Goal: Feedback & Contribution: Submit feedback/report problem

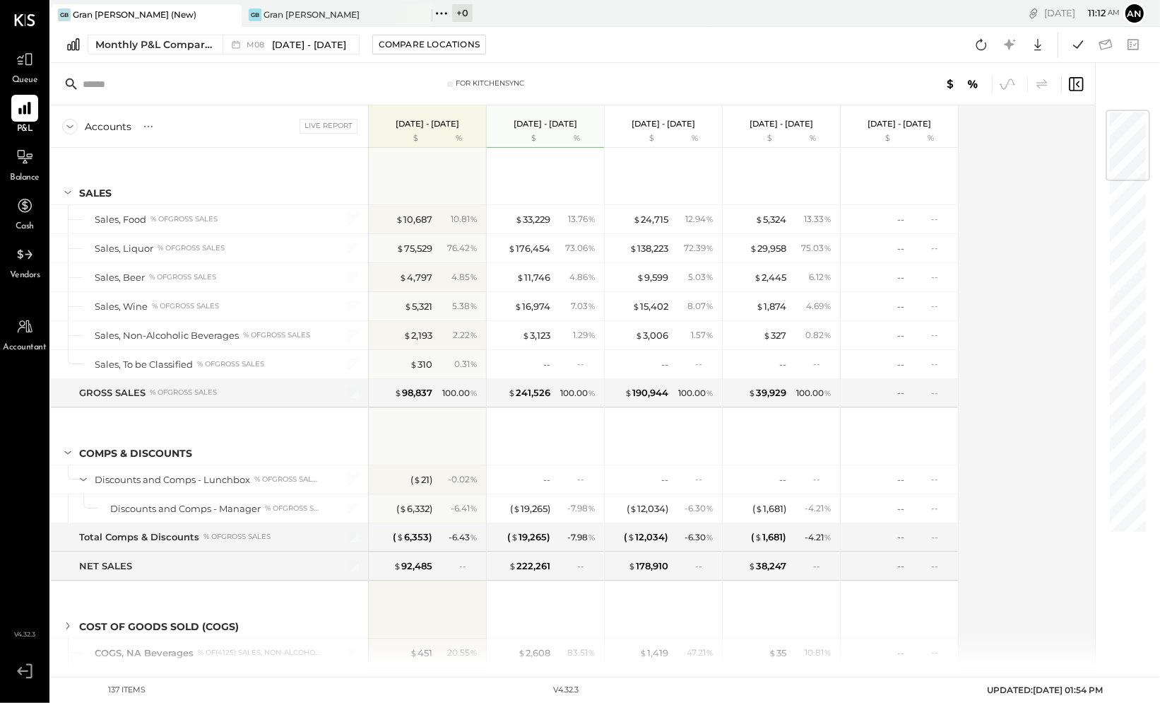
click at [775, 16] on div "[DATE] 11 : 12 am an User Profile" at bounding box center [936, 13] width 449 height 27
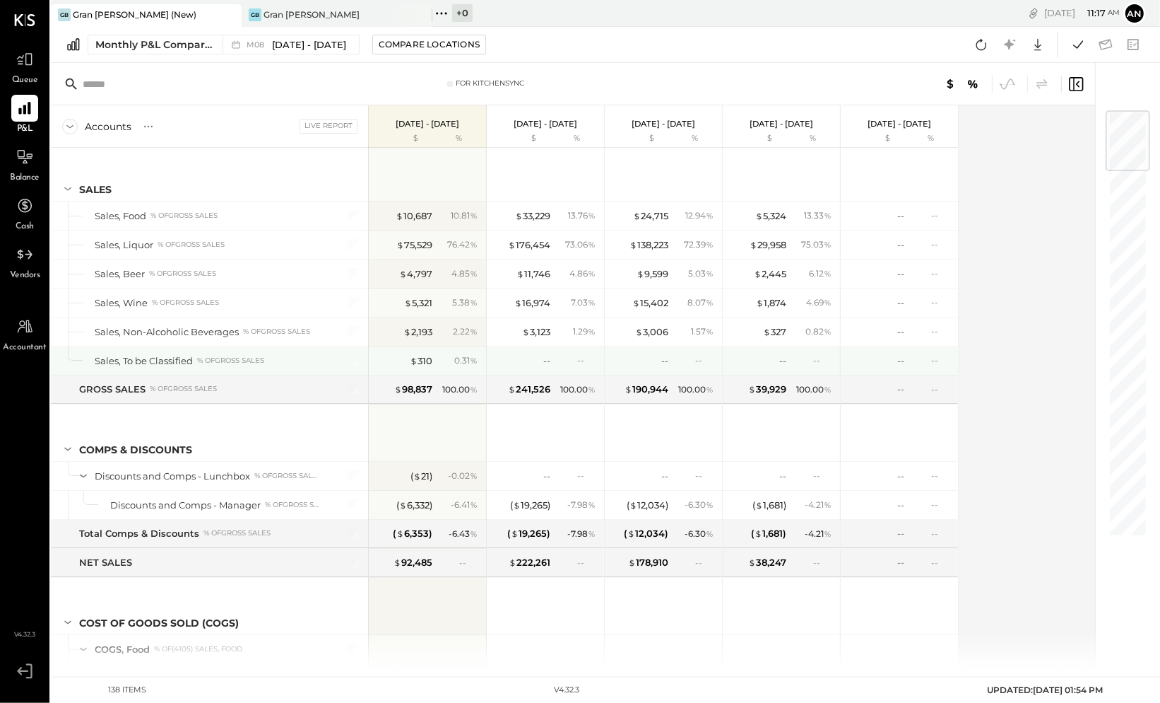
scroll to position [2, 0]
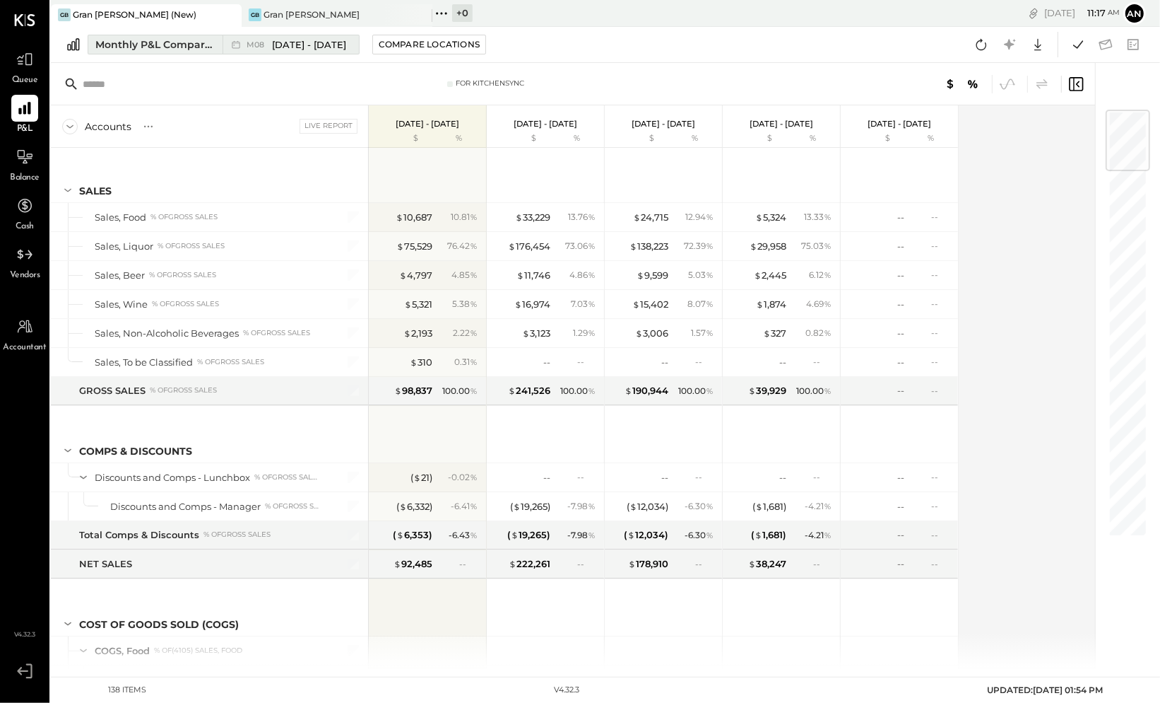
click at [190, 45] on div "Monthly P&L Comparison" at bounding box center [154, 44] width 119 height 14
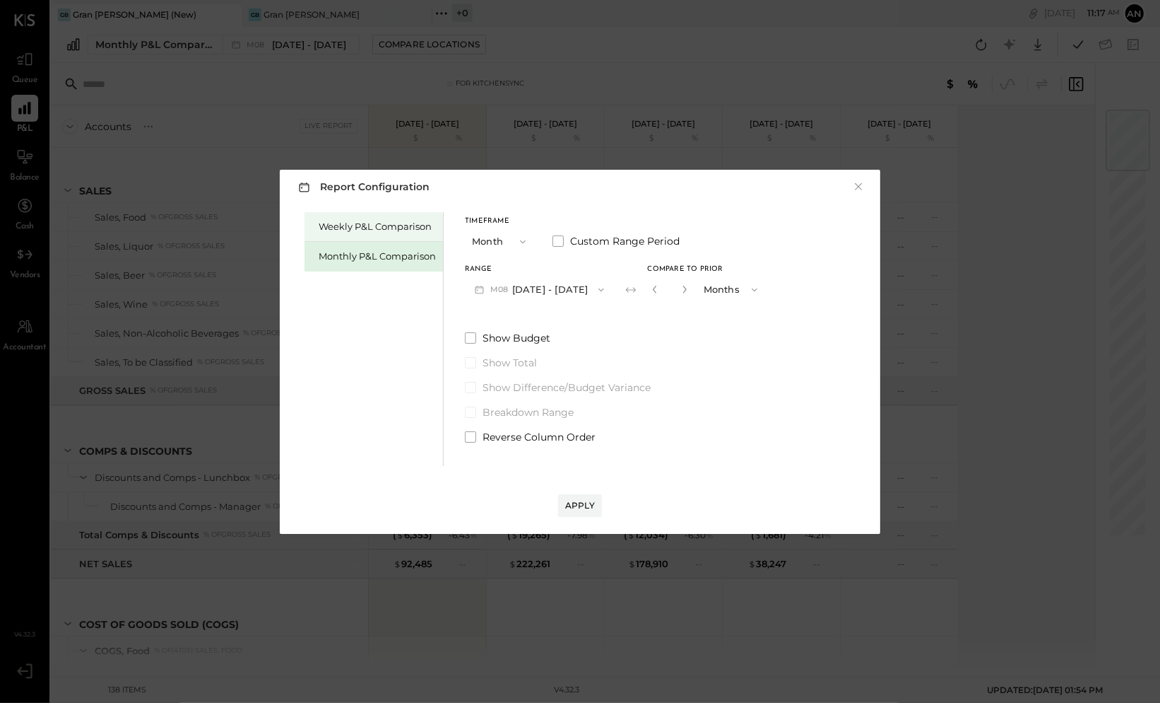
click at [360, 227] on div "Weekly P&L Comparison" at bounding box center [377, 226] width 117 height 13
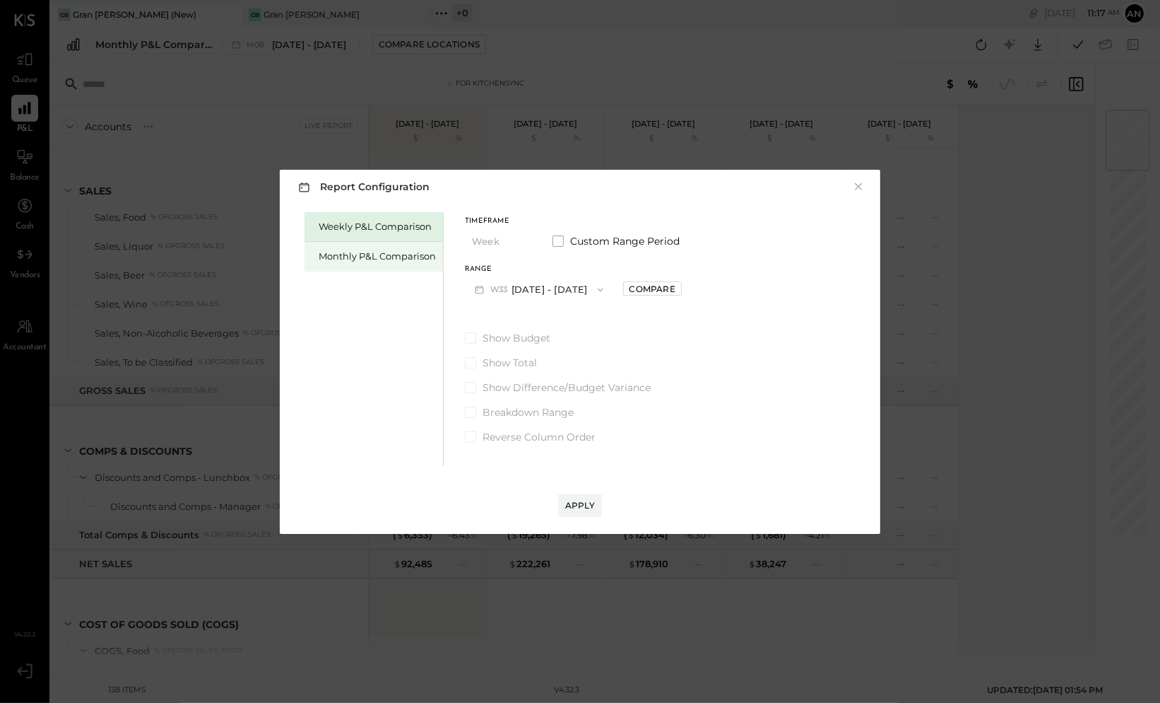
click at [375, 249] on div "Monthly P&L Comparison" at bounding box center [377, 255] width 117 height 13
click at [519, 242] on icon "button" at bounding box center [522, 241] width 11 height 11
click at [580, 223] on div "Timeframe Month Month Quarter YTD Year Custom Range Period" at bounding box center [574, 236] width 218 height 37
click at [642, 290] on div "Compare" at bounding box center [653, 289] width 46 height 12
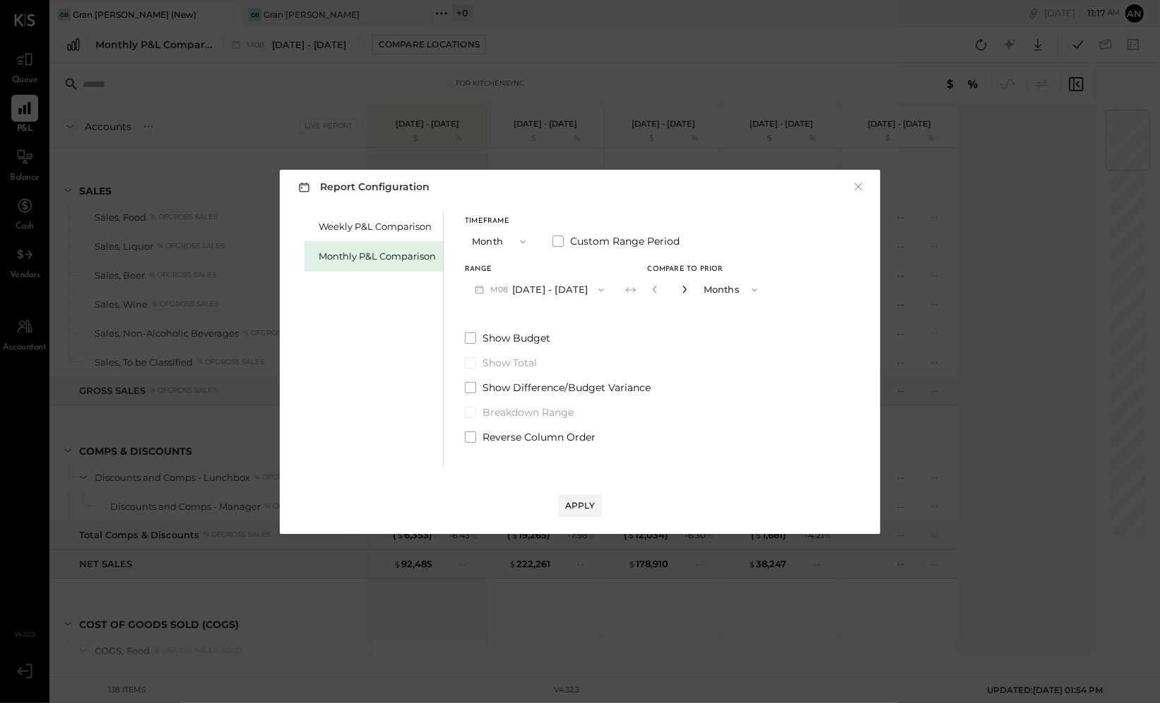
click at [682, 292] on button "button" at bounding box center [684, 289] width 11 height 16
click at [683, 293] on button "button" at bounding box center [684, 289] width 11 height 16
click at [651, 292] on icon "button" at bounding box center [655, 289] width 8 height 8
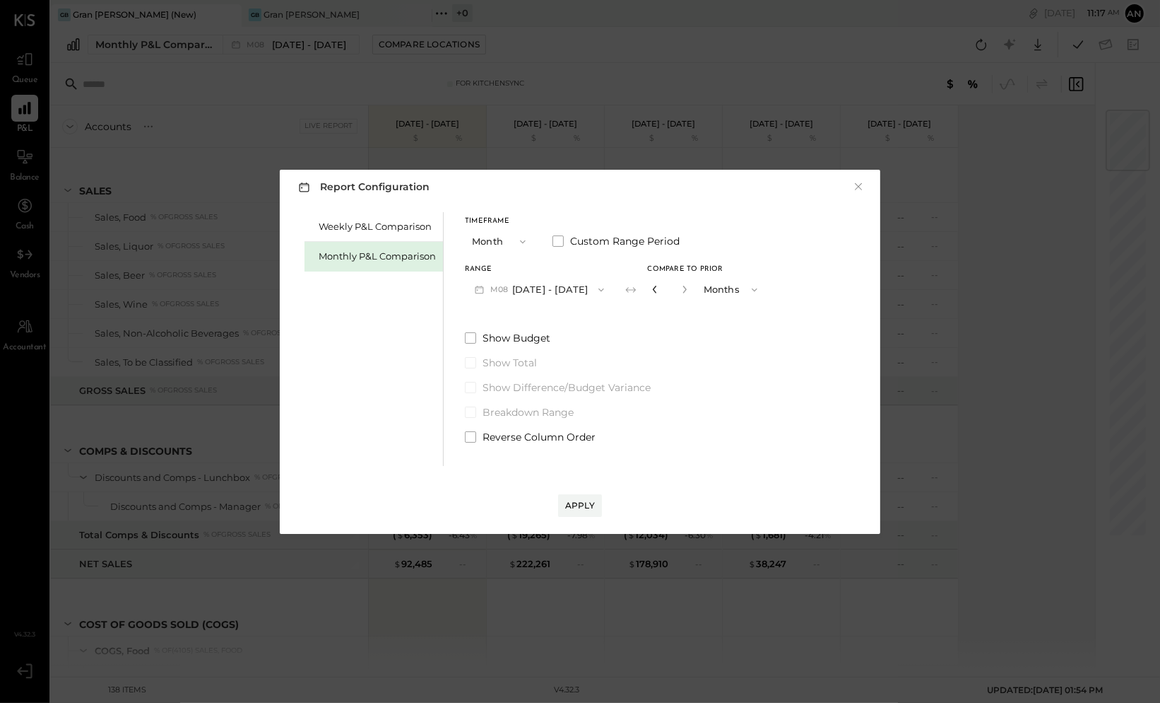
type input "*"
click at [584, 507] on div "Apply" at bounding box center [580, 505] width 30 height 12
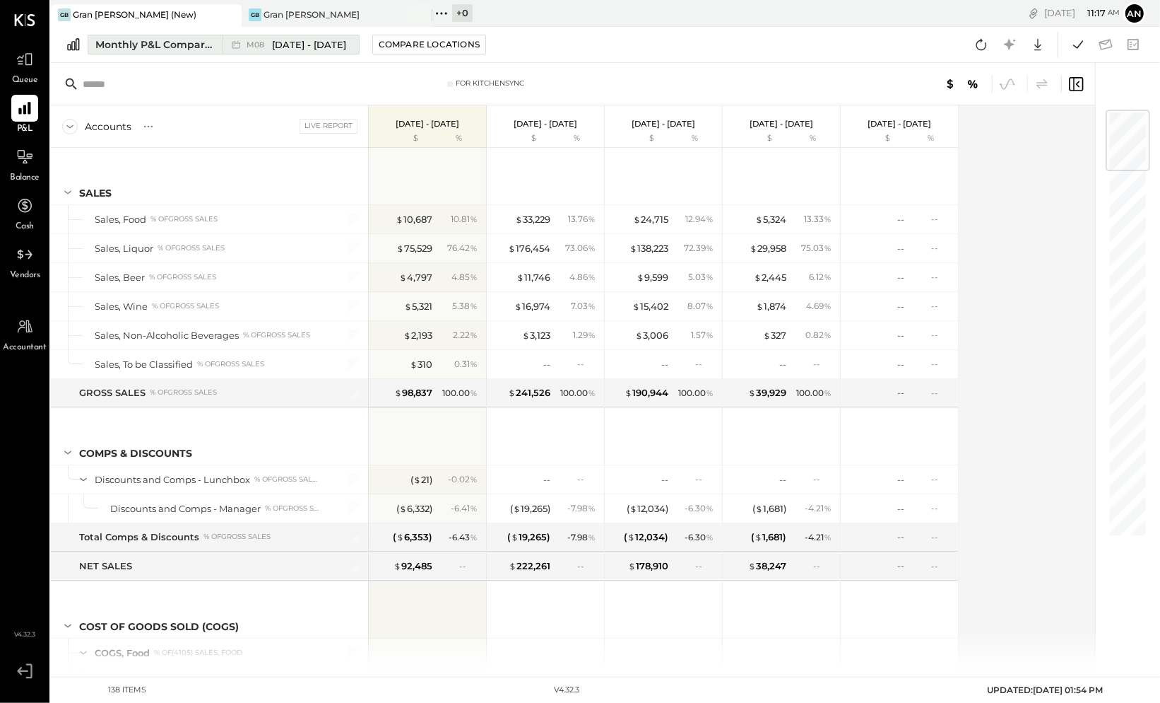
click at [298, 44] on span "[DATE] - [DATE]" at bounding box center [309, 44] width 74 height 13
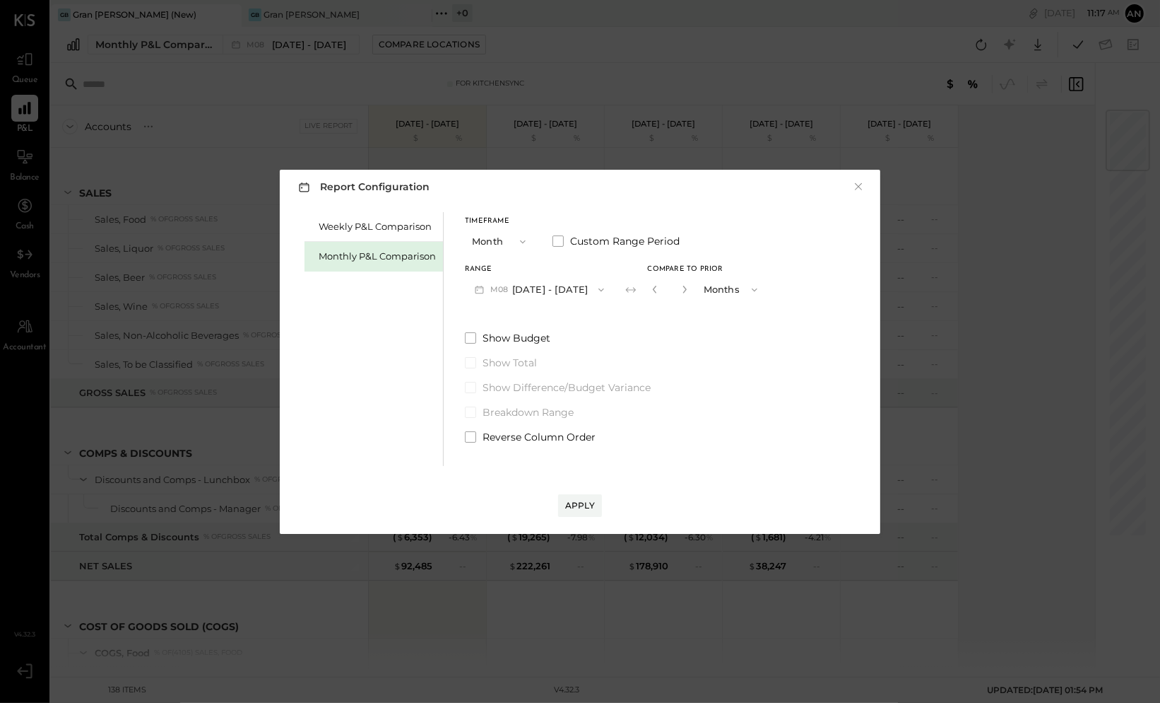
click at [651, 287] on icon "button" at bounding box center [655, 289] width 8 height 8
type input "*"
click at [571, 507] on div "Apply" at bounding box center [580, 505] width 30 height 12
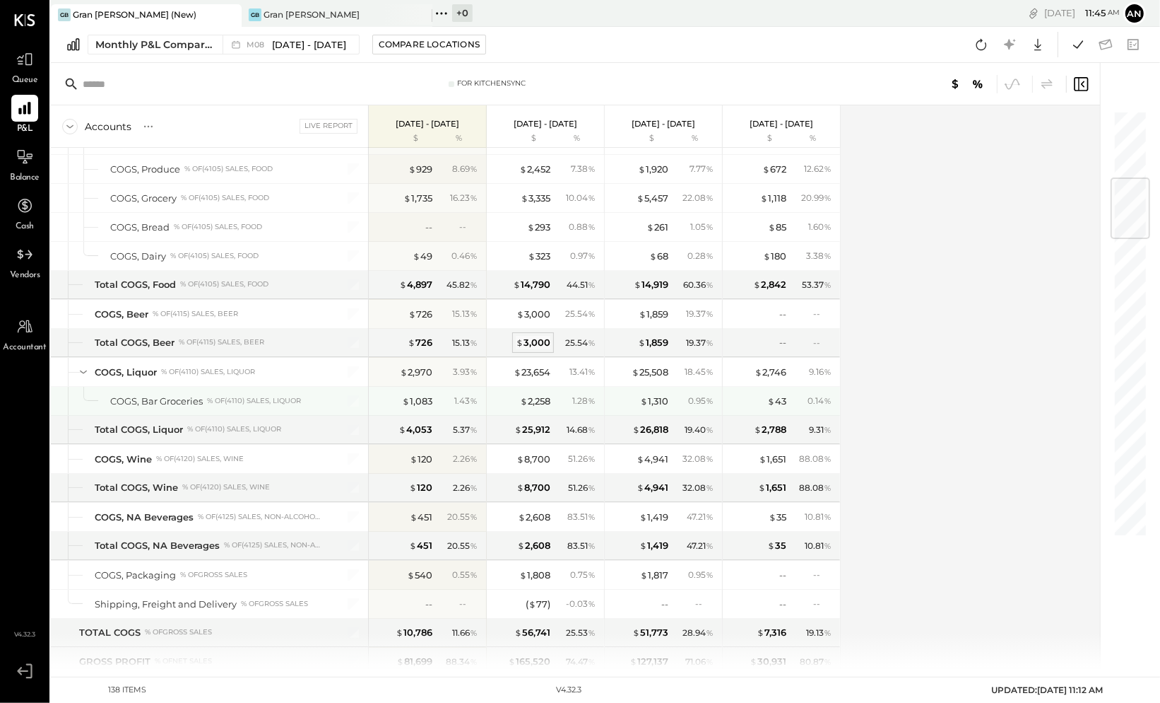
scroll to position [576, 0]
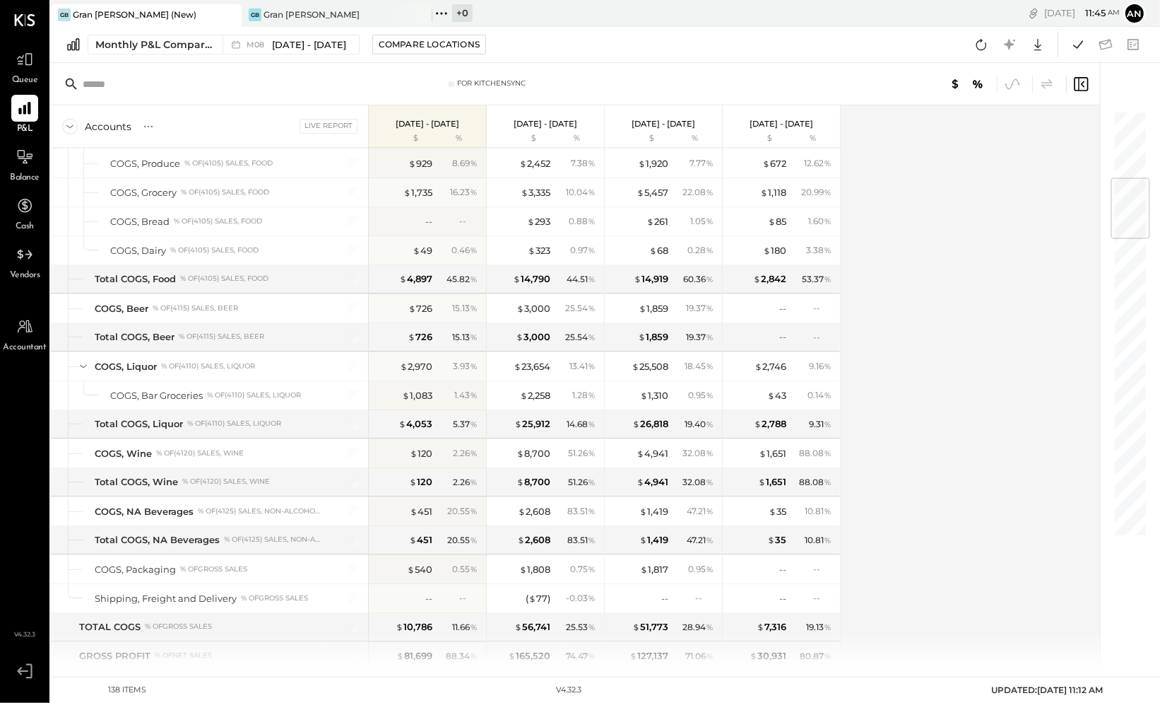
click at [1031, 358] on div "Accounts S % GL Live Report Aug 1 - 31, 2025 $ % Jul 1 - 31, 2025 $ % Jun 1 - 3…" at bounding box center [577, 386] width 1052 height 563
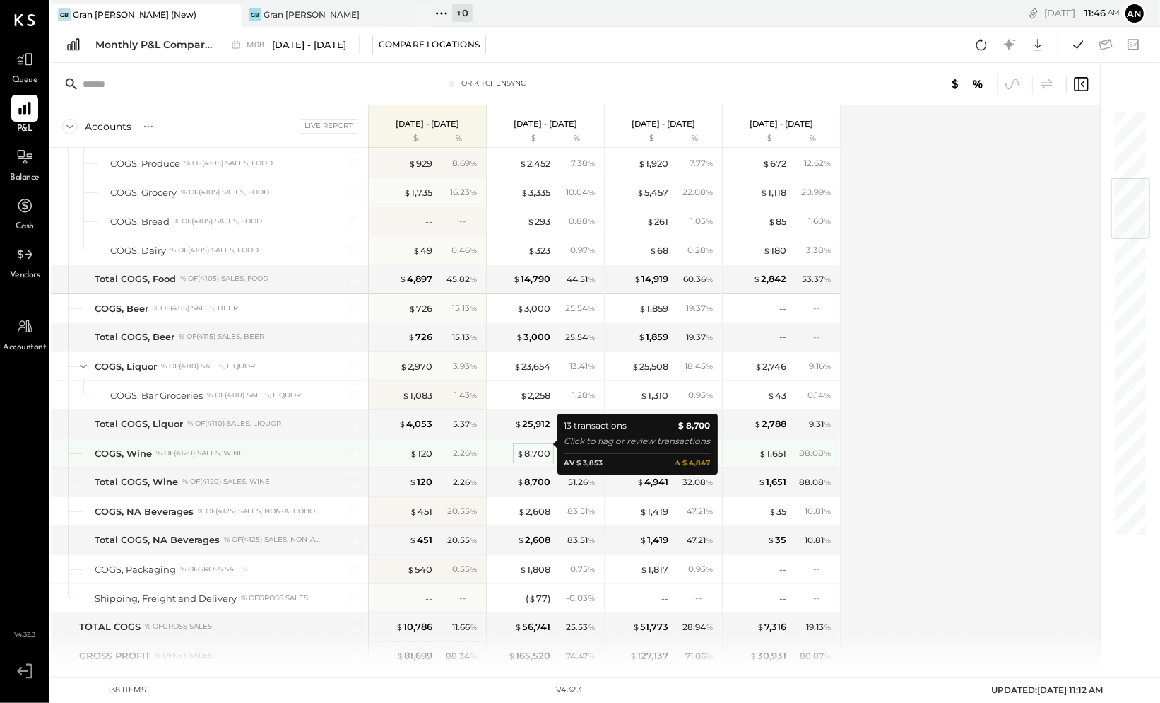
click at [529, 447] on div "$ 8,700" at bounding box center [534, 453] width 34 height 13
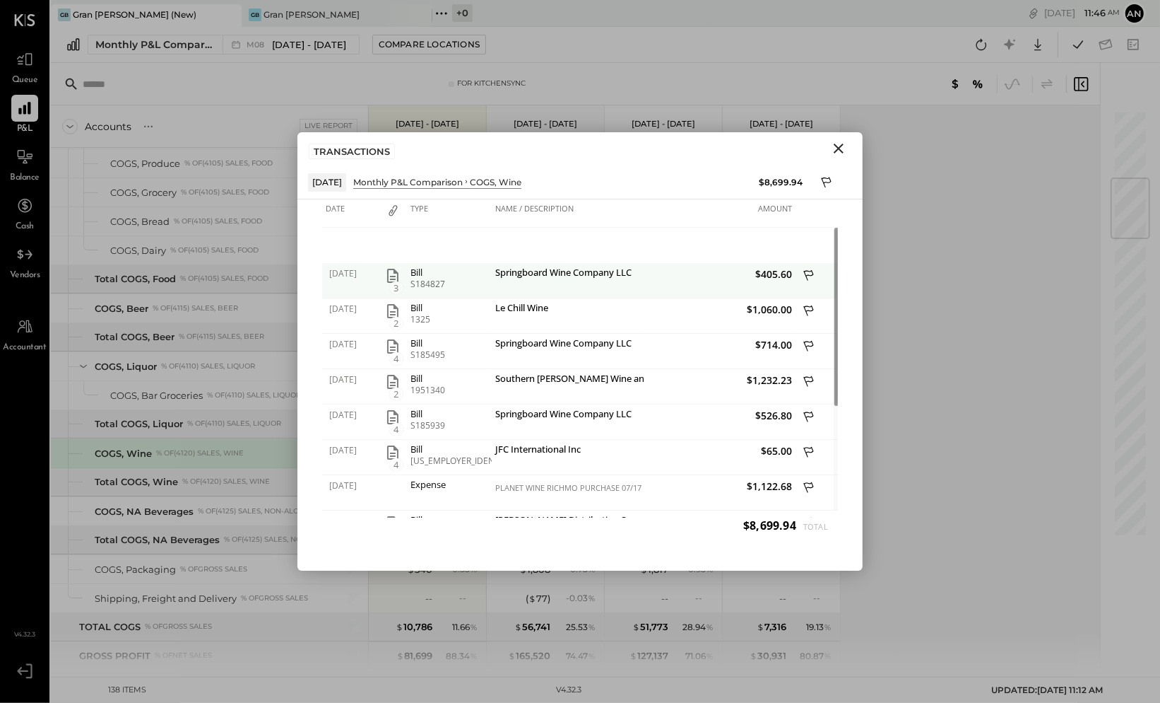
click at [396, 276] on icon "button" at bounding box center [392, 275] width 17 height 17
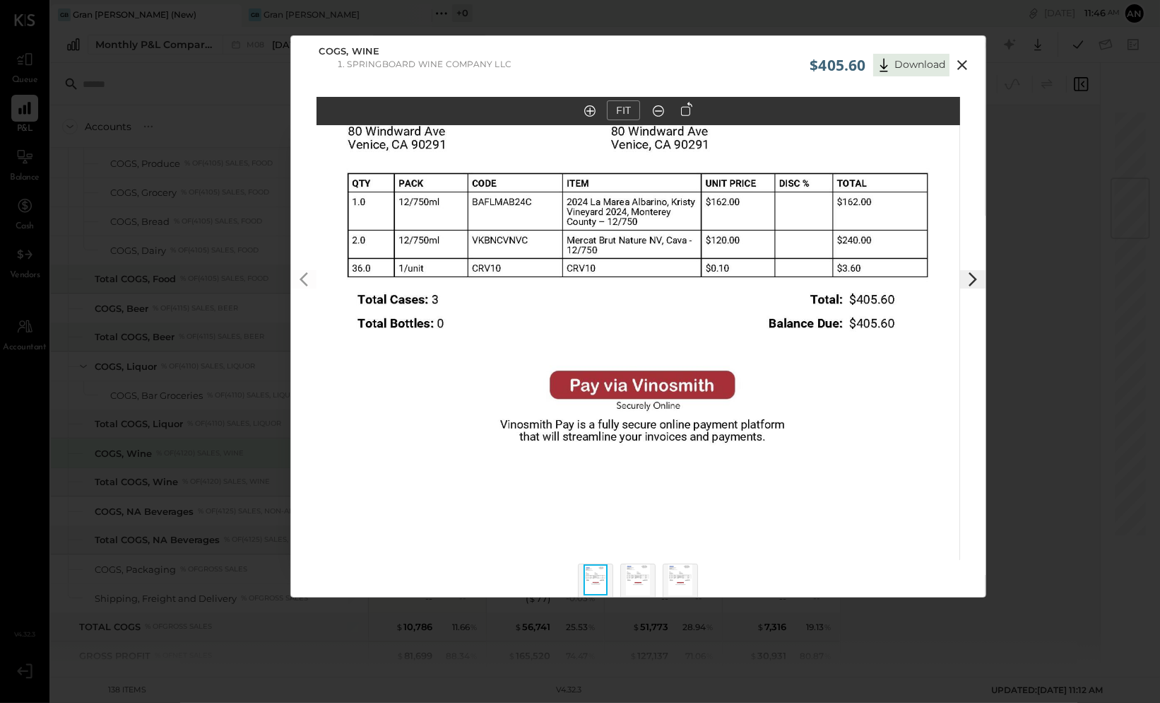
click at [968, 275] on icon at bounding box center [973, 279] width 17 height 17
click at [969, 283] on icon at bounding box center [973, 279] width 17 height 17
click at [650, 569] on div at bounding box center [638, 580] width 35 height 35
click at [634, 572] on img at bounding box center [638, 579] width 24 height 31
click at [635, 572] on img at bounding box center [638, 579] width 24 height 31
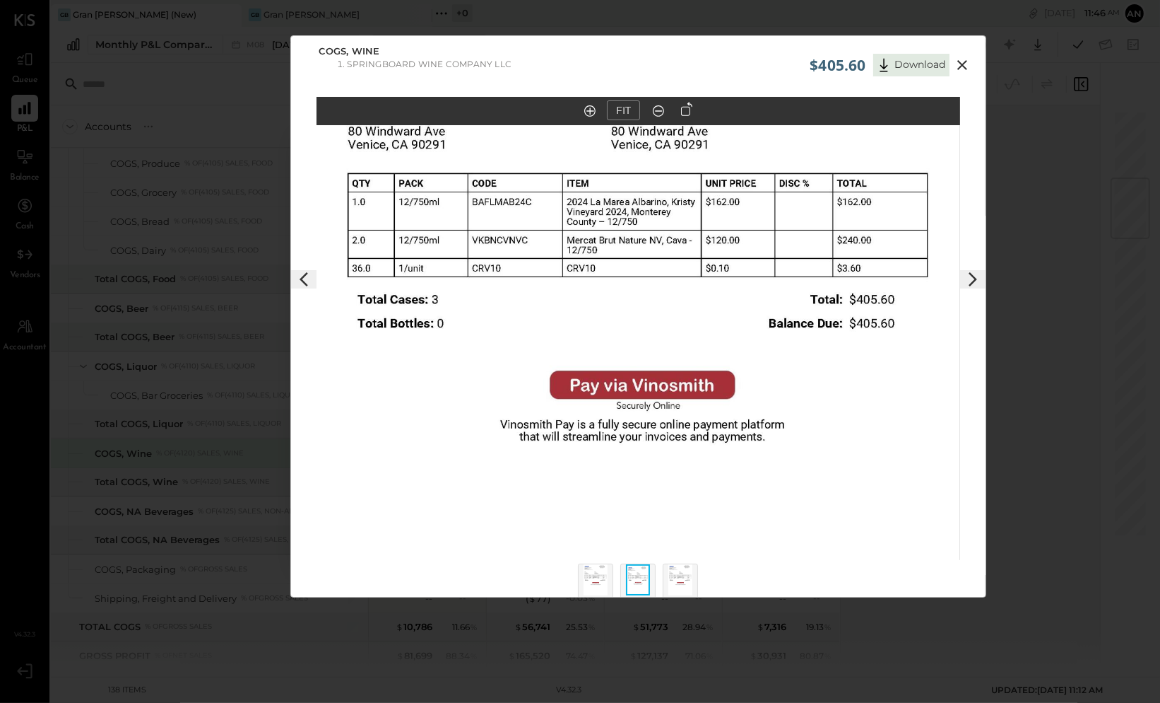
click at [635, 572] on img at bounding box center [638, 579] width 24 height 31
click at [960, 61] on icon at bounding box center [962, 65] width 17 height 17
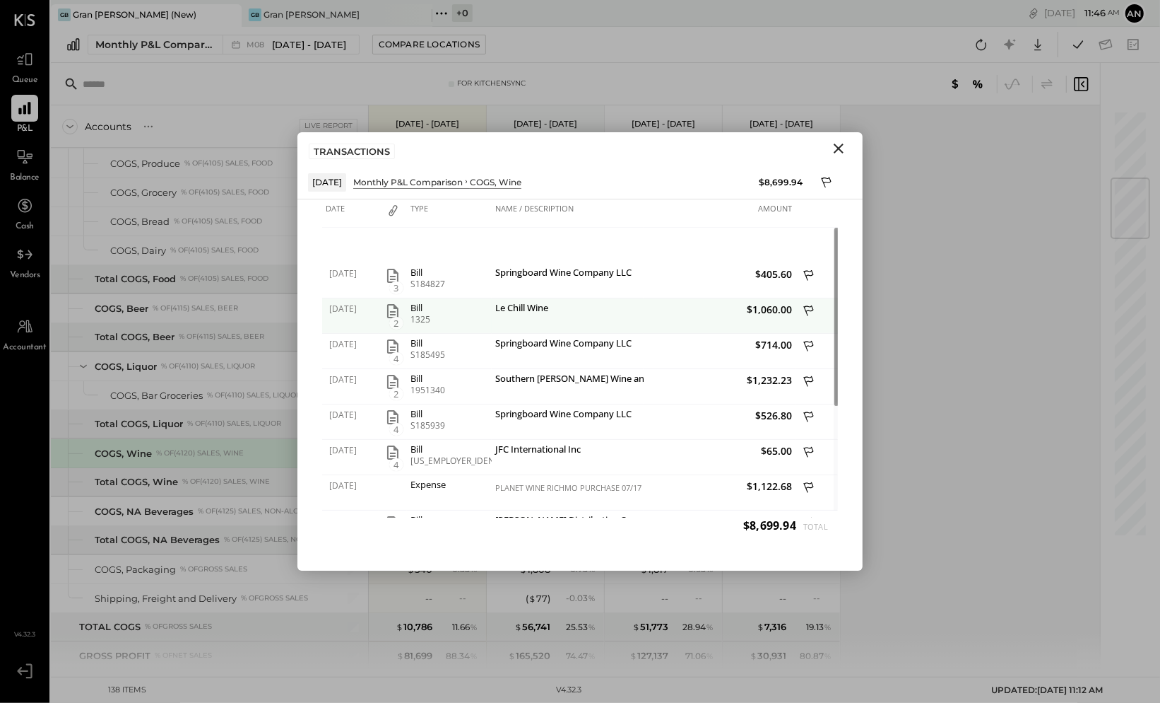
click at [390, 312] on icon "button" at bounding box center [392, 310] width 17 height 17
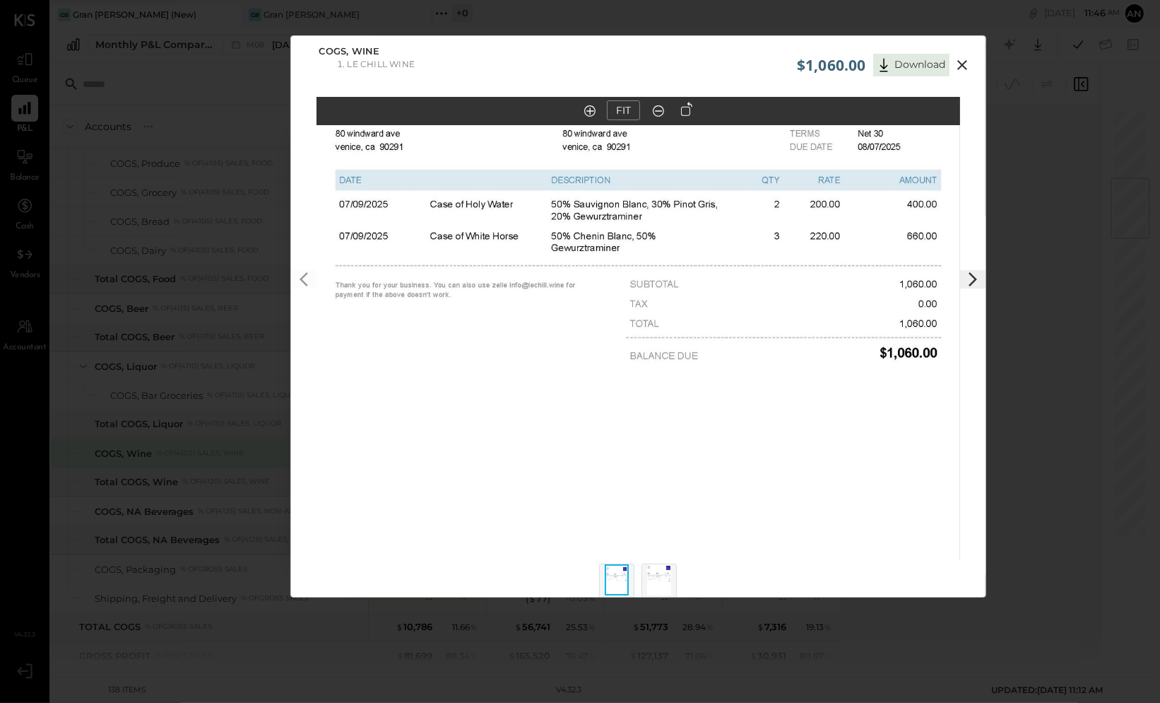
click at [962, 64] on icon at bounding box center [963, 65] width 10 height 10
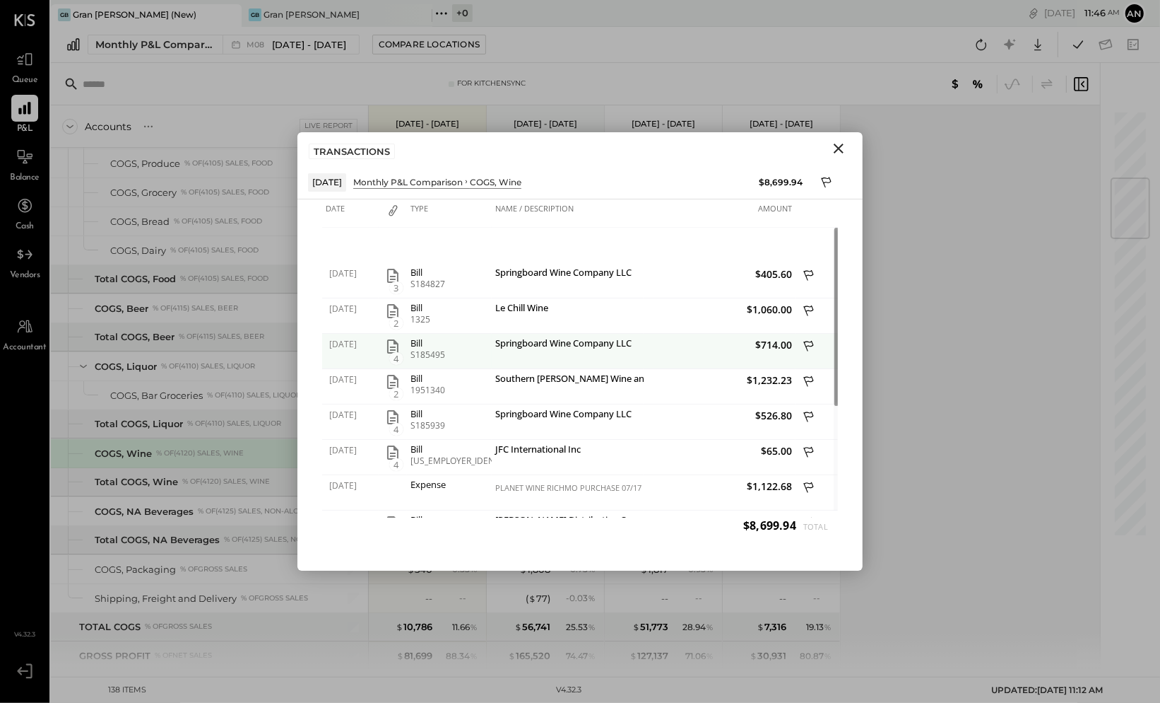
click at [390, 343] on icon "button" at bounding box center [392, 346] width 17 height 17
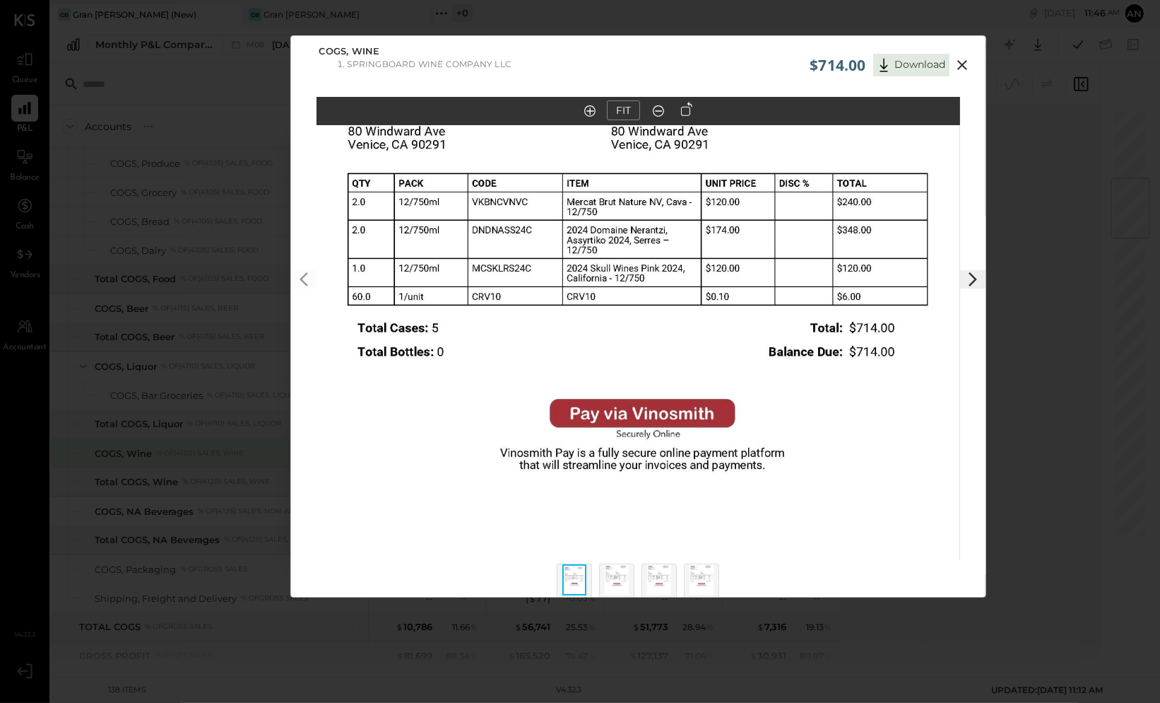
click at [959, 66] on icon at bounding box center [963, 65] width 10 height 10
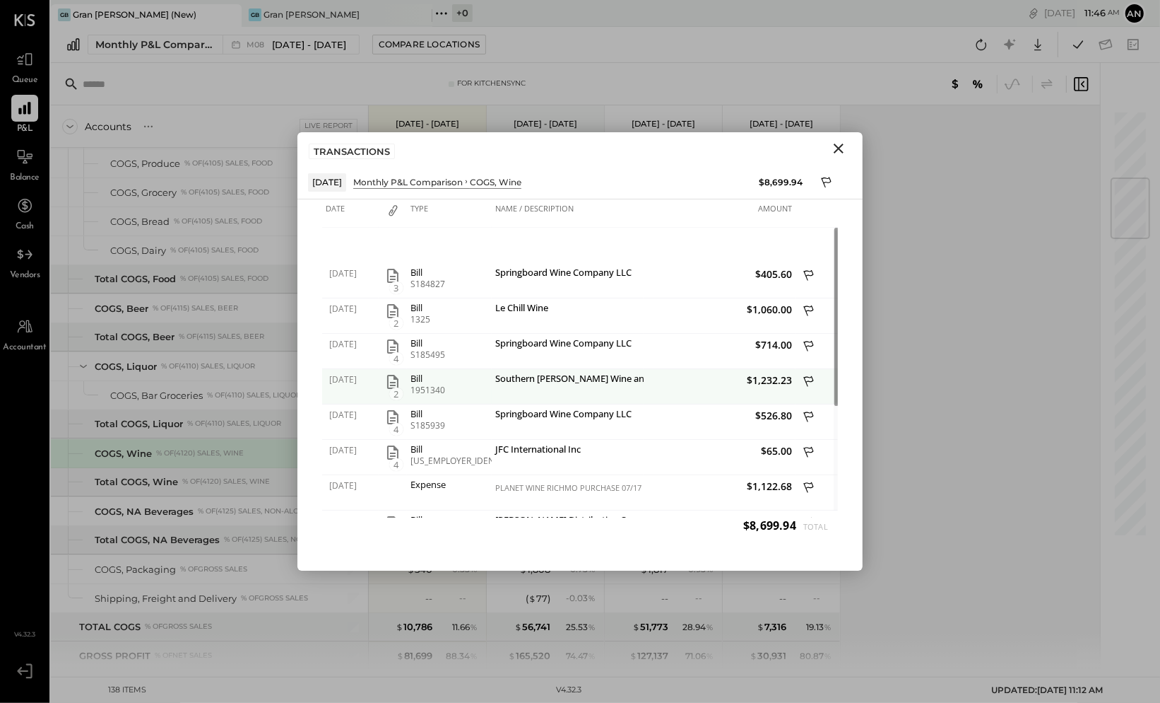
click at [392, 383] on icon "button" at bounding box center [392, 381] width 17 height 17
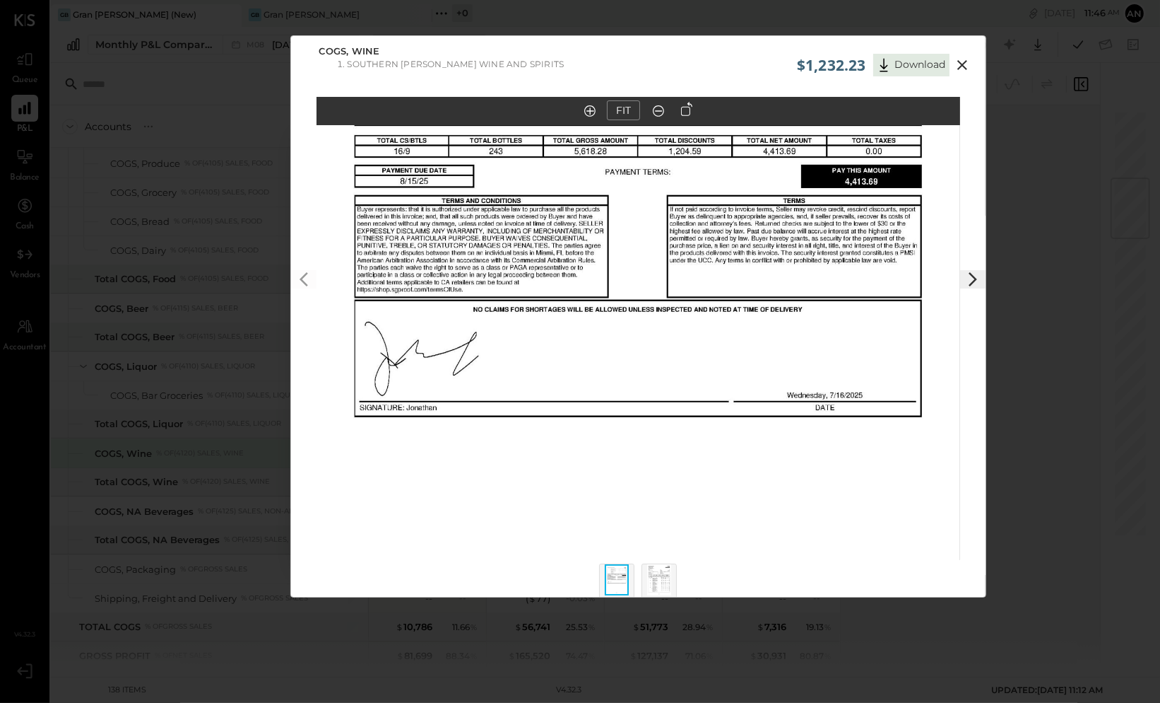
click at [657, 570] on img at bounding box center [659, 579] width 24 height 31
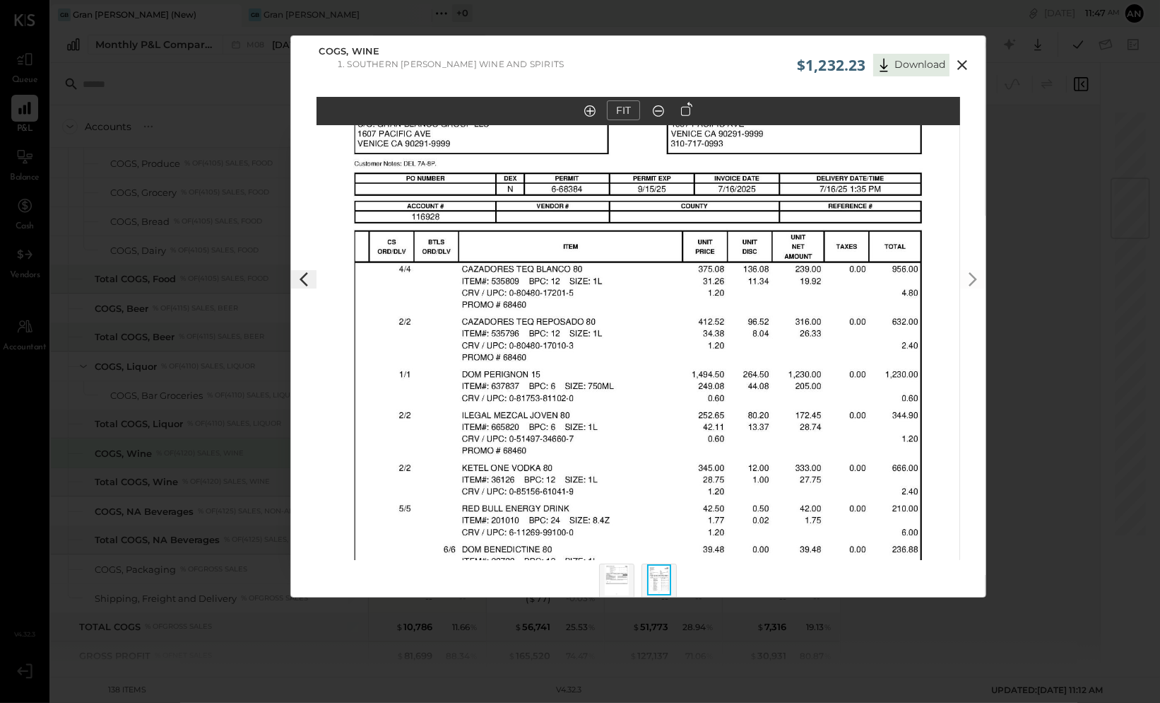
click at [968, 61] on icon at bounding box center [962, 65] width 17 height 17
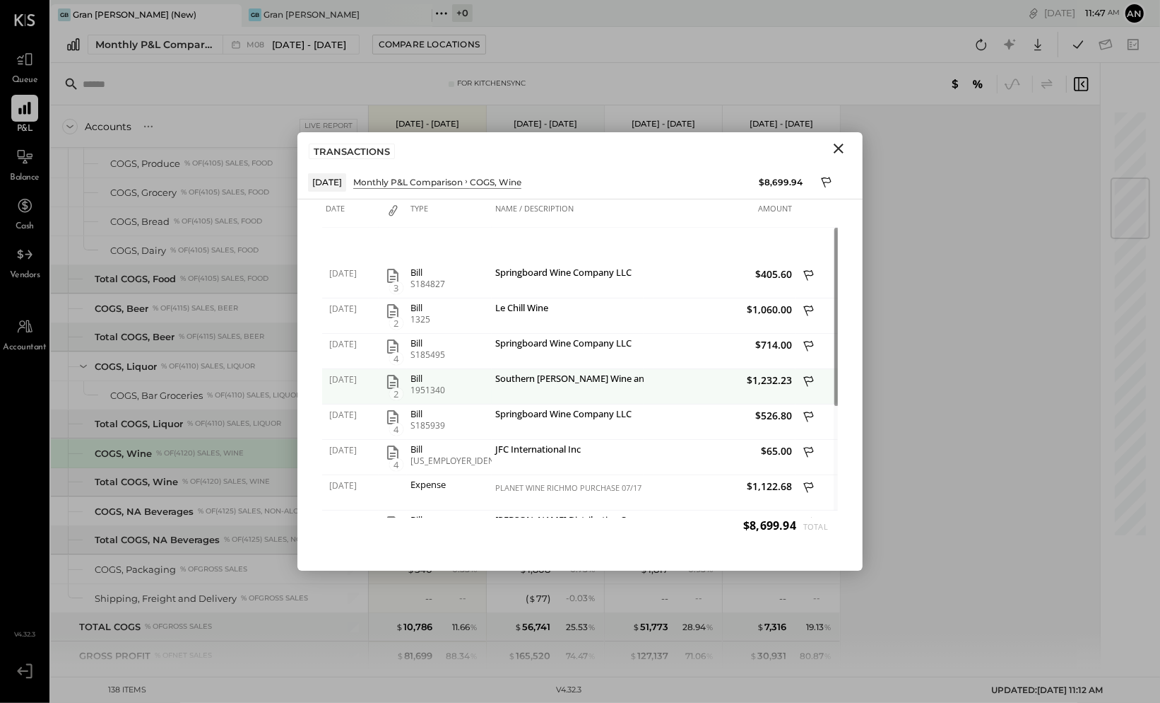
click at [807, 377] on icon at bounding box center [810, 383] width 13 height 18
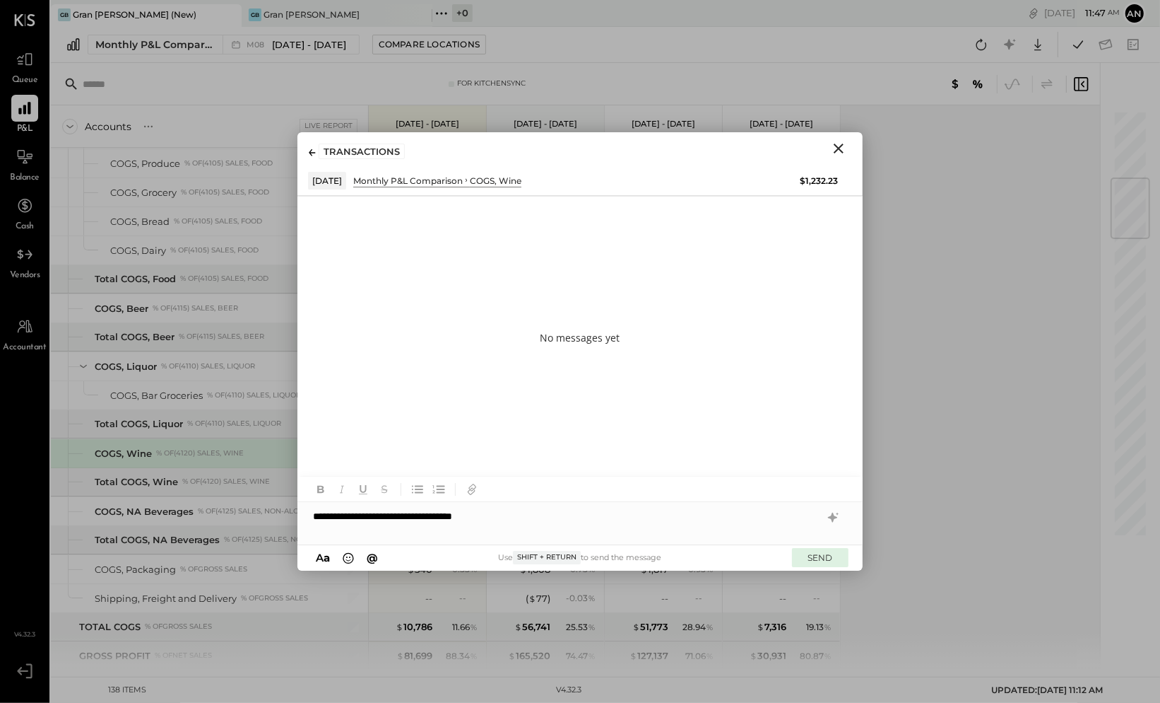
click at [814, 551] on button "SEND" at bounding box center [820, 557] width 57 height 19
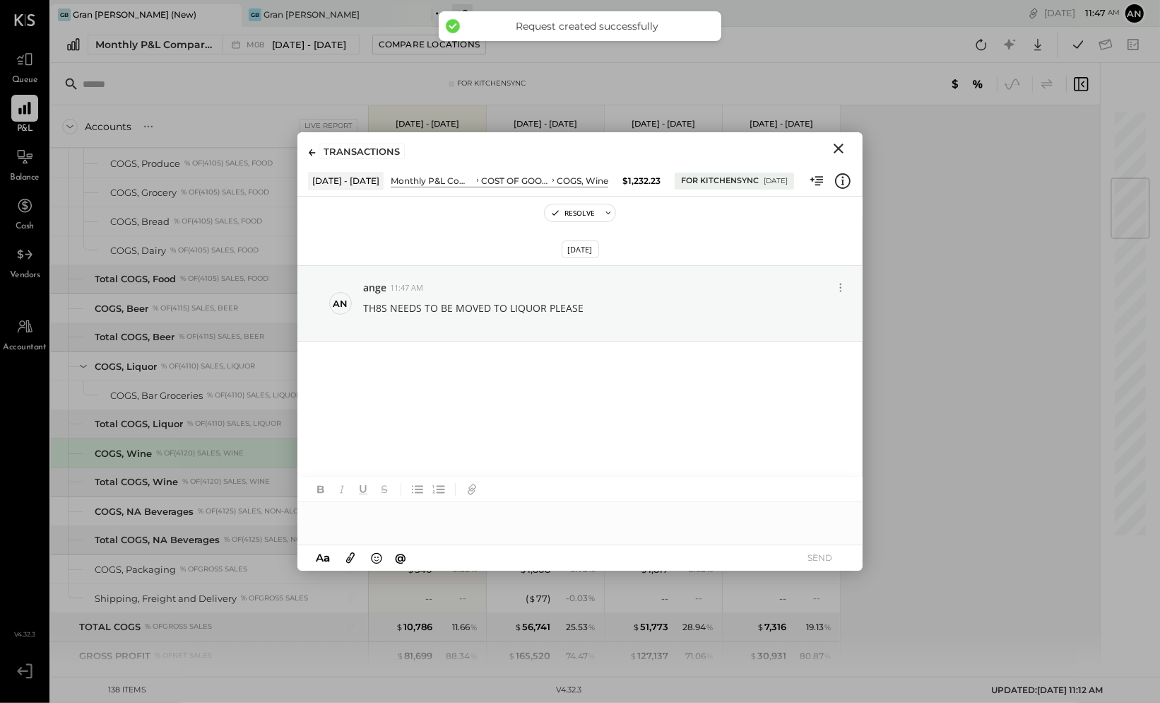
click at [838, 145] on icon "Close" at bounding box center [838, 148] width 17 height 17
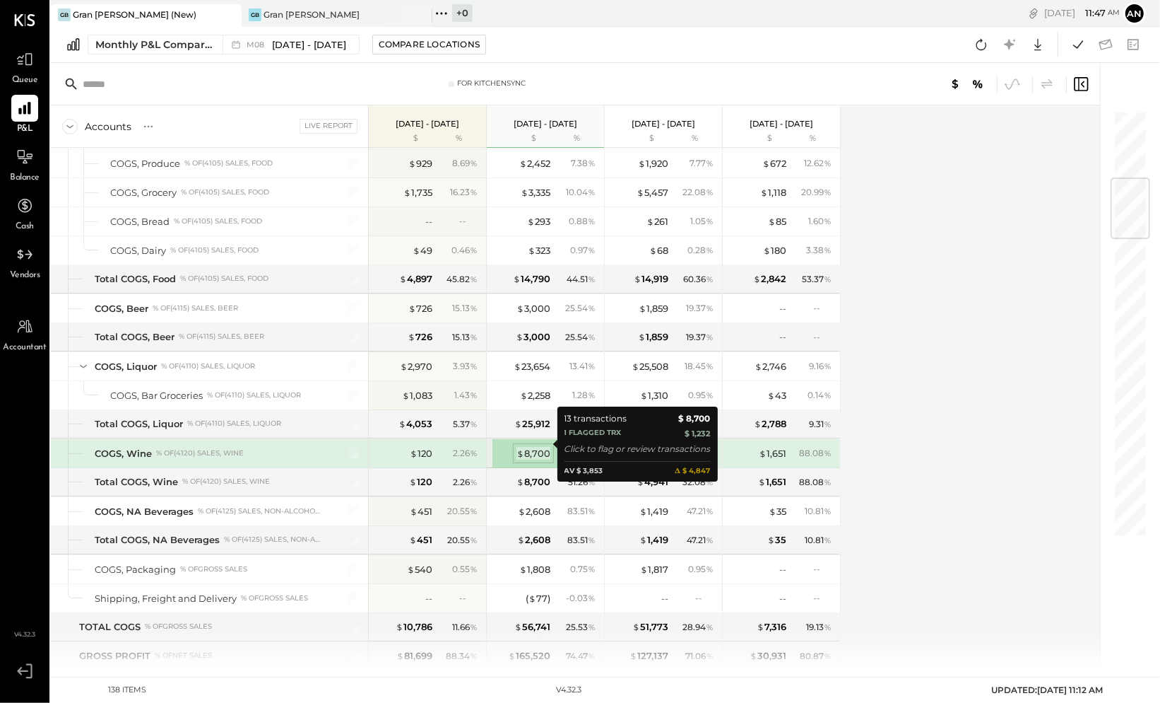
click at [532, 447] on div "$ 8,700" at bounding box center [534, 453] width 34 height 13
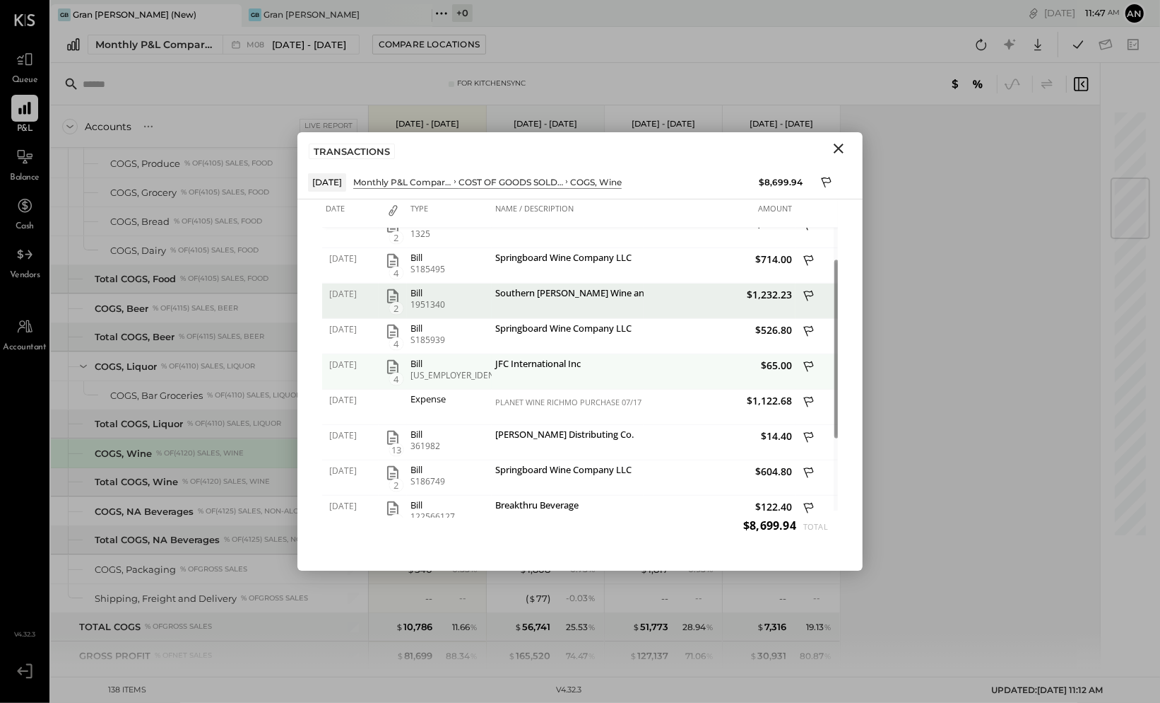
click at [396, 367] on icon "button" at bounding box center [392, 366] width 17 height 17
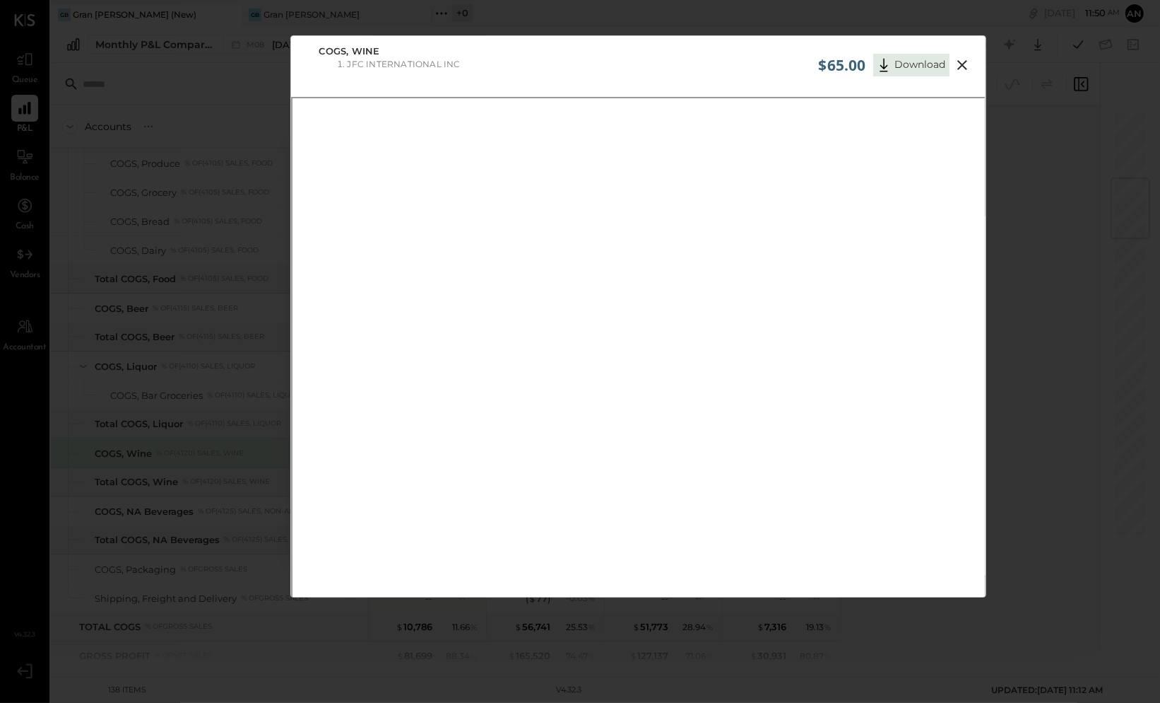
scroll to position [75, 0]
click at [1080, 119] on div "$65.00 Download COGS, Wine JFC International Inc" at bounding box center [580, 351] width 1160 height 703
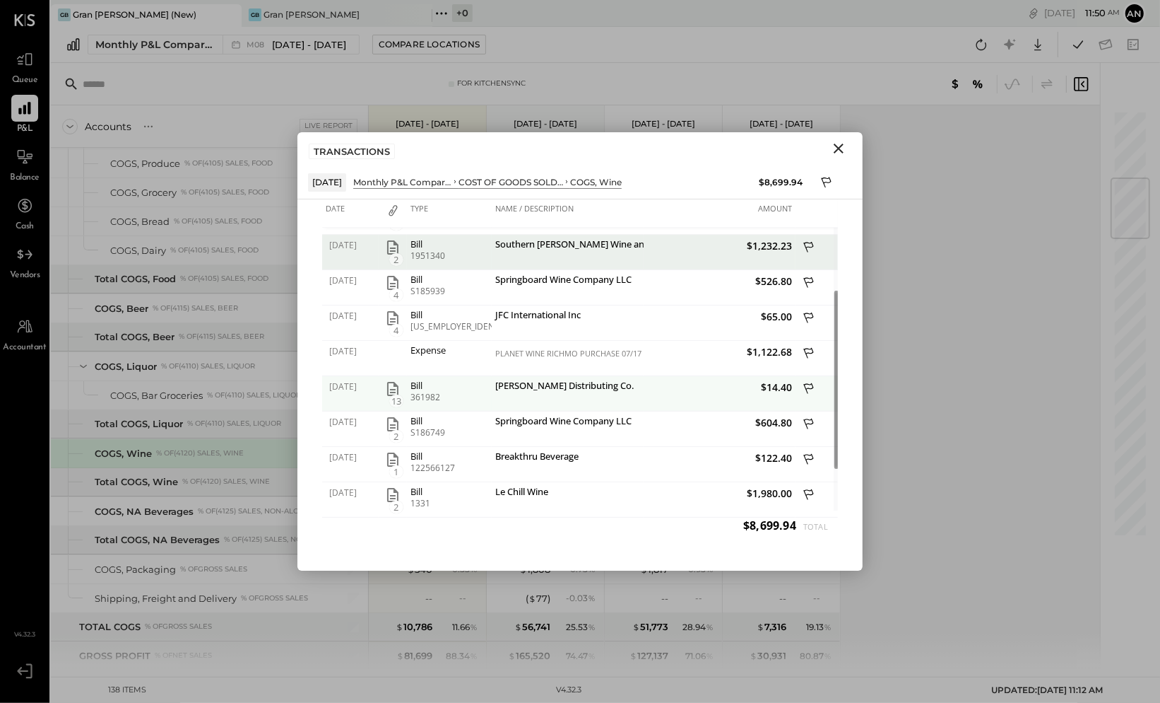
click at [395, 389] on icon "button" at bounding box center [392, 388] width 17 height 17
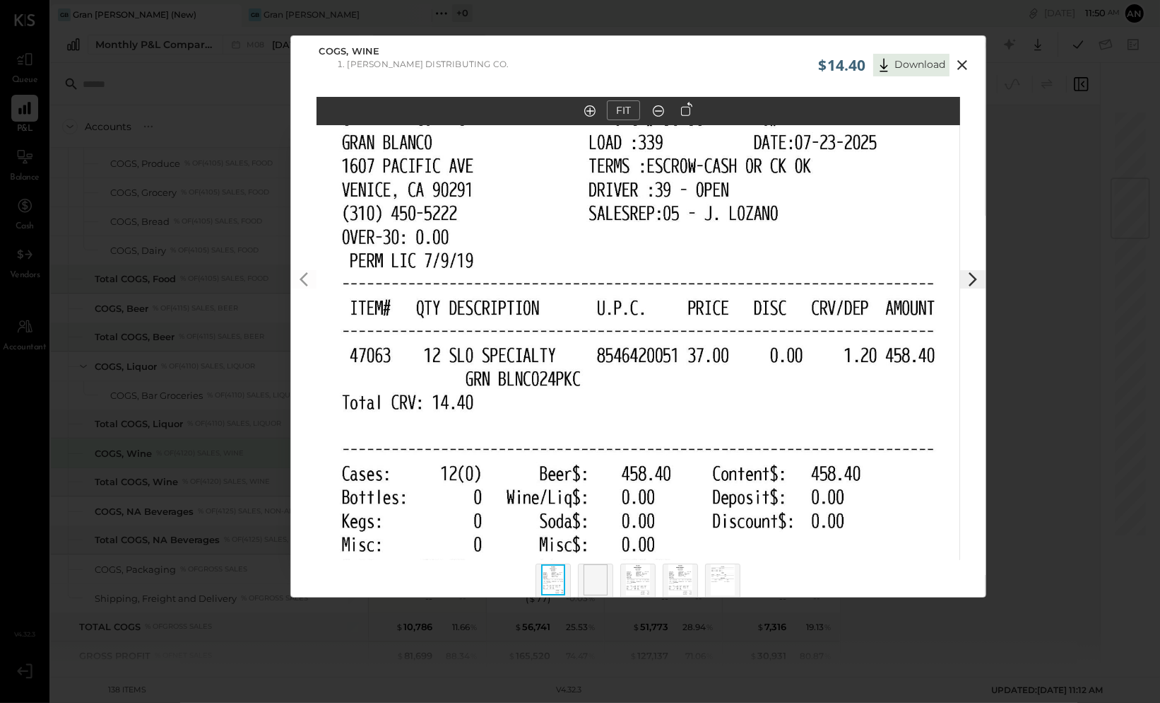
scroll to position [82, 0]
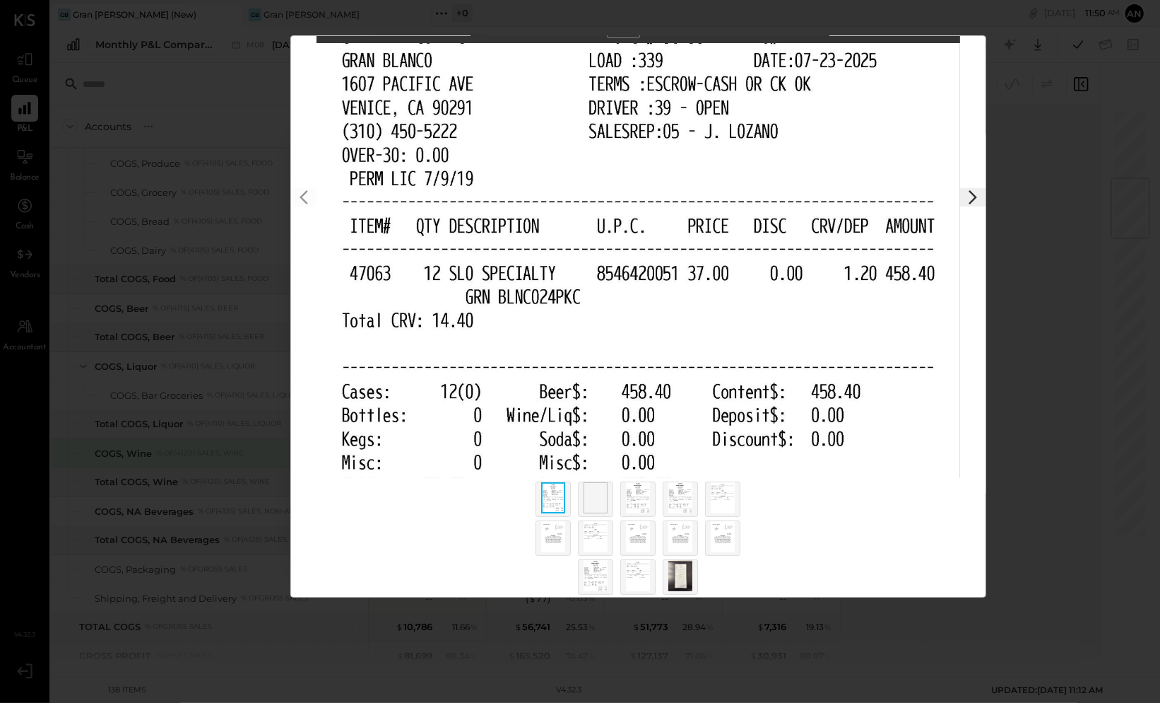
drag, startPoint x: 1083, startPoint y: 141, endPoint x: 1033, endPoint y: 193, distance: 72.0
click at [1083, 141] on div "$14.40 Download COGS, Wine Beauchamp Distributing Co. FIT" at bounding box center [580, 351] width 1160 height 703
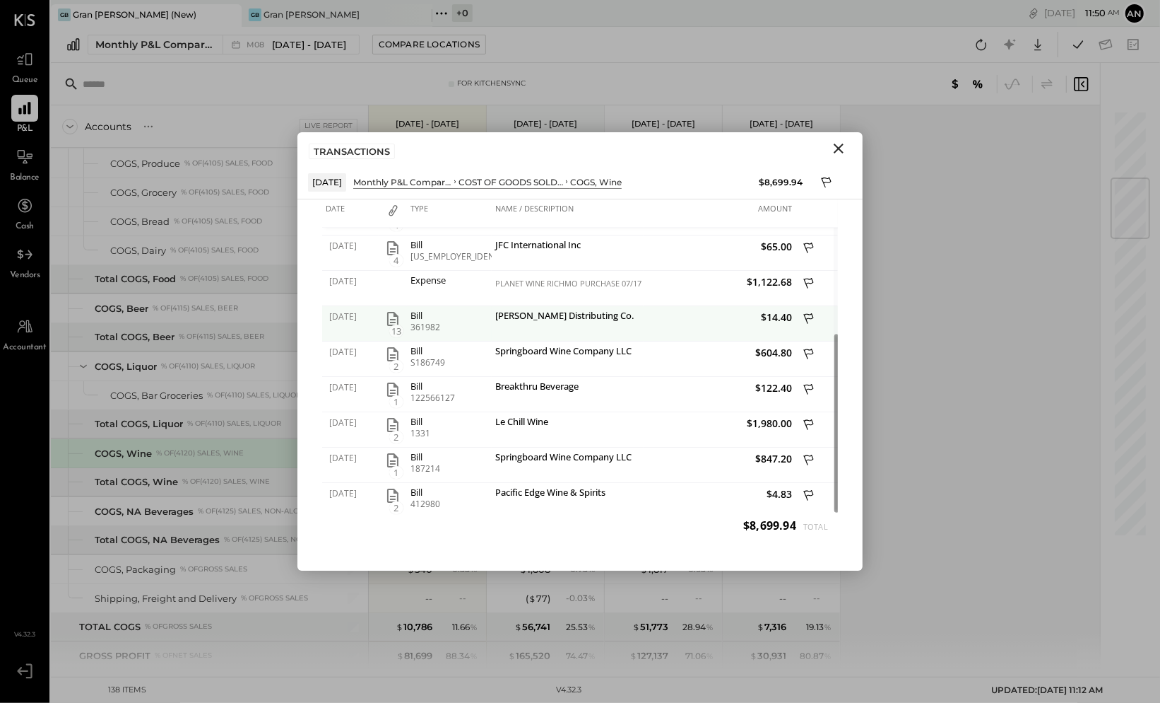
click at [809, 317] on icon at bounding box center [809, 318] width 10 height 11
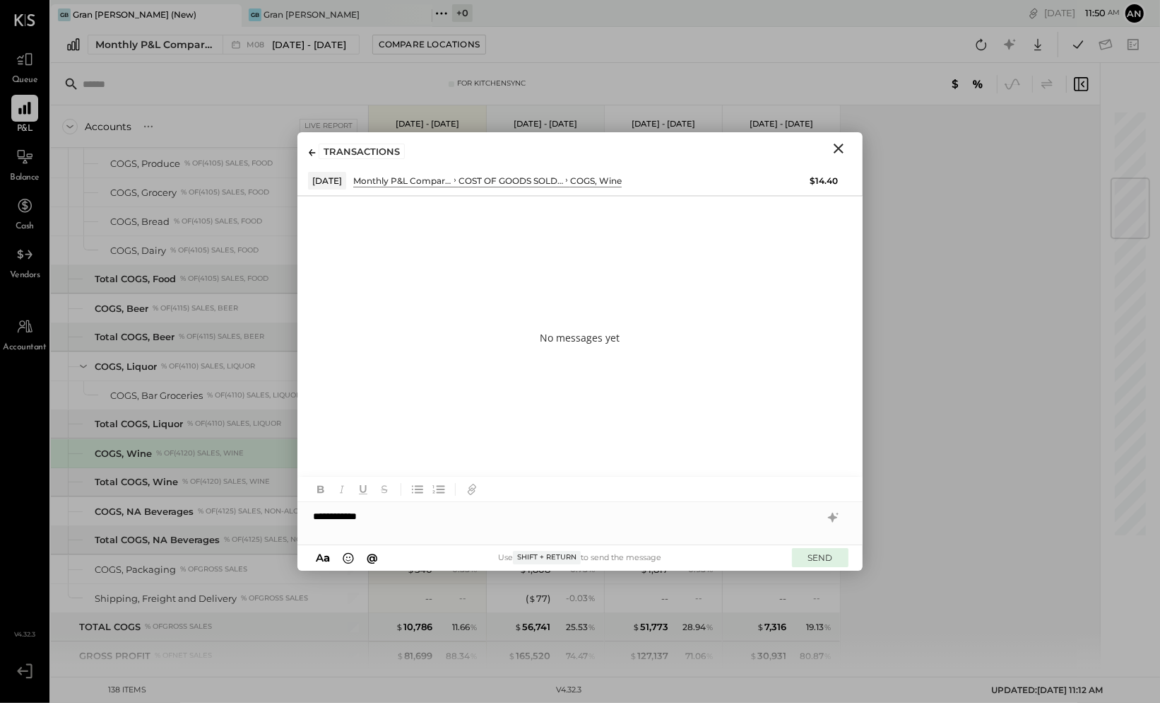
click at [822, 556] on button "SEND" at bounding box center [820, 557] width 57 height 19
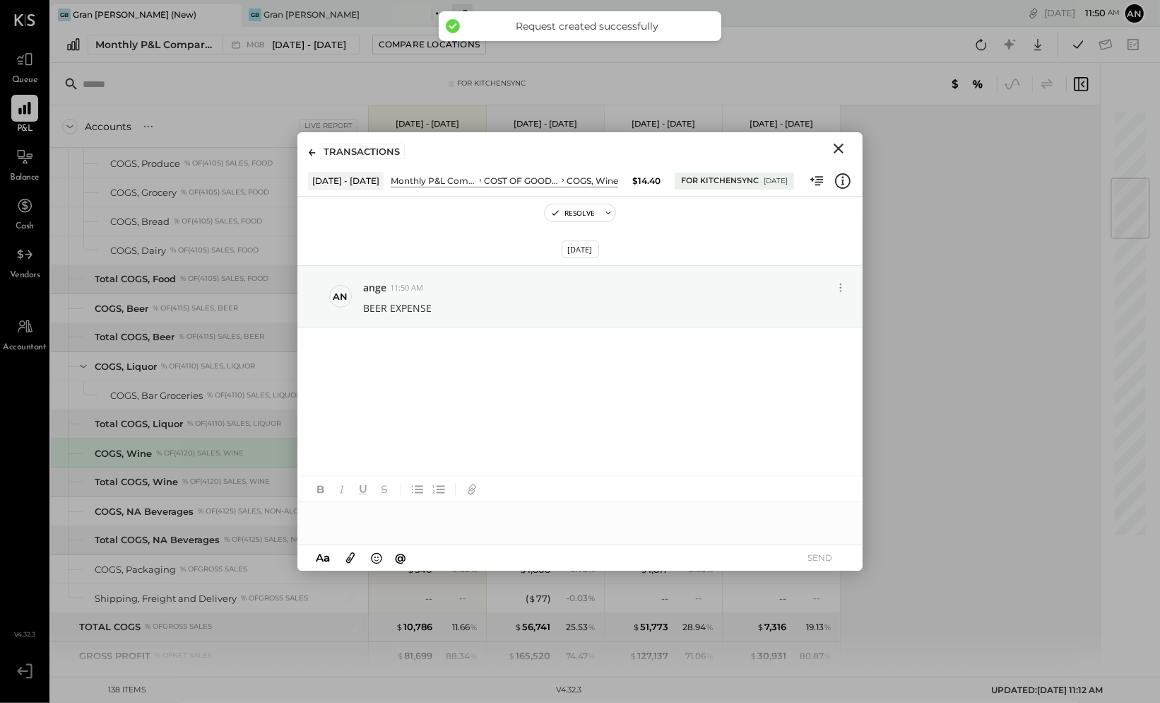
click at [830, 148] on icon "Close" at bounding box center [838, 148] width 17 height 17
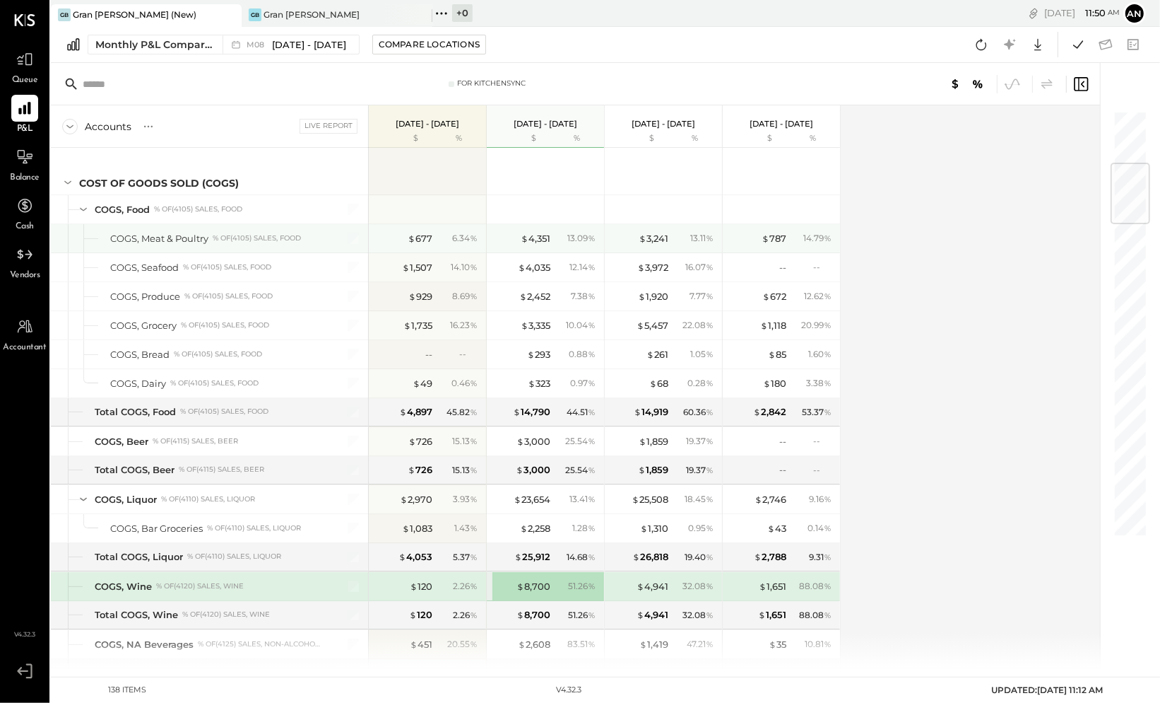
scroll to position [449, 0]
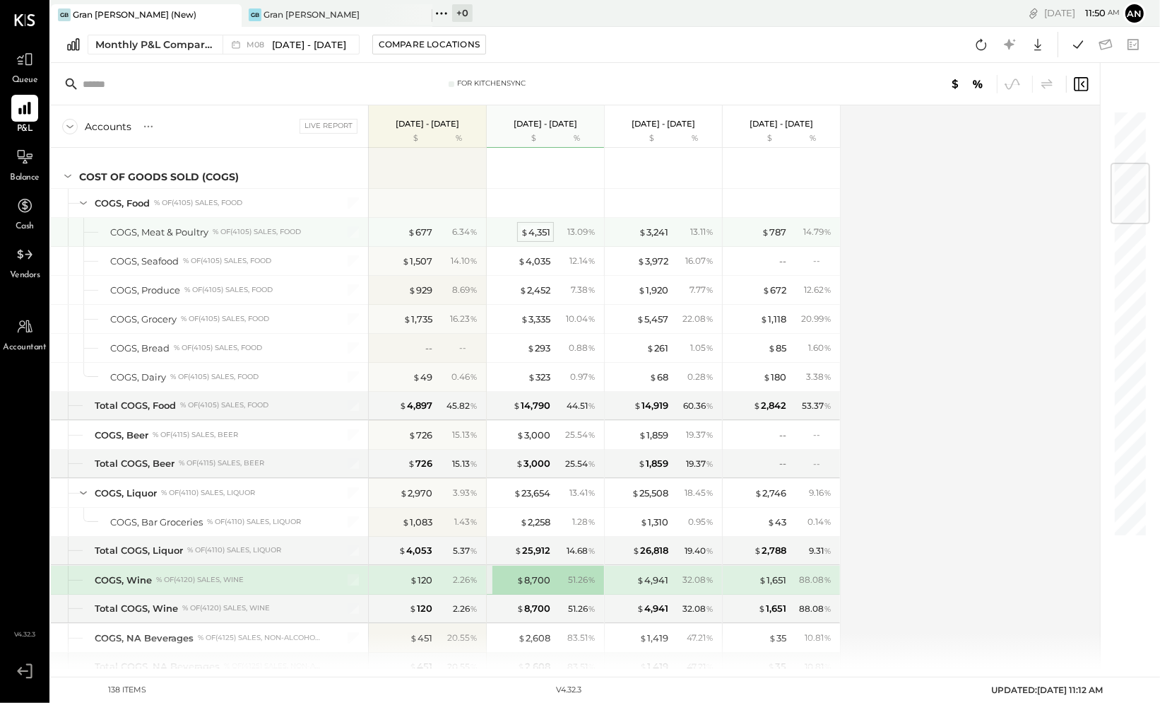
click at [539, 225] on div "$ 4,351" at bounding box center [536, 231] width 30 height 13
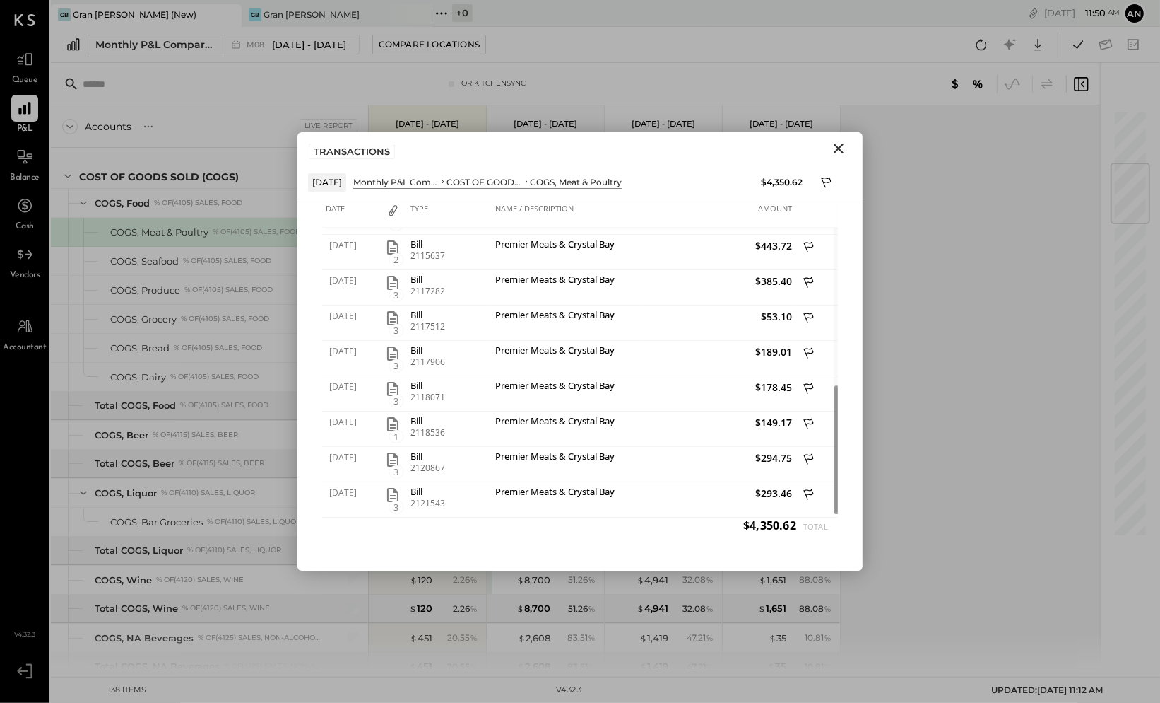
click at [844, 146] on icon "Close" at bounding box center [838, 148] width 17 height 17
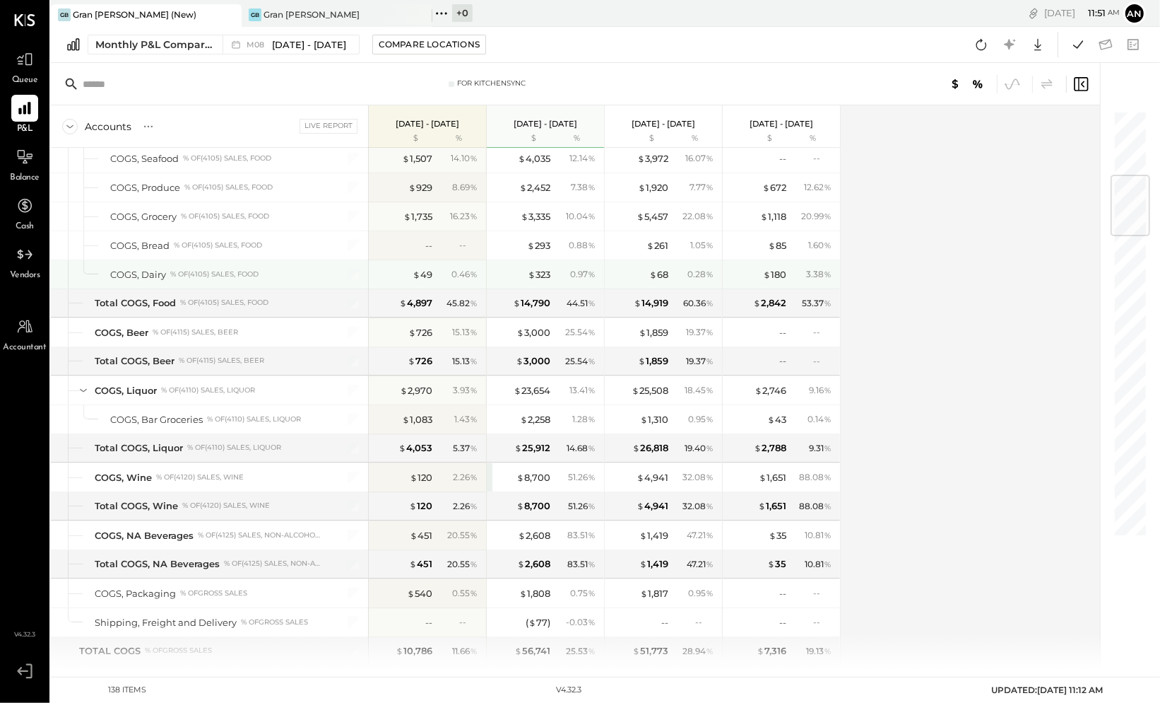
scroll to position [572, 0]
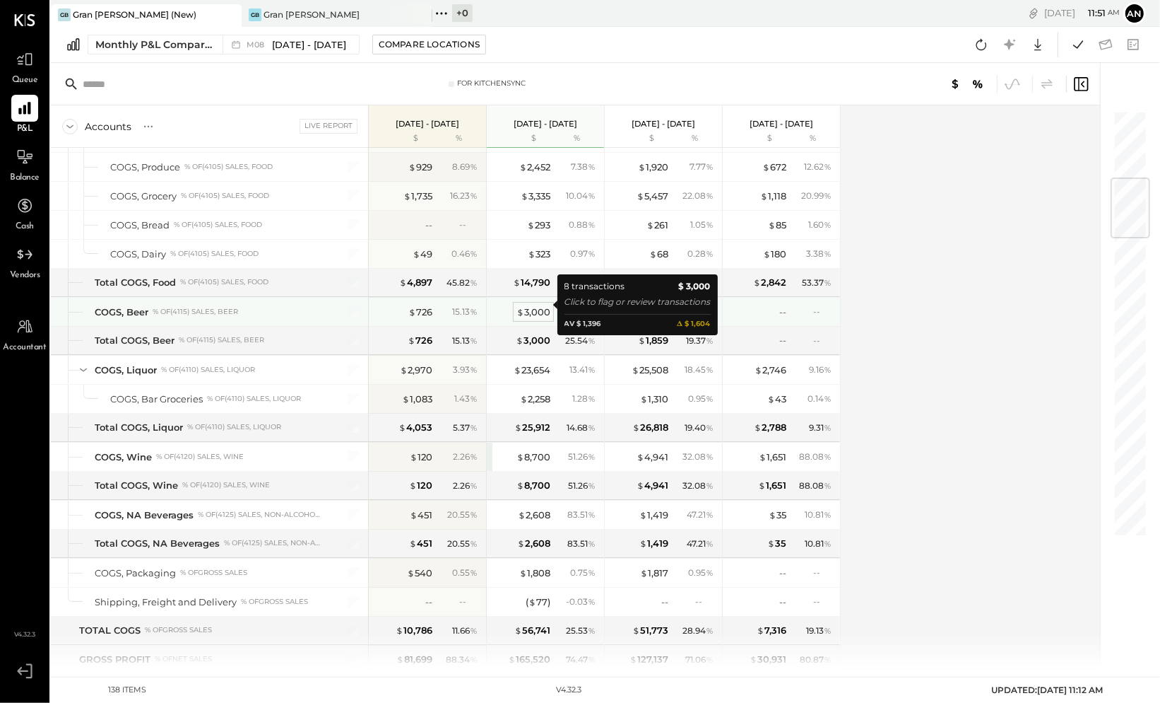
click at [527, 305] on div "$ 3,000" at bounding box center [534, 311] width 34 height 13
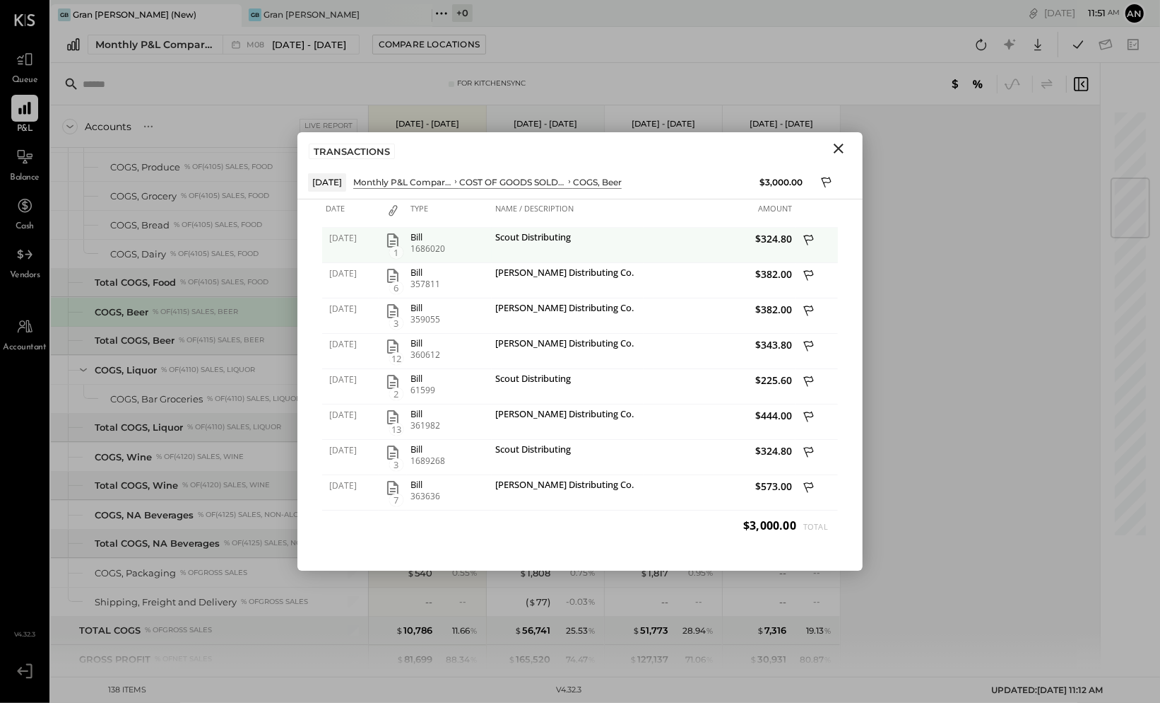
click at [392, 237] on icon "button" at bounding box center [392, 240] width 17 height 17
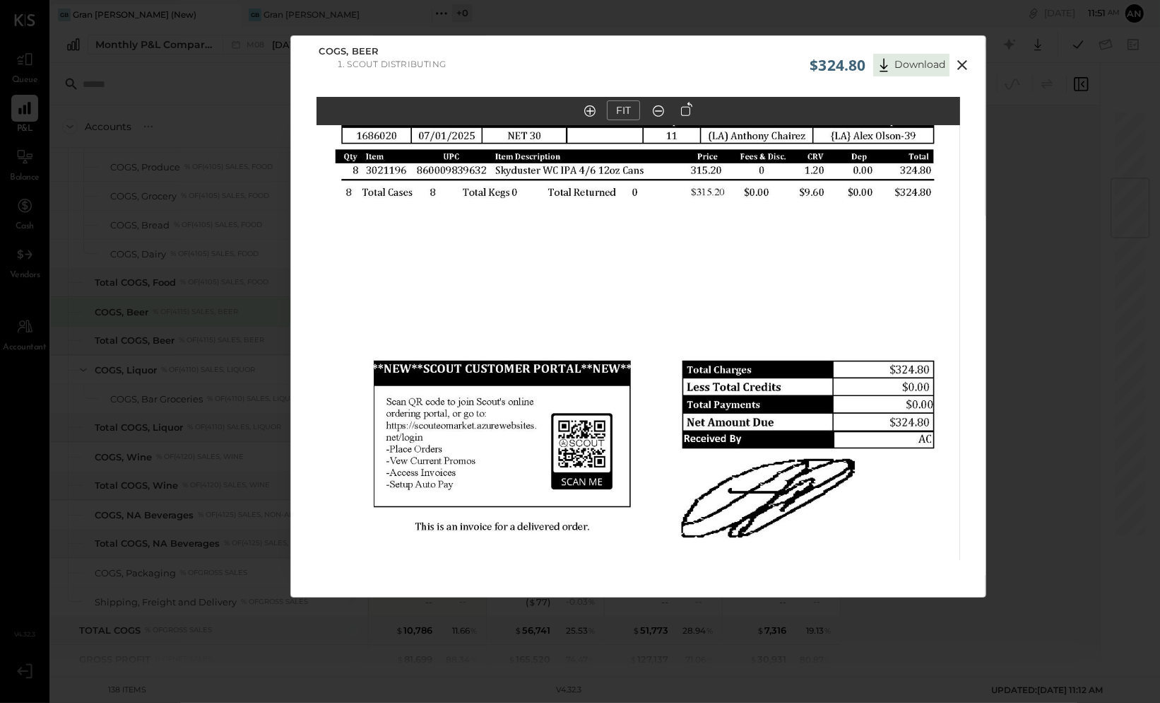
click at [965, 62] on icon at bounding box center [962, 65] width 17 height 17
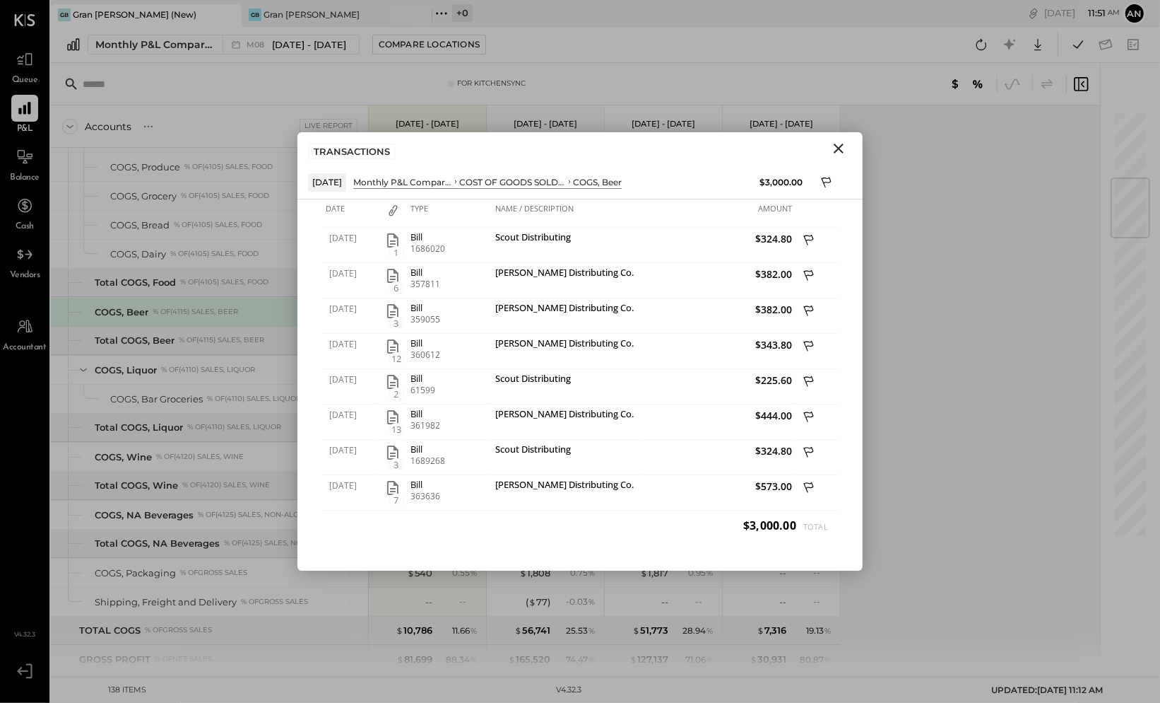
click at [838, 149] on icon "Close" at bounding box center [839, 148] width 10 height 10
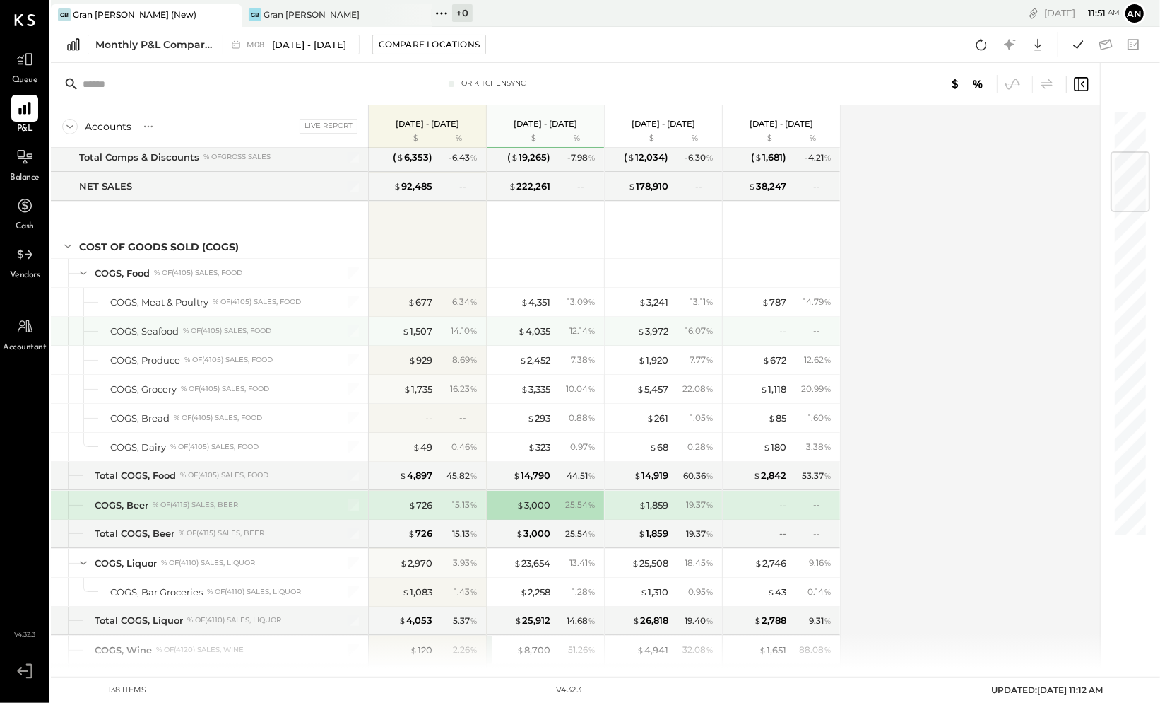
scroll to position [410, 0]
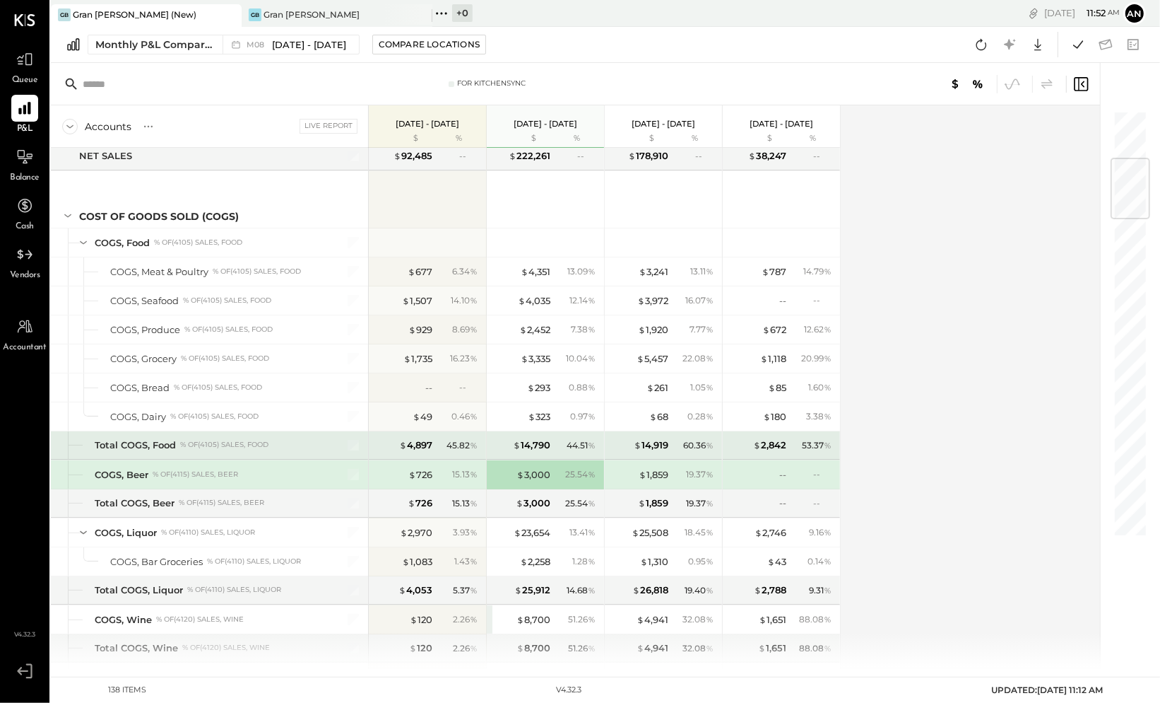
click at [69, 437] on div at bounding box center [70, 444] width 4 height 28
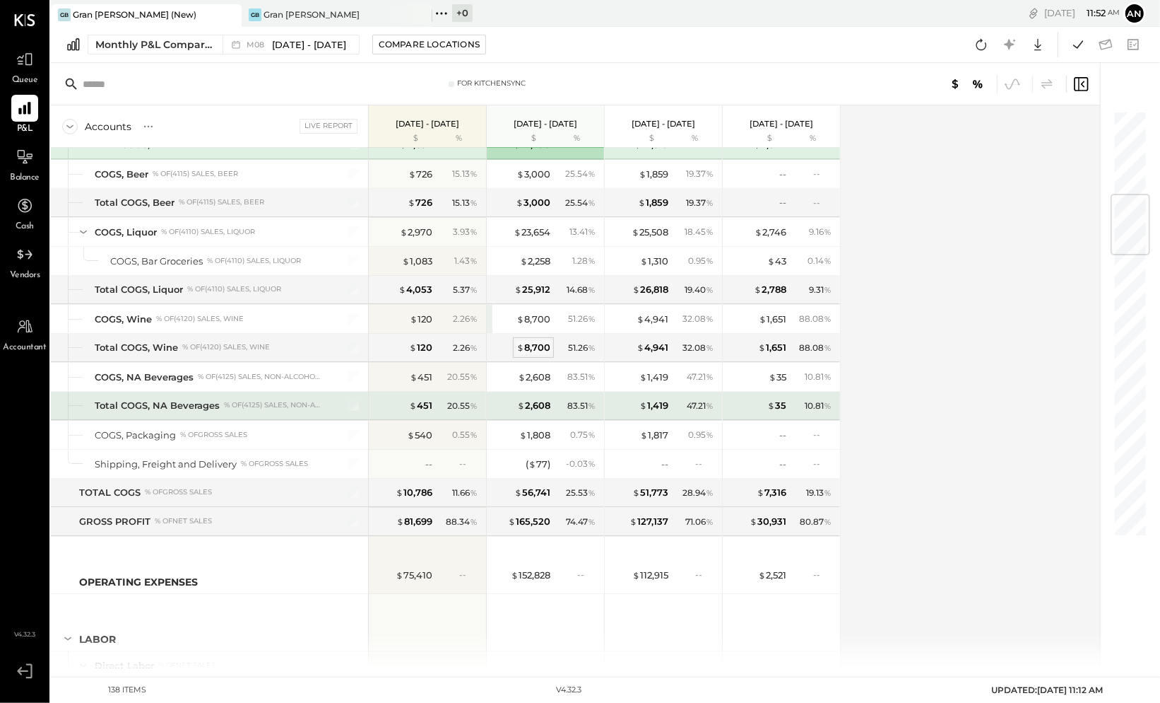
scroll to position [712, 0]
click at [536, 396] on div "$ 2,608" at bounding box center [533, 402] width 33 height 13
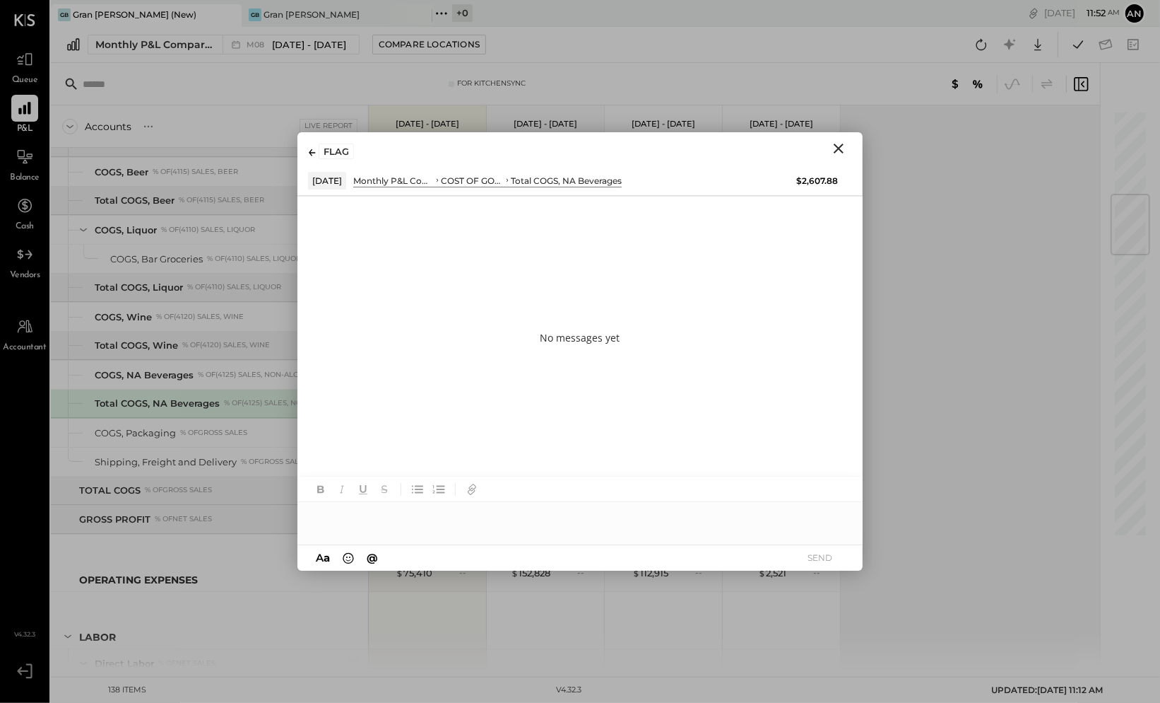
click at [839, 151] on icon "Close" at bounding box center [838, 148] width 17 height 17
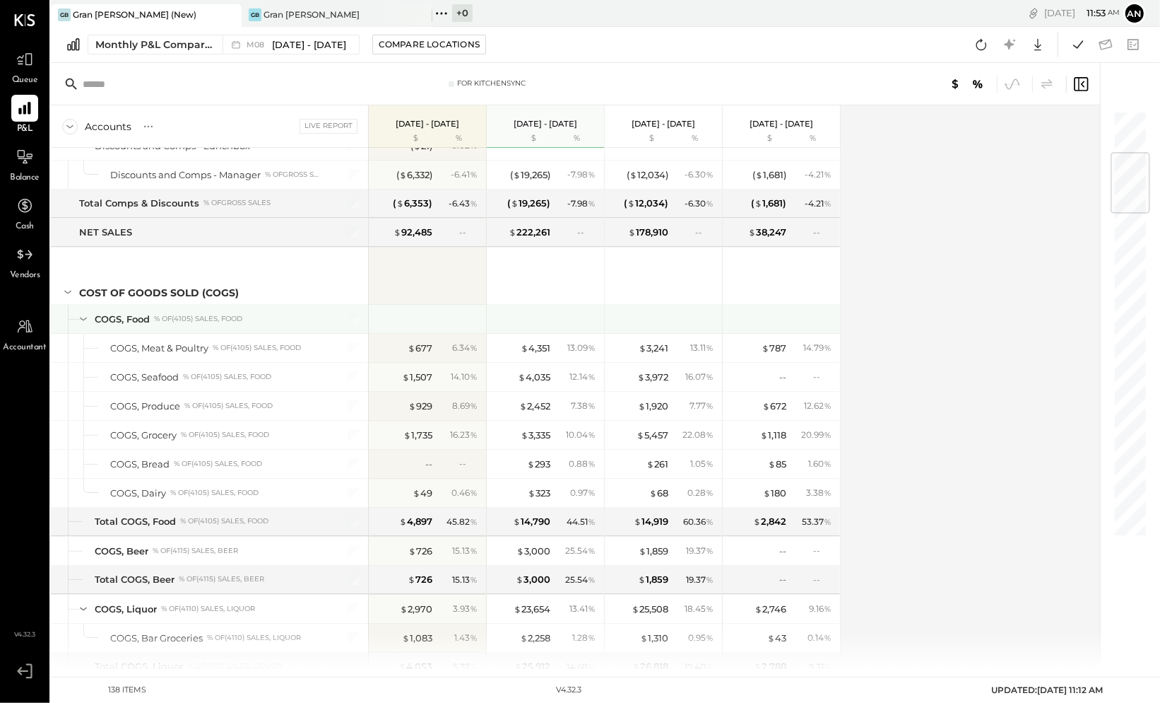
scroll to position [336, 0]
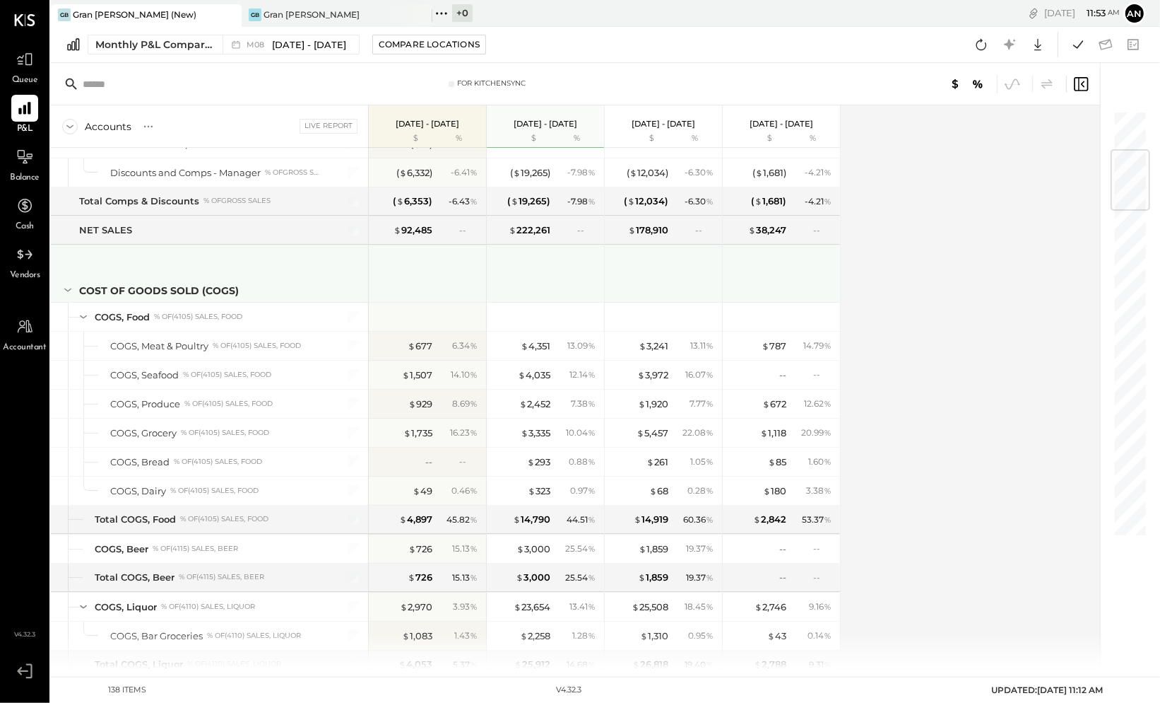
click at [68, 284] on icon at bounding box center [68, 290] width 16 height 16
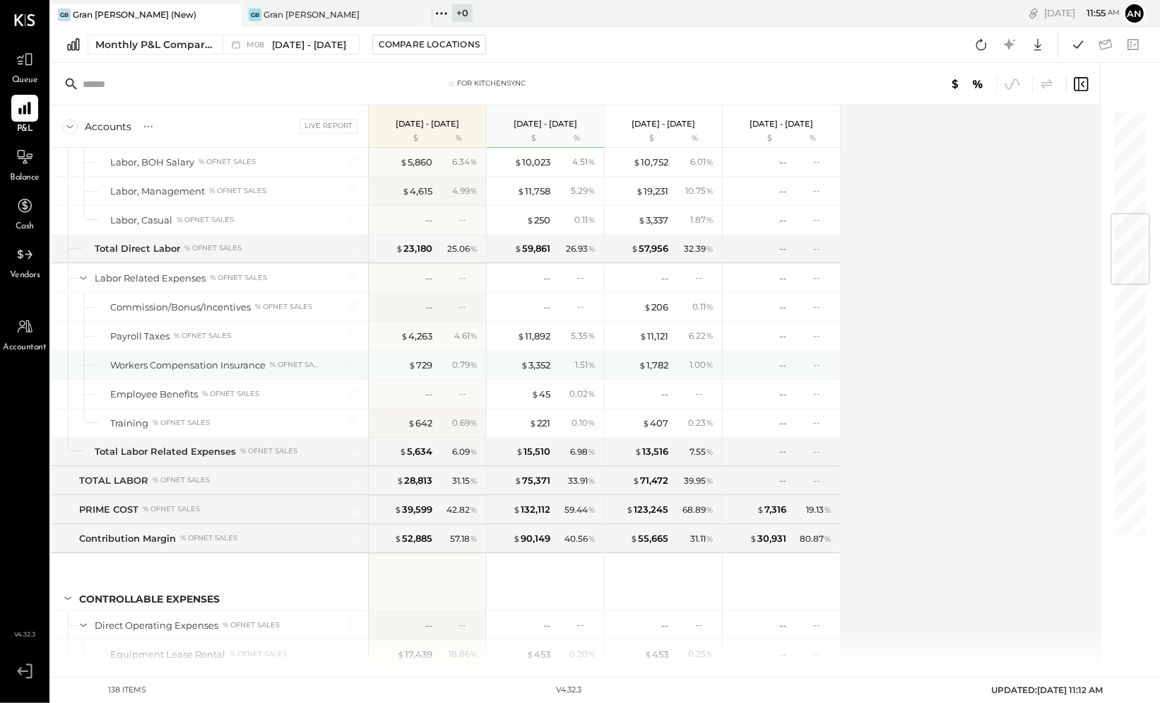
scroll to position [752, 0]
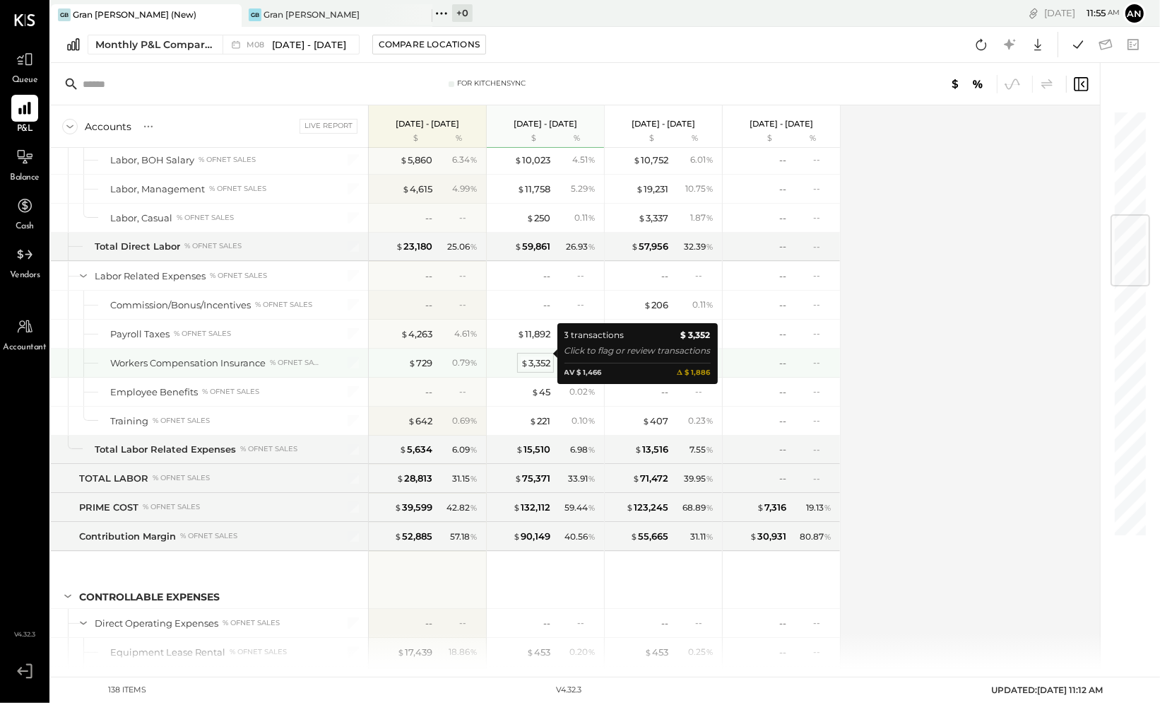
click at [536, 356] on div "$ 3,352" at bounding box center [536, 362] width 30 height 13
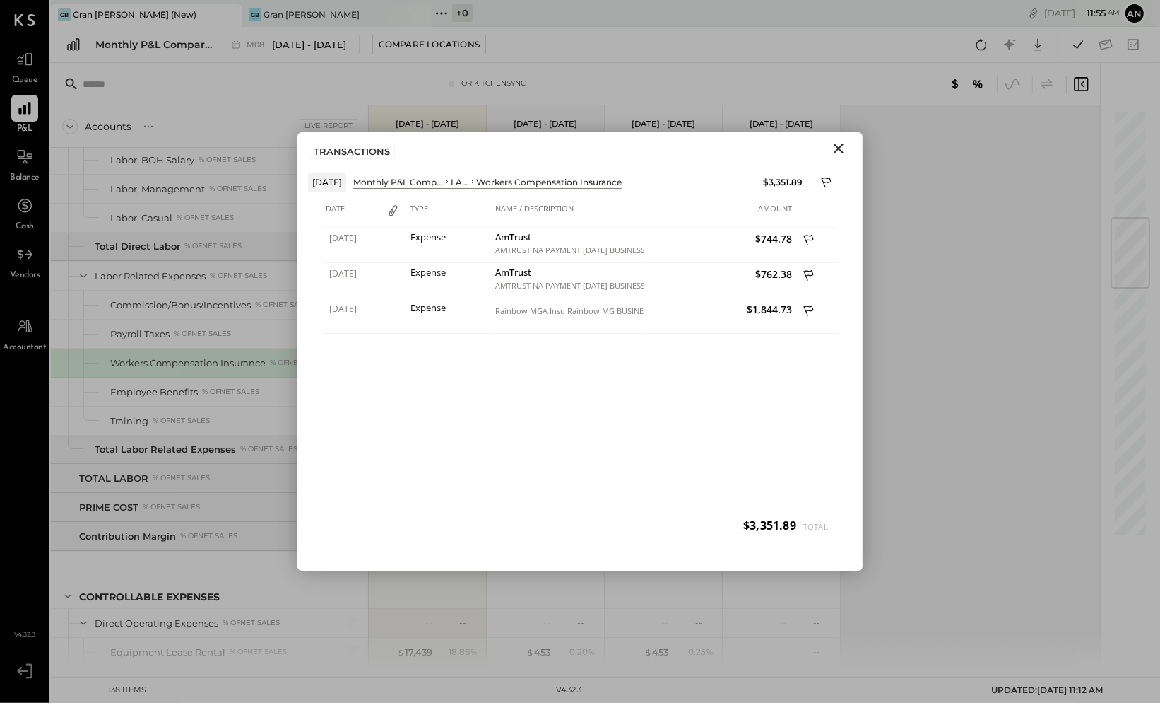
click at [838, 150] on icon "Close" at bounding box center [838, 148] width 17 height 17
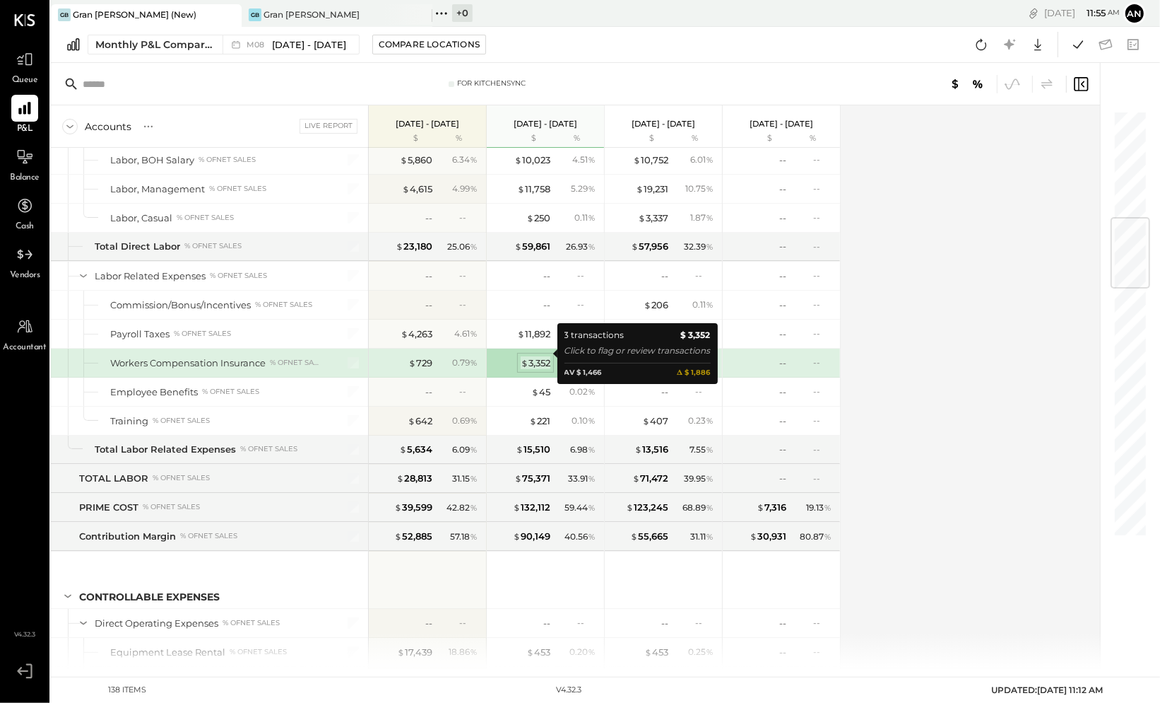
click at [538, 356] on div "$ 3,352" at bounding box center [536, 362] width 30 height 13
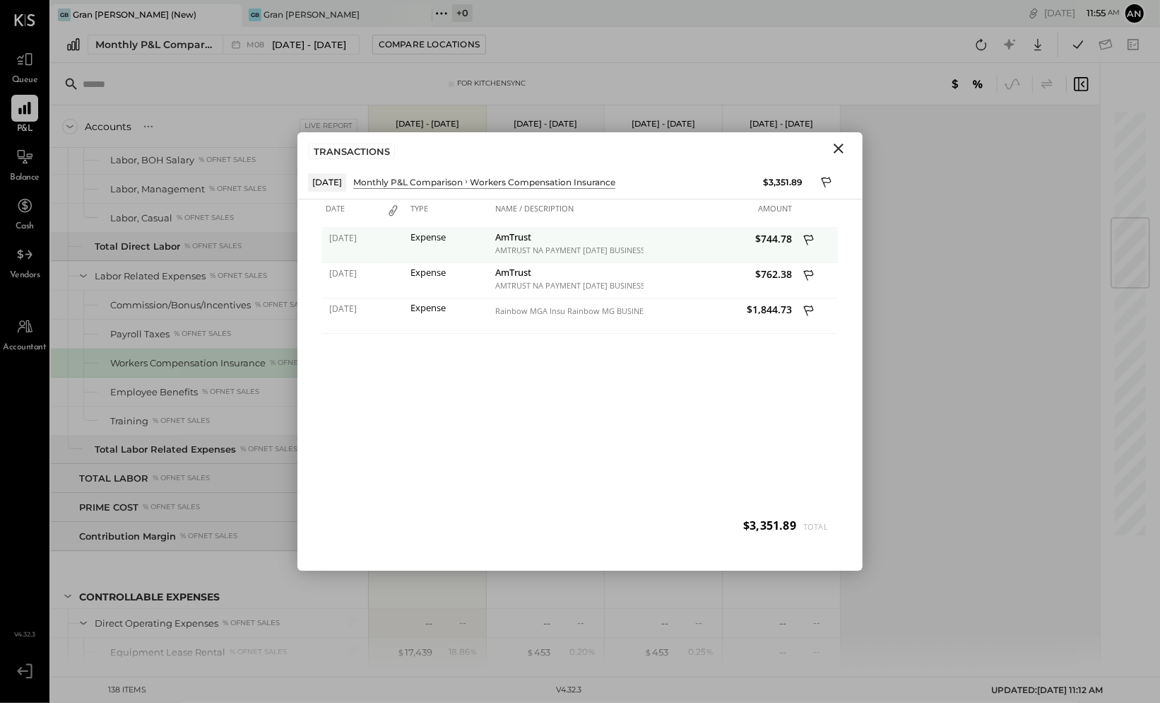
click at [598, 245] on div "AMTRUST NA PAYMENT JUL BUSINESS TO BUSINESS ACH 28 40644696 GRAN BLANCO GROUP L…" at bounding box center [567, 250] width 145 height 10
drag, startPoint x: 497, startPoint y: 236, endPoint x: 536, endPoint y: 235, distance: 39.6
click at [537, 235] on div "AmTrust" at bounding box center [567, 238] width 145 height 13
copy div "AmTrust"
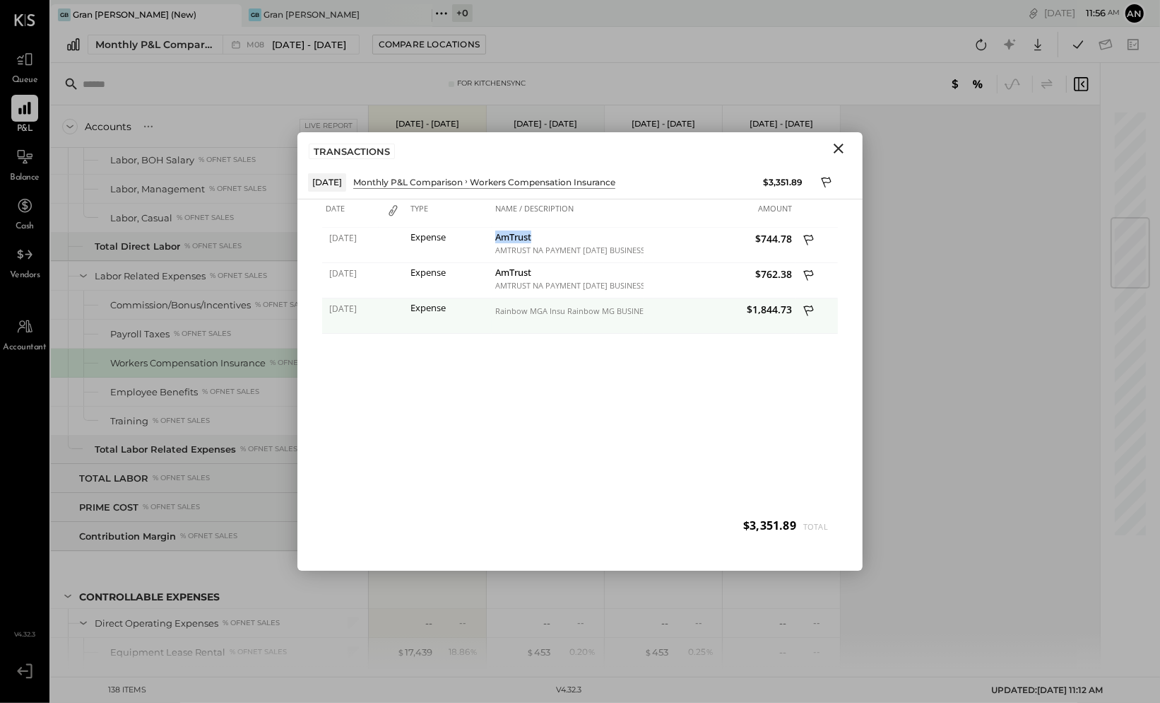
click at [810, 308] on icon at bounding box center [810, 312] width 13 height 18
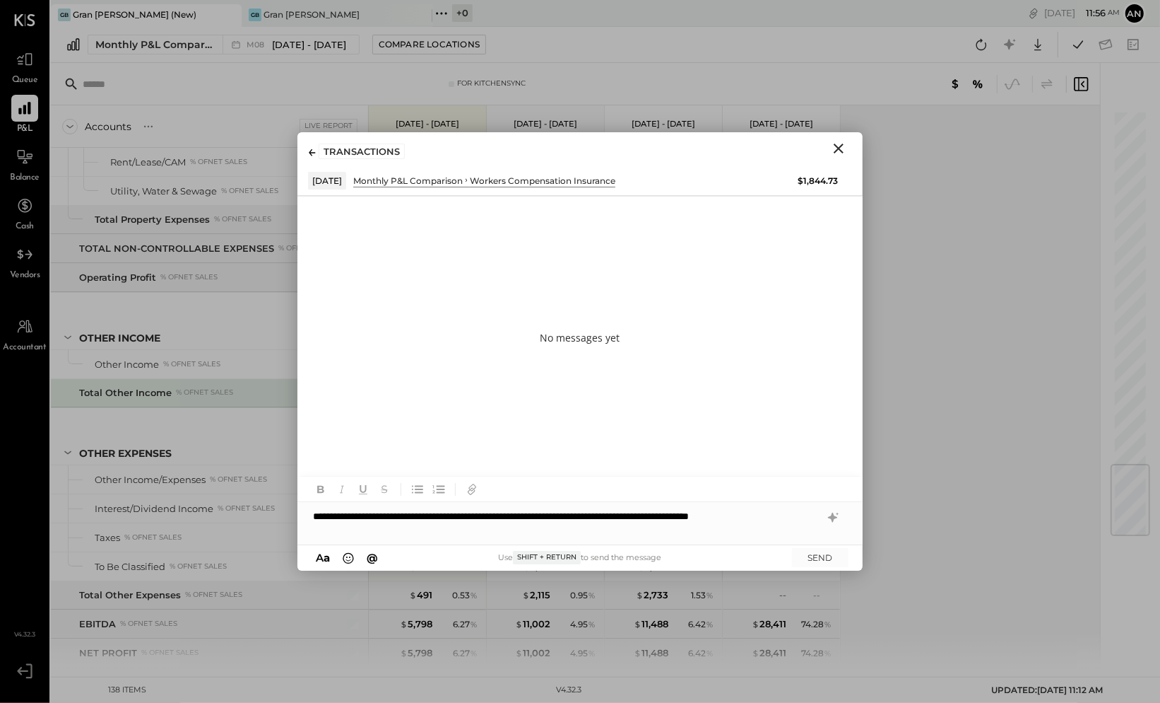
scroll to position [2578, 0]
drag, startPoint x: 515, startPoint y: 514, endPoint x: 525, endPoint y: 514, distance: 9.9
click at [515, 514] on div "**********" at bounding box center [580, 523] width 565 height 42
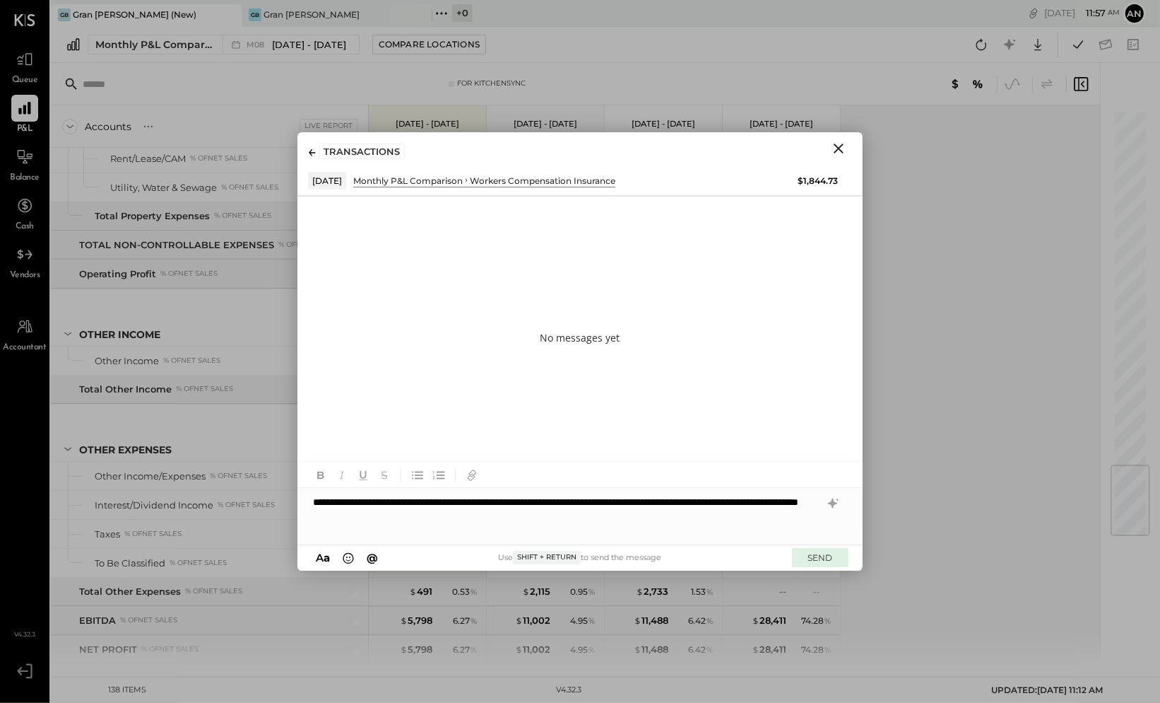
click at [816, 558] on button "SEND" at bounding box center [820, 557] width 57 height 19
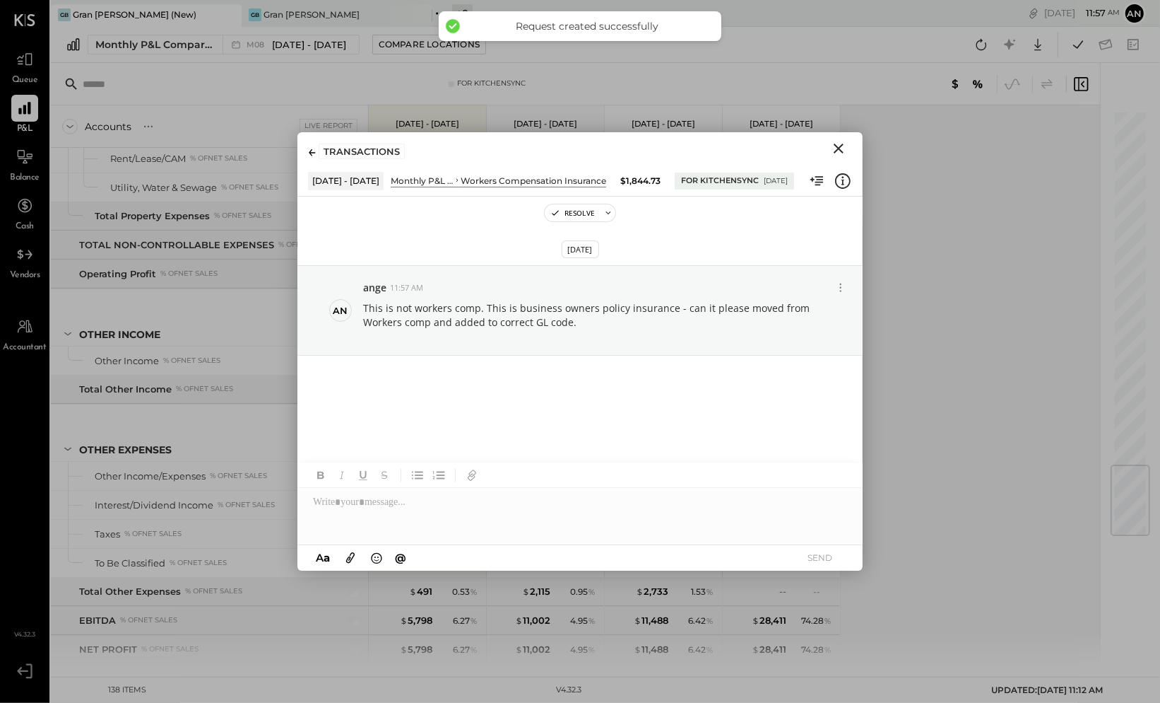
click at [841, 148] on icon "Close" at bounding box center [838, 148] width 17 height 17
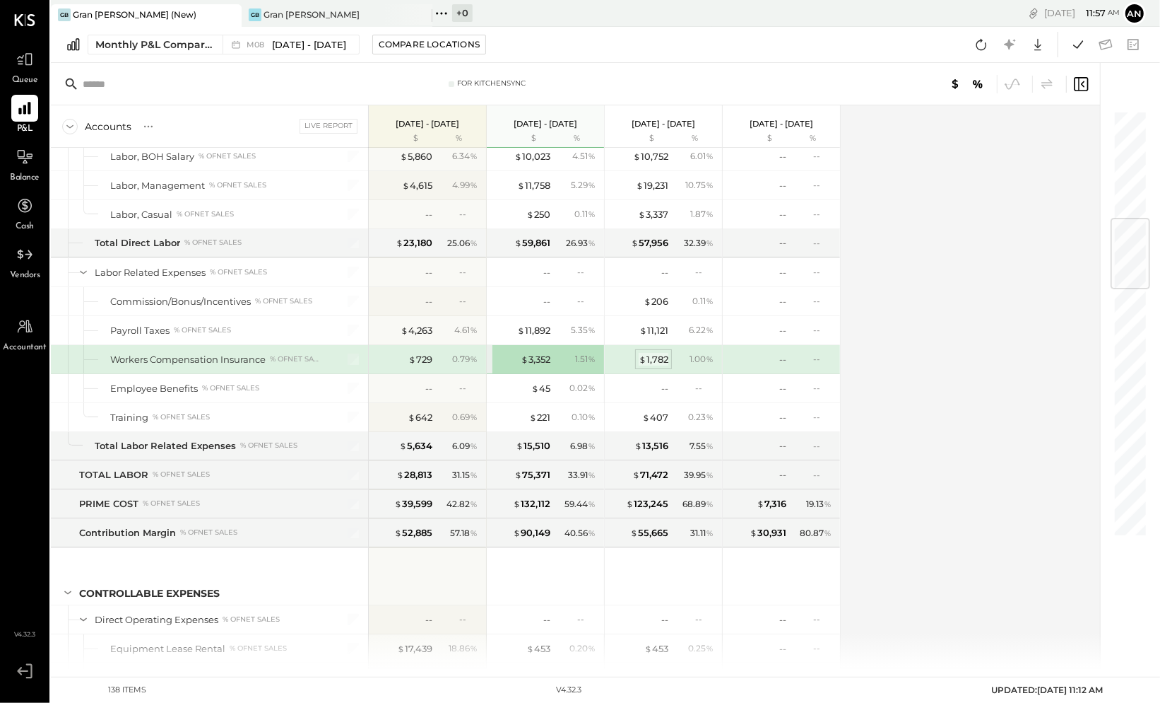
scroll to position [785, 0]
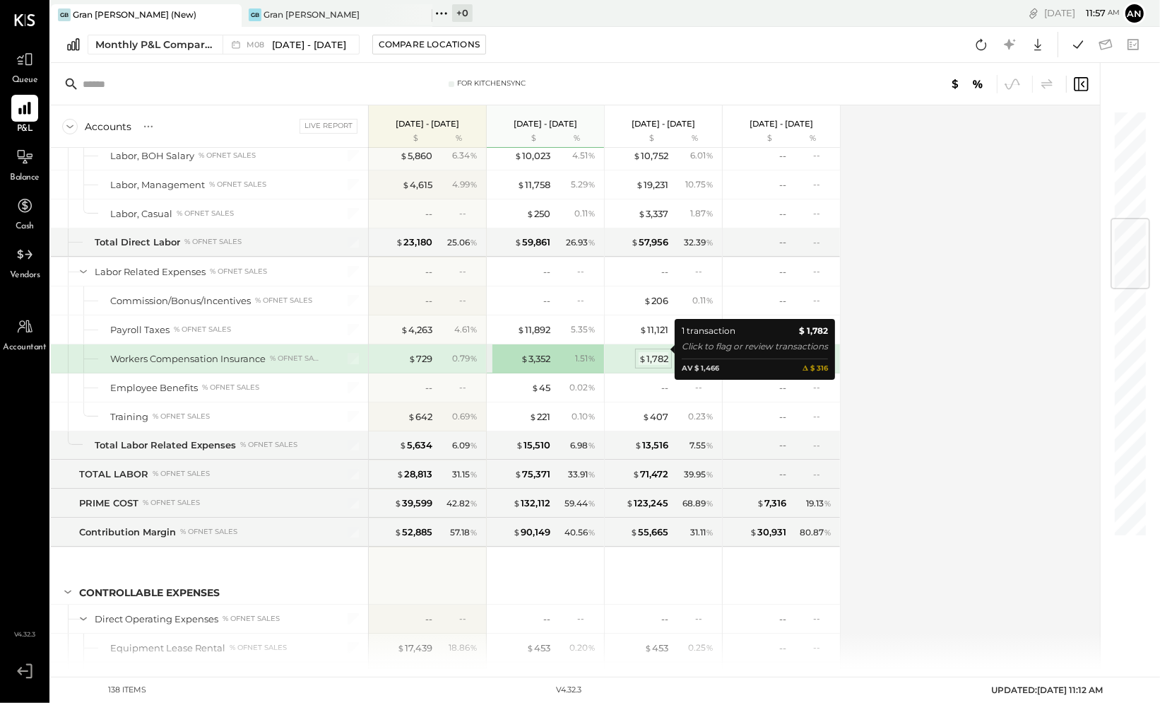
click at [651, 352] on div "$ 1,782" at bounding box center [654, 358] width 30 height 13
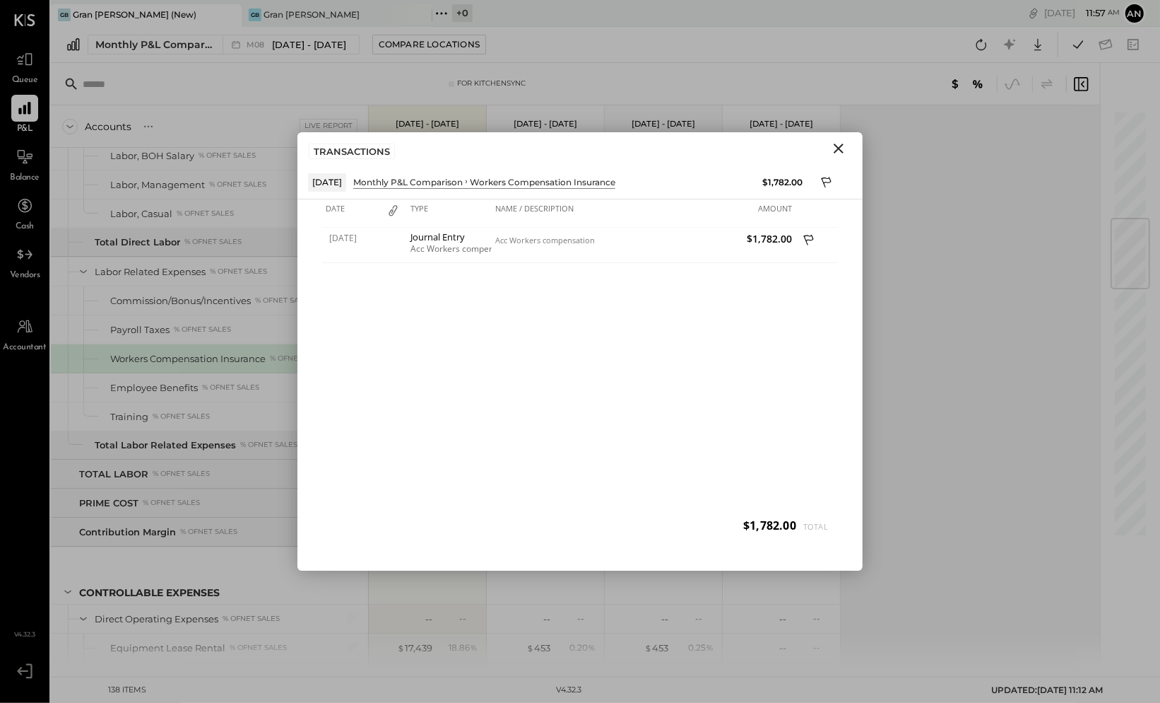
click at [840, 148] on icon "Close" at bounding box center [839, 148] width 10 height 10
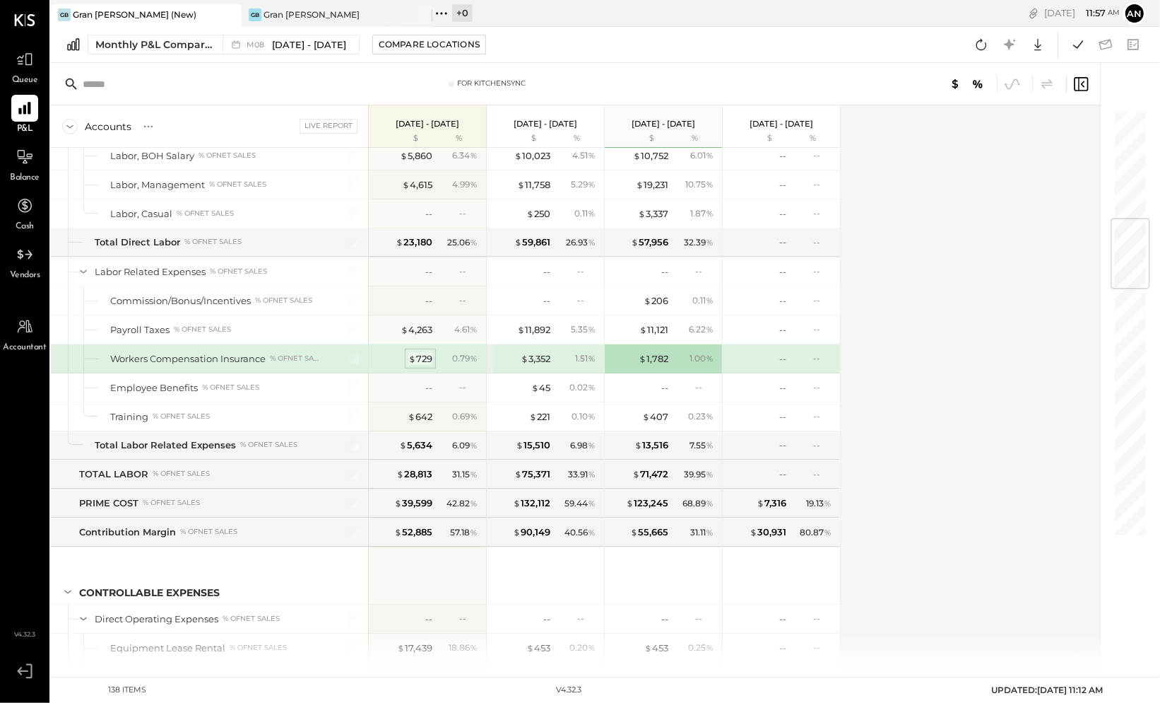
click at [422, 352] on div "$ 729" at bounding box center [421, 358] width 24 height 13
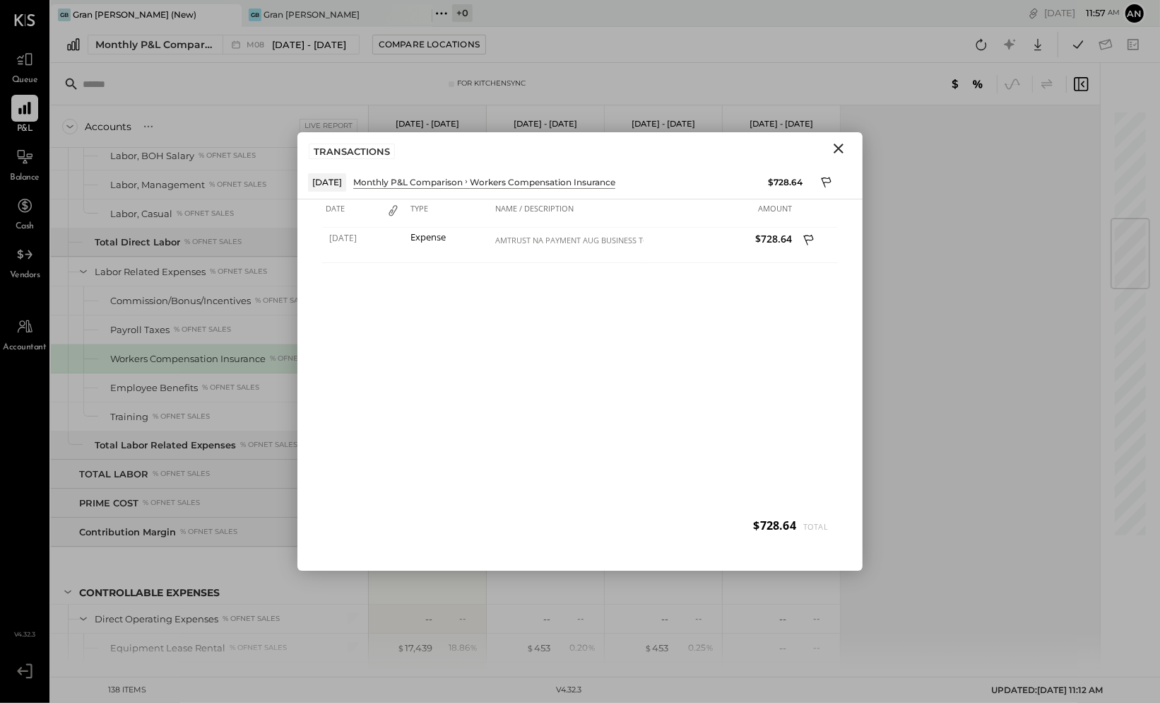
click at [838, 148] on icon "Close" at bounding box center [839, 148] width 10 height 10
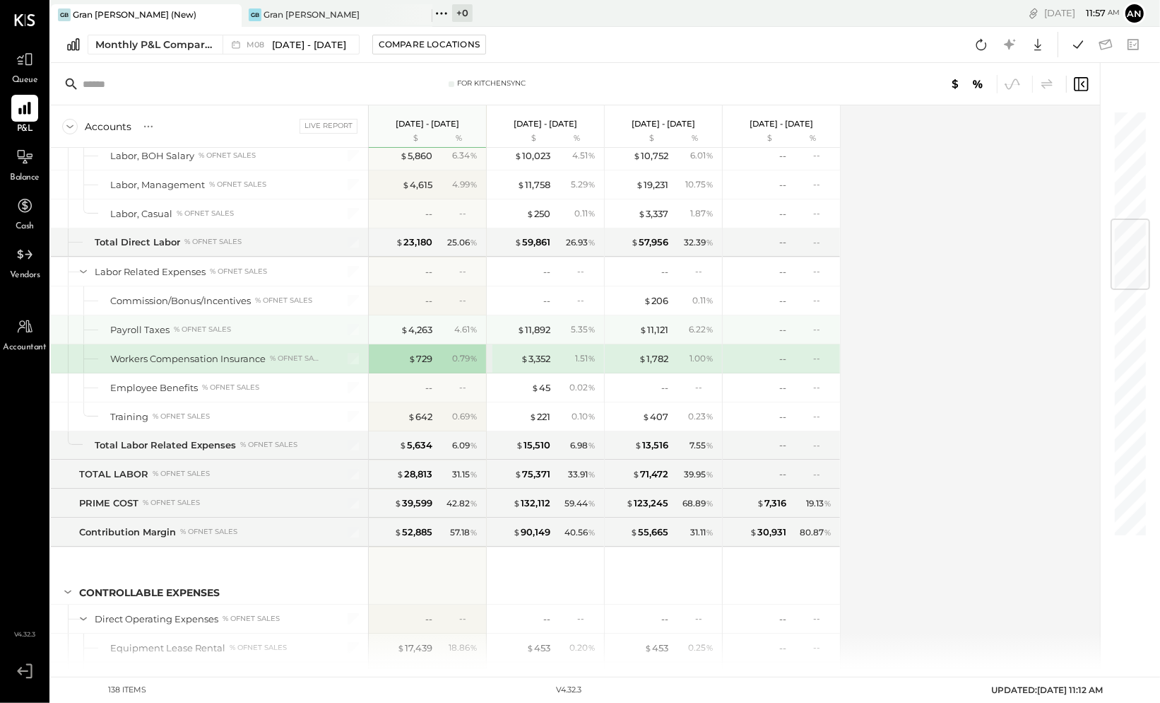
scroll to position [803, 0]
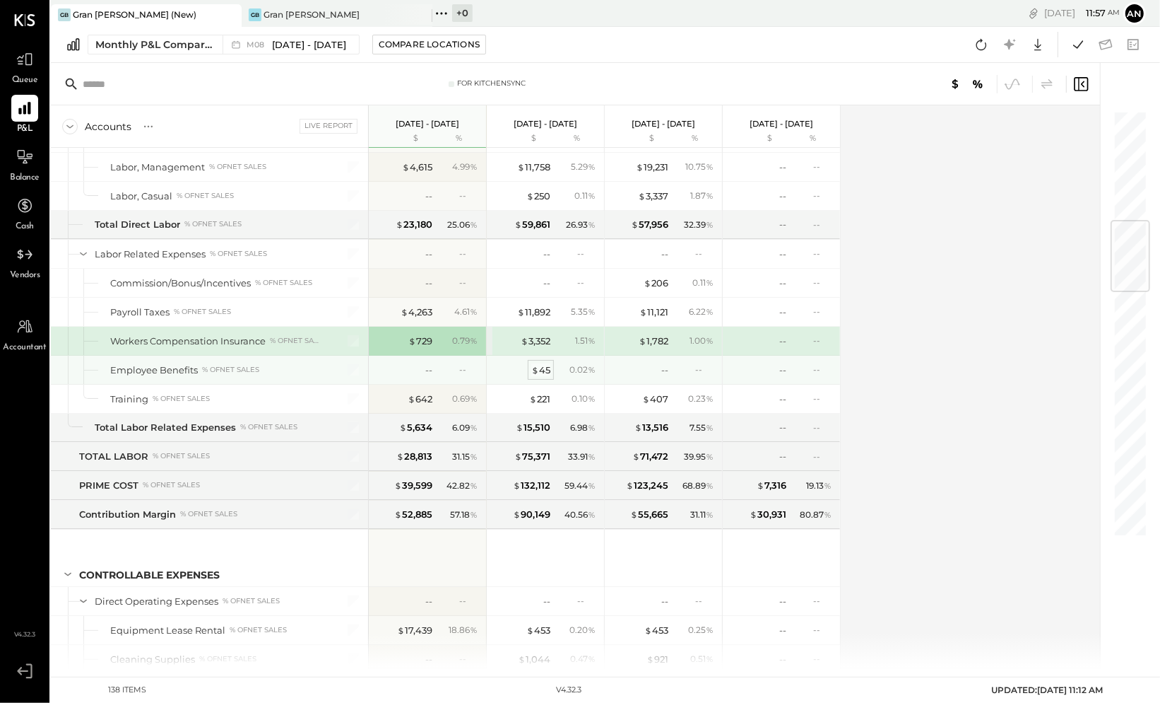
click at [543, 363] on div "$ 45" at bounding box center [540, 369] width 19 height 13
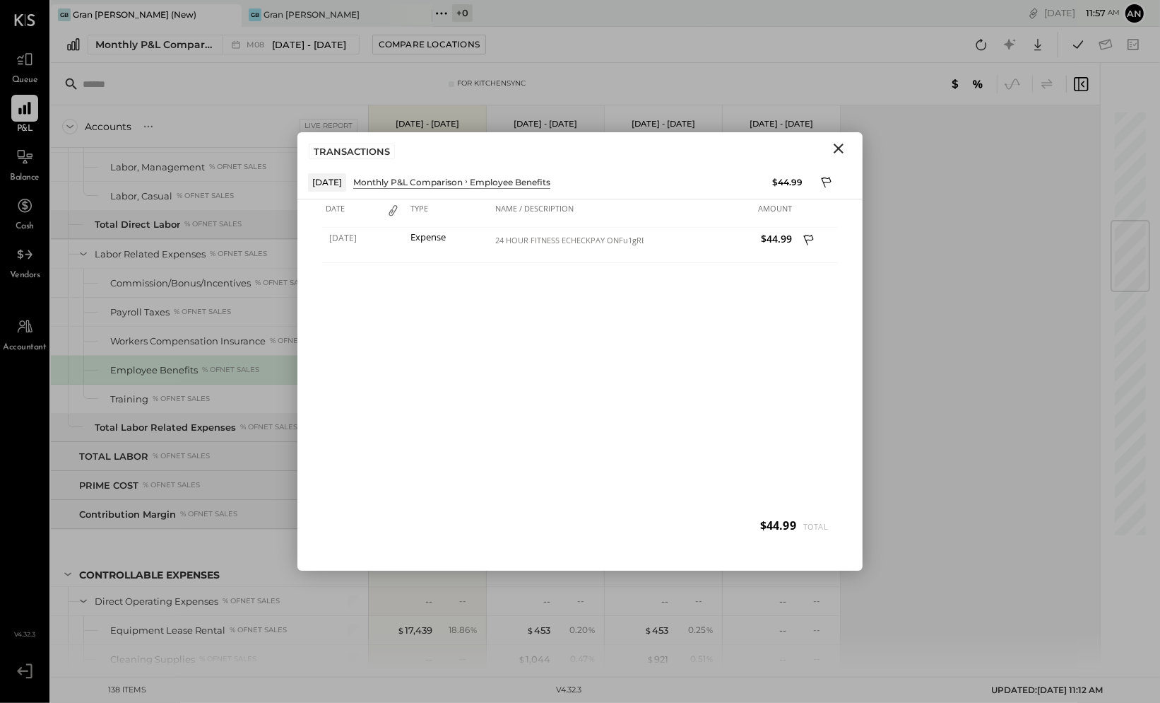
click at [841, 147] on icon "Close" at bounding box center [839, 148] width 10 height 10
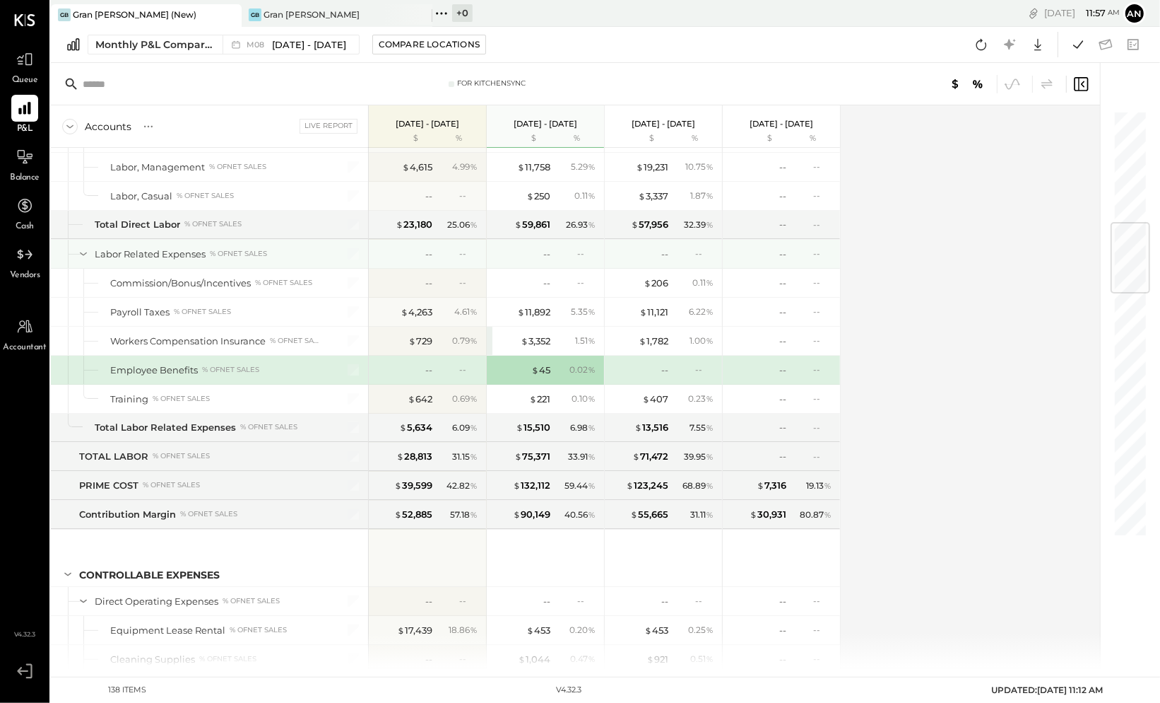
scroll to position [852, 0]
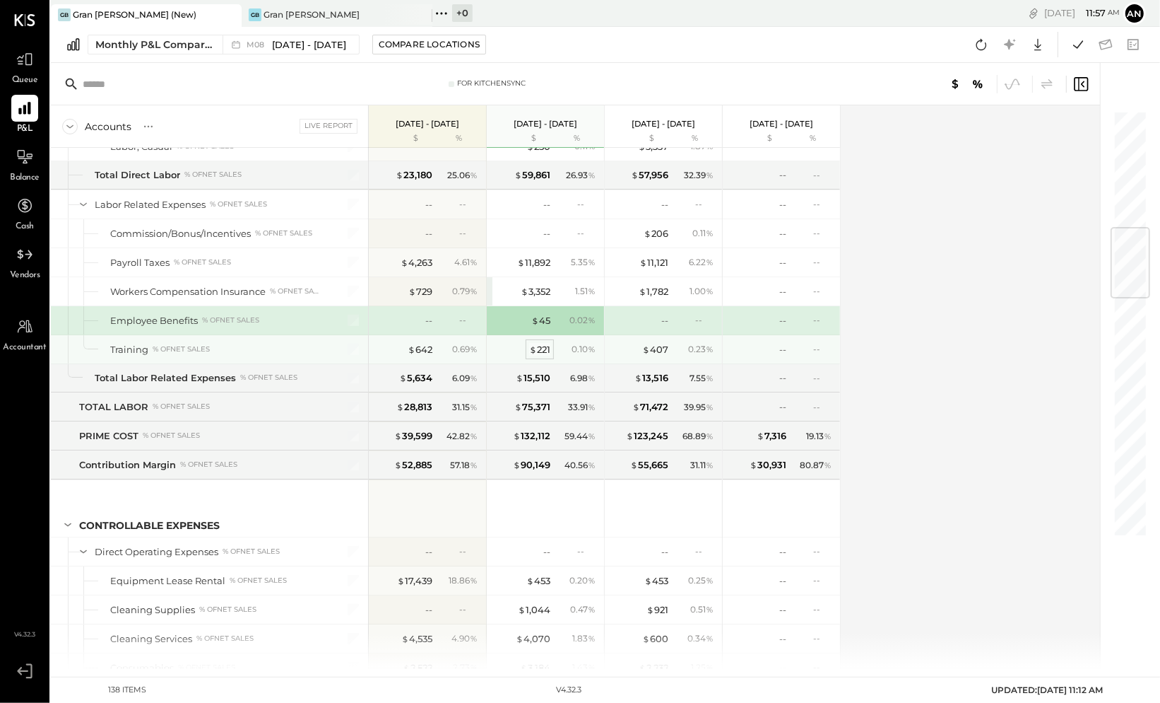
click at [543, 343] on div "$ 221" at bounding box center [539, 349] width 21 height 13
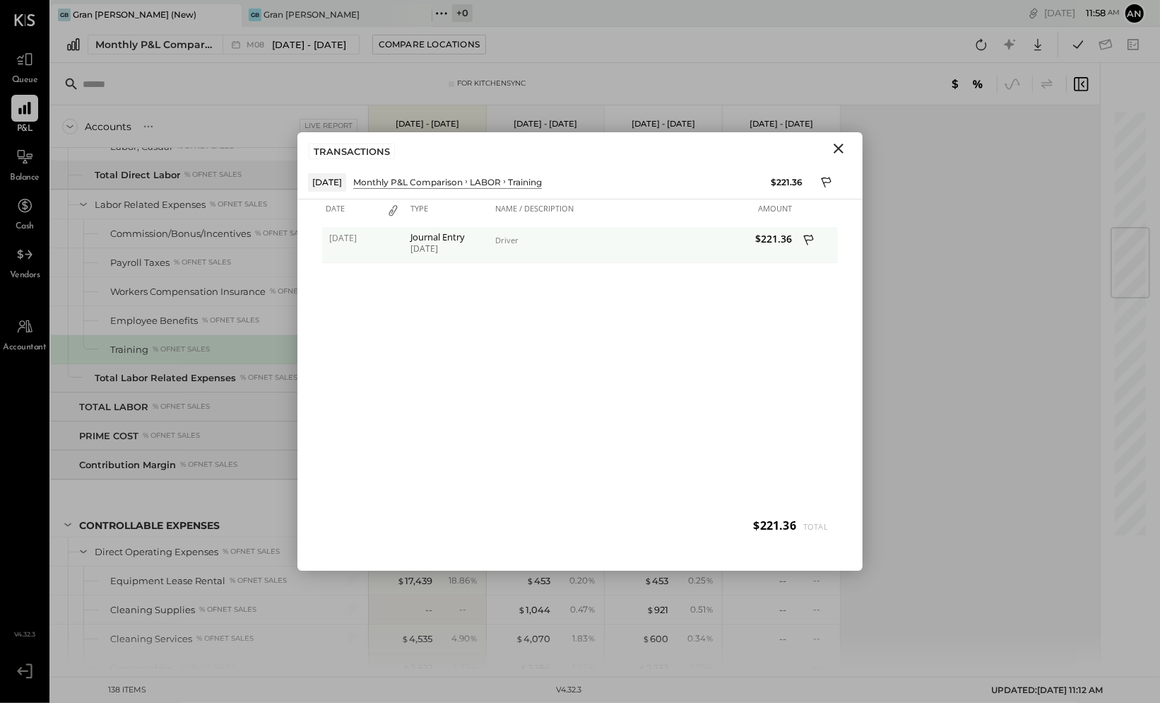
drag, startPoint x: 837, startPoint y: 150, endPoint x: 793, endPoint y: 245, distance: 104.4
click at [801, 238] on div "TRANSACTIONS Jul 1, 25 Monthly P&L Comparison LABOR Training $221.36 Date Type …" at bounding box center [580, 351] width 565 height 438
click at [510, 242] on div "Driver" at bounding box center [567, 240] width 145 height 10
click at [836, 148] on icon "Close" at bounding box center [838, 148] width 17 height 17
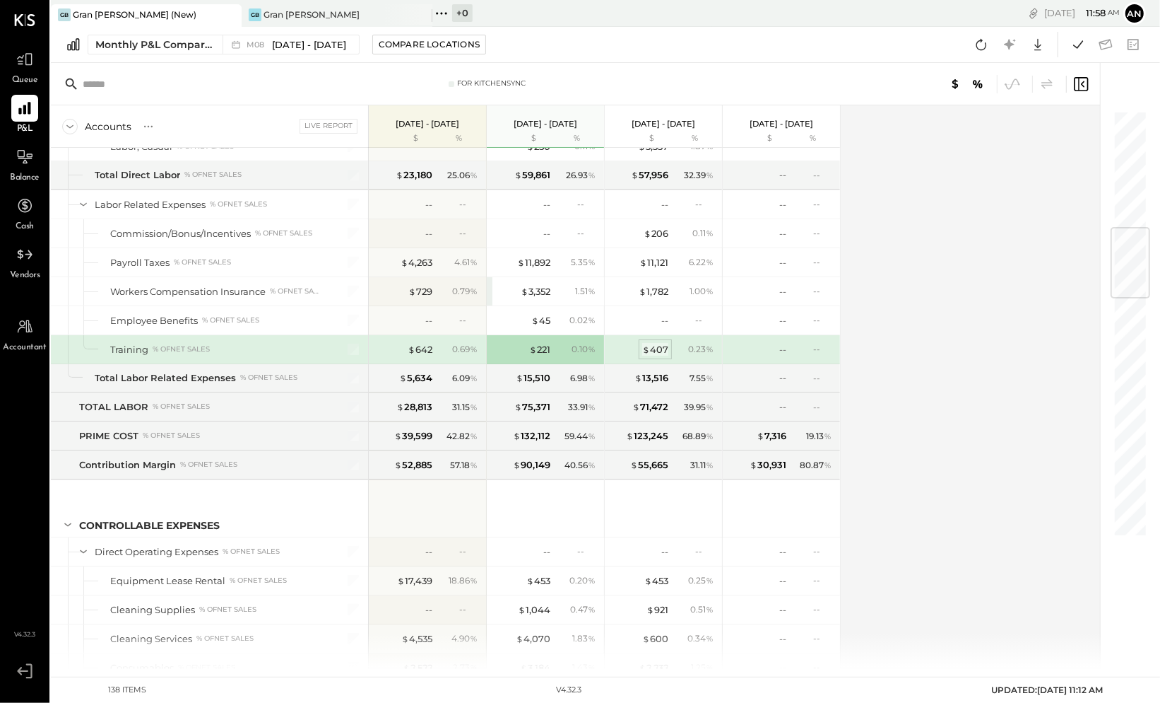
click at [654, 343] on div "$ 407" at bounding box center [655, 349] width 26 height 13
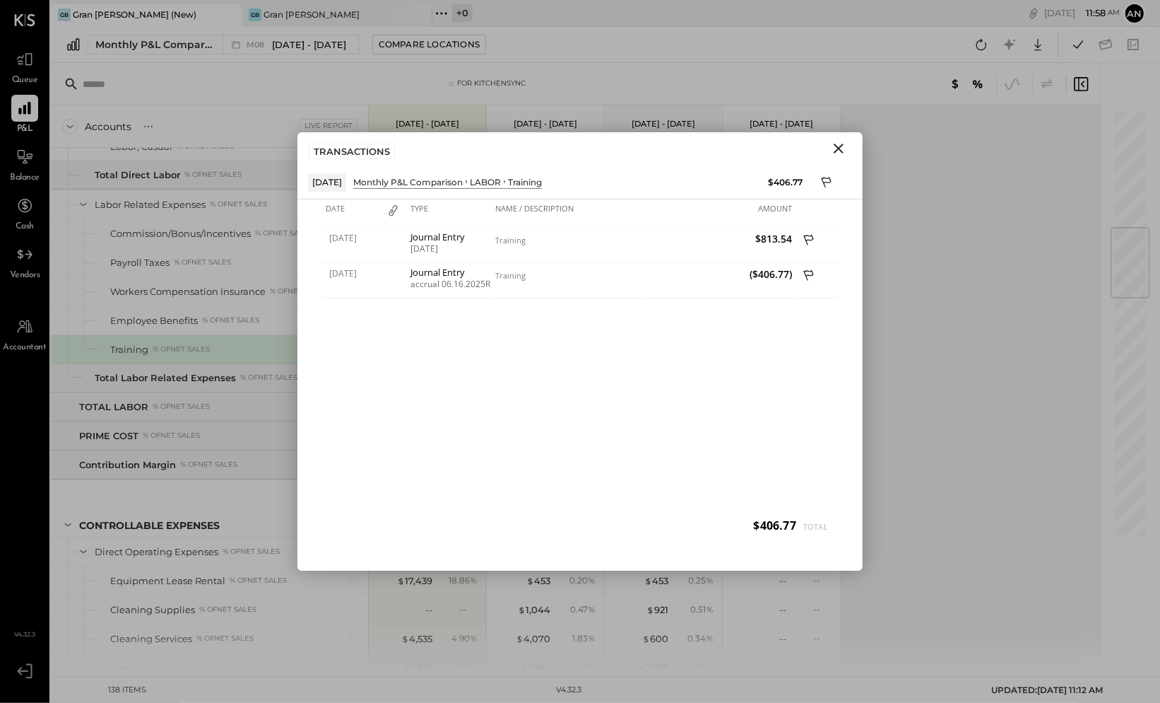
click at [839, 145] on icon "Close" at bounding box center [838, 148] width 17 height 17
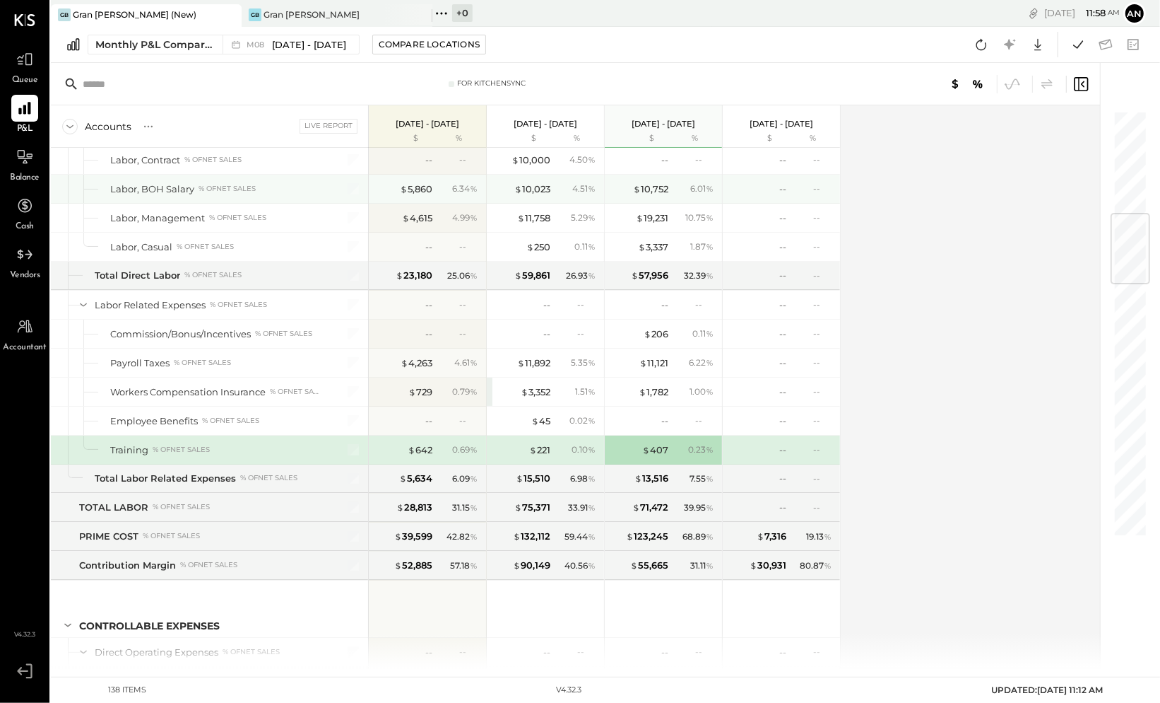
scroll to position [751, 0]
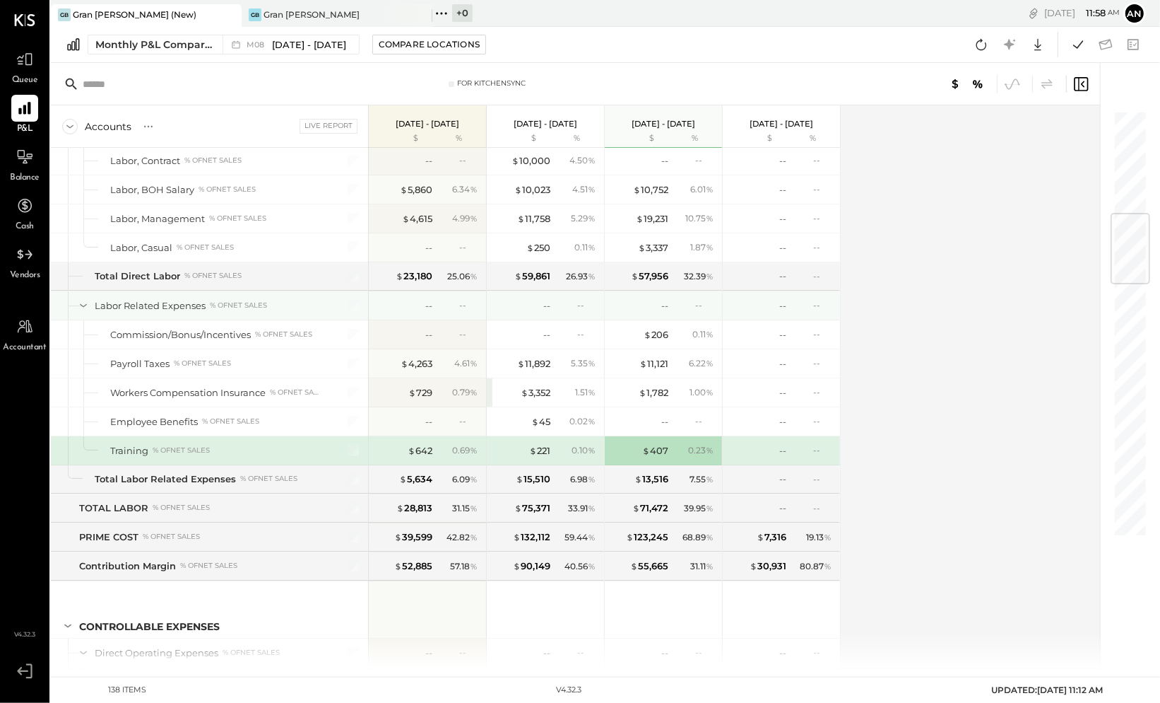
click at [86, 298] on icon at bounding box center [84, 306] width 16 height 16
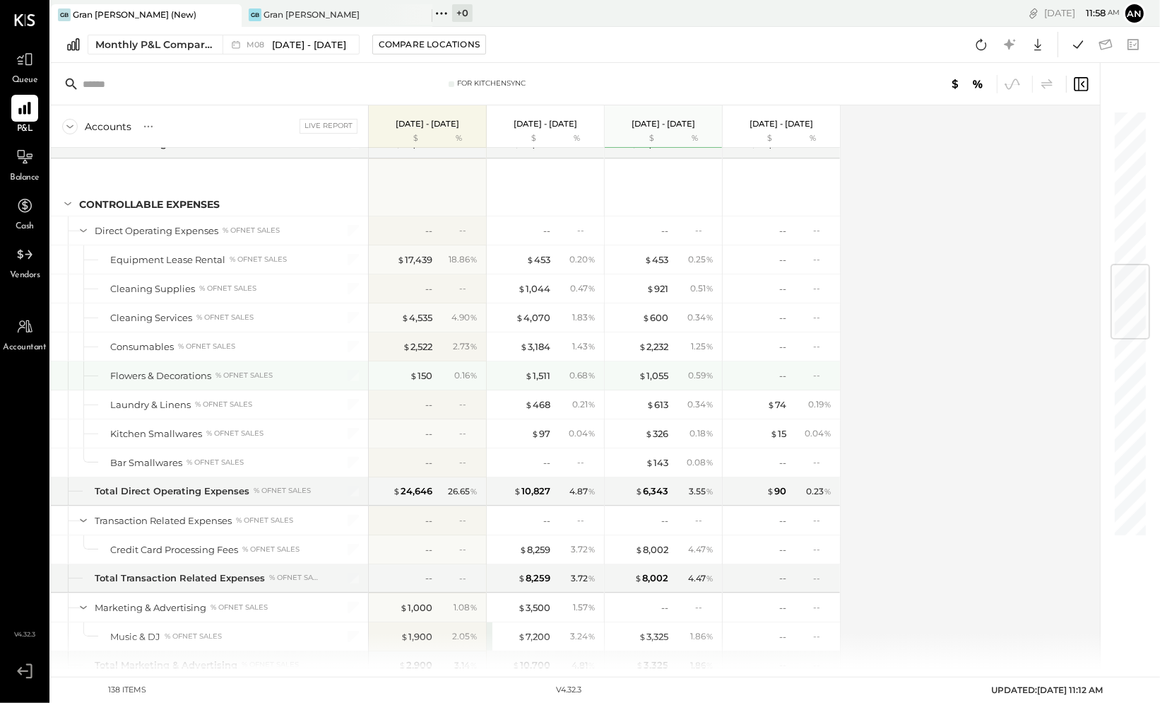
scroll to position [1074, 0]
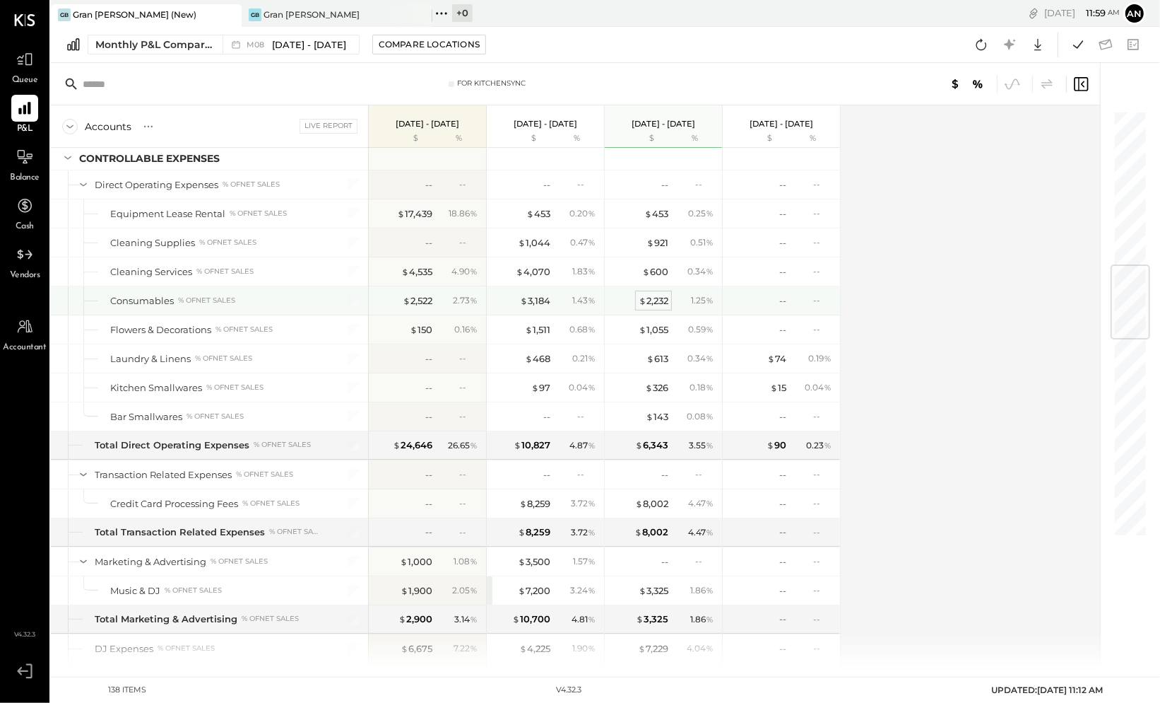
click at [652, 294] on div "$ 2,232" at bounding box center [654, 300] width 30 height 13
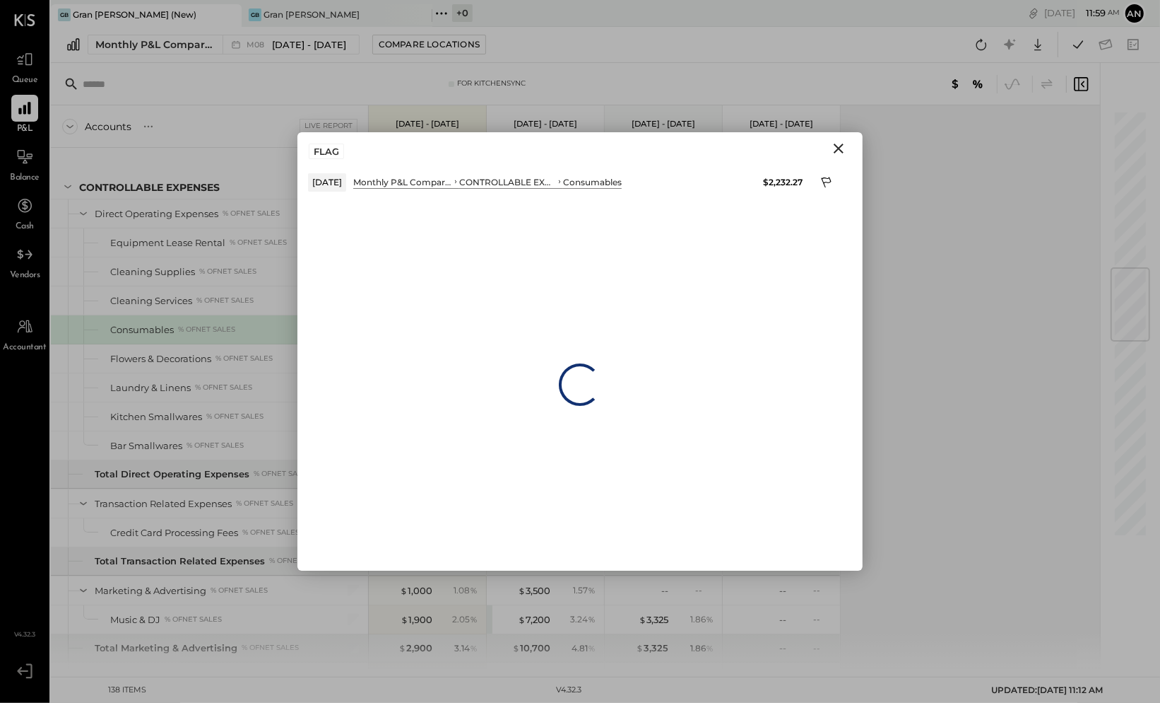
scroll to position [1103, 0]
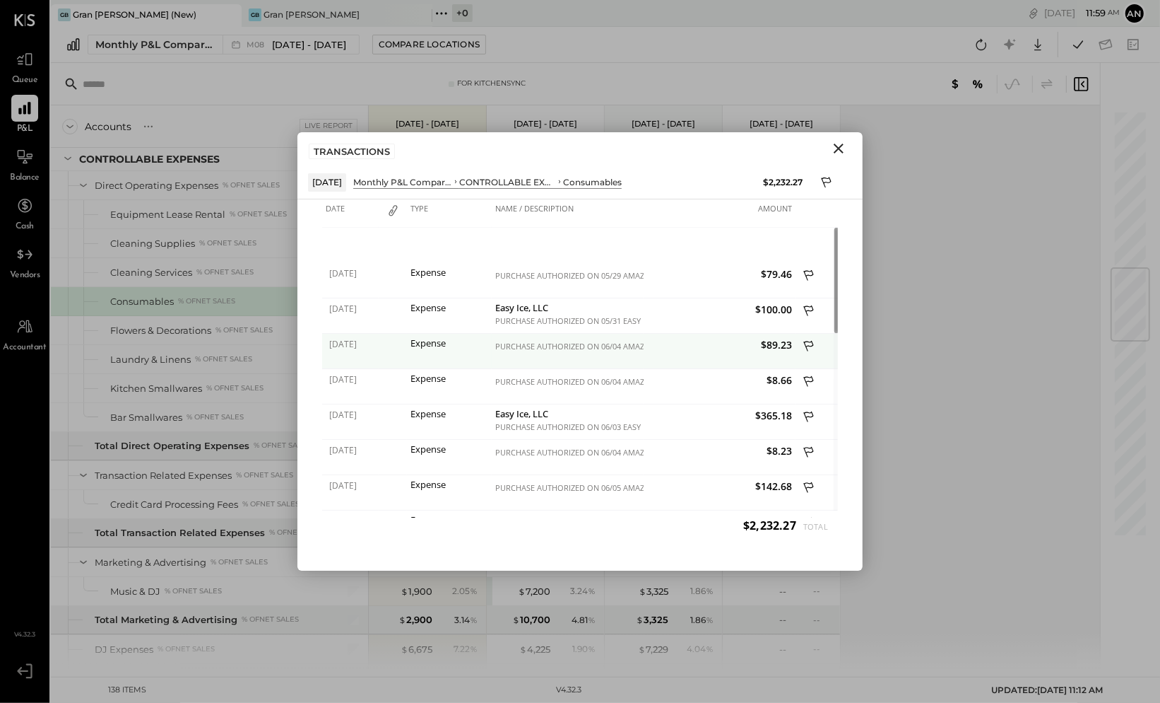
click at [565, 348] on div "PURCHASE AUTHORIZED ON 06/04 AMAZON MARK* N66QV AMAZON.COM/MA WA S3851560291914…" at bounding box center [567, 346] width 145 height 10
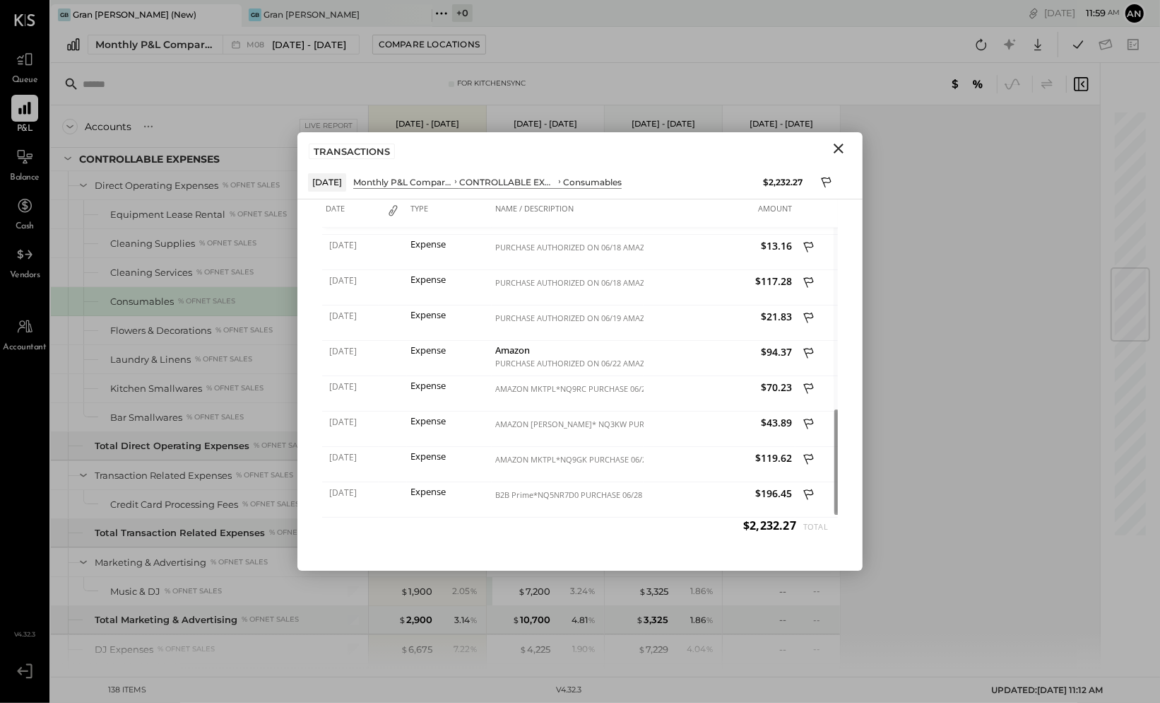
click at [841, 145] on icon "Close" at bounding box center [839, 148] width 10 height 10
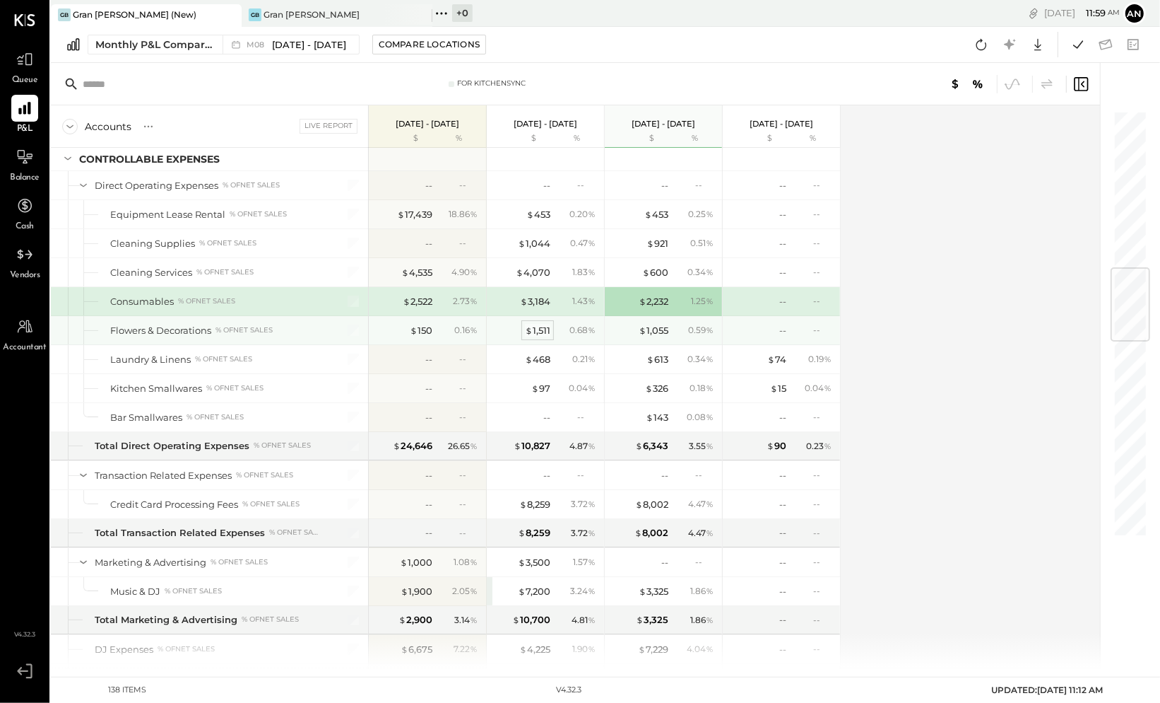
scroll to position [1104, 0]
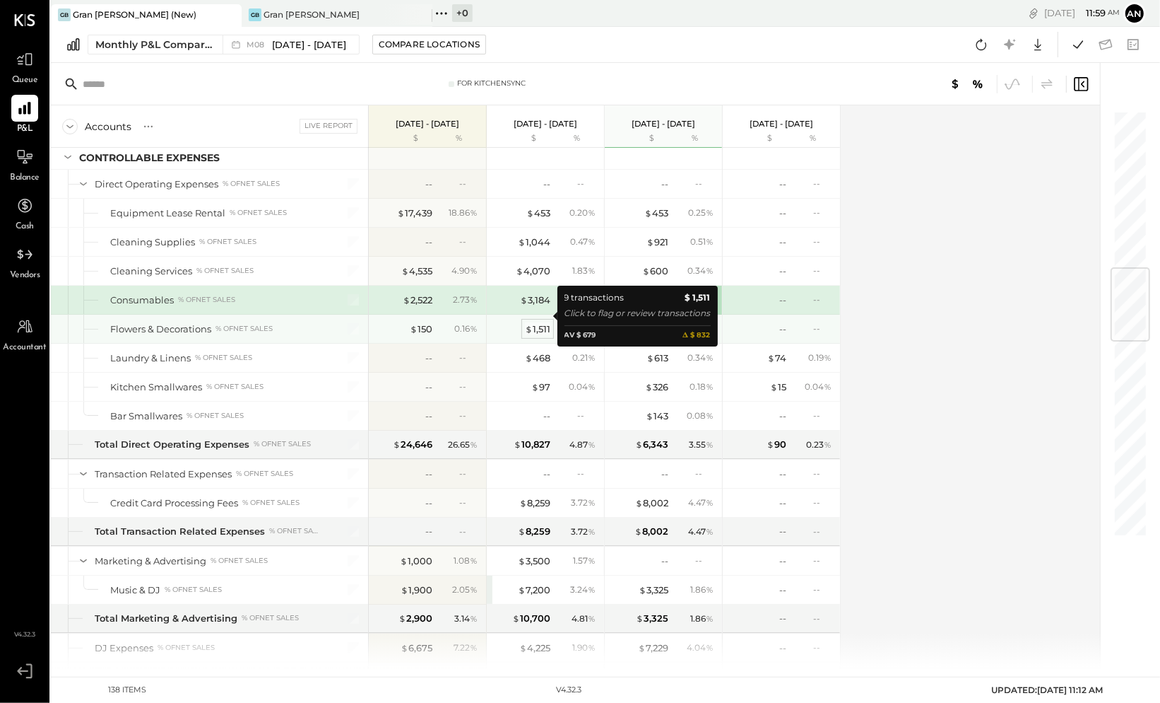
click at [539, 322] on div "$ 1,511" at bounding box center [537, 328] width 25 height 13
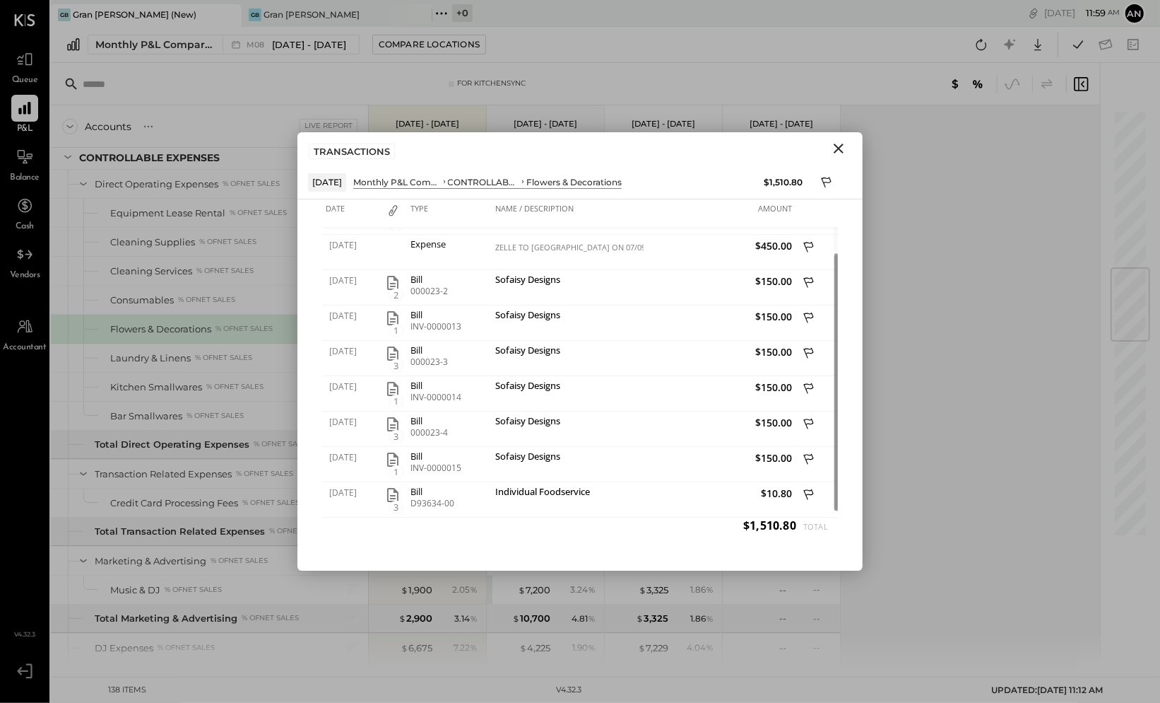
click at [840, 151] on icon "Close" at bounding box center [838, 148] width 17 height 17
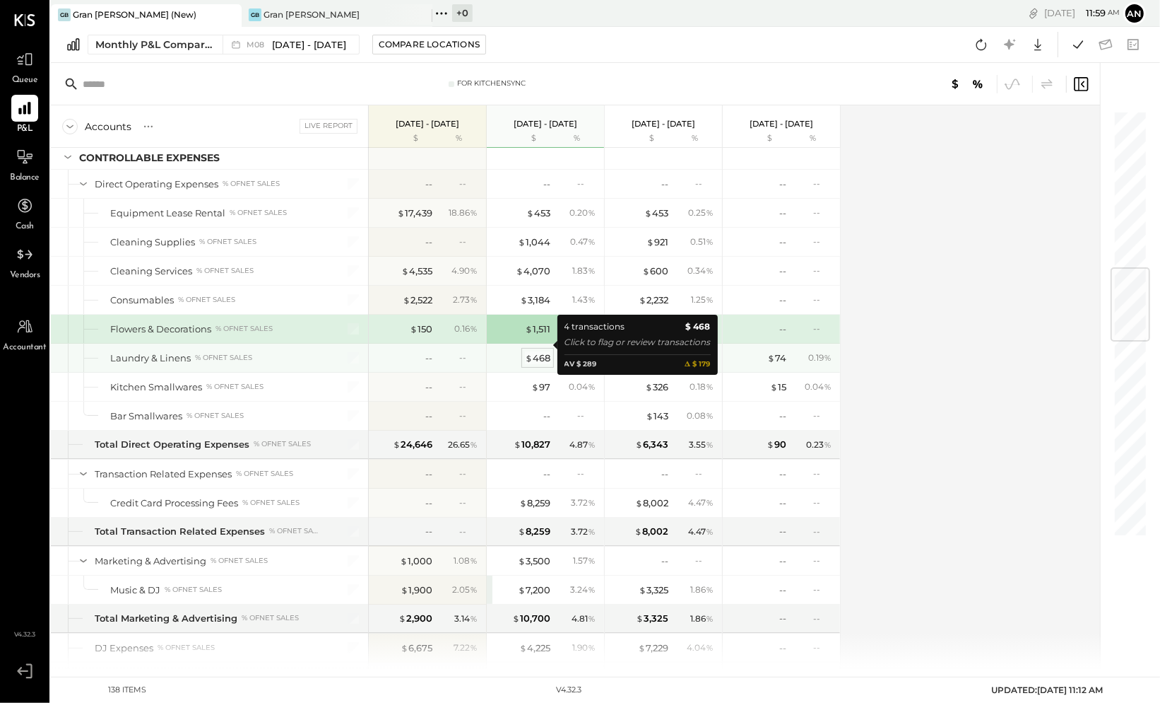
click at [539, 351] on div "$ 468" at bounding box center [537, 357] width 25 height 13
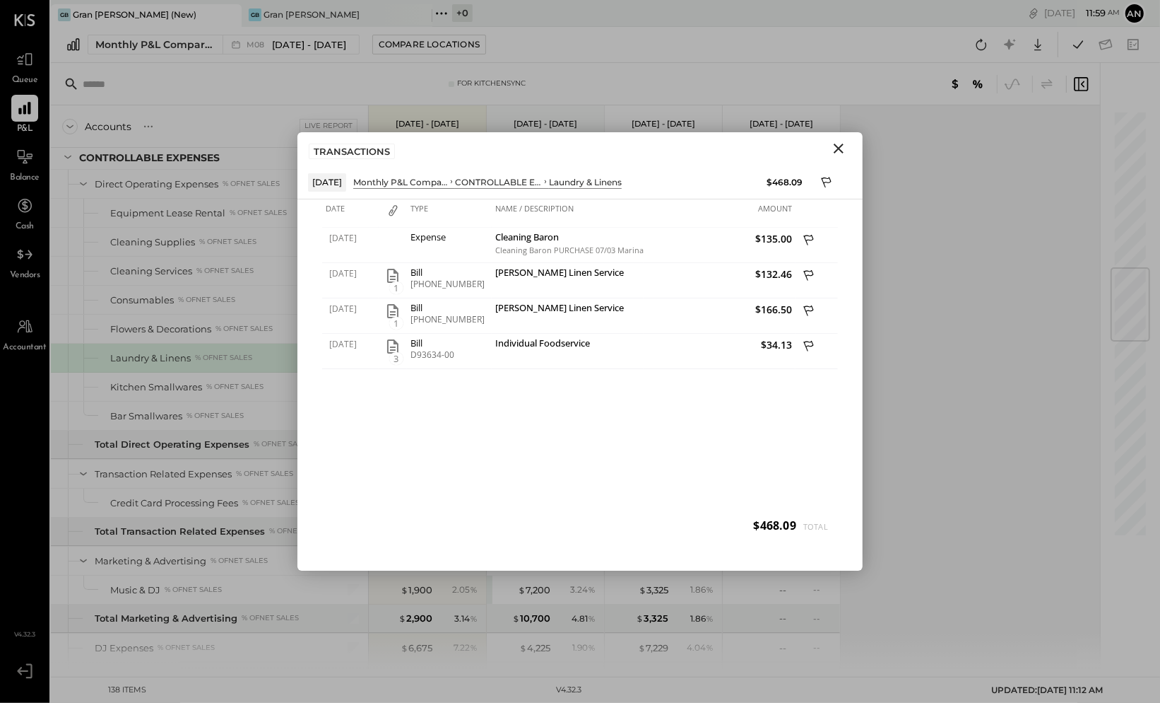
click at [840, 146] on icon "Close" at bounding box center [839, 148] width 10 height 10
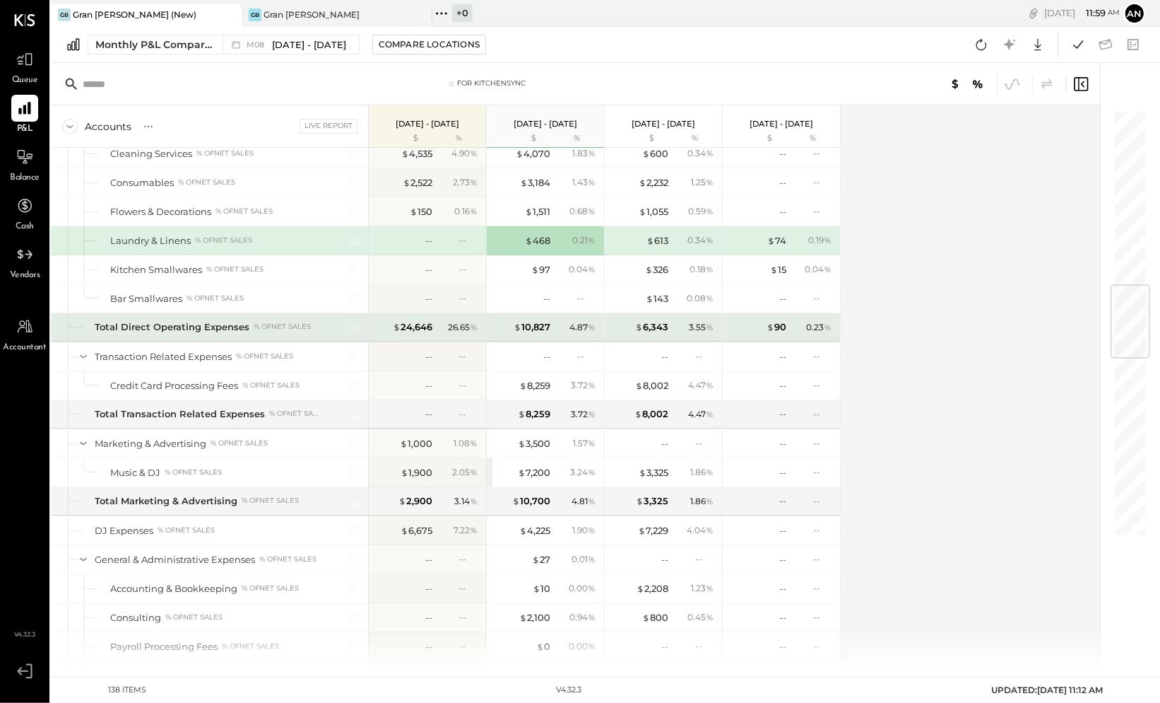
scroll to position [1223, 0]
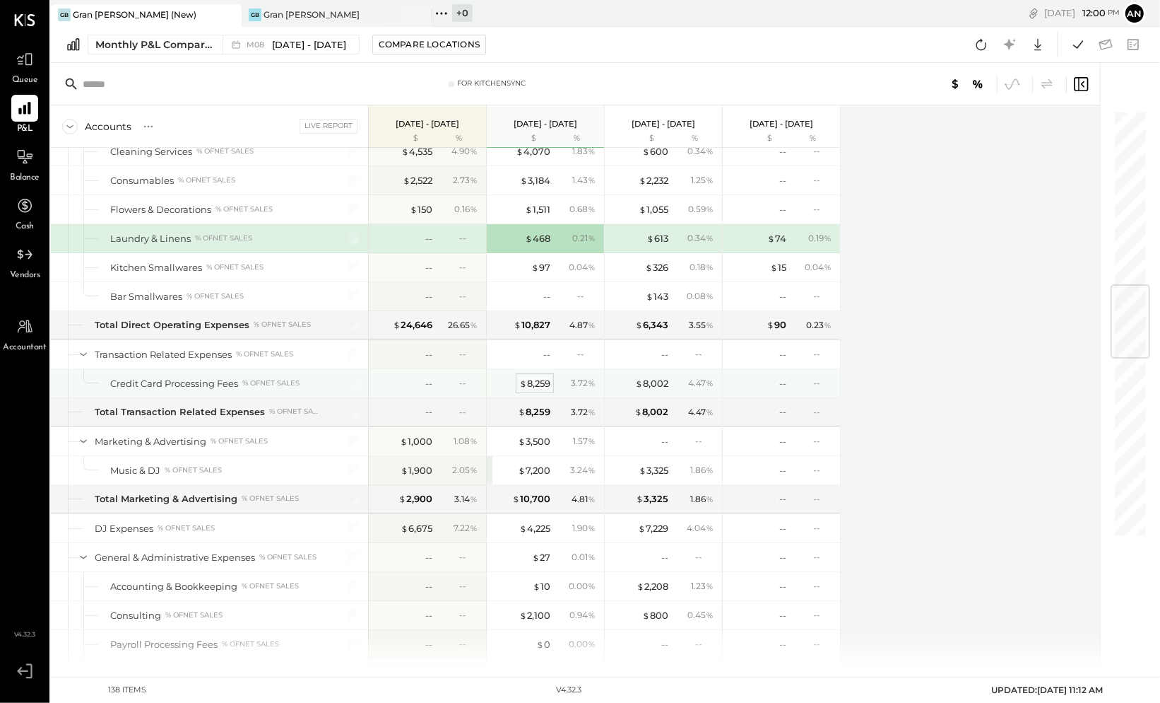
click at [536, 377] on div "$ 8,259" at bounding box center [534, 383] width 31 height 13
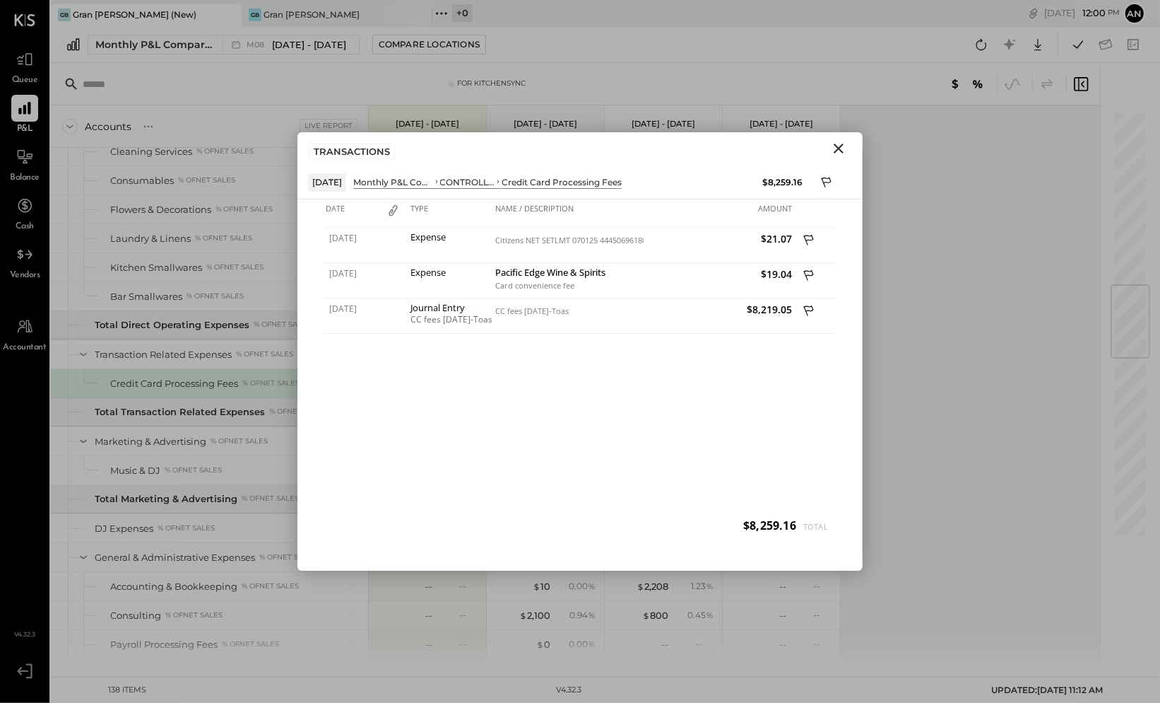
click at [838, 150] on icon "Close" at bounding box center [839, 148] width 10 height 10
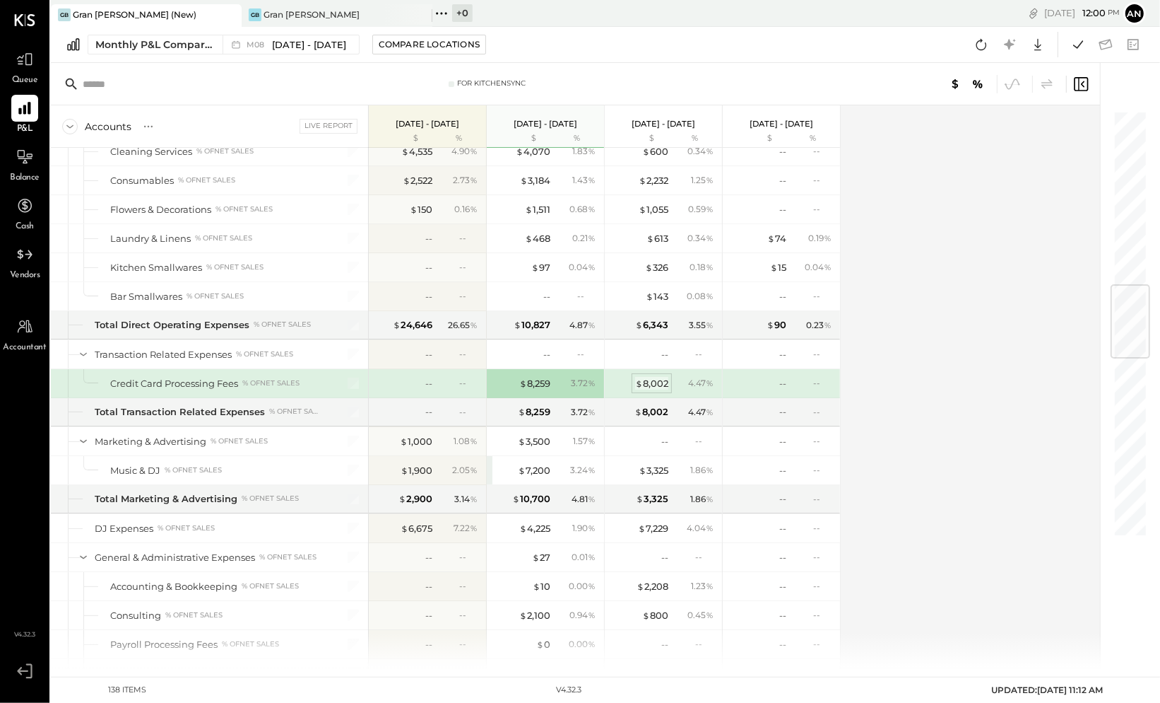
click at [664, 377] on div "$ 8,002" at bounding box center [651, 383] width 33 height 13
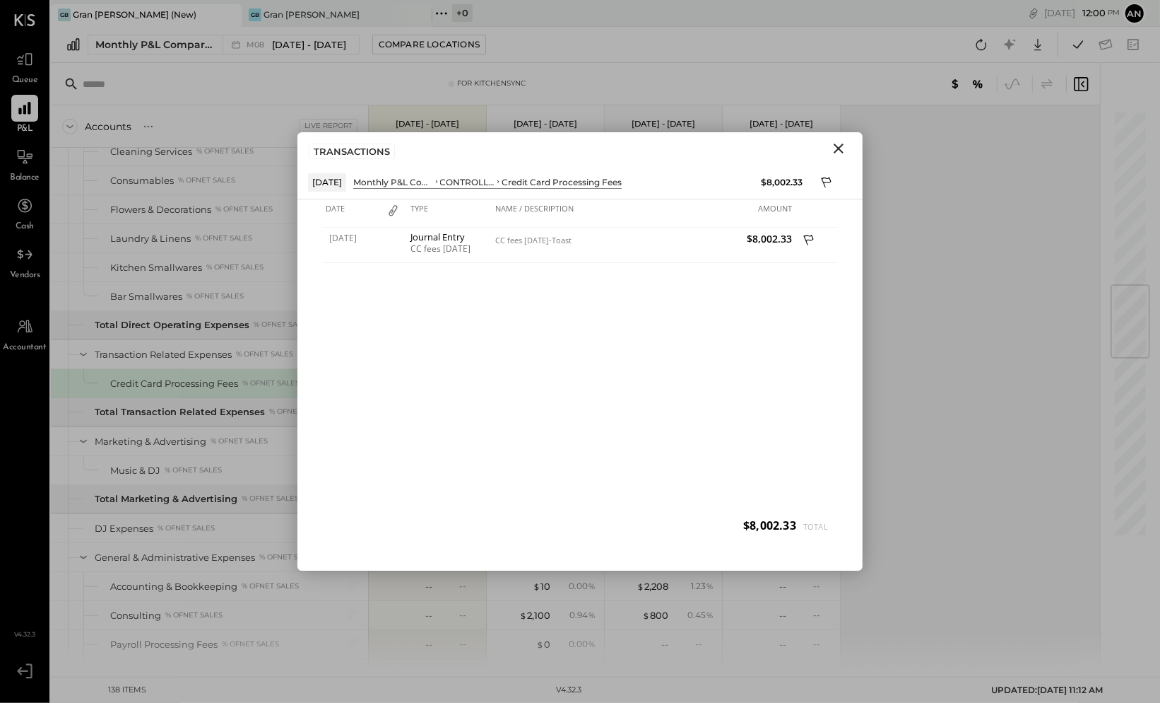
click at [840, 148] on icon "Close" at bounding box center [838, 148] width 17 height 17
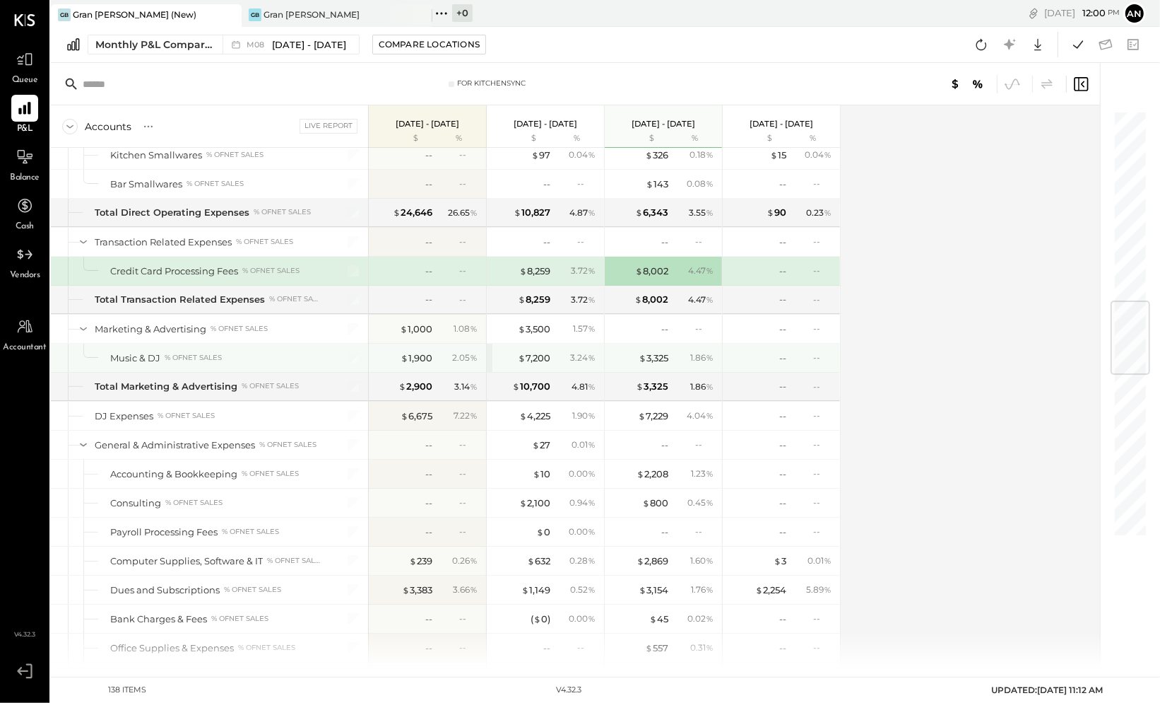
scroll to position [1336, 0]
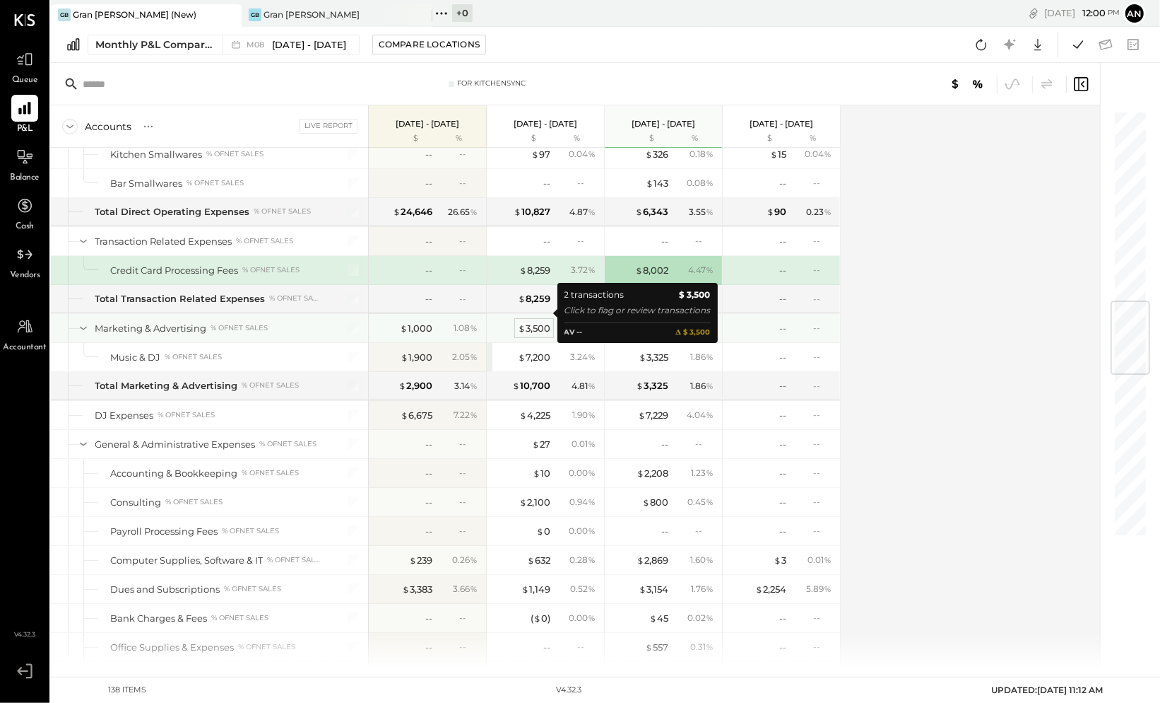
click at [544, 322] on div "$ 3,500" at bounding box center [534, 328] width 33 height 13
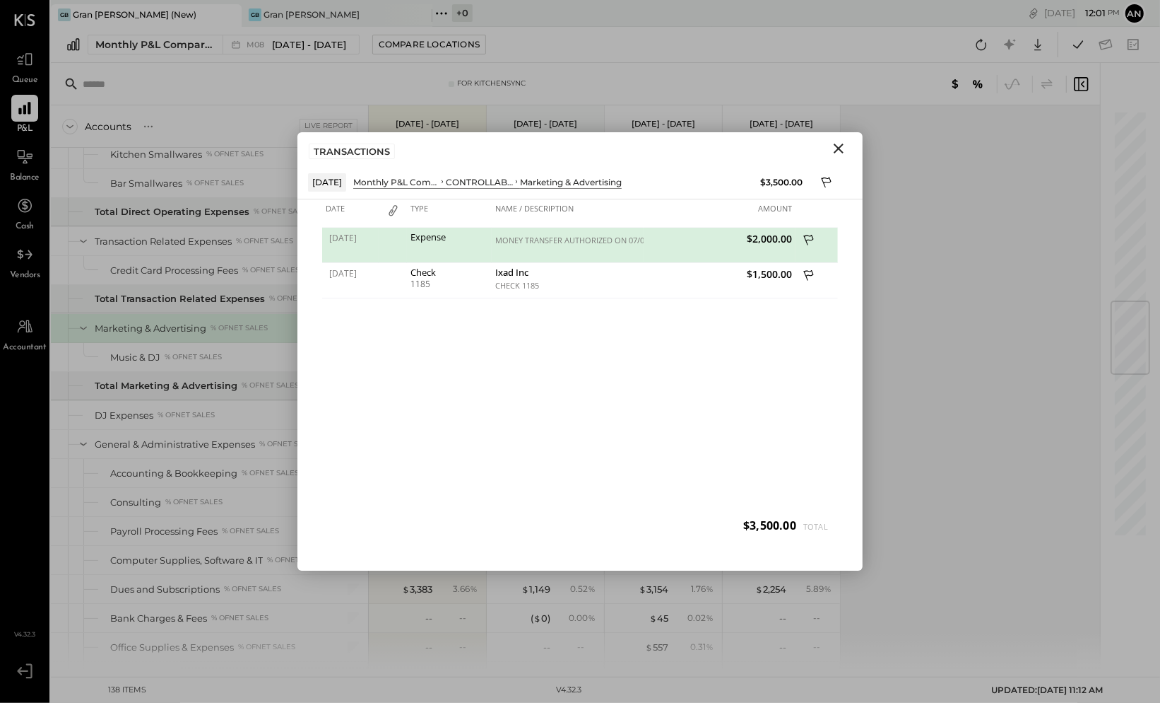
click at [839, 143] on icon "Close" at bounding box center [838, 148] width 17 height 17
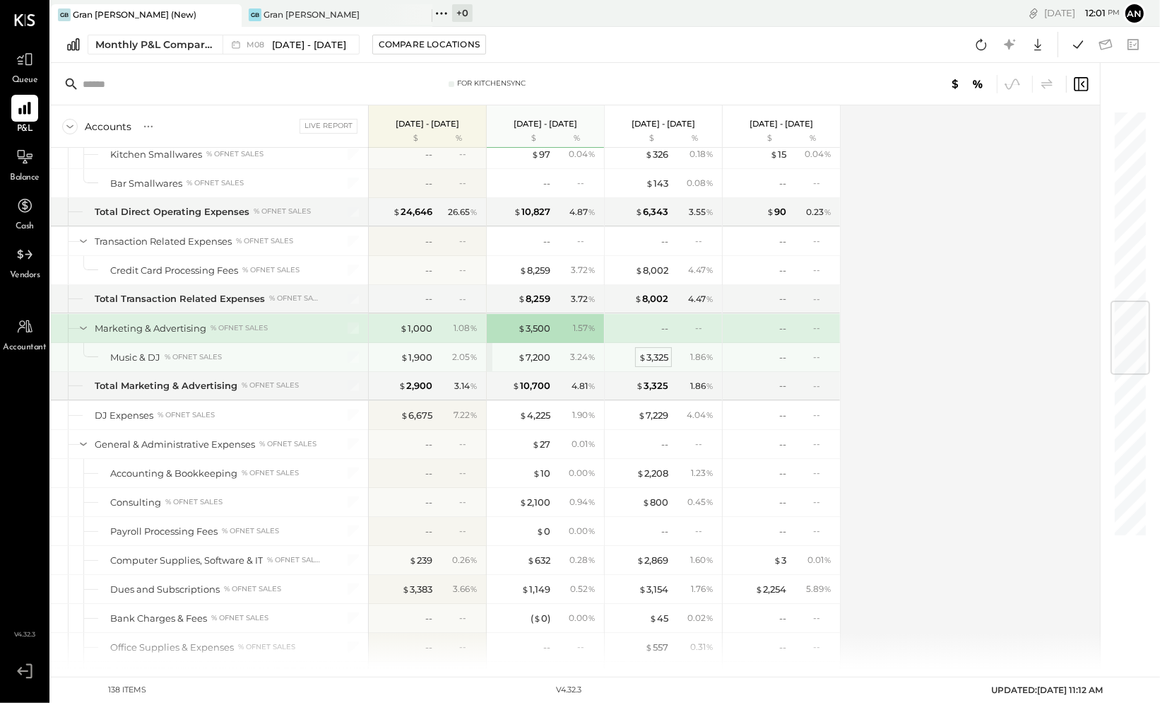
click at [662, 351] on div "$ 3,325" at bounding box center [654, 357] width 30 height 13
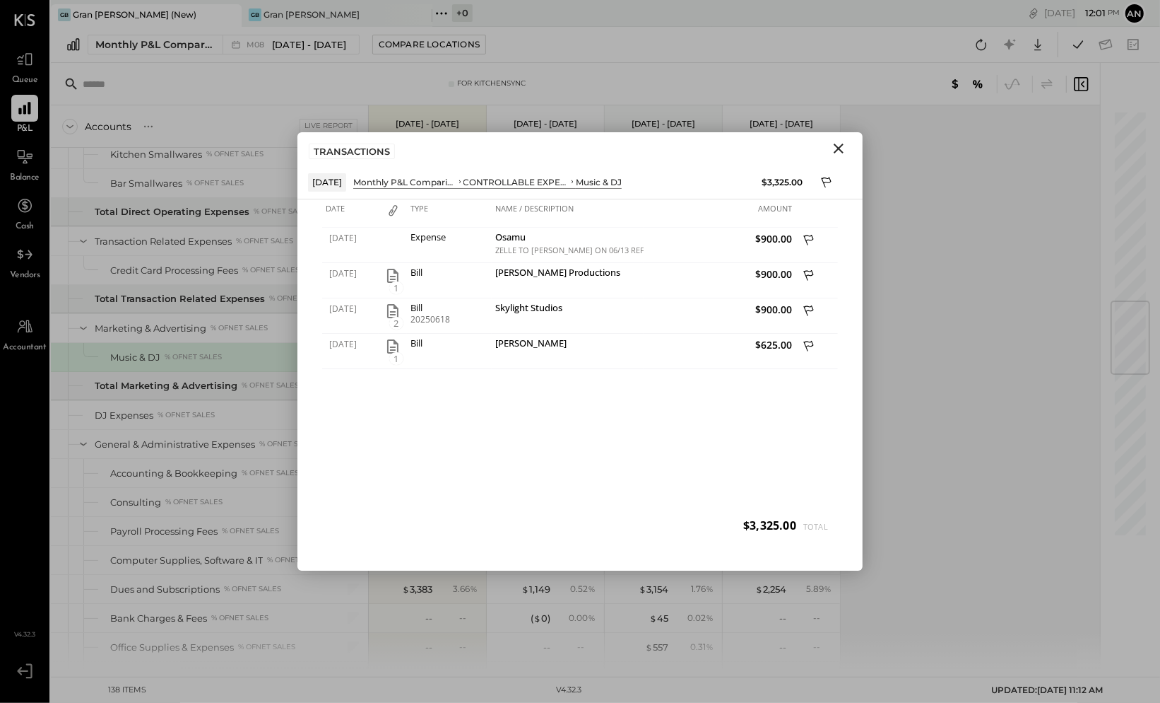
click at [835, 151] on icon "Close" at bounding box center [838, 148] width 17 height 17
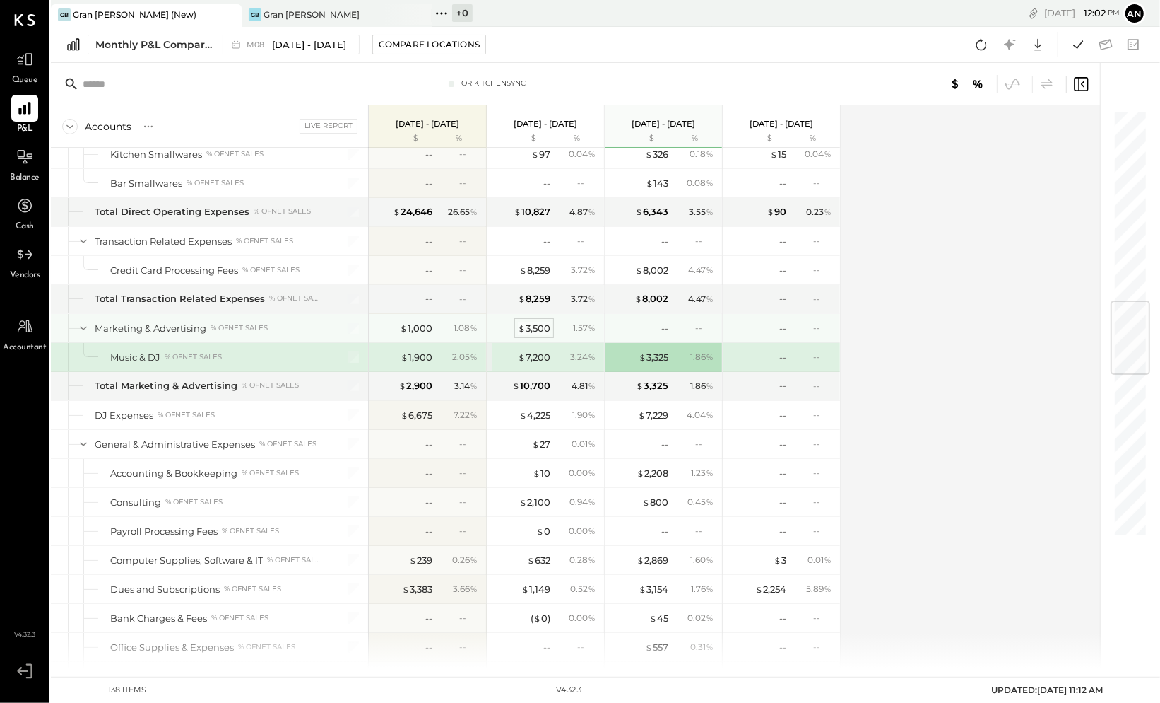
click at [540, 322] on div "$ 3,500" at bounding box center [534, 328] width 33 height 13
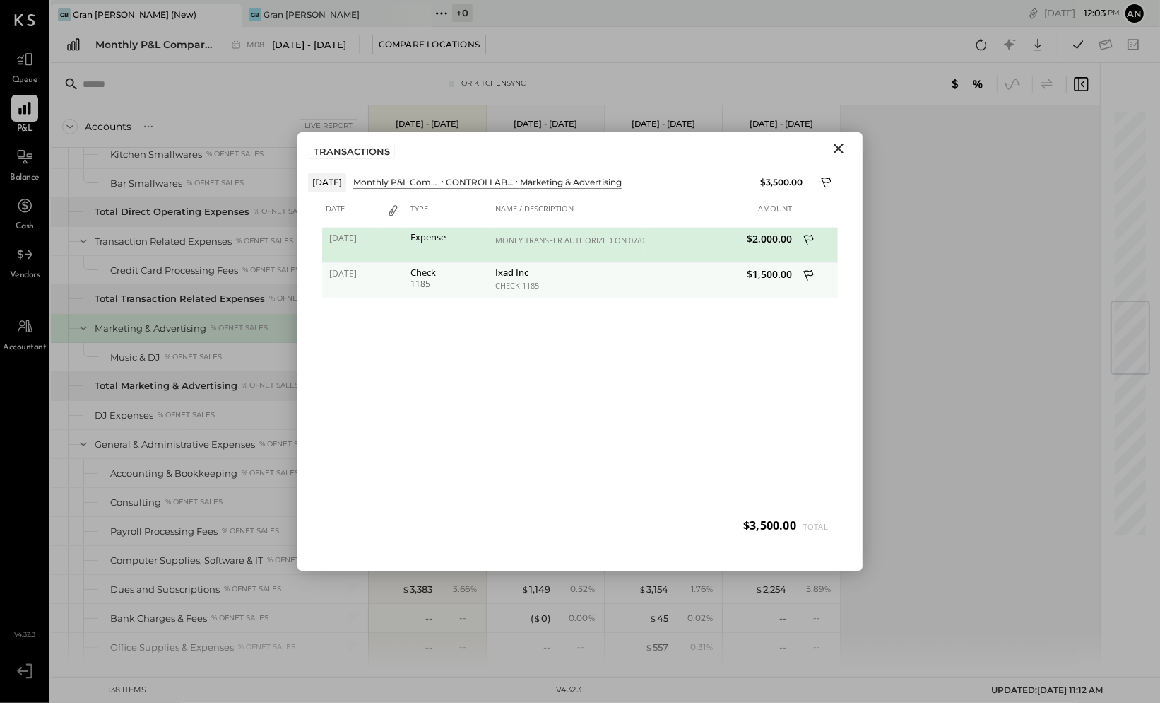
click at [543, 276] on div "Ixad Inc" at bounding box center [567, 273] width 145 height 13
click at [382, 272] on div at bounding box center [393, 280] width 28 height 35
click at [382, 271] on div at bounding box center [393, 280] width 28 height 35
click at [806, 273] on icon at bounding box center [810, 277] width 13 height 18
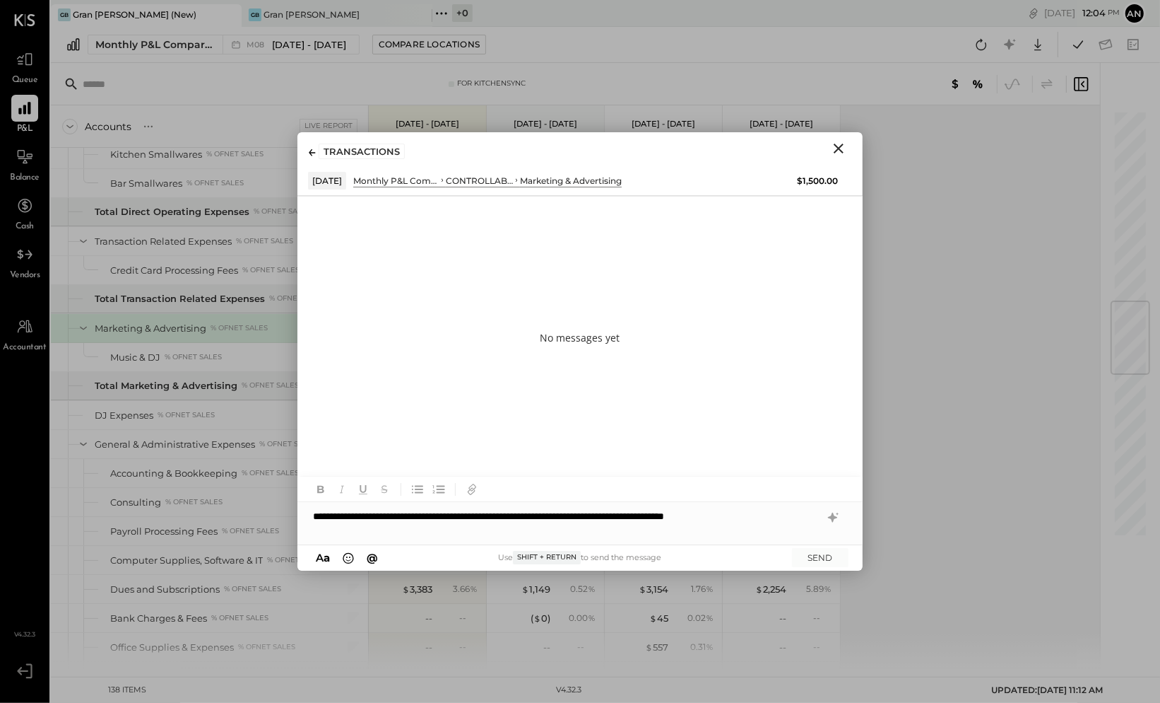
drag, startPoint x: 376, startPoint y: 512, endPoint x: 435, endPoint y: 511, distance: 58.7
click at [375, 512] on div "**********" at bounding box center [580, 516] width 565 height 28
click at [828, 556] on button "SEND" at bounding box center [820, 557] width 57 height 19
click at [837, 151] on icon "Close" at bounding box center [838, 148] width 17 height 17
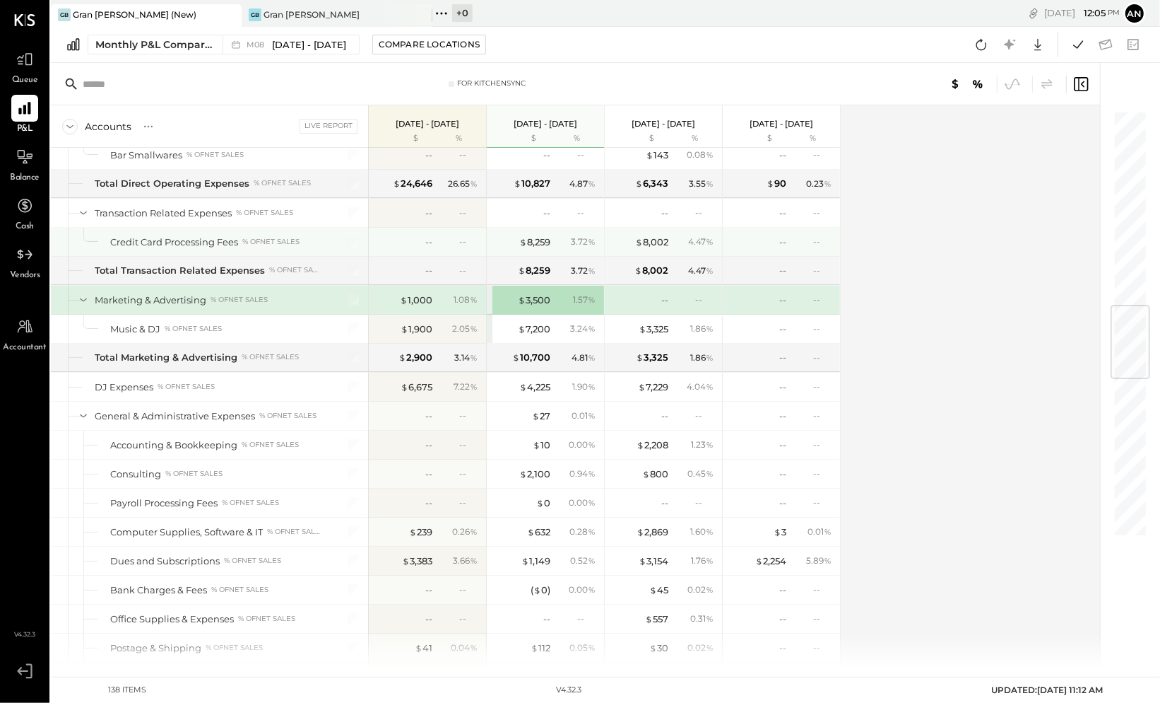
scroll to position [1365, 0]
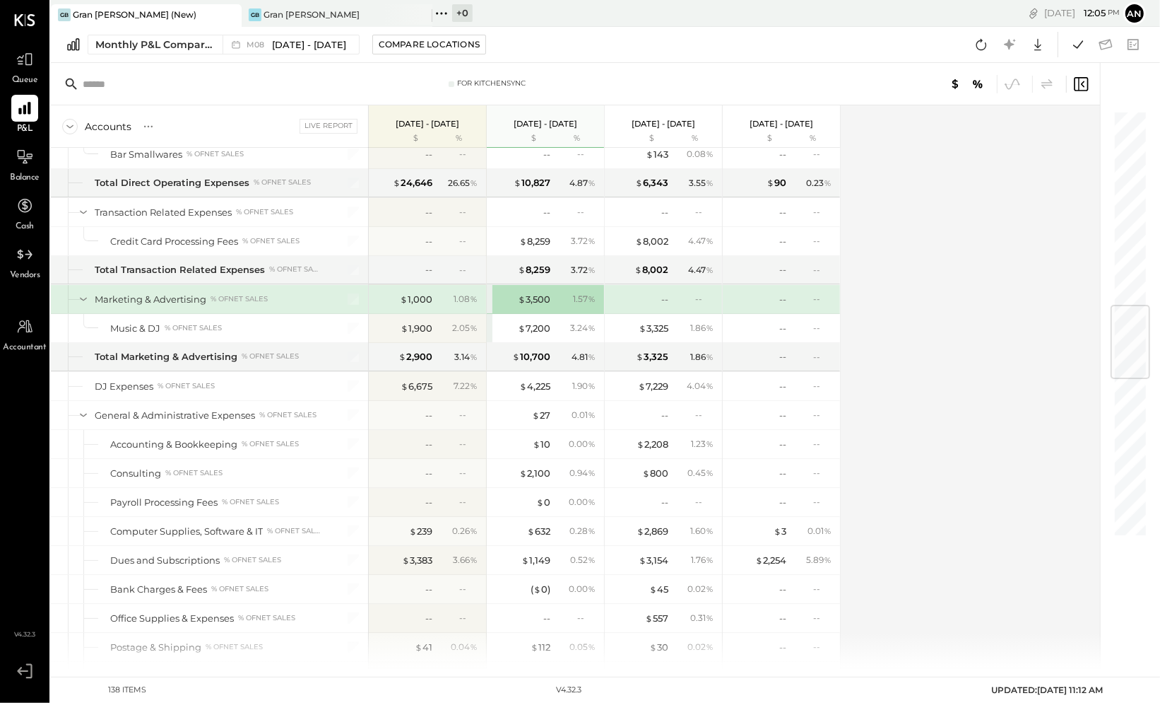
click at [83, 291] on icon at bounding box center [84, 299] width 16 height 16
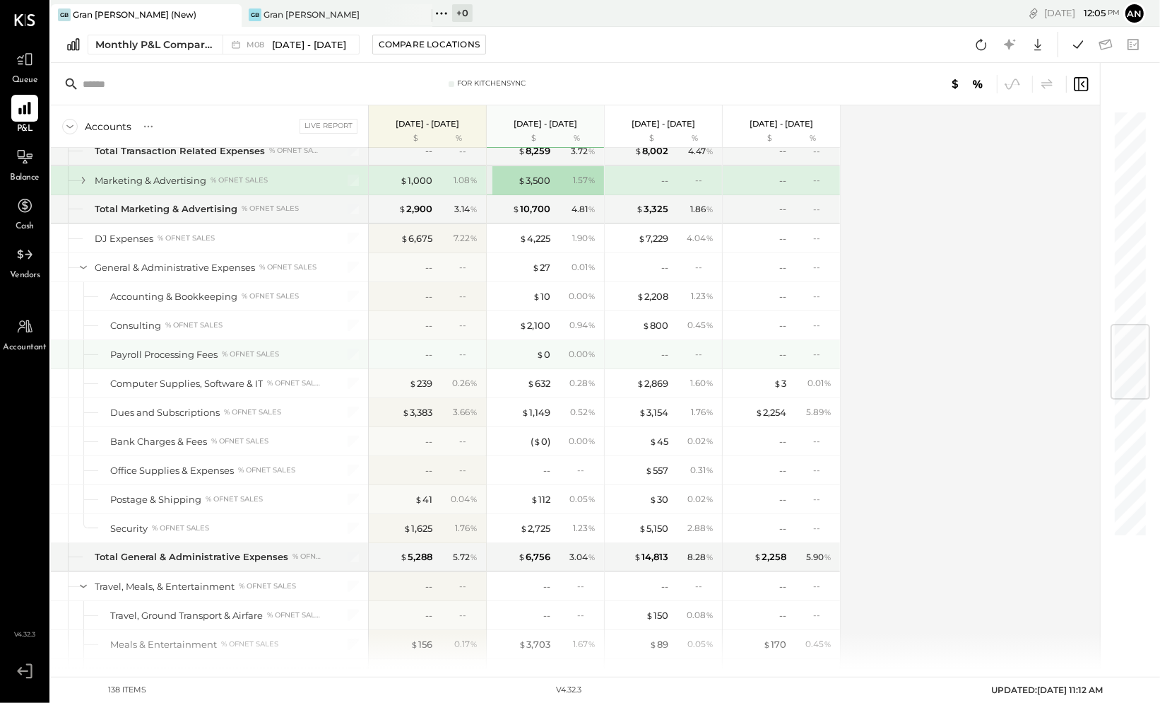
scroll to position [1486, 0]
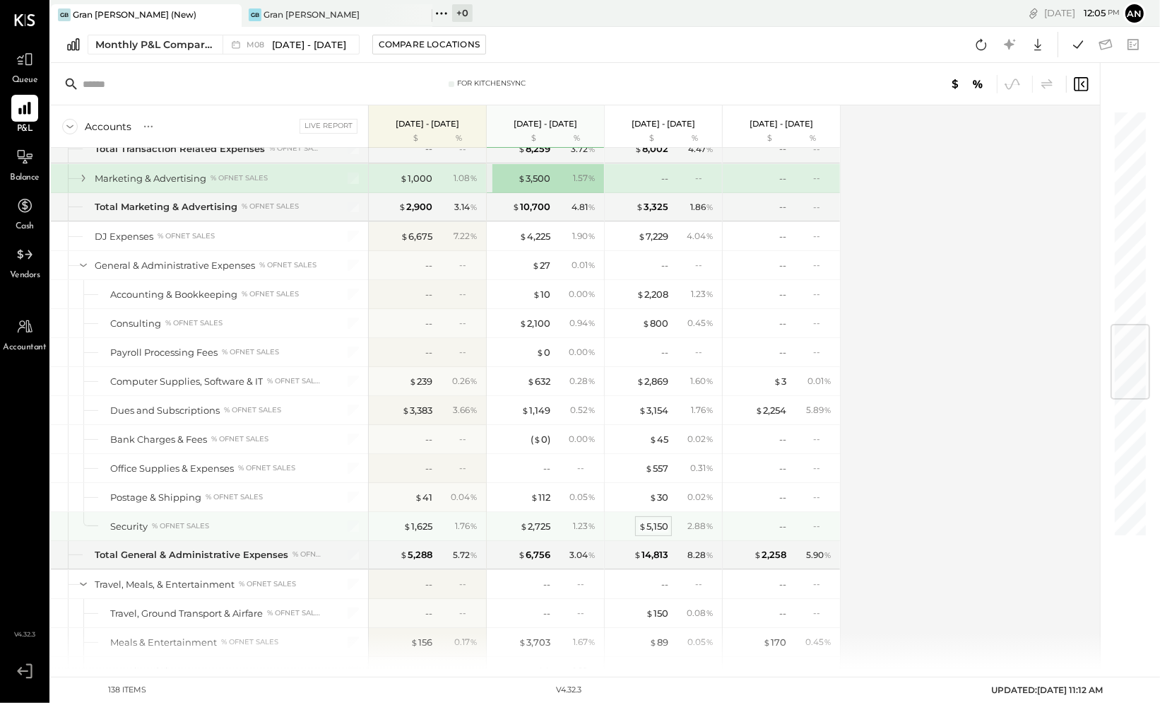
click at [651, 519] on div "$ 5,150" at bounding box center [654, 525] width 30 height 13
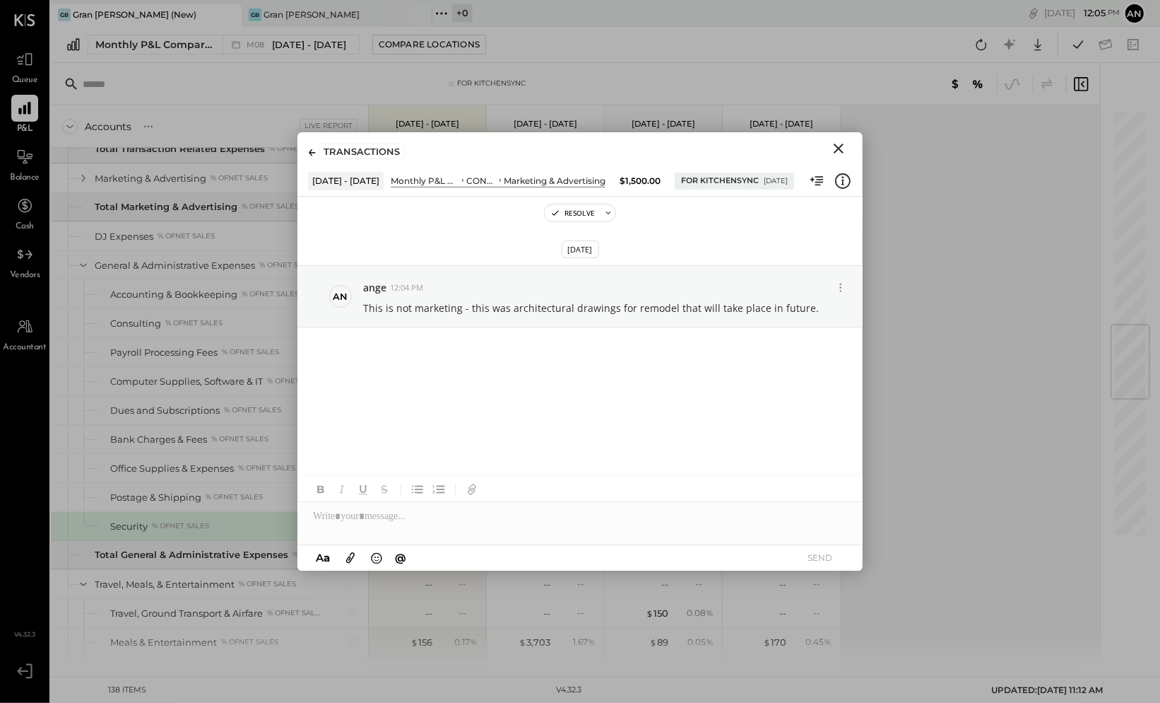
click at [840, 148] on icon "Close" at bounding box center [838, 148] width 17 height 17
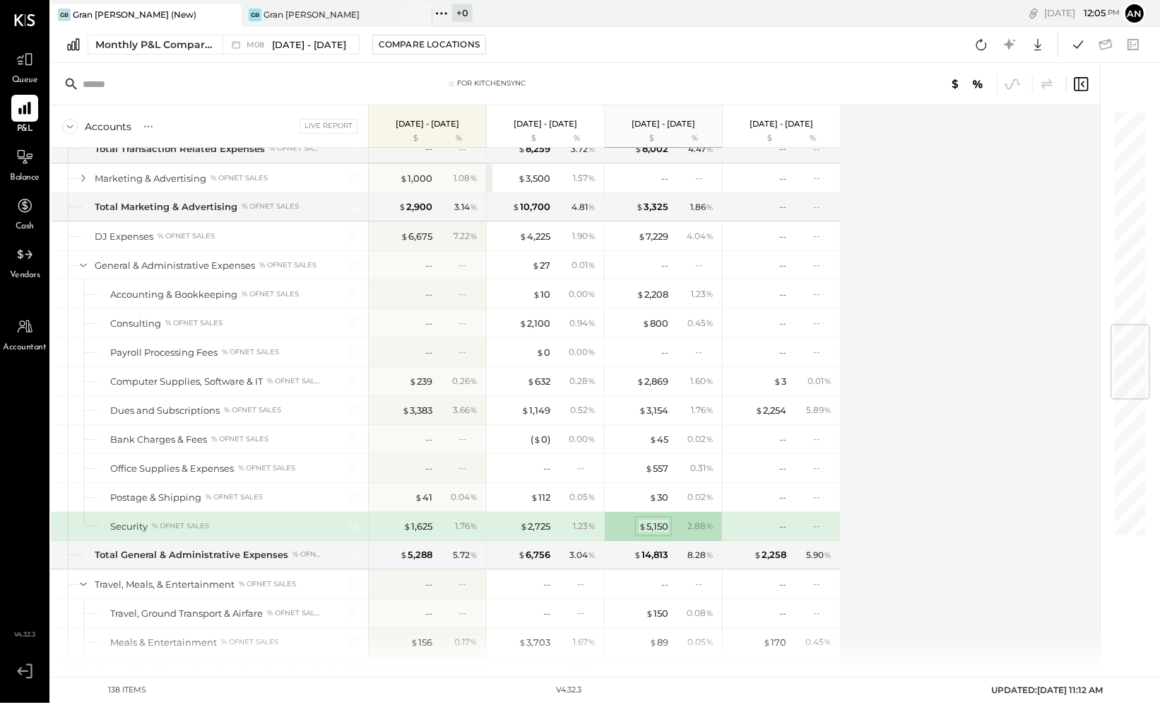
click at [644, 520] on span "$" at bounding box center [643, 525] width 8 height 11
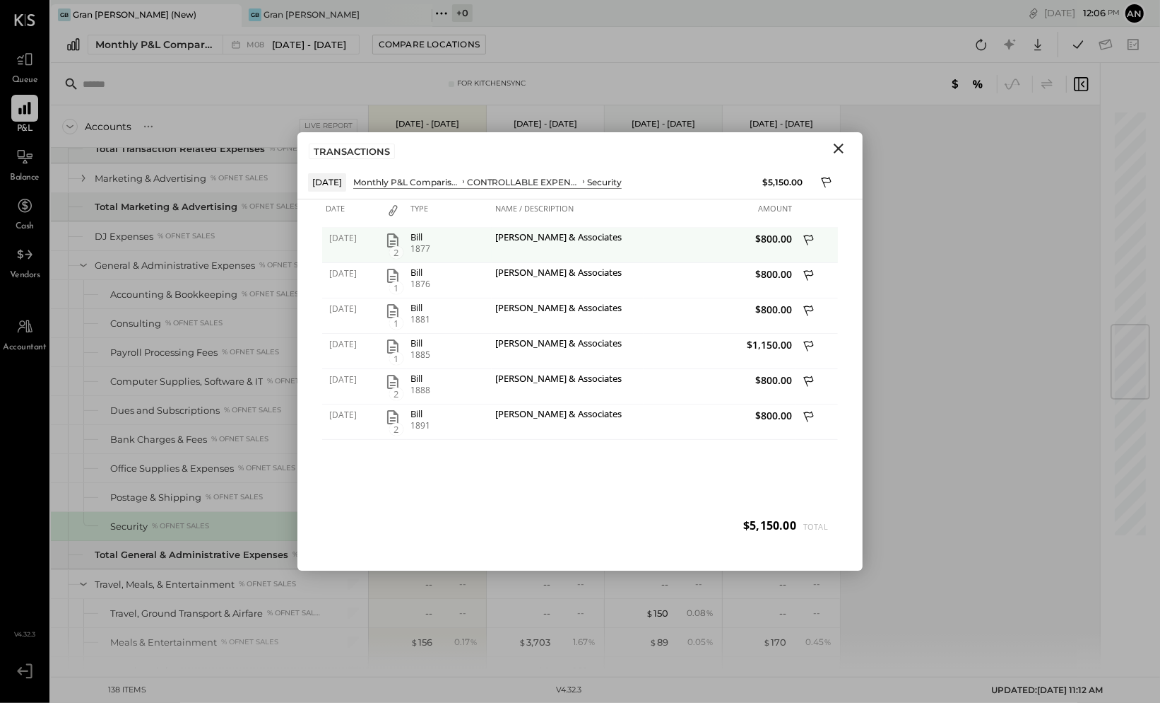
click at [392, 241] on icon "button" at bounding box center [392, 240] width 17 height 17
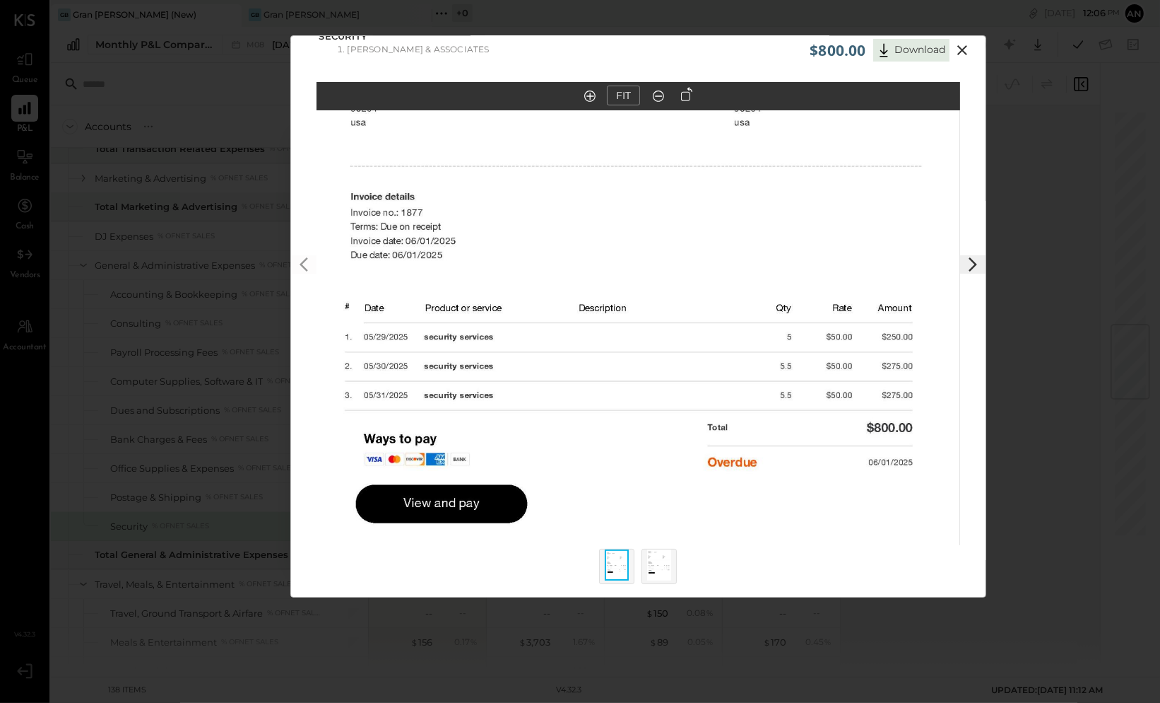
scroll to position [13, 0]
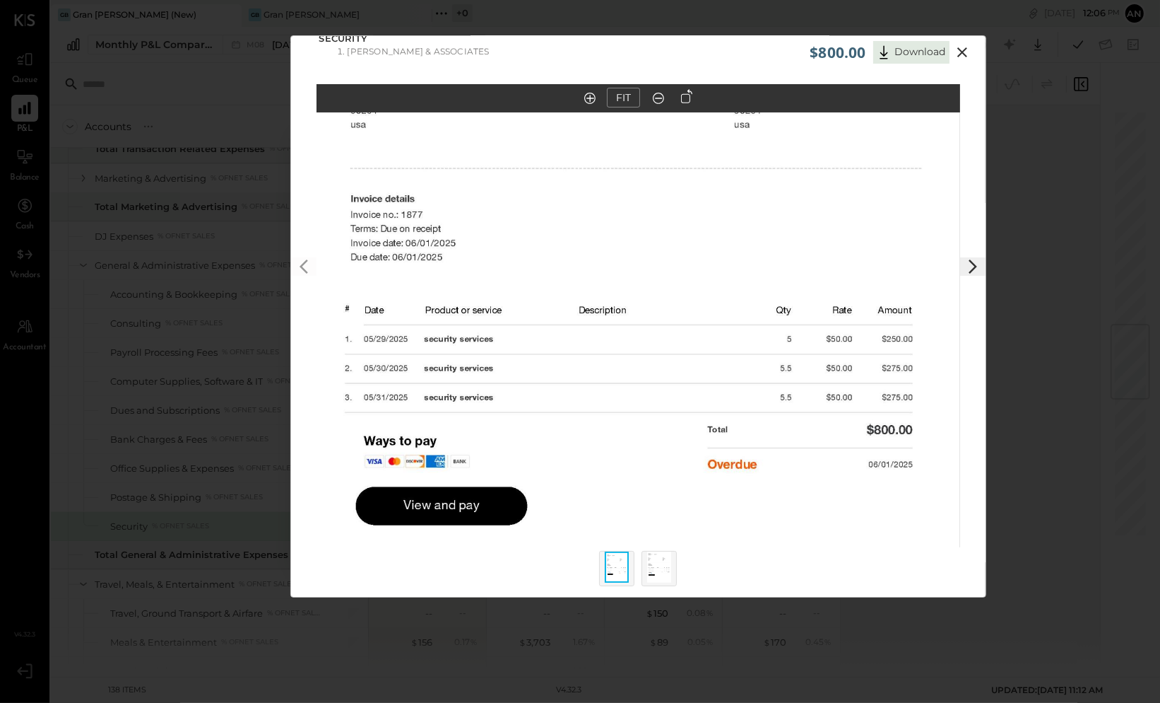
click at [959, 49] on icon at bounding box center [963, 52] width 10 height 10
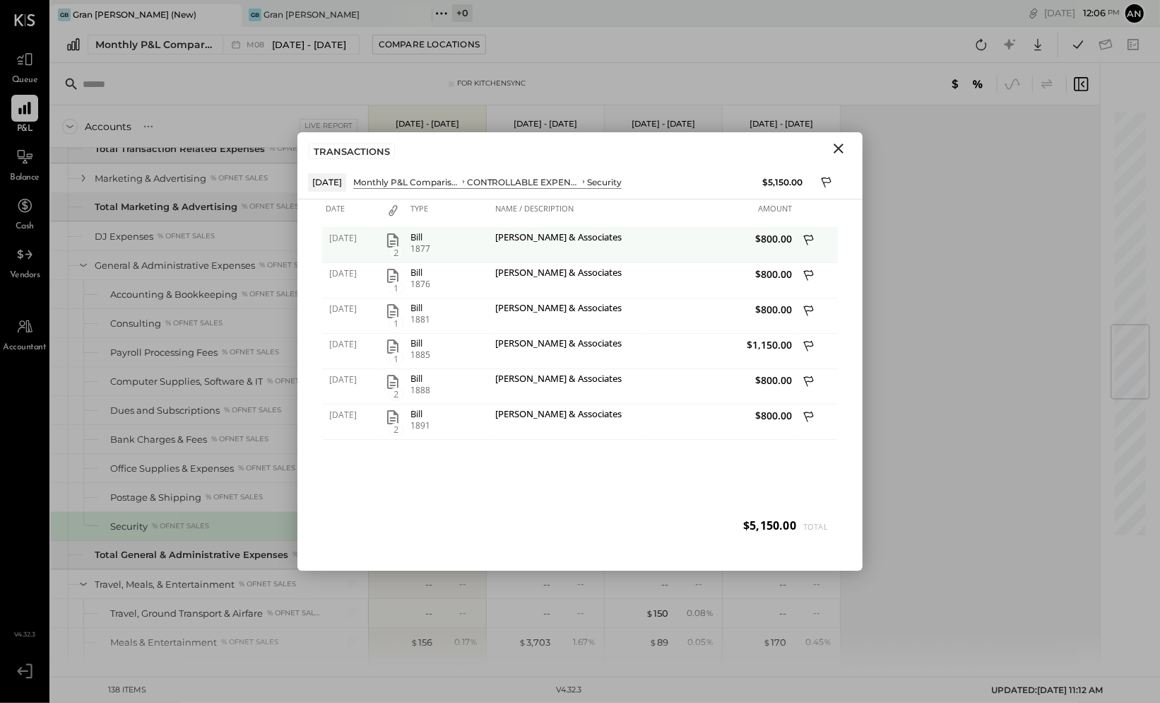
click at [812, 235] on icon at bounding box center [810, 242] width 13 height 18
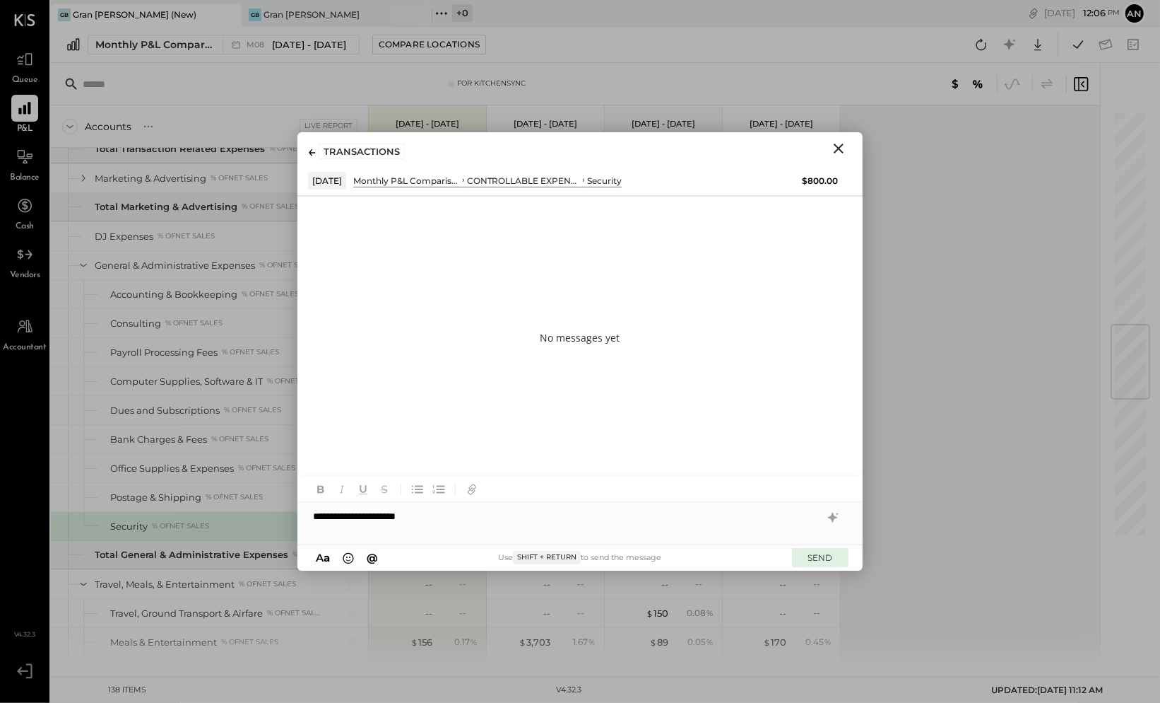
click at [831, 560] on button "SEND" at bounding box center [820, 557] width 57 height 19
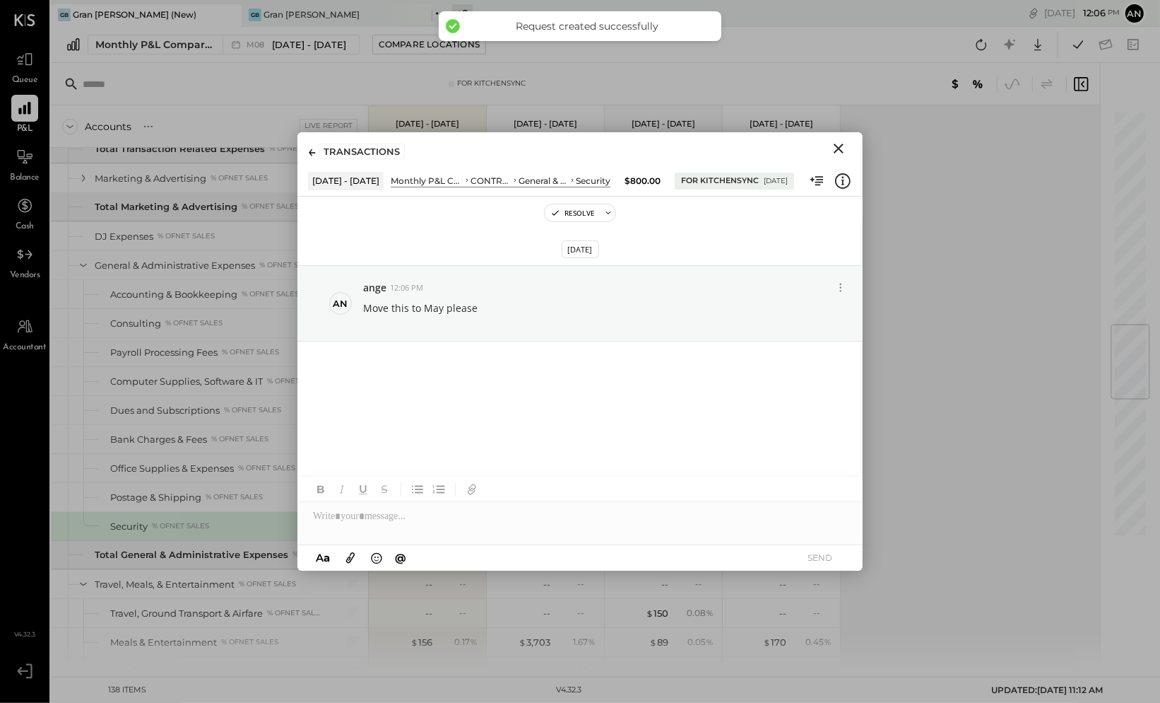
click at [839, 148] on icon "Close" at bounding box center [839, 148] width 10 height 10
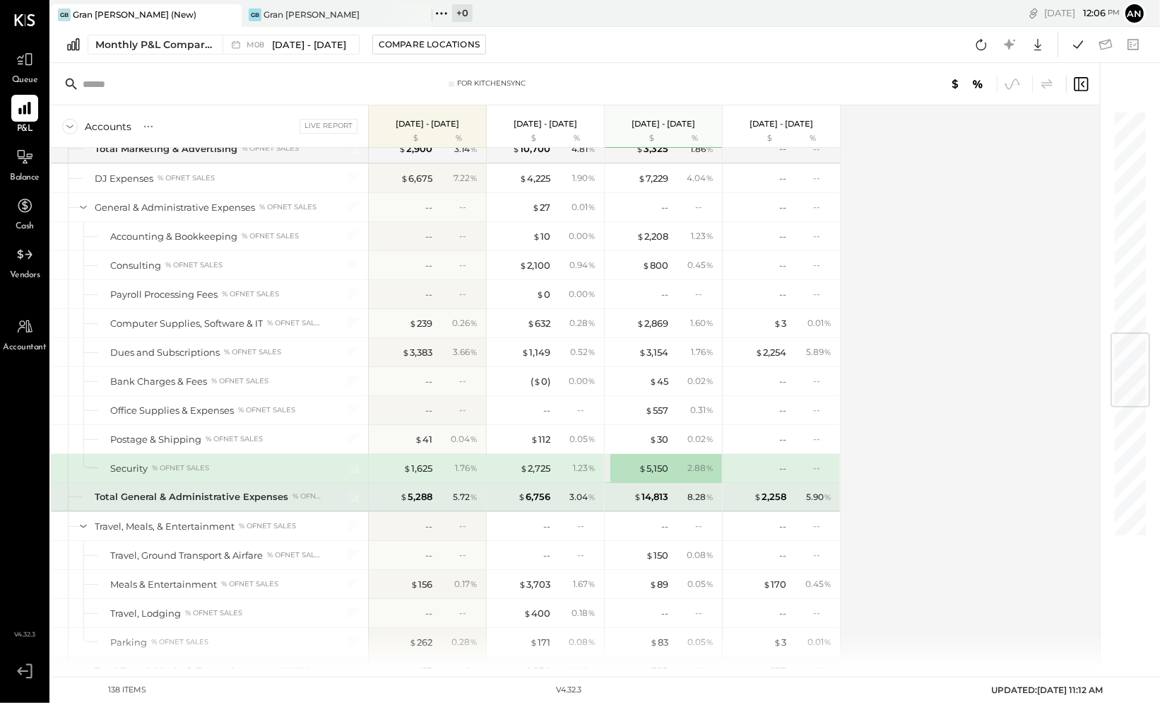
scroll to position [1540, 0]
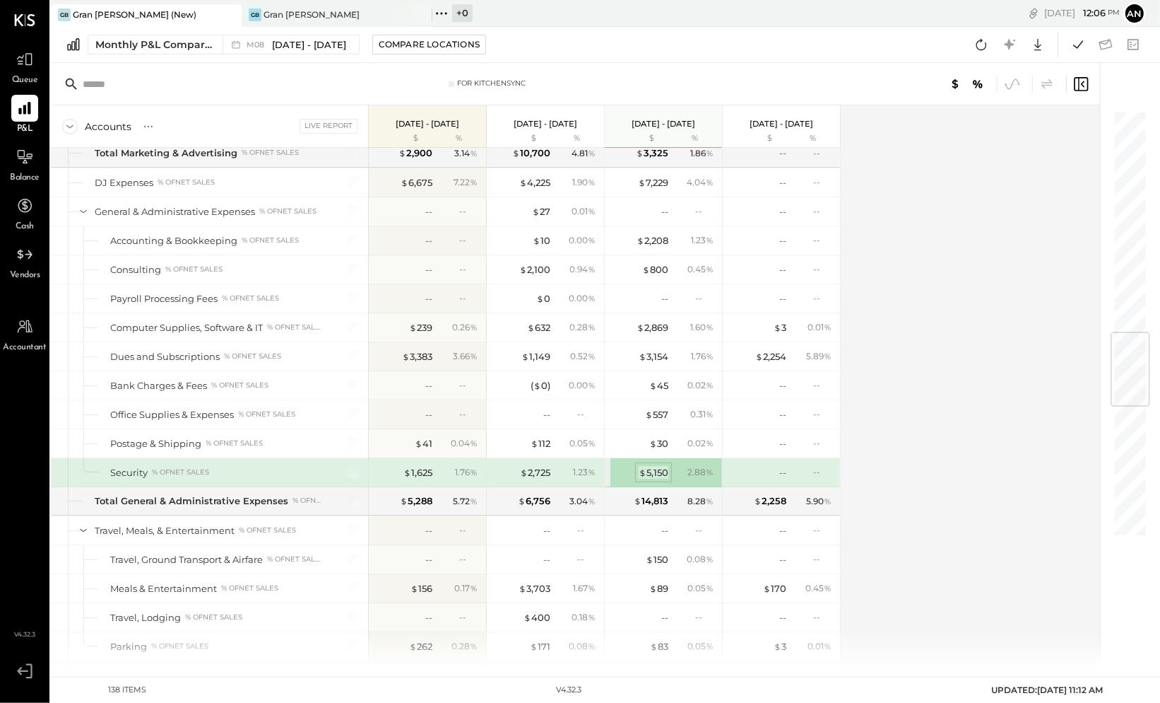
click at [657, 466] on div "$ 5,150" at bounding box center [654, 472] width 30 height 13
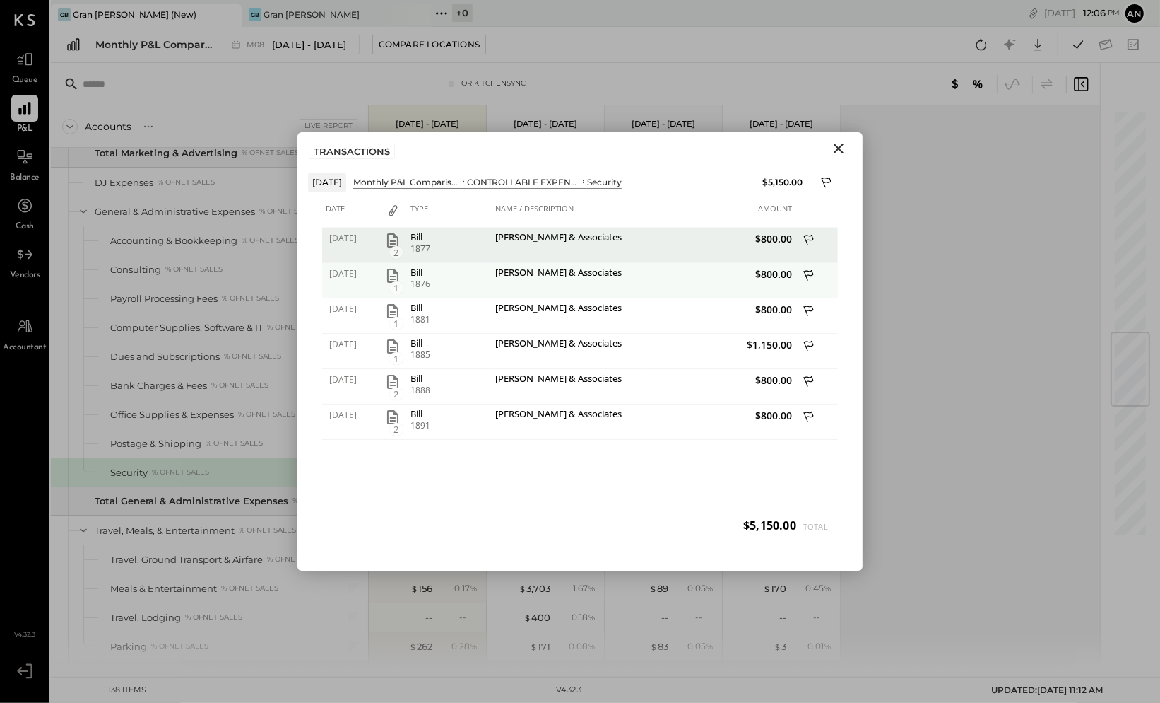
click at [390, 276] on icon "button" at bounding box center [392, 275] width 17 height 17
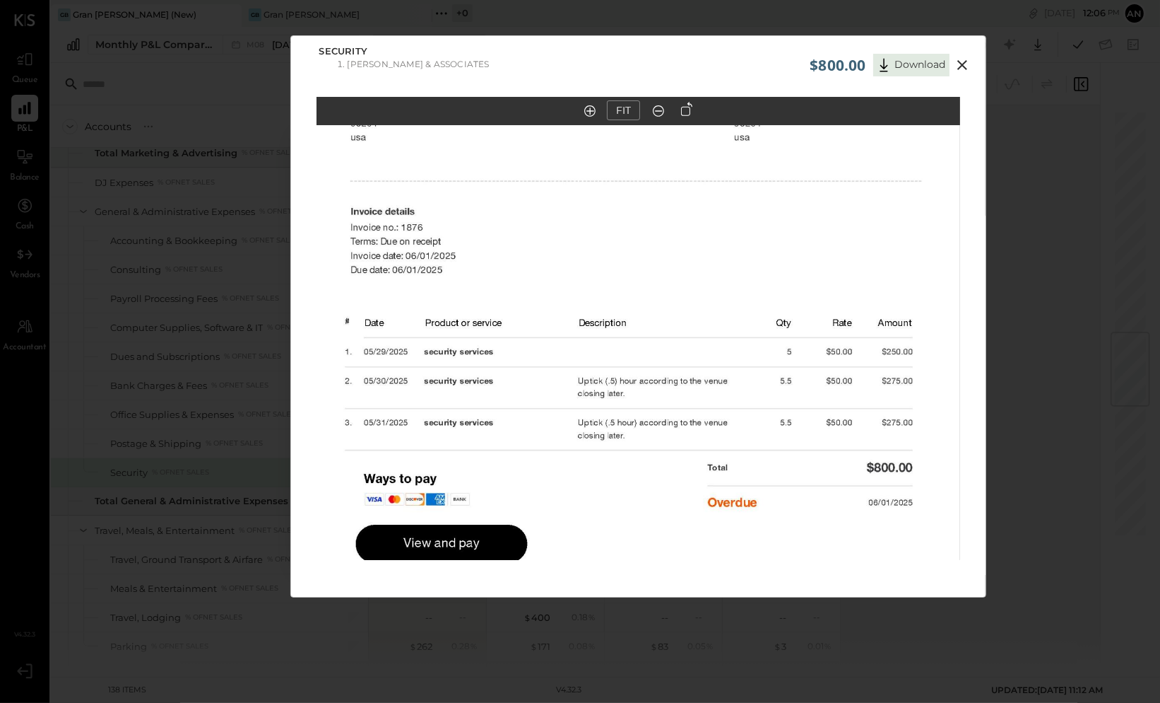
click at [963, 64] on icon at bounding box center [963, 65] width 10 height 10
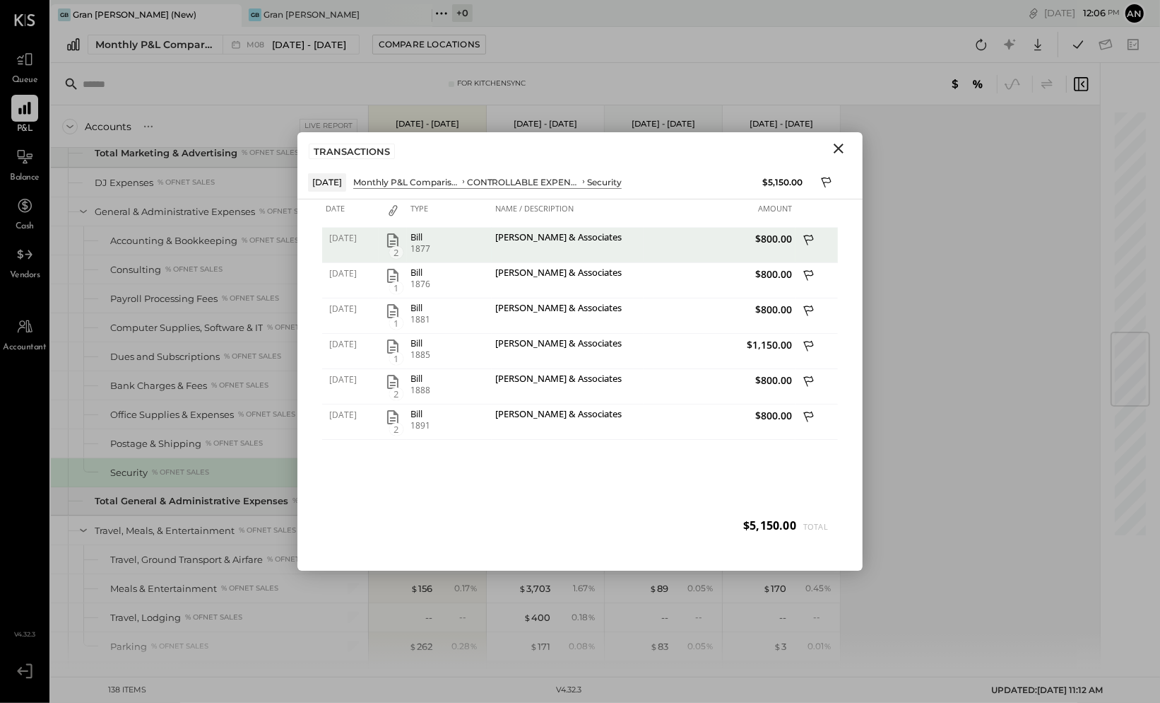
click at [394, 248] on span "2" at bounding box center [396, 252] width 14 height 13
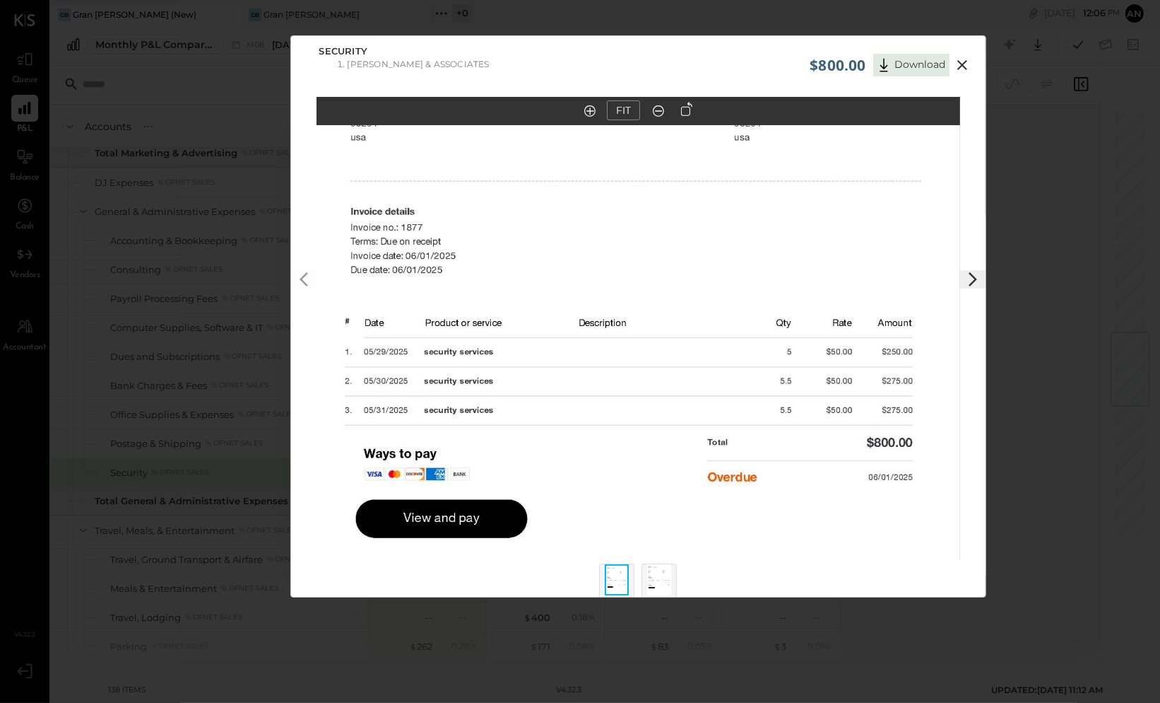
click at [957, 65] on icon at bounding box center [962, 65] width 17 height 17
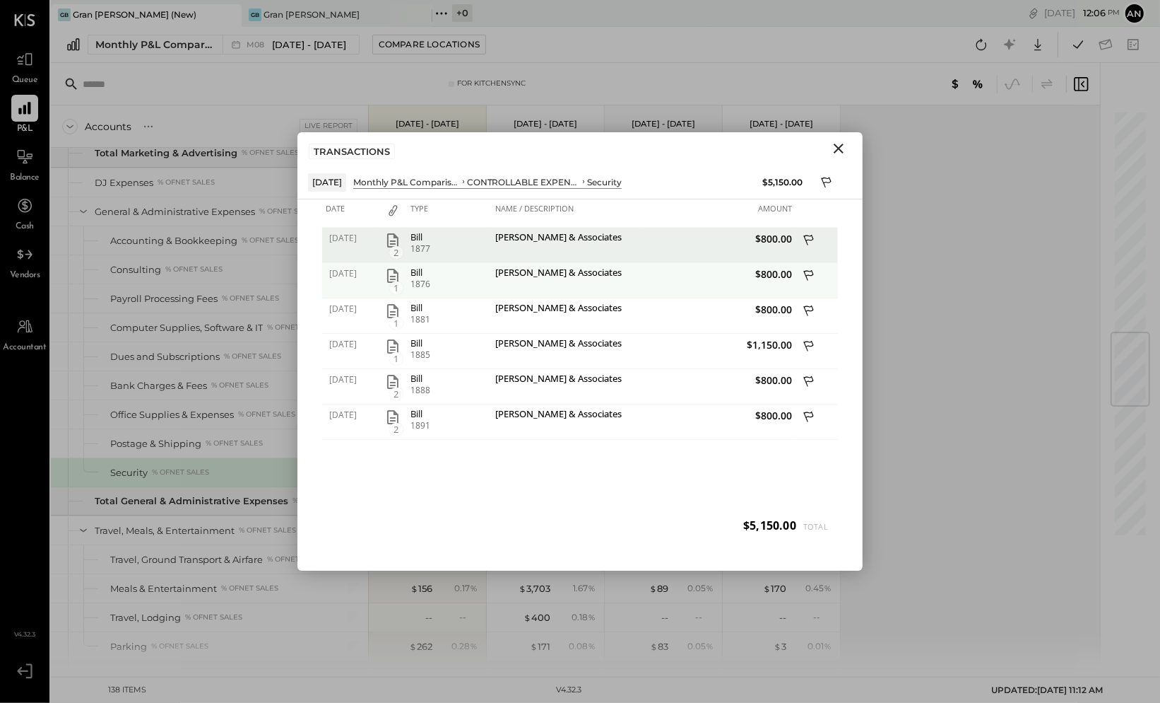
click at [389, 273] on icon "button" at bounding box center [392, 275] width 17 height 17
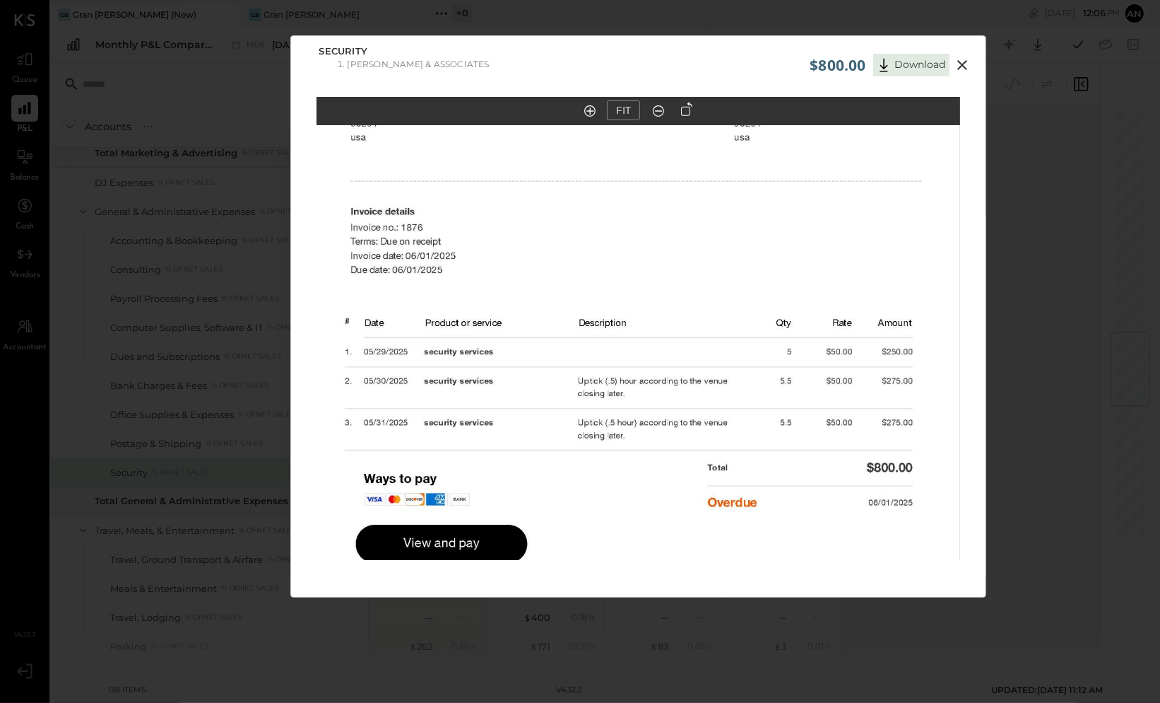
click at [963, 64] on icon at bounding box center [962, 65] width 17 height 17
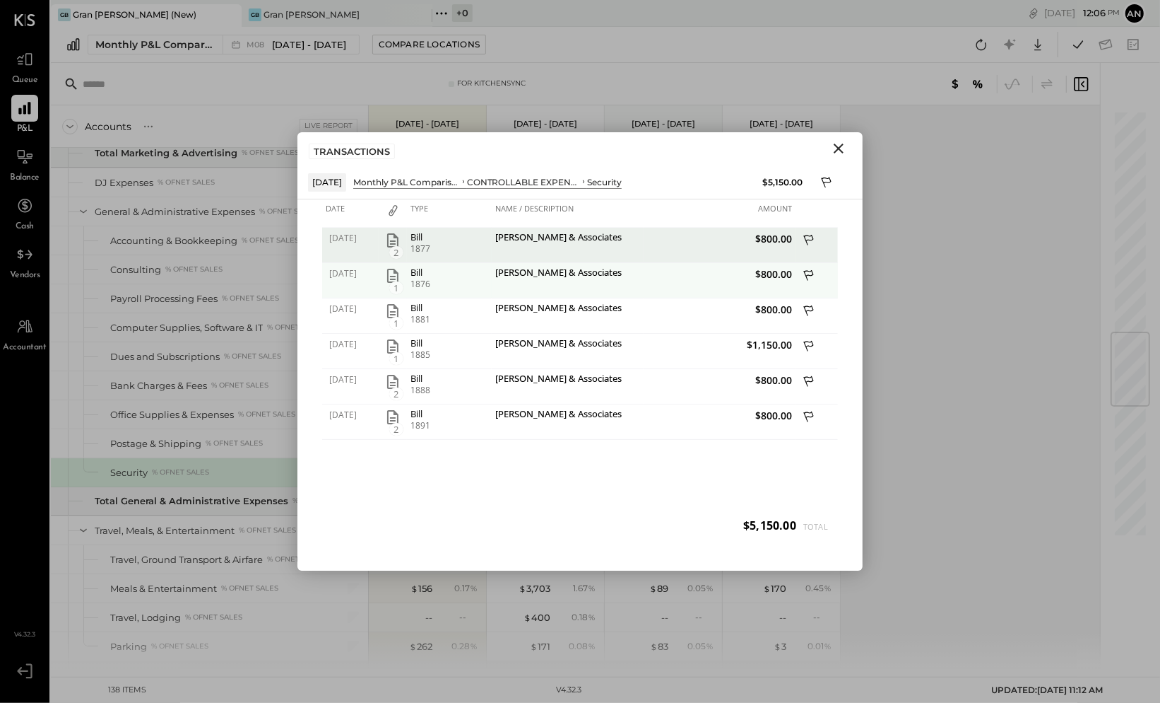
click at [806, 273] on icon at bounding box center [810, 277] width 13 height 18
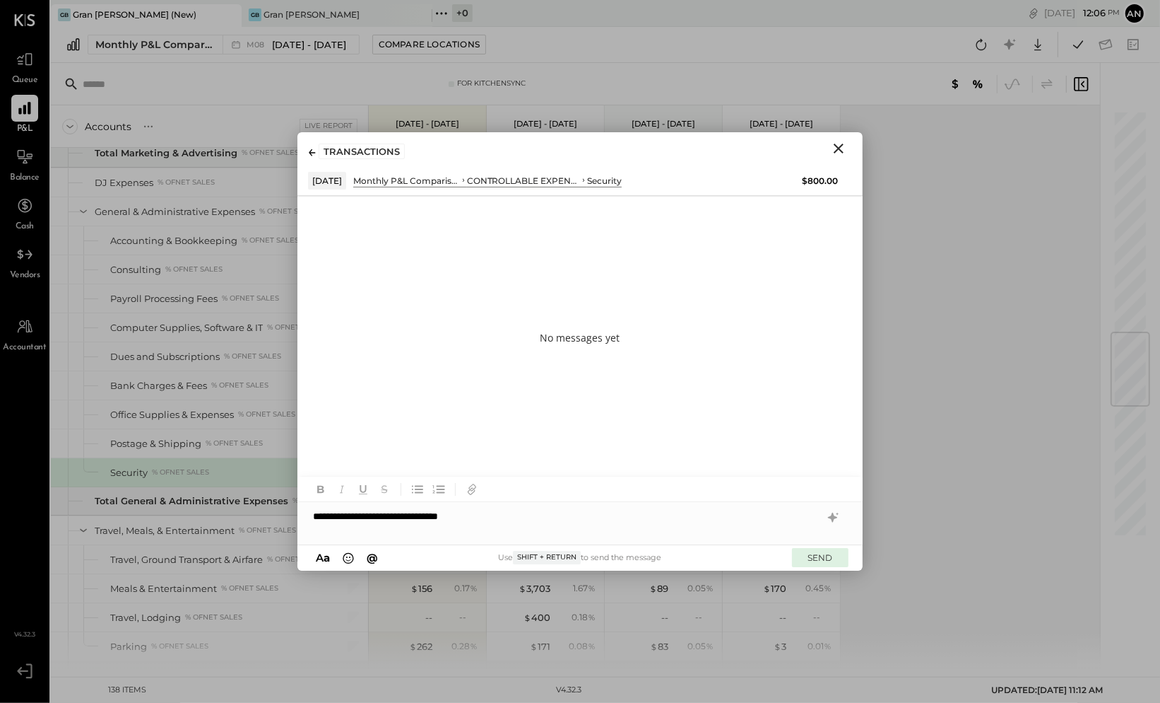
click at [813, 554] on button "SEND" at bounding box center [820, 557] width 57 height 19
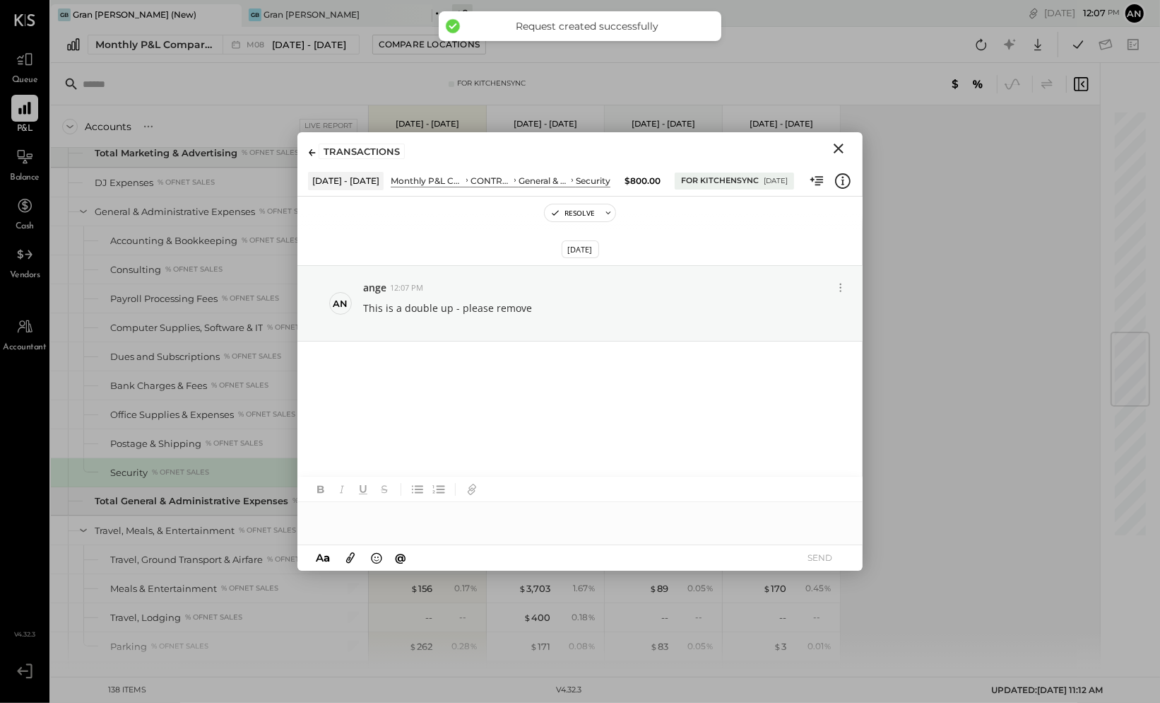
click at [841, 150] on icon "Close" at bounding box center [839, 148] width 10 height 10
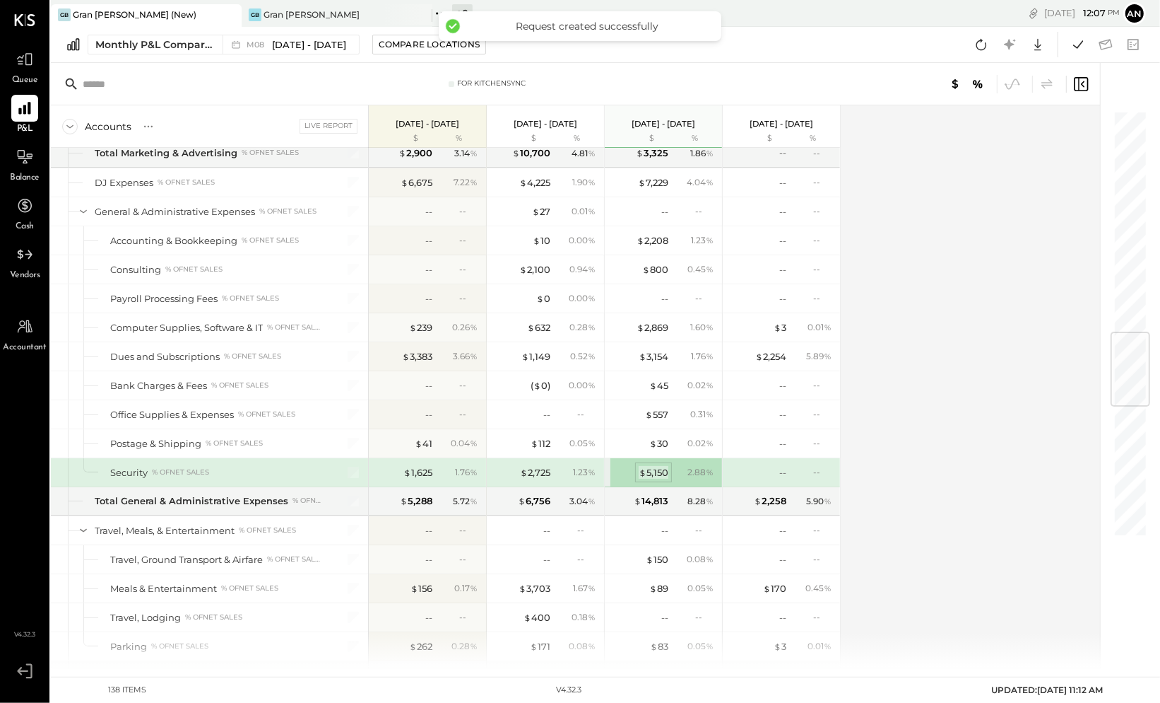
click at [654, 466] on div "$ 5,150" at bounding box center [654, 472] width 30 height 13
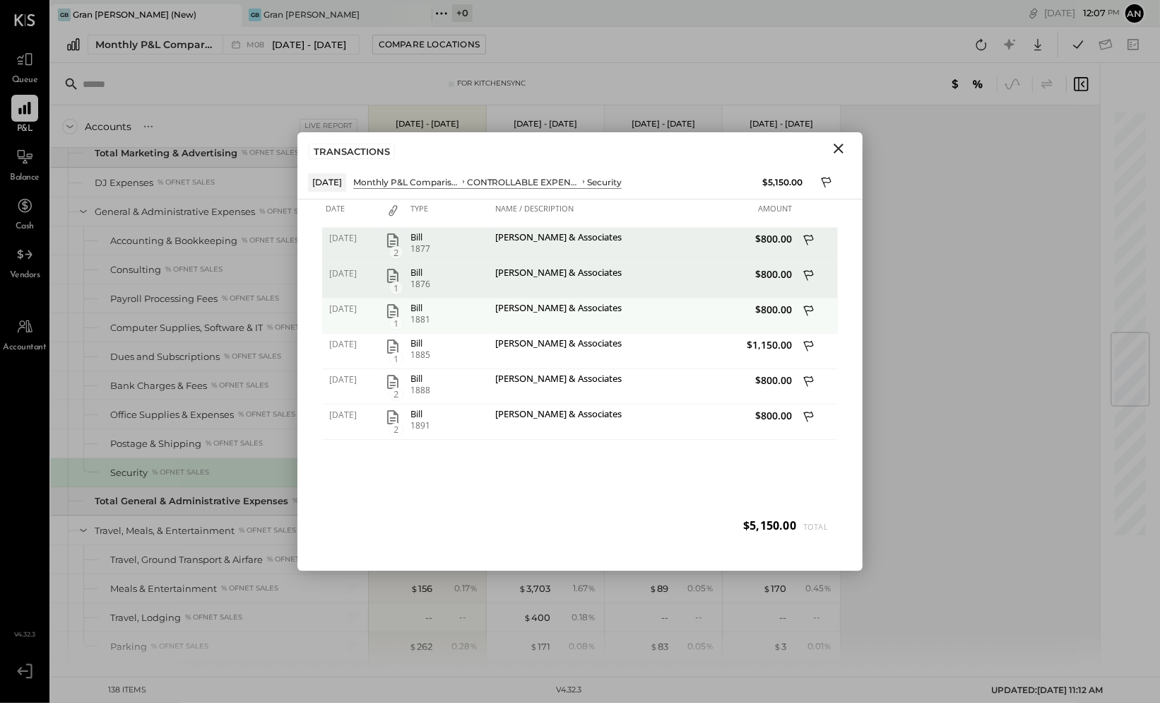
click at [389, 315] on icon "button" at bounding box center [392, 310] width 17 height 17
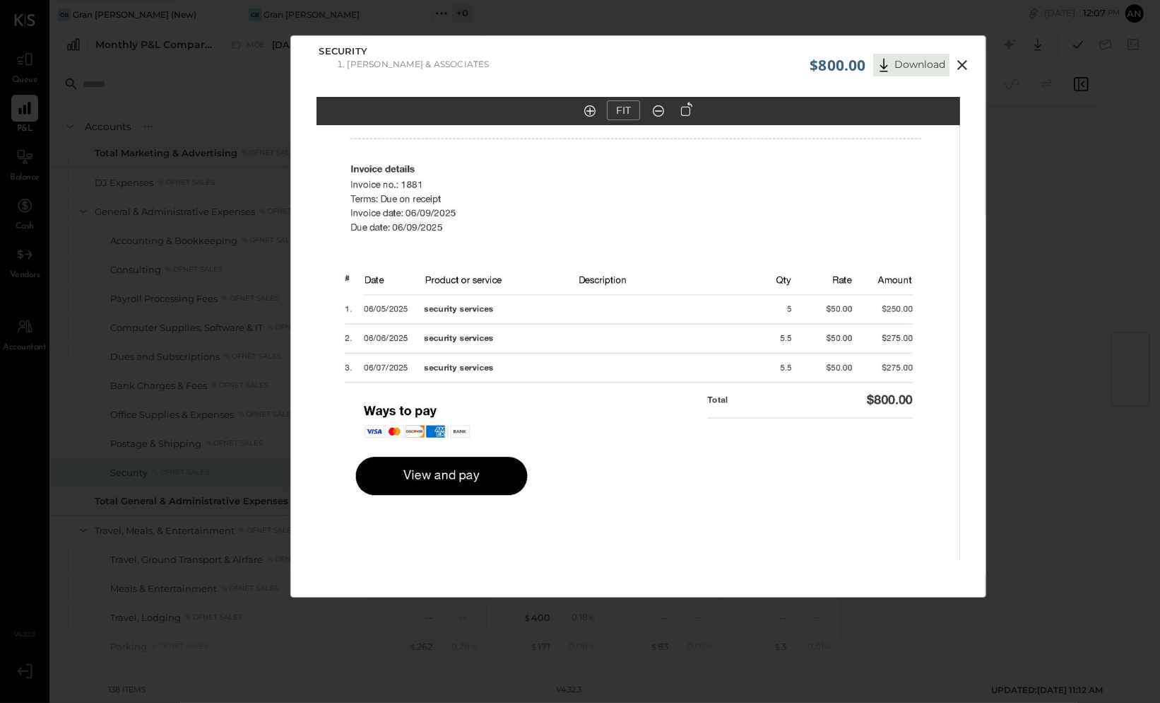
scroll to position [2, 0]
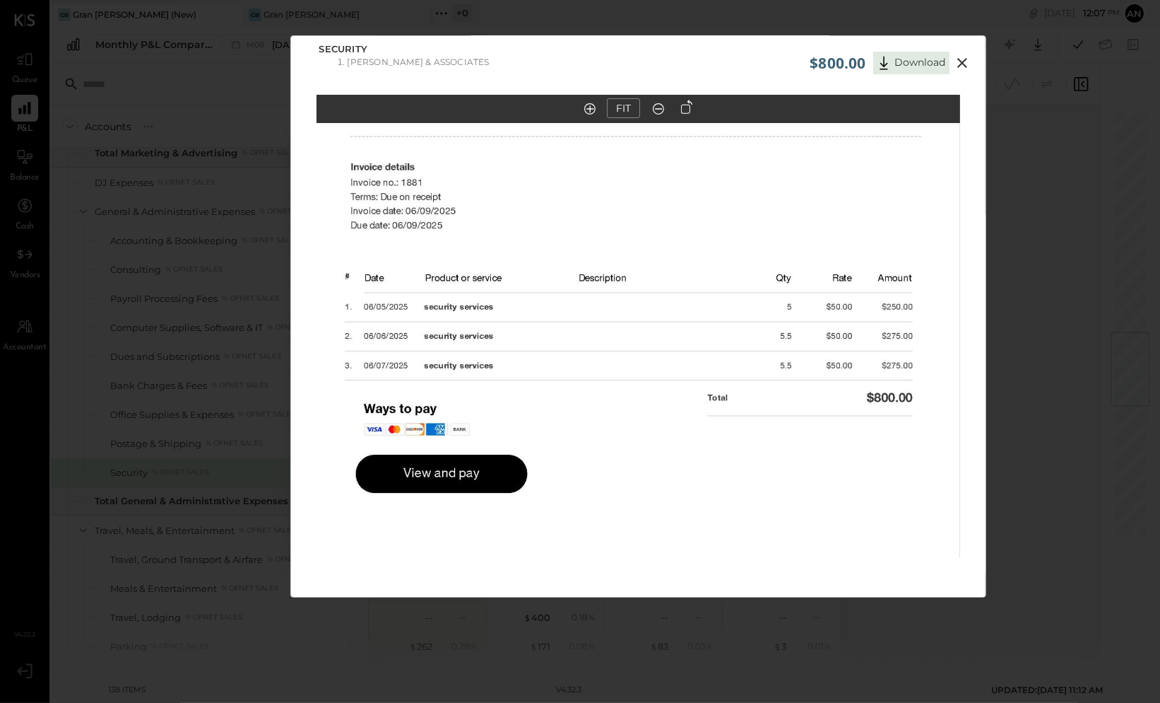
click at [963, 61] on icon at bounding box center [963, 63] width 10 height 10
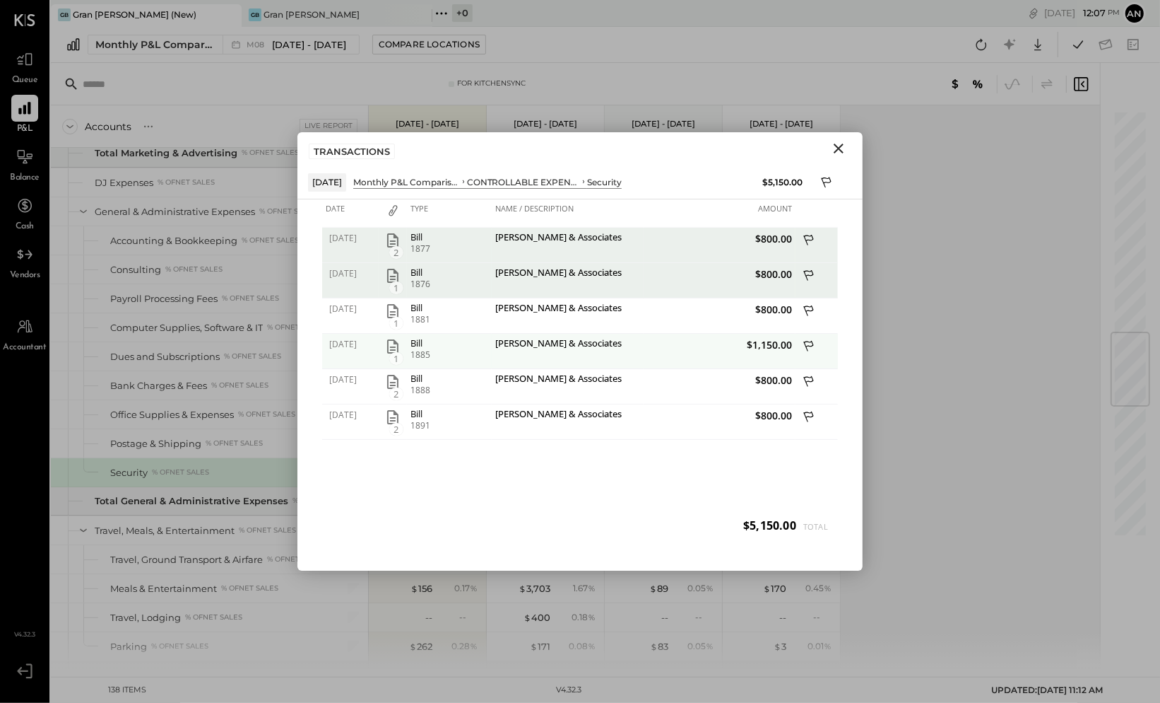
click at [392, 349] on icon "button" at bounding box center [392, 346] width 11 height 14
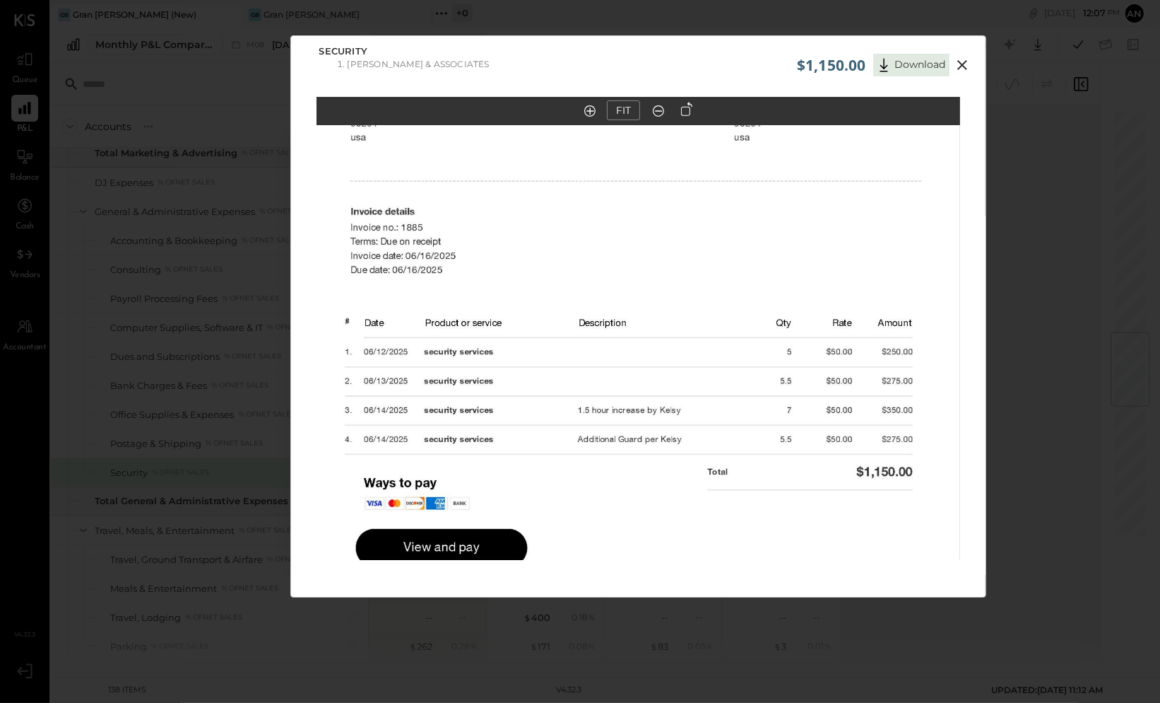
click at [961, 64] on icon at bounding box center [963, 65] width 10 height 10
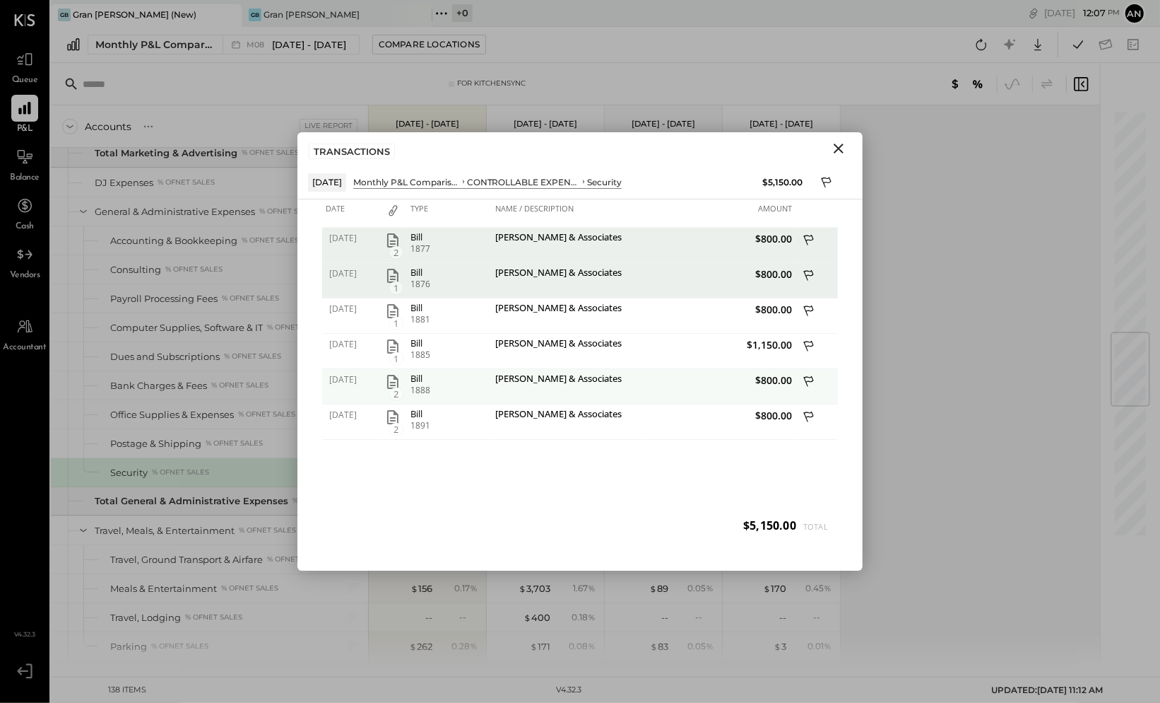
click at [398, 382] on icon "button" at bounding box center [392, 382] width 11 height 14
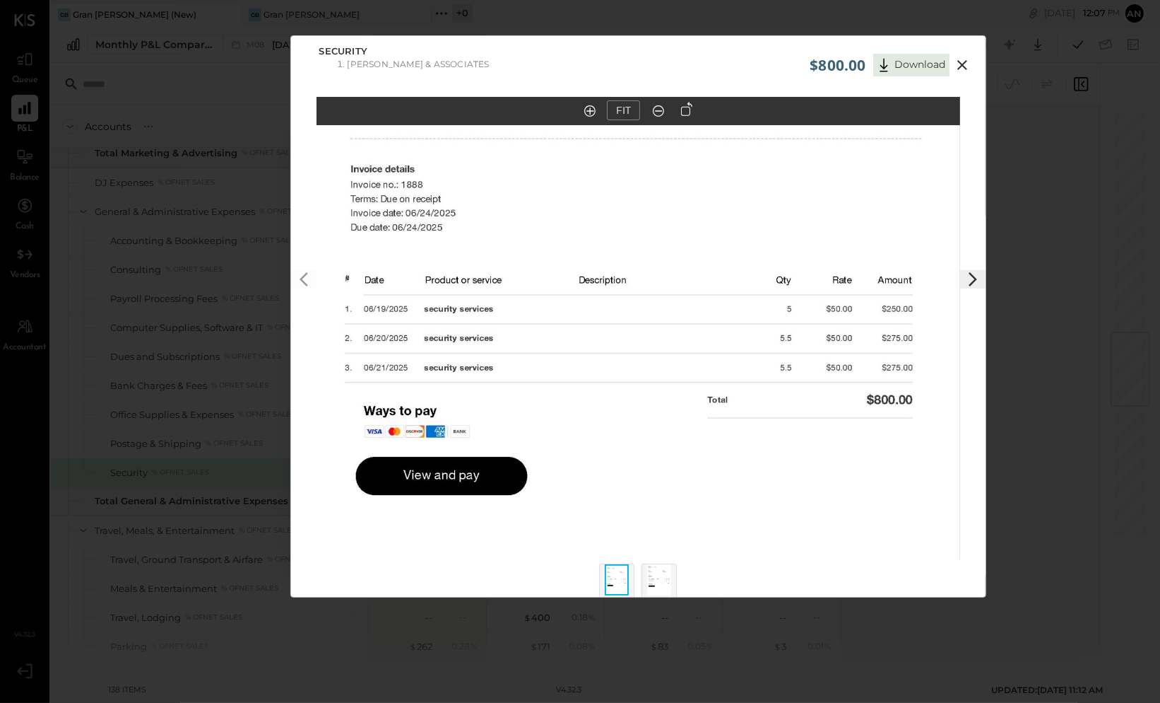
click at [960, 61] on icon at bounding box center [962, 65] width 17 height 17
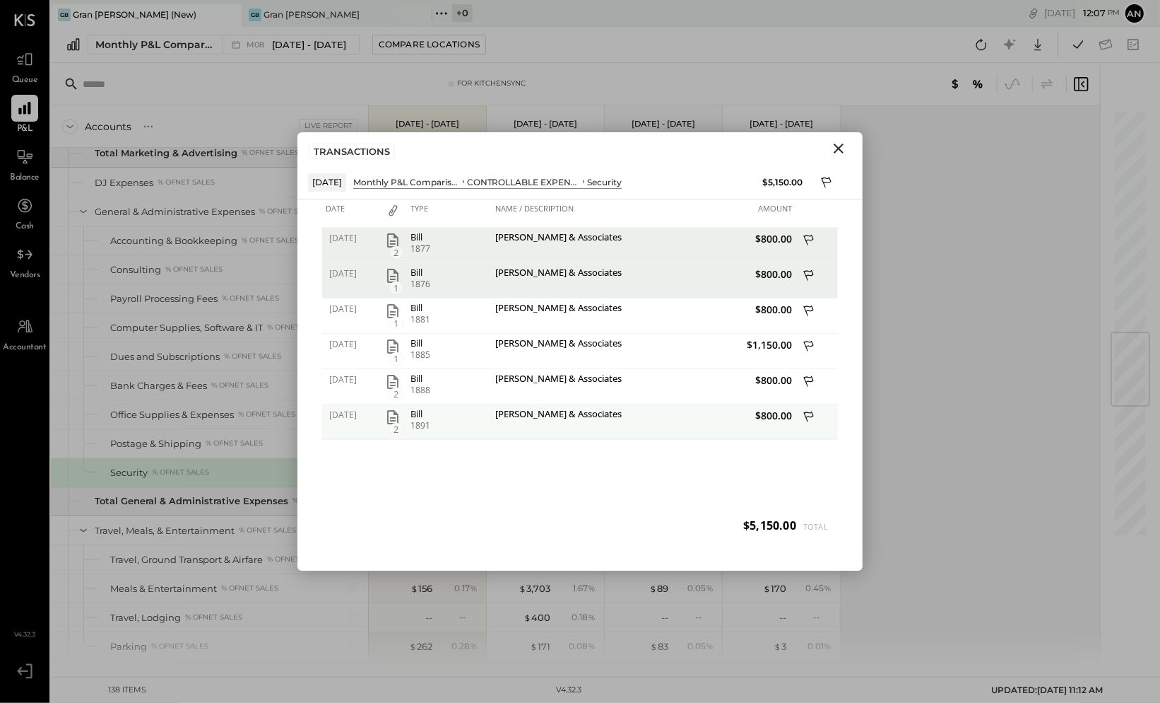
click at [396, 418] on icon "button" at bounding box center [392, 417] width 17 height 17
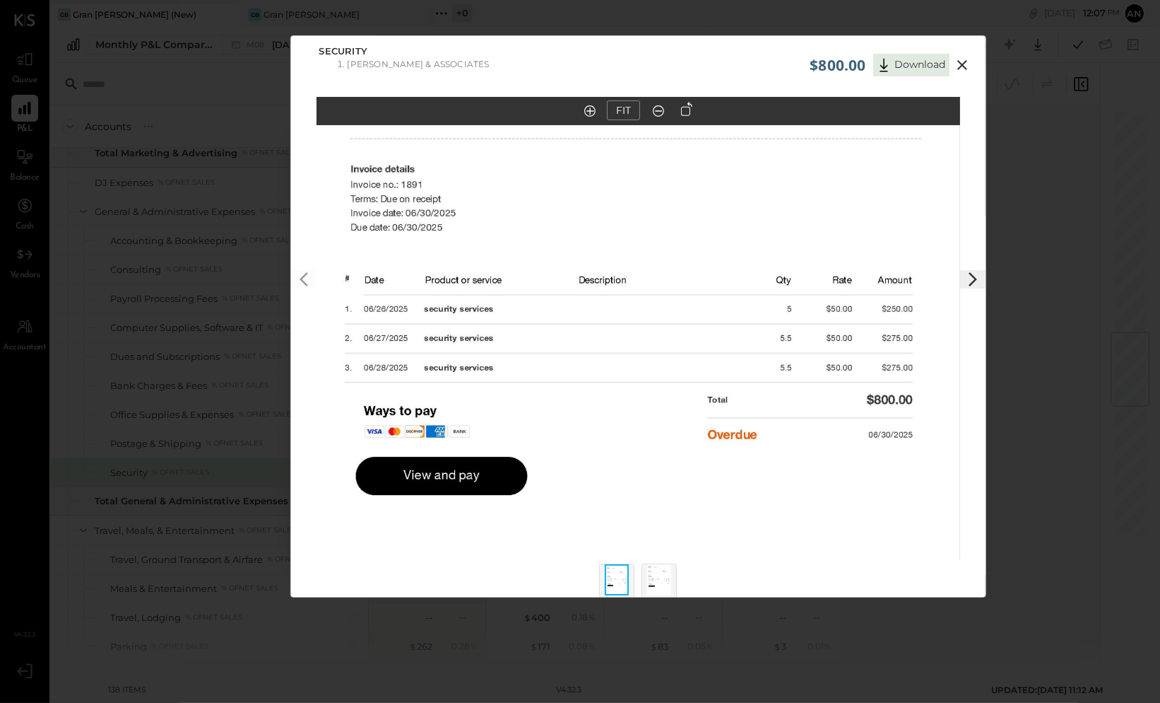
click at [963, 66] on icon at bounding box center [962, 65] width 17 height 17
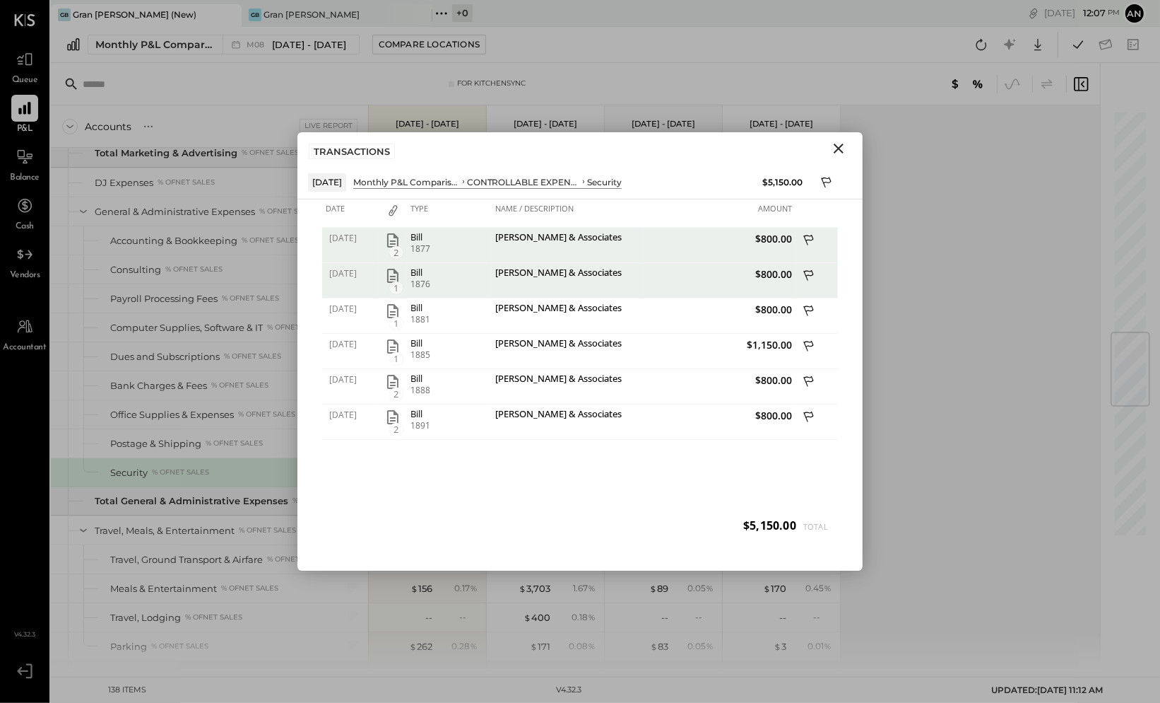
click at [837, 151] on icon "Close" at bounding box center [838, 148] width 17 height 17
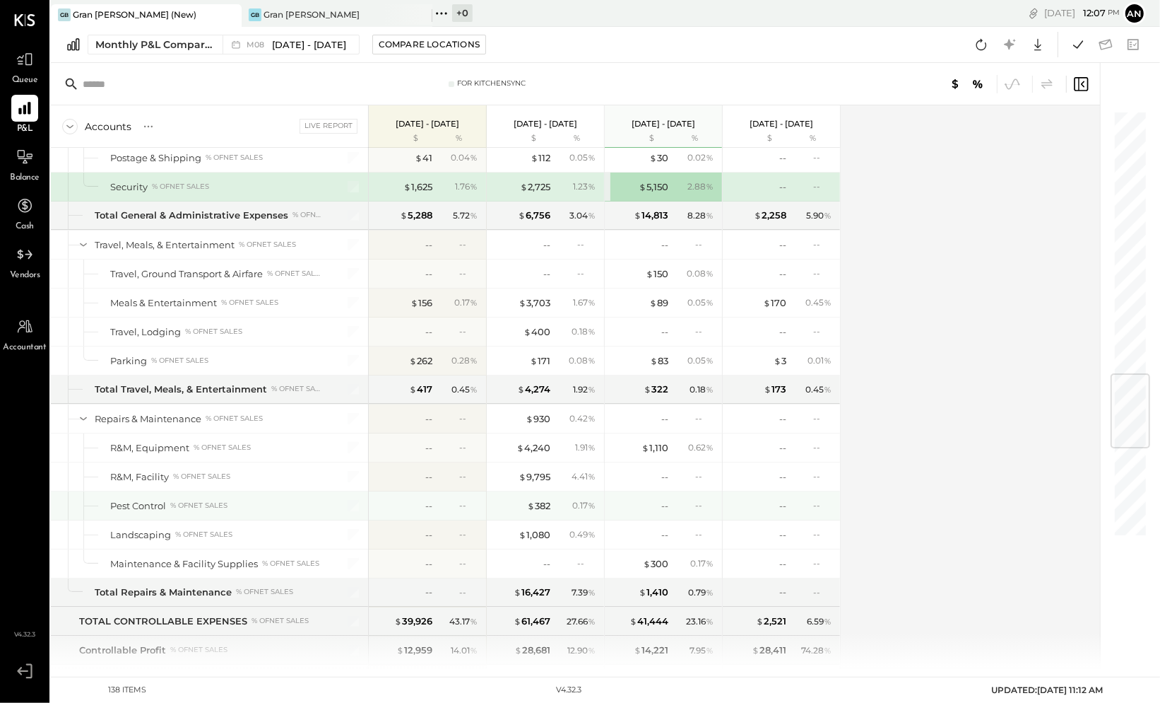
scroll to position [1828, 0]
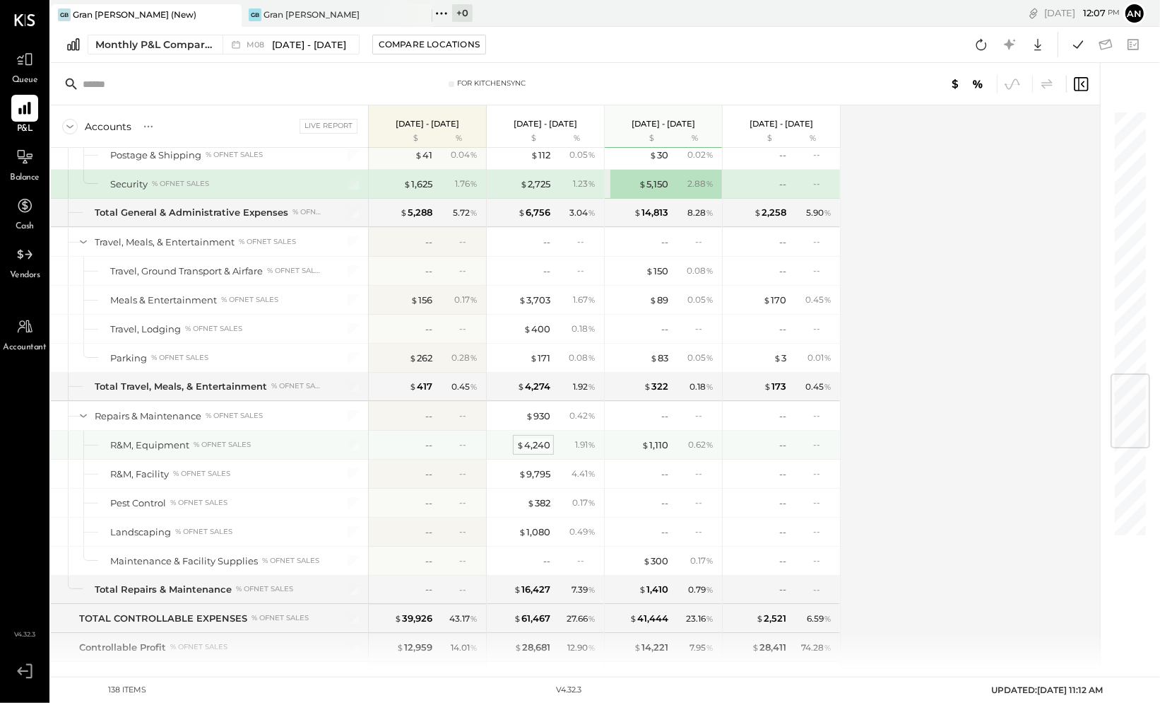
click at [536, 438] on div "$ 4,240" at bounding box center [534, 444] width 34 height 13
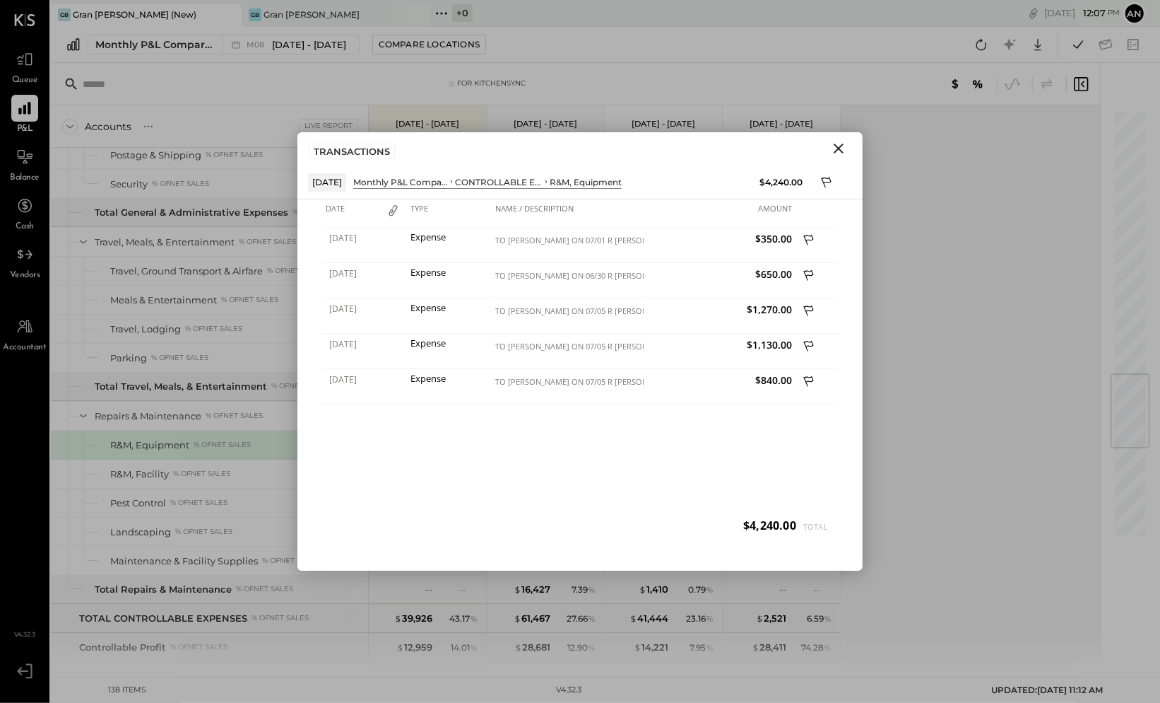
click at [840, 148] on icon "Close" at bounding box center [839, 148] width 10 height 10
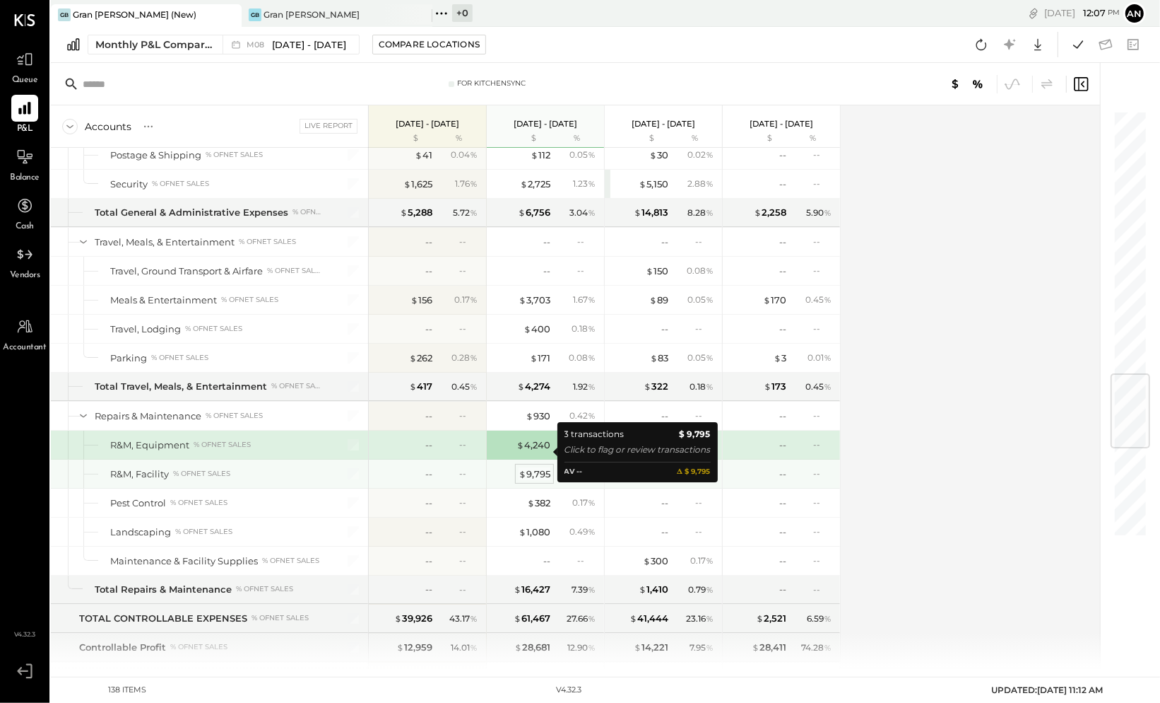
click at [533, 467] on div "$ 9,795" at bounding box center [535, 473] width 32 height 13
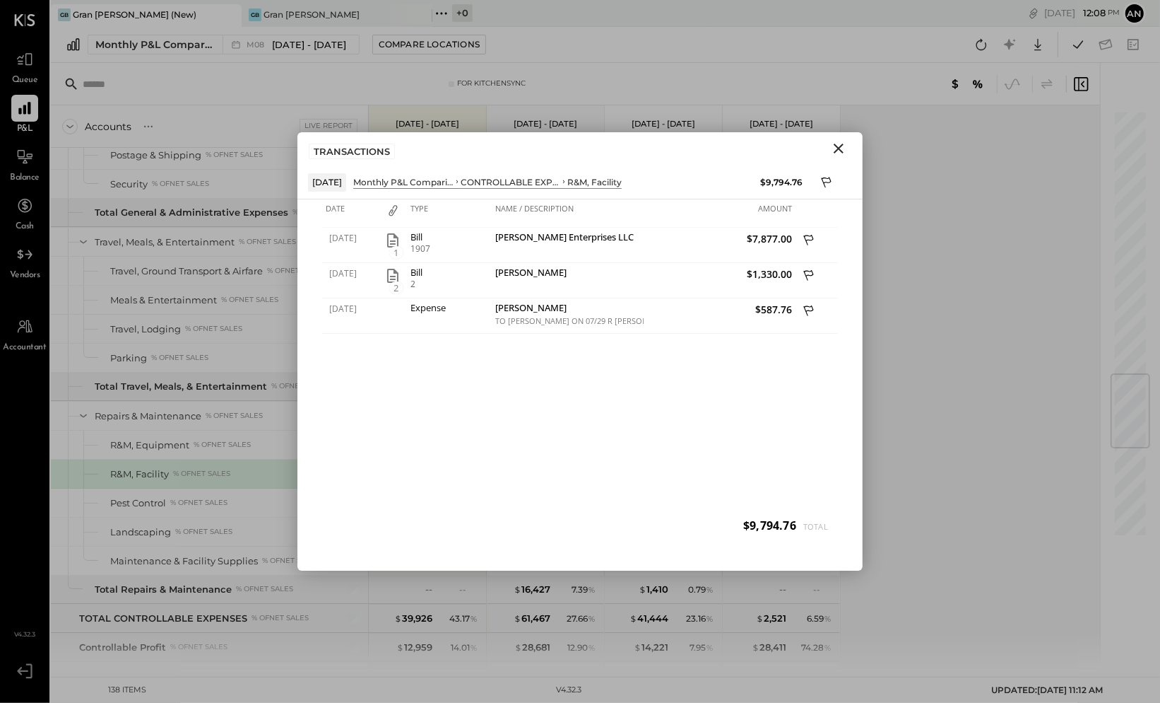
click at [837, 150] on icon "Close" at bounding box center [839, 148] width 10 height 10
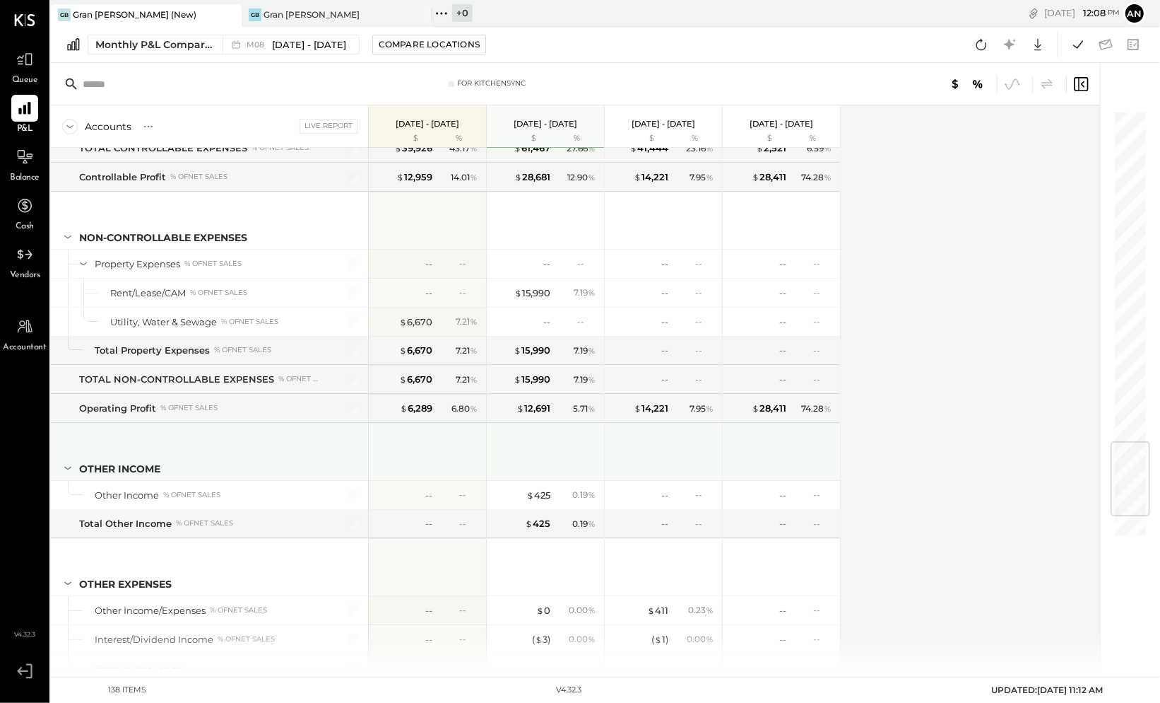
scroll to position [2297, 0]
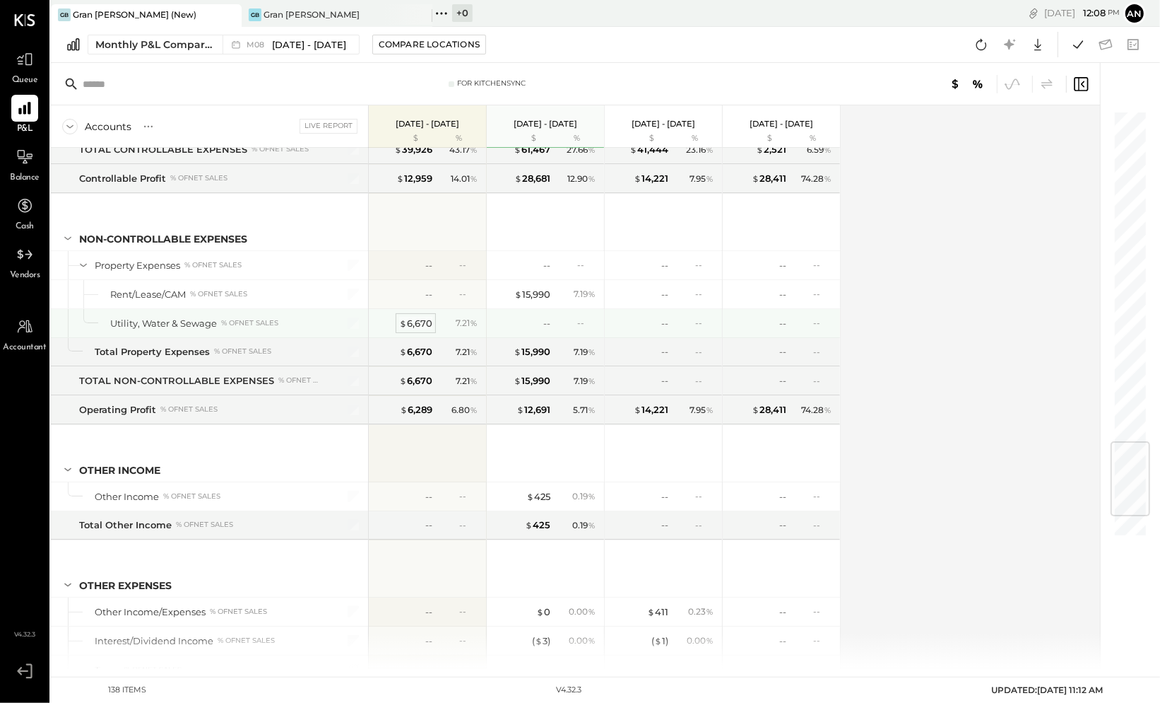
click at [416, 317] on div "$ 6,670" at bounding box center [415, 323] width 33 height 13
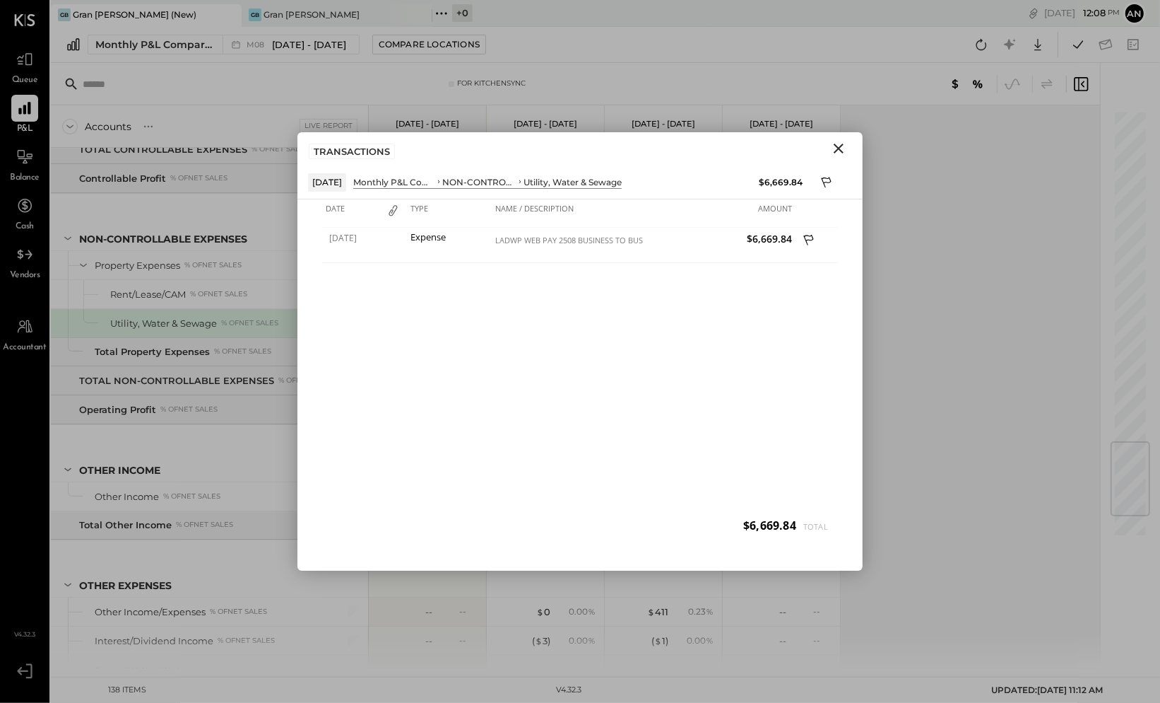
click at [836, 149] on icon "Close" at bounding box center [838, 148] width 17 height 17
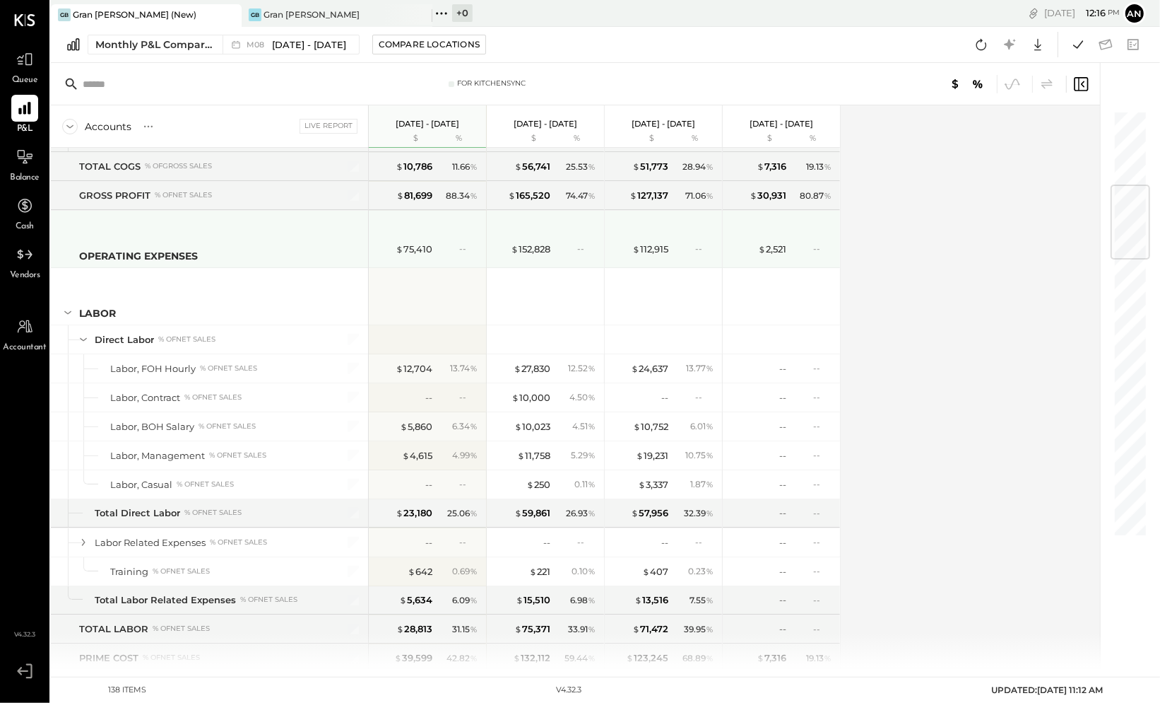
scroll to position [518, 0]
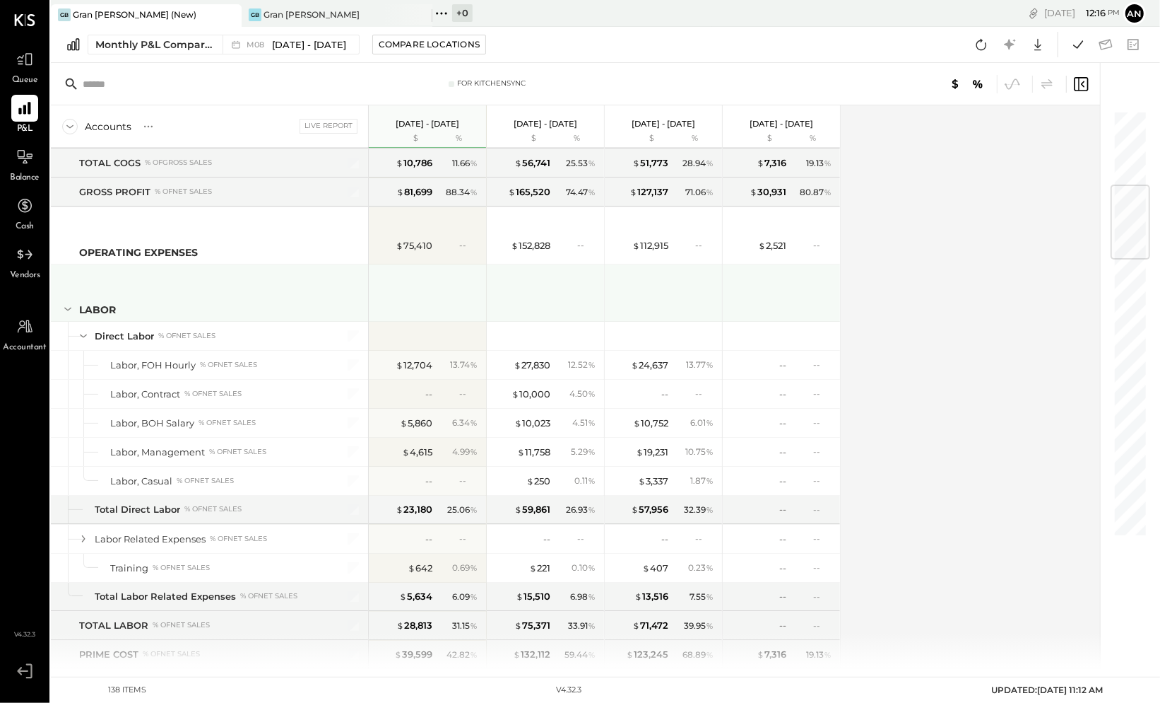
click at [63, 304] on icon at bounding box center [68, 309] width 16 height 16
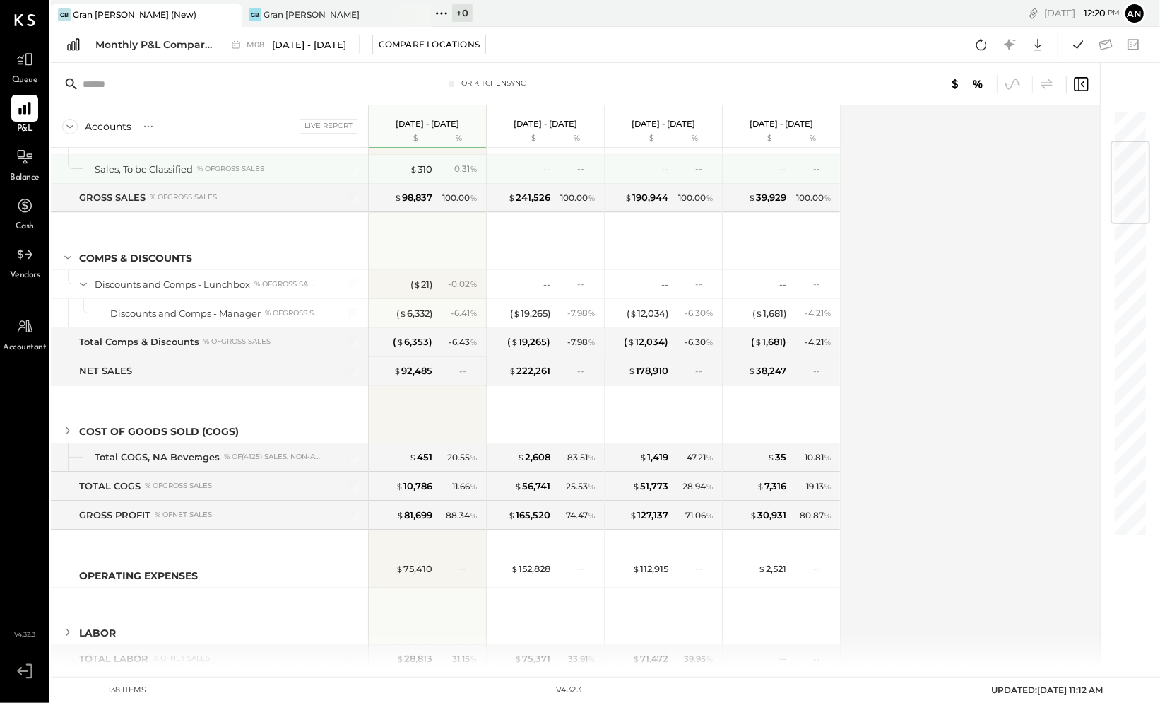
scroll to position [199, 0]
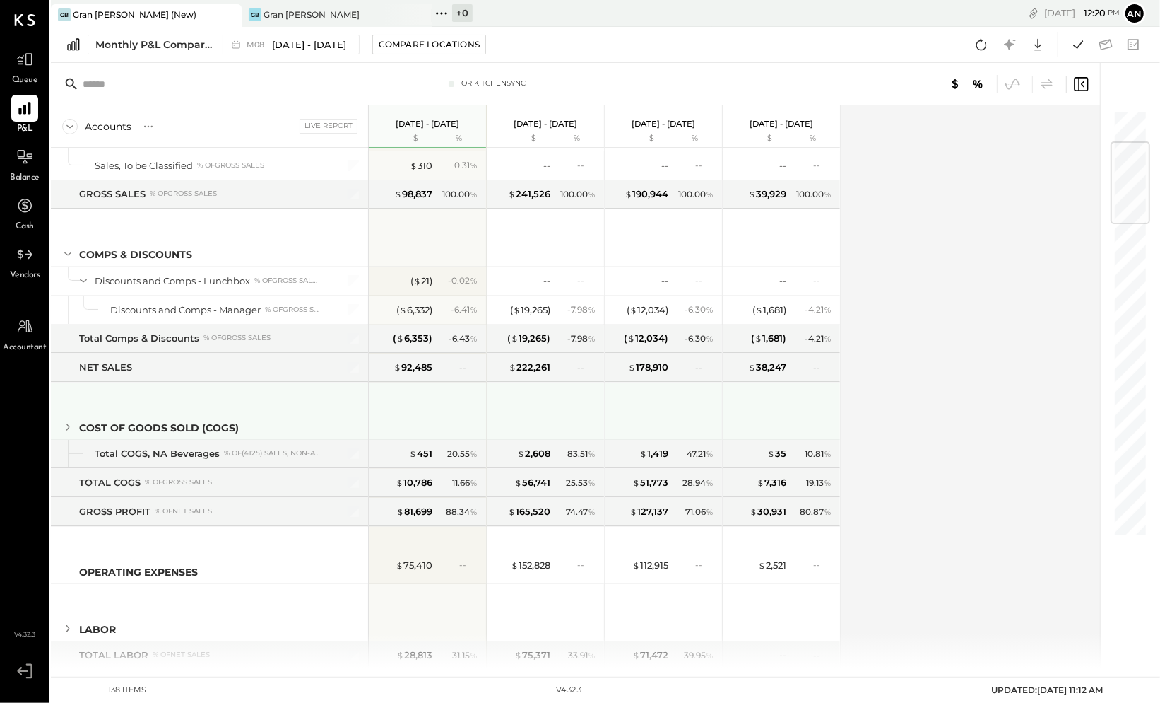
click at [69, 423] on icon at bounding box center [68, 426] width 4 height 7
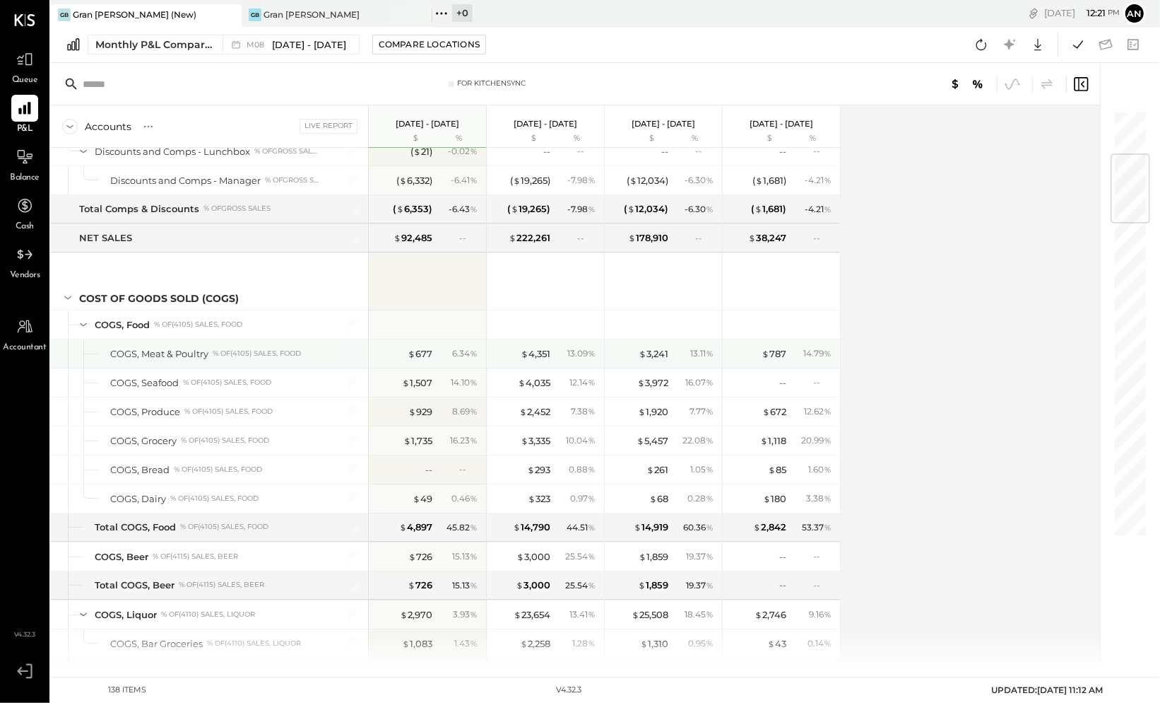
scroll to position [0, 0]
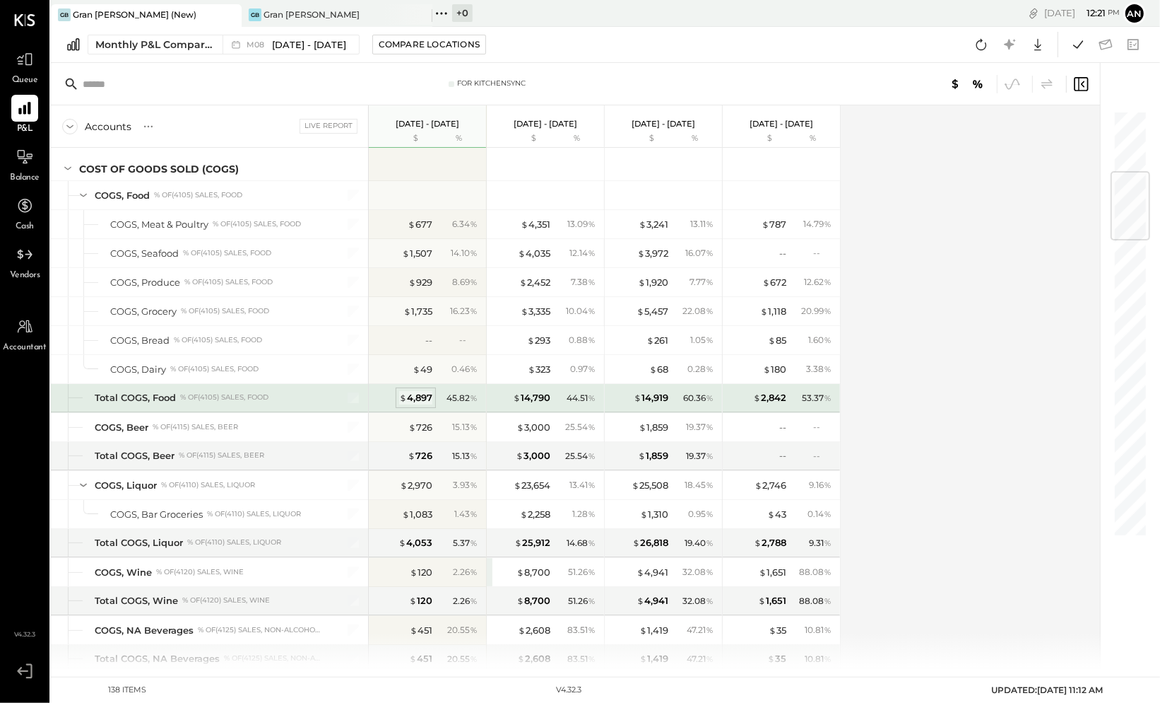
scroll to position [458, 0]
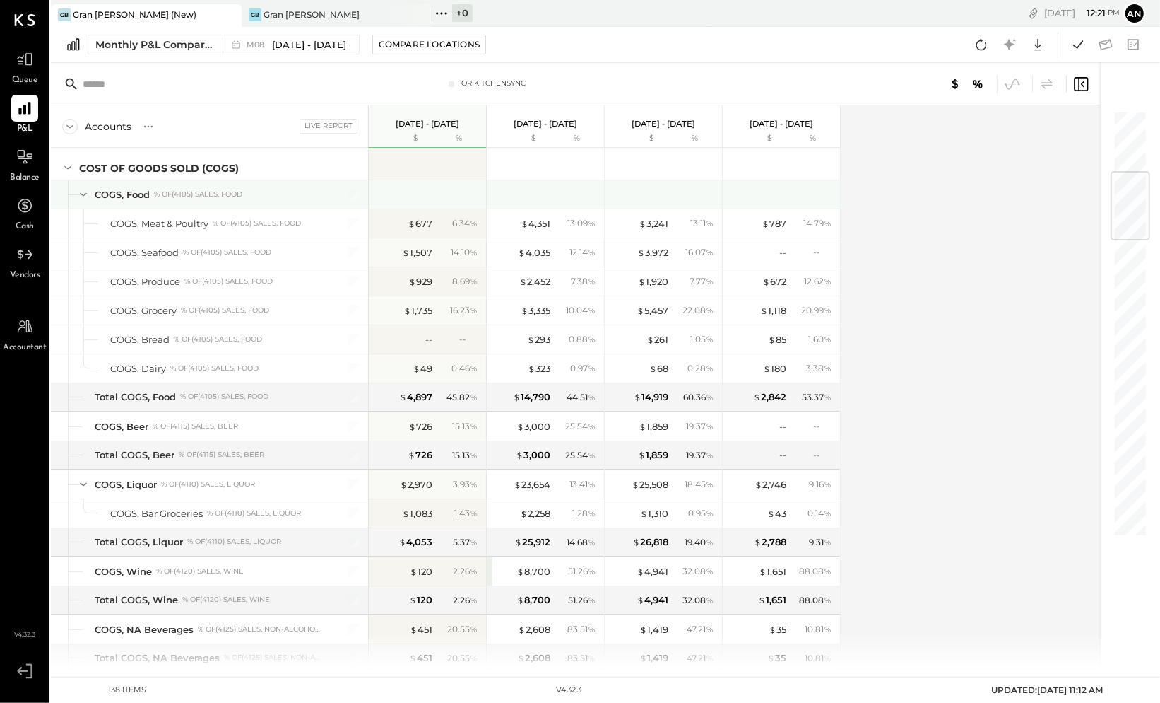
click at [84, 193] on icon at bounding box center [83, 195] width 7 height 4
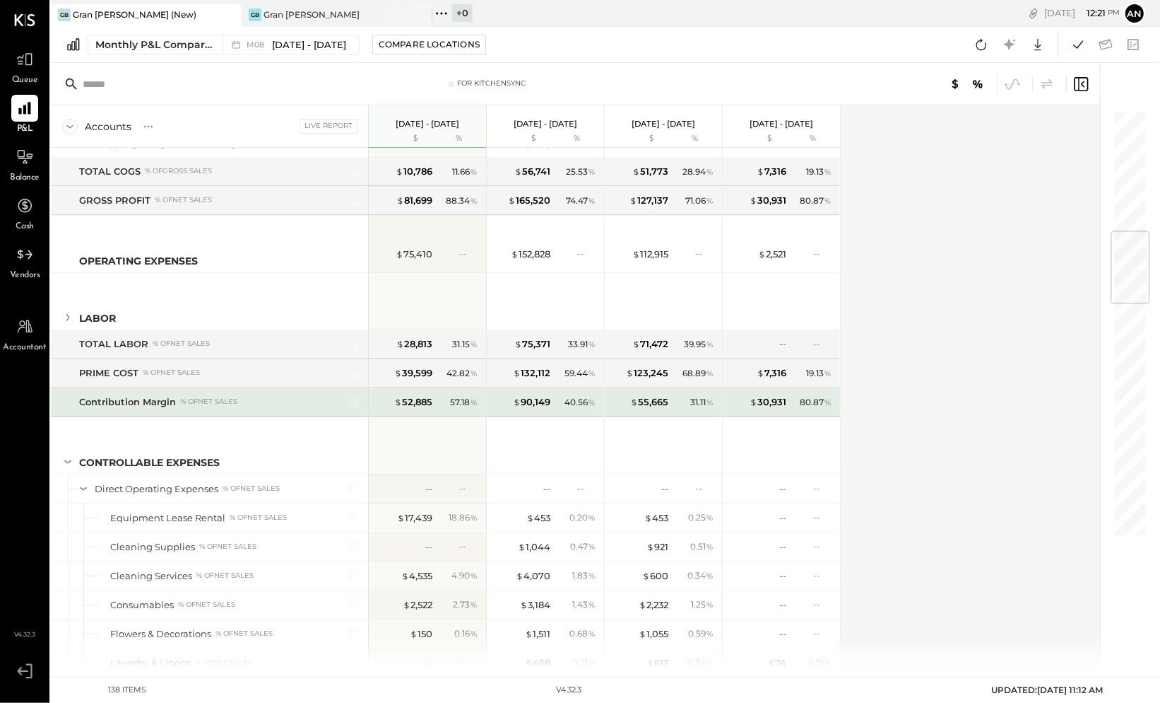
scroll to position [866, 0]
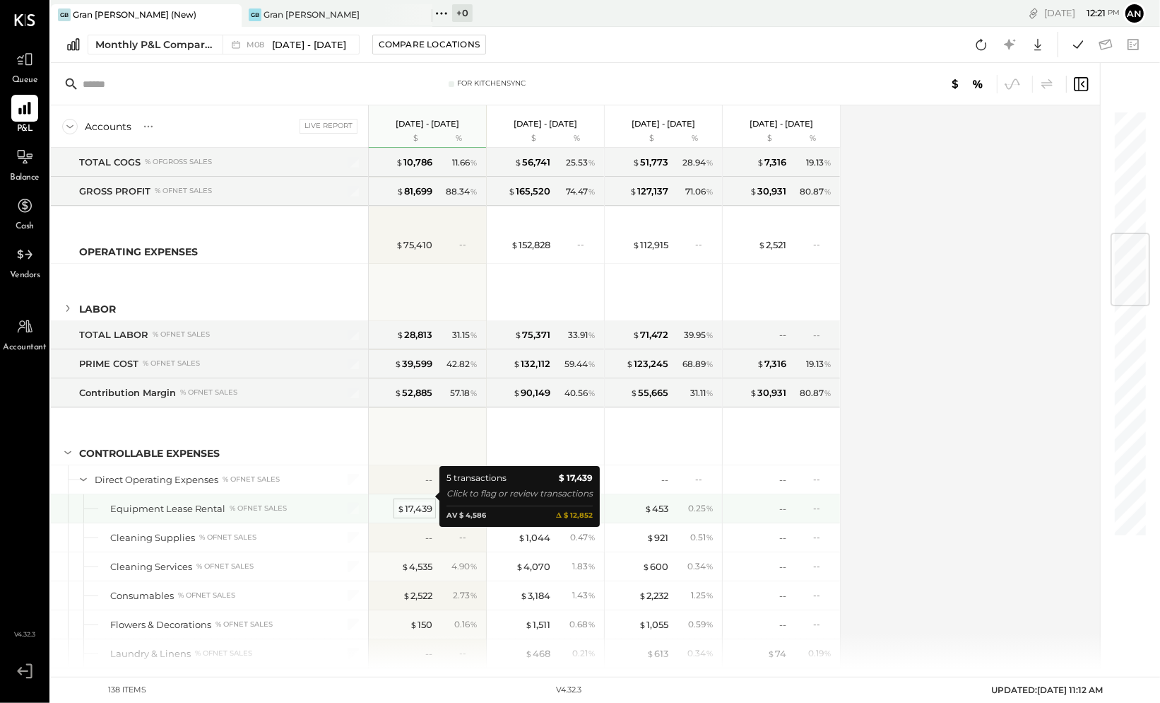
click at [412, 502] on div "$ 17,439" at bounding box center [414, 508] width 35 height 13
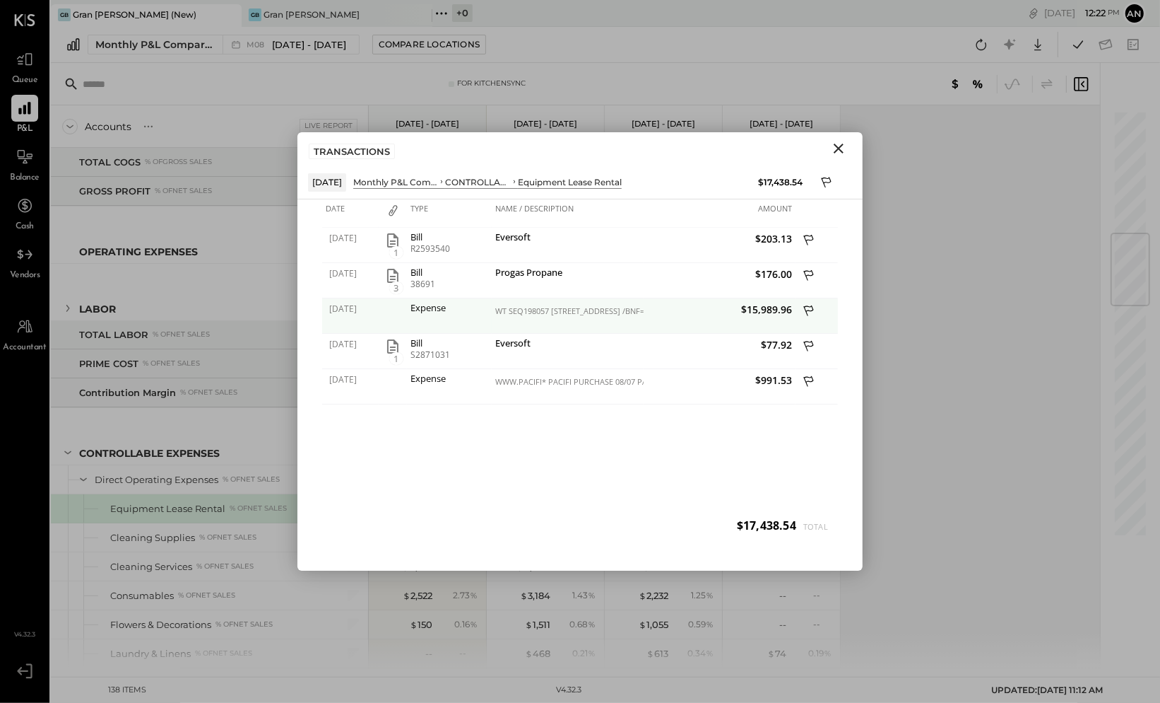
click at [811, 310] on icon at bounding box center [810, 312] width 13 height 18
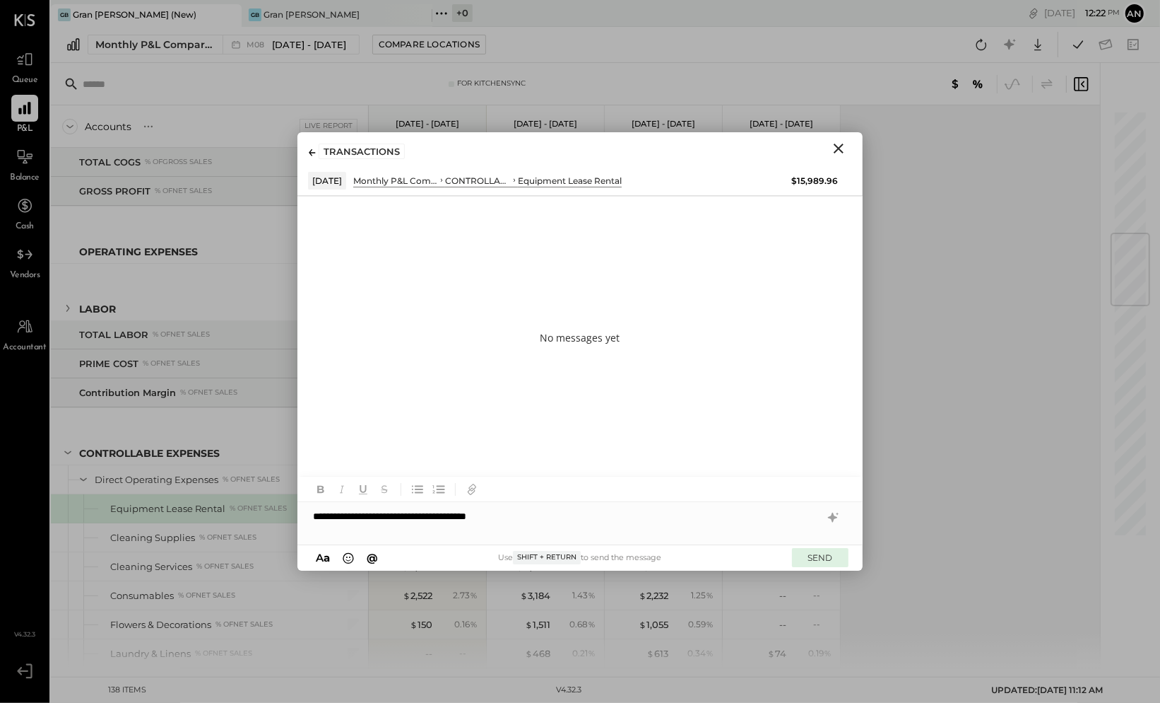
click at [825, 557] on button "SEND" at bounding box center [820, 557] width 57 height 19
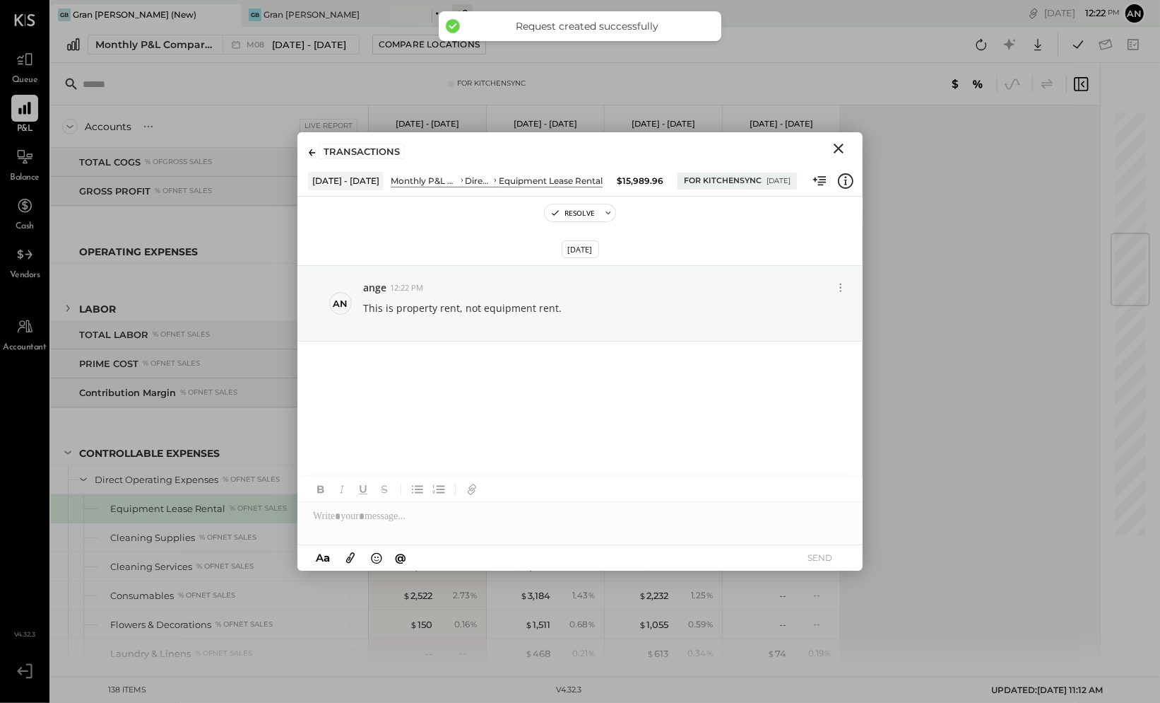
click at [838, 150] on icon "Close" at bounding box center [838, 148] width 17 height 17
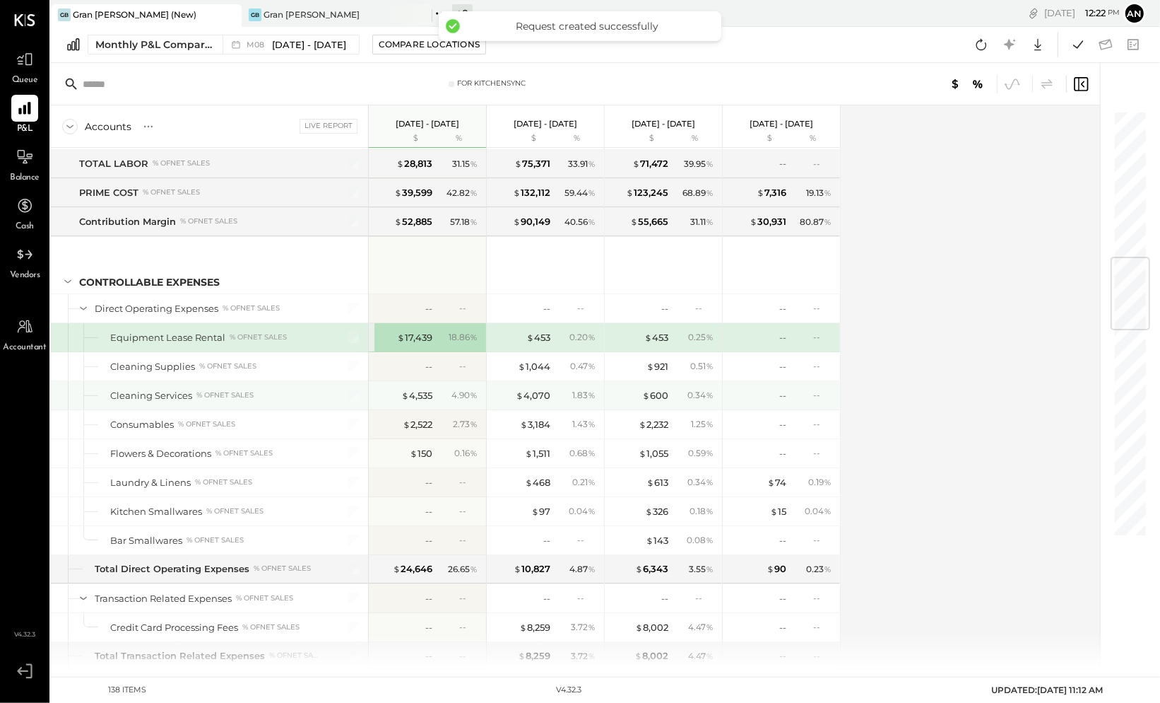
scroll to position [1040, 0]
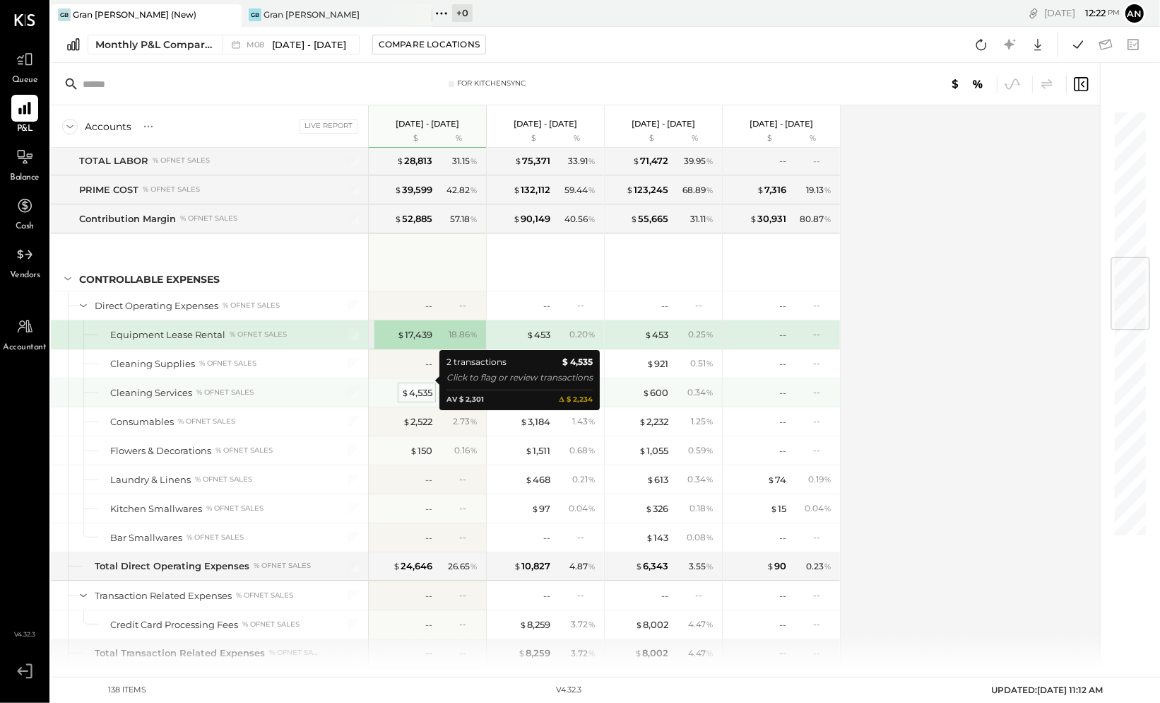
click at [421, 386] on div "$ 4,535" at bounding box center [416, 392] width 31 height 13
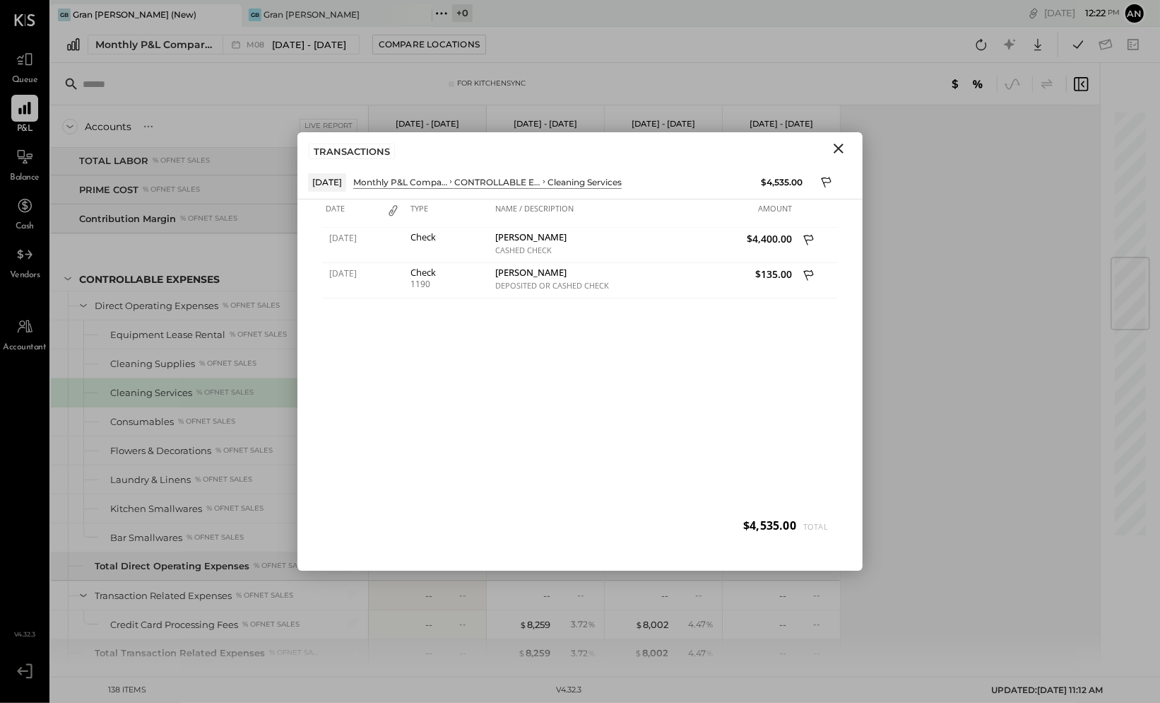
click at [840, 151] on icon "Close" at bounding box center [838, 148] width 17 height 17
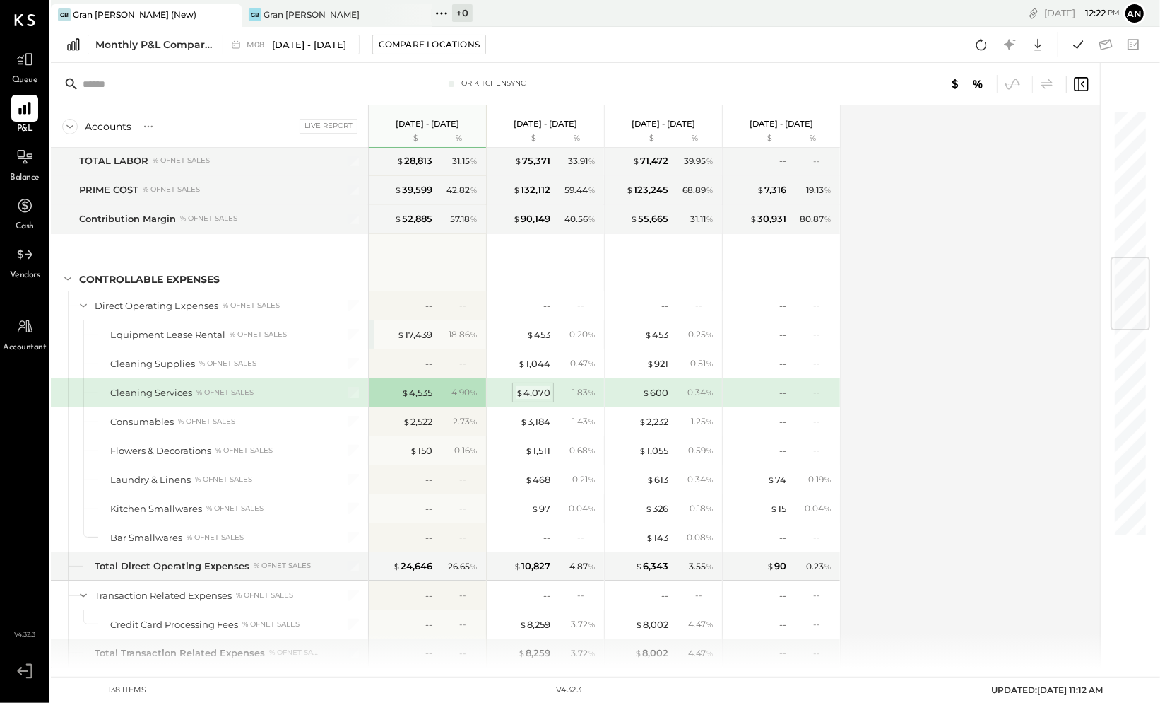
click at [534, 386] on div "$ 4,070" at bounding box center [533, 392] width 35 height 13
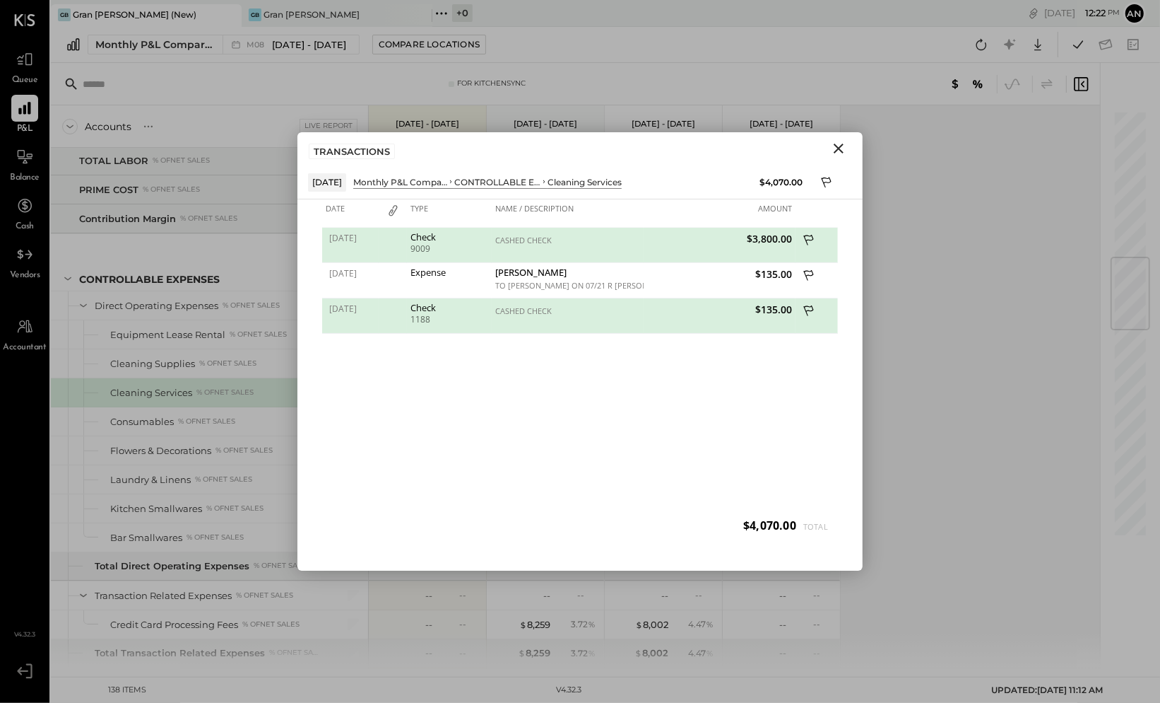
click at [843, 148] on icon "Close" at bounding box center [838, 148] width 17 height 17
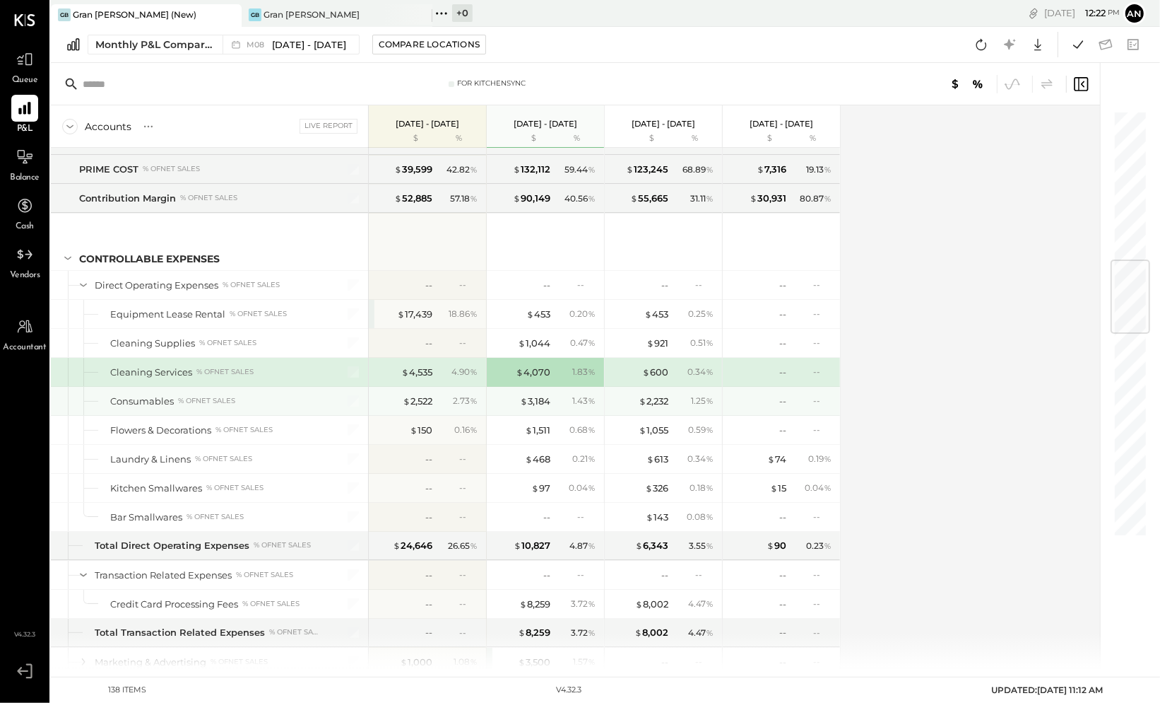
scroll to position [1063, 0]
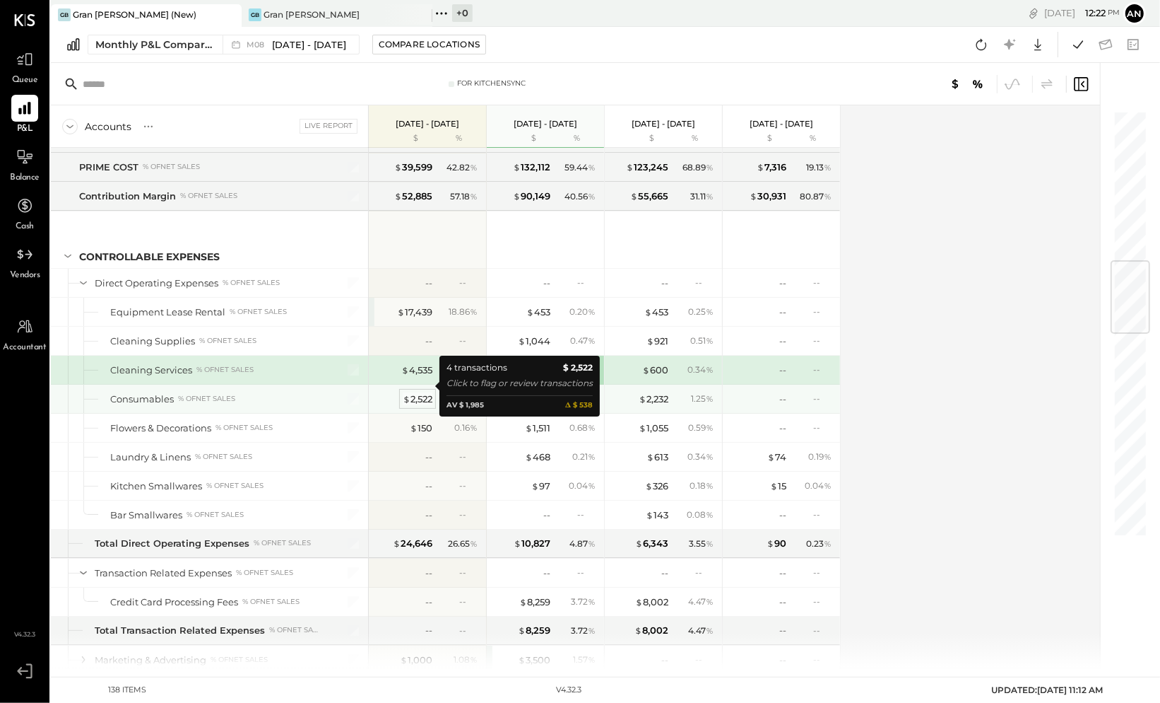
click at [421, 392] on div "$ 2,522" at bounding box center [418, 398] width 30 height 13
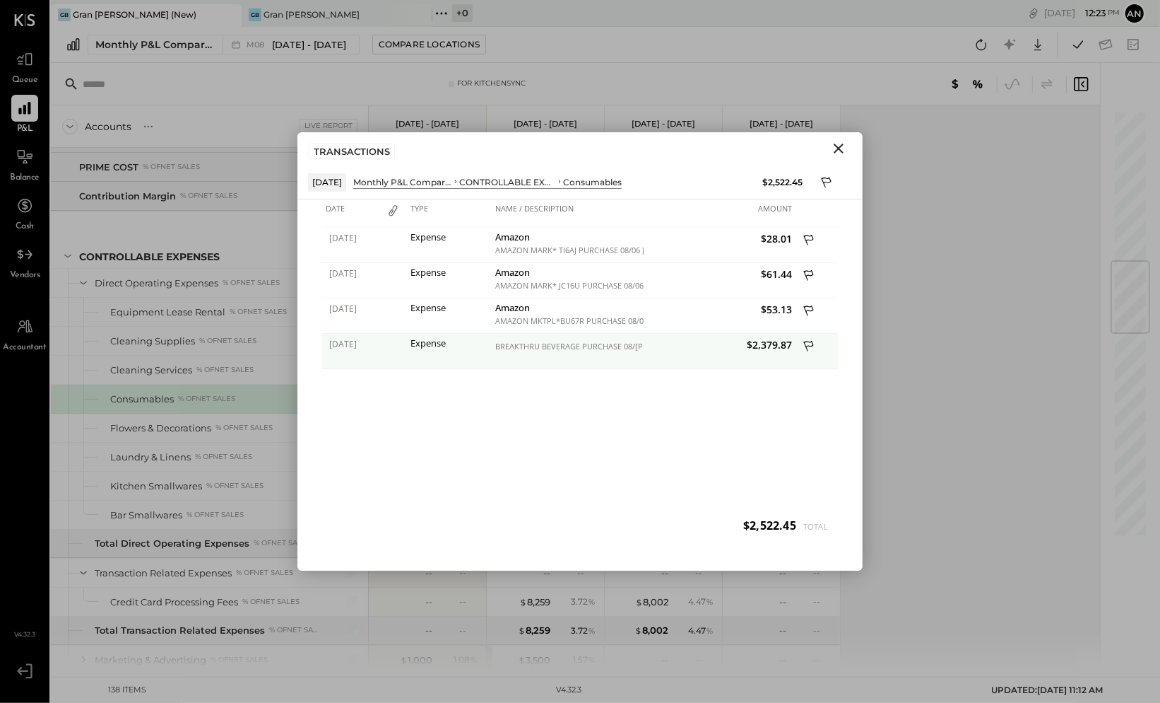
click at [804, 342] on icon at bounding box center [810, 348] width 13 height 18
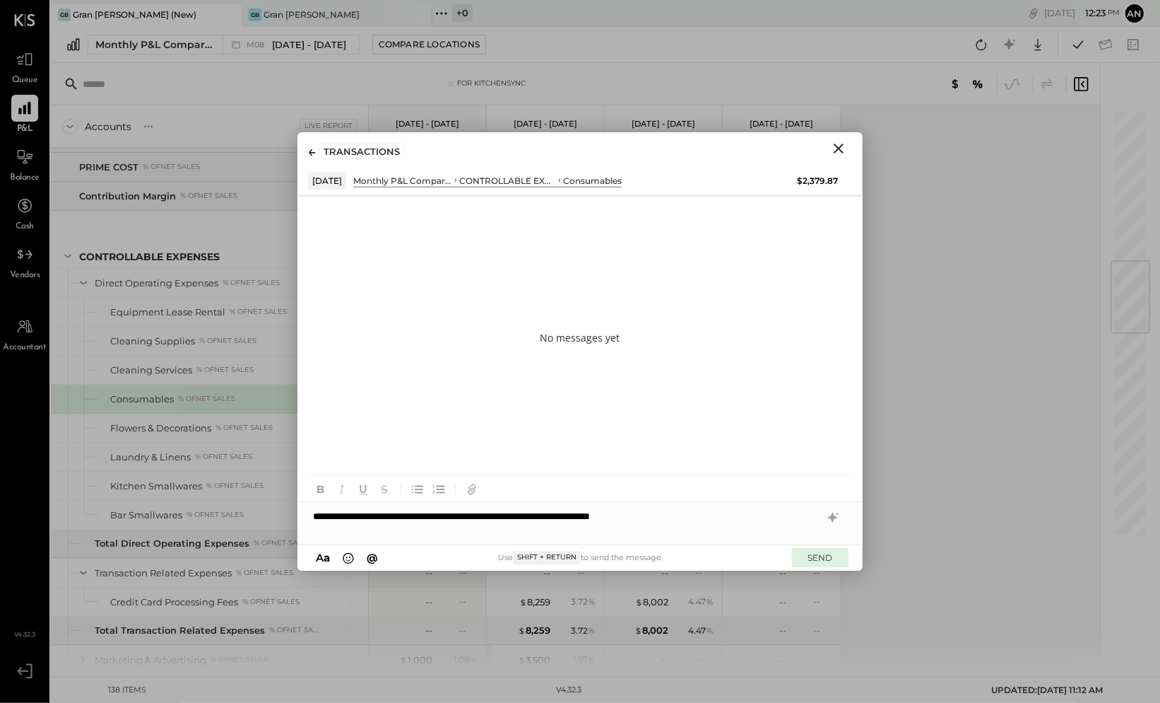
click at [822, 560] on button "SEND" at bounding box center [820, 557] width 57 height 19
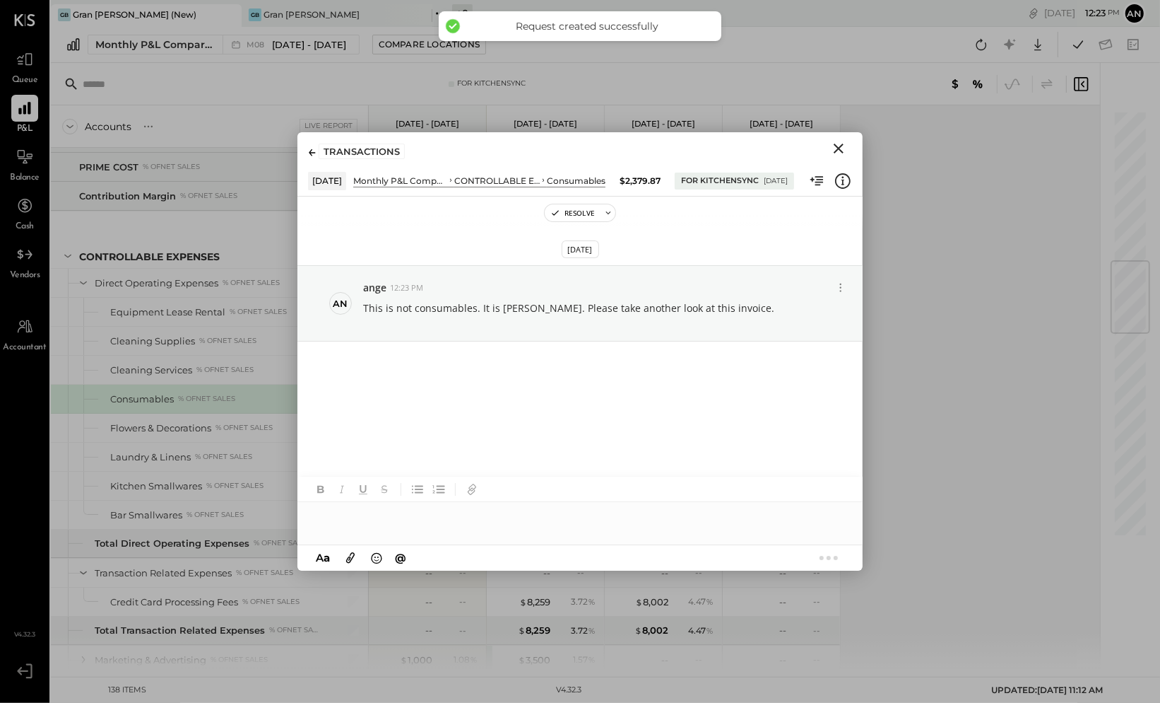
click at [845, 148] on icon "Close" at bounding box center [838, 148] width 17 height 17
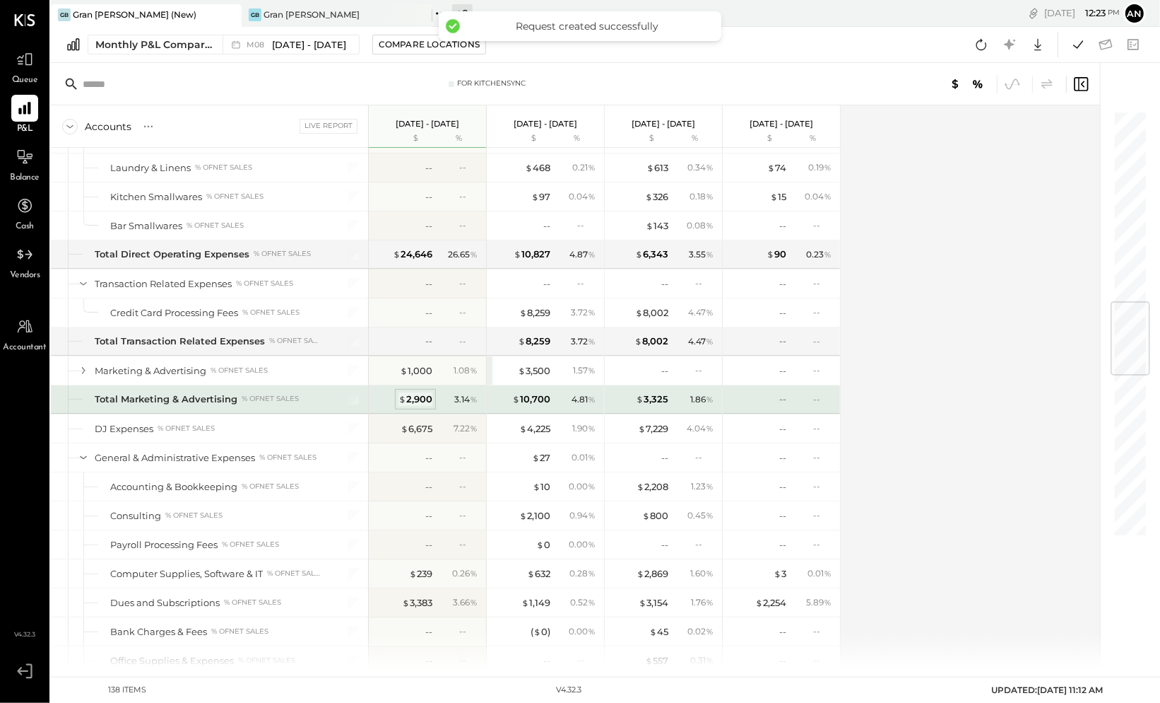
scroll to position [1356, 0]
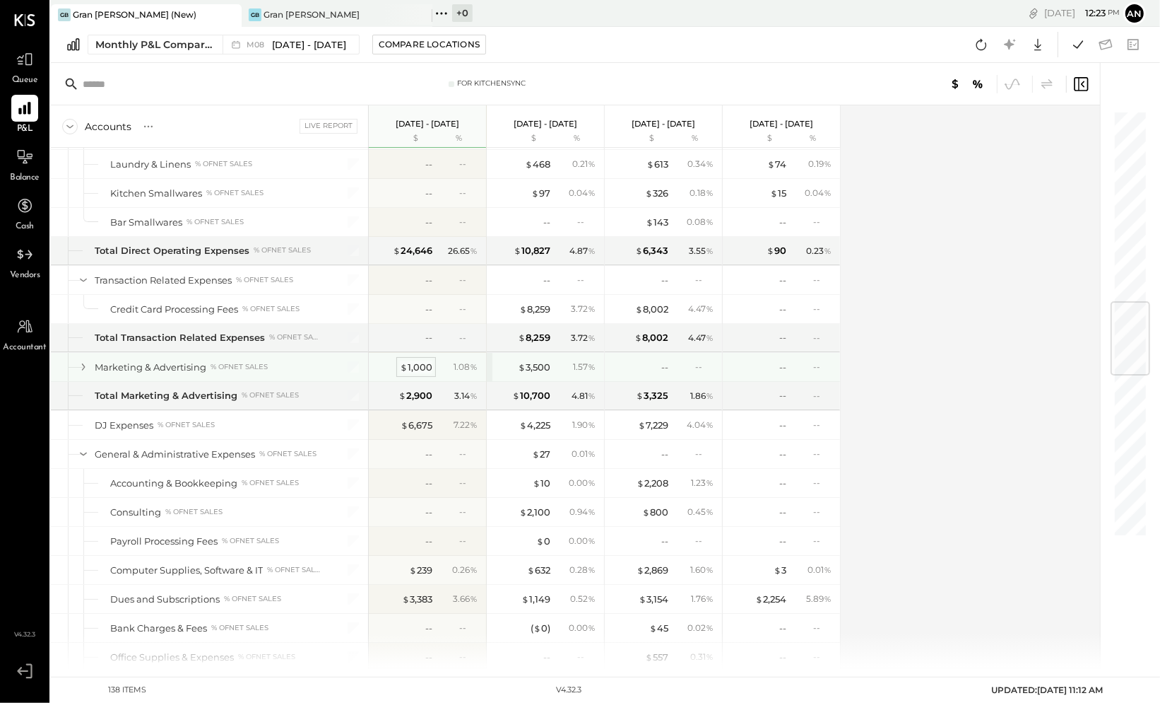
click at [418, 360] on div "$ 1,000" at bounding box center [416, 366] width 33 height 13
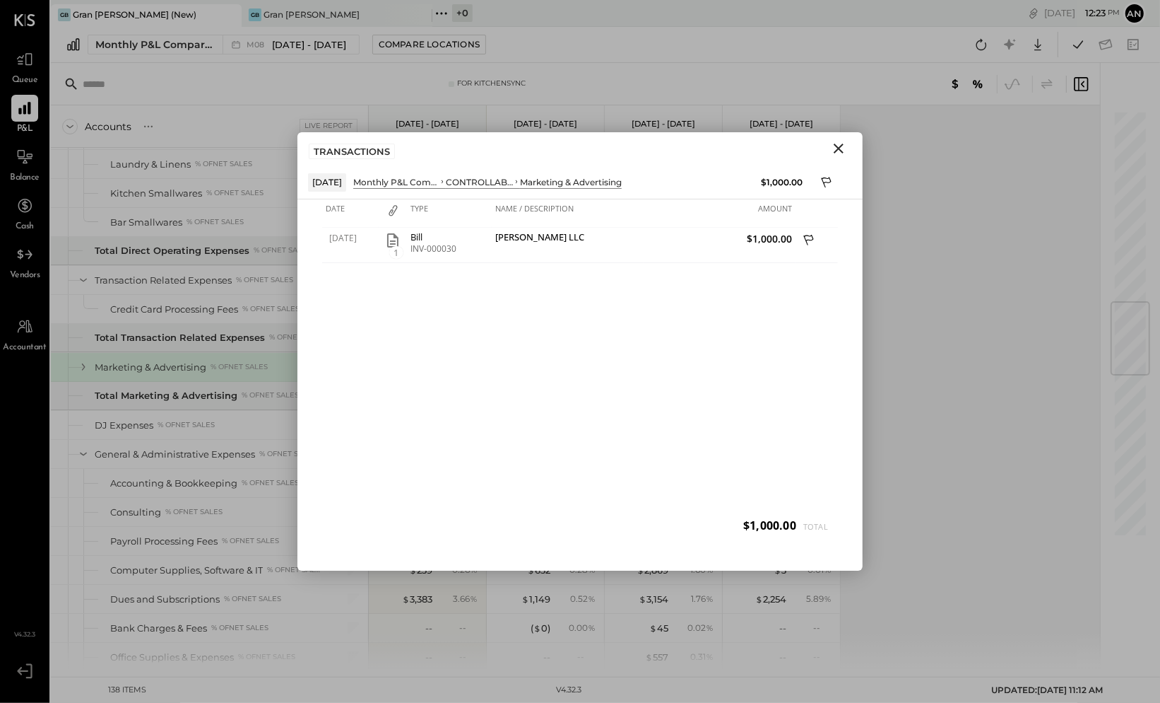
click at [842, 149] on icon "Close" at bounding box center [838, 148] width 17 height 17
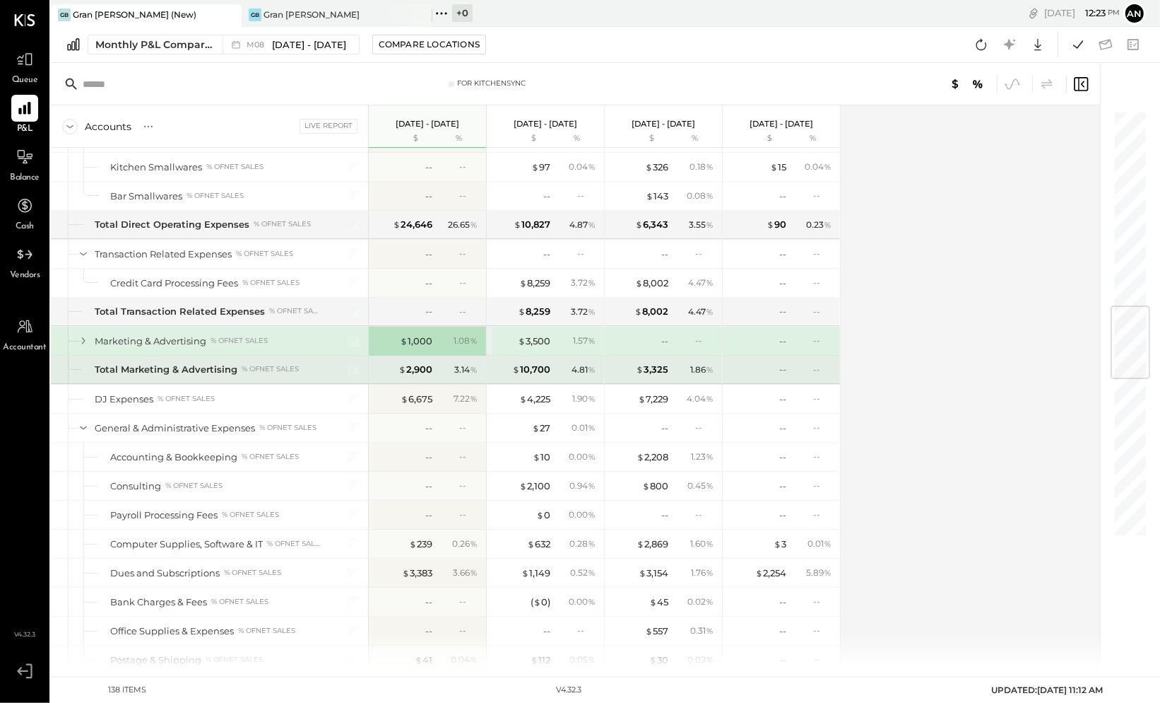
scroll to position [1386, 0]
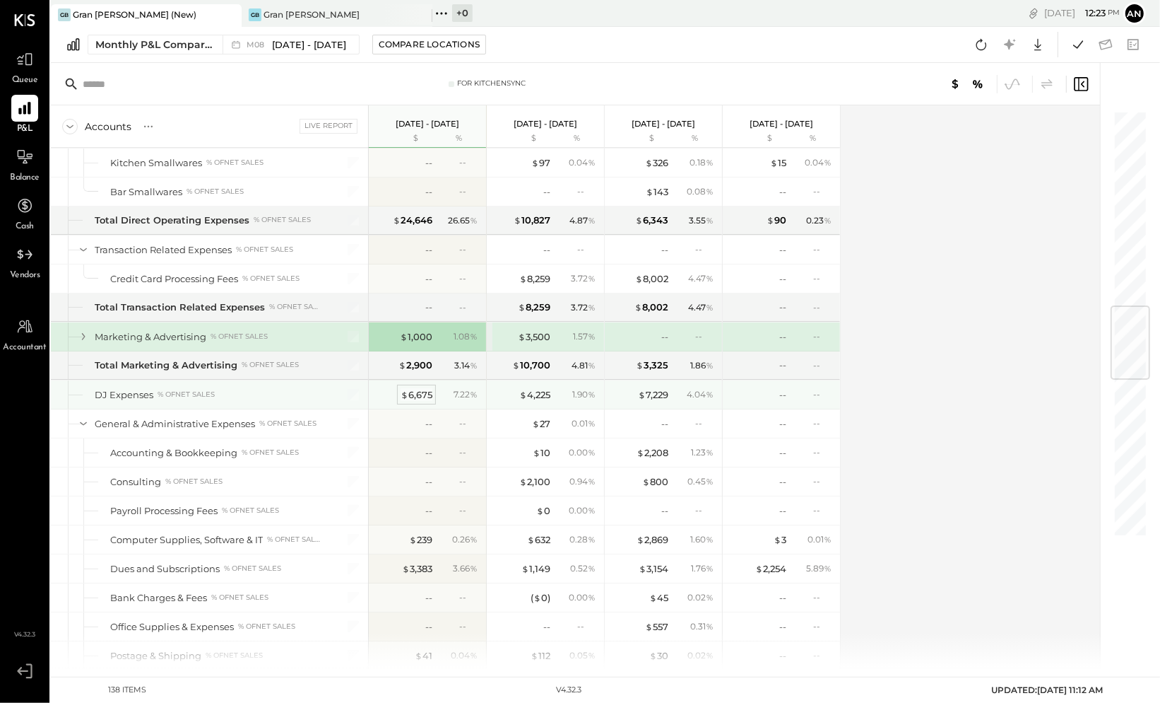
click at [418, 388] on div "$ 6,675" at bounding box center [417, 394] width 32 height 13
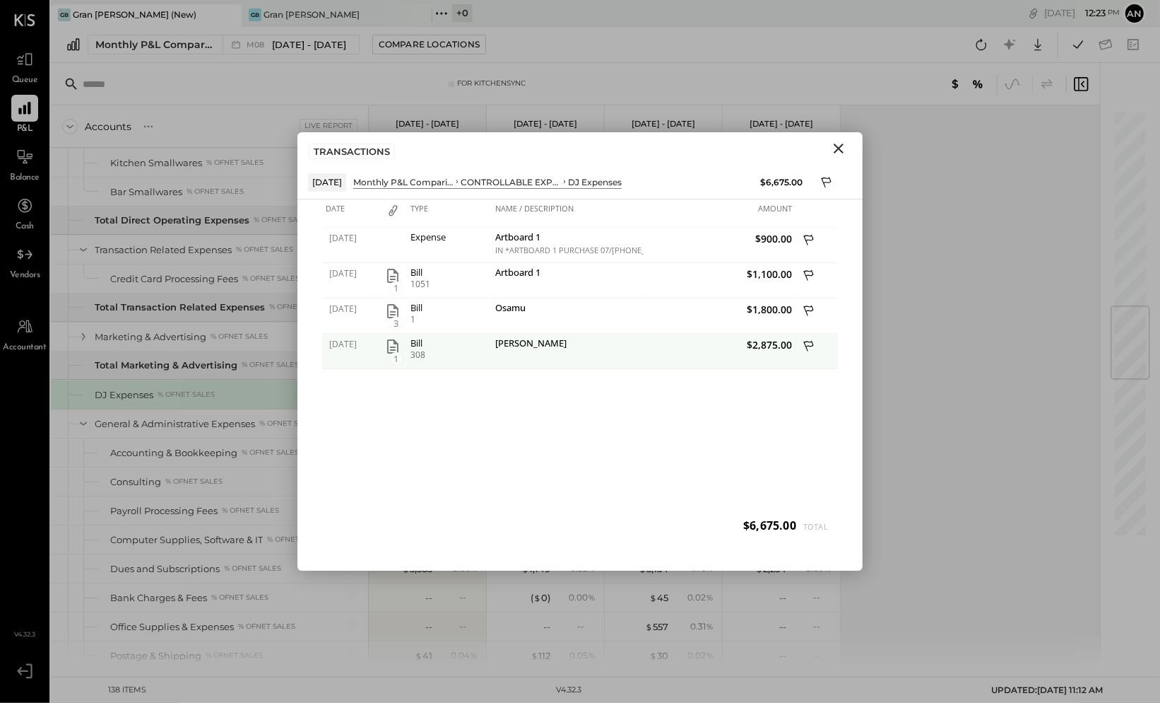
click at [396, 344] on icon "button" at bounding box center [392, 346] width 17 height 17
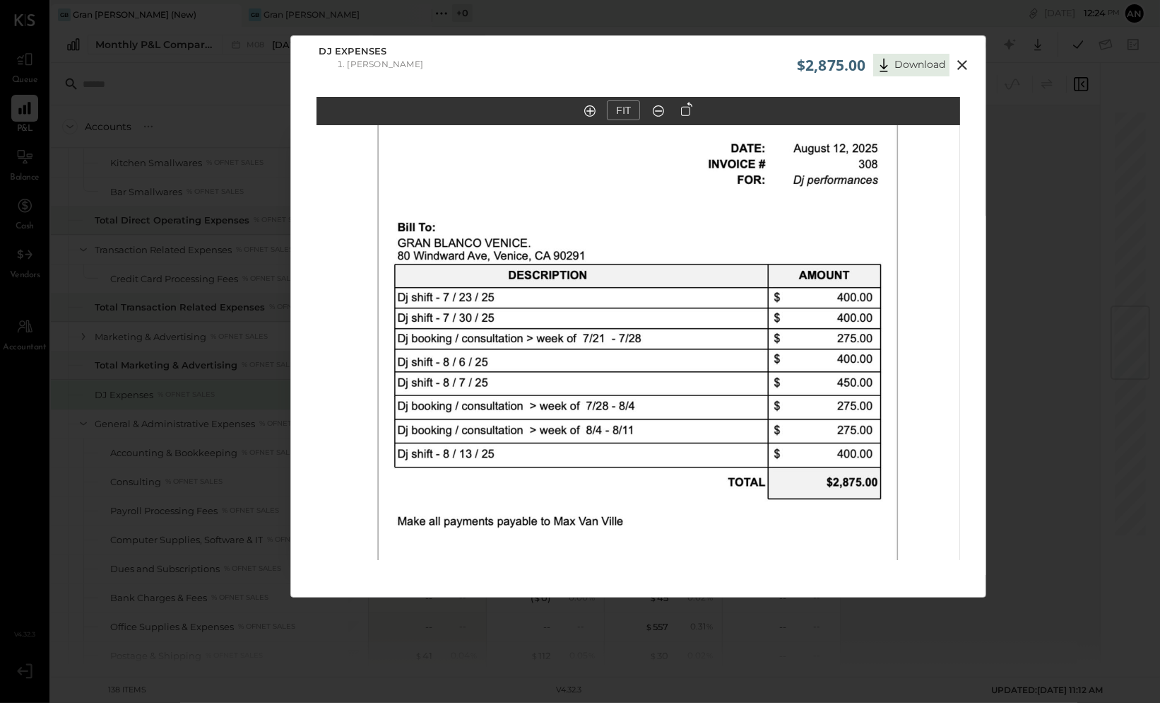
click at [963, 63] on icon at bounding box center [963, 65] width 10 height 10
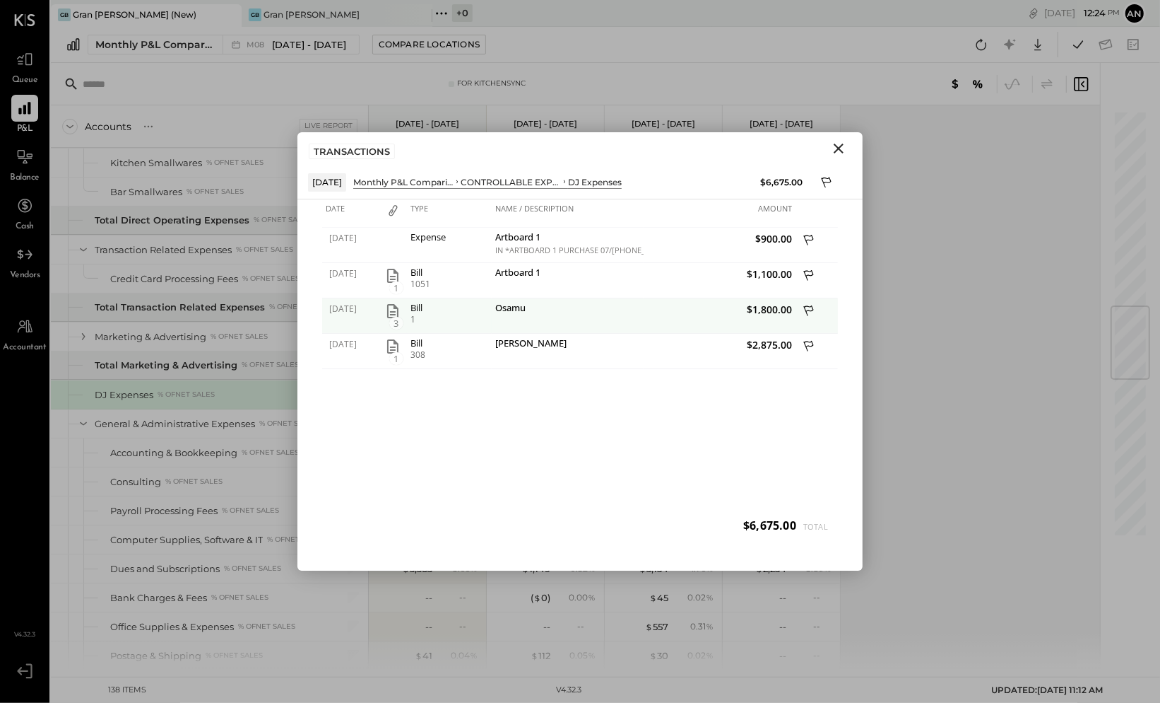
click at [394, 311] on icon "button" at bounding box center [392, 311] width 11 height 14
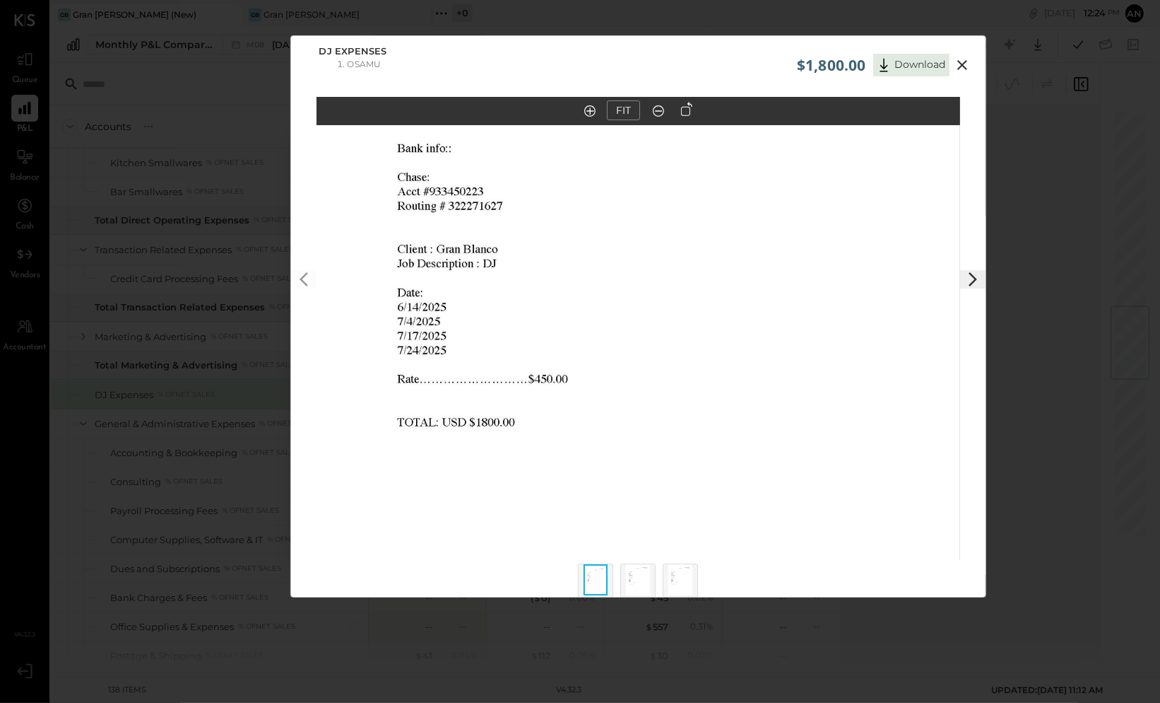
click at [963, 64] on icon at bounding box center [962, 65] width 17 height 17
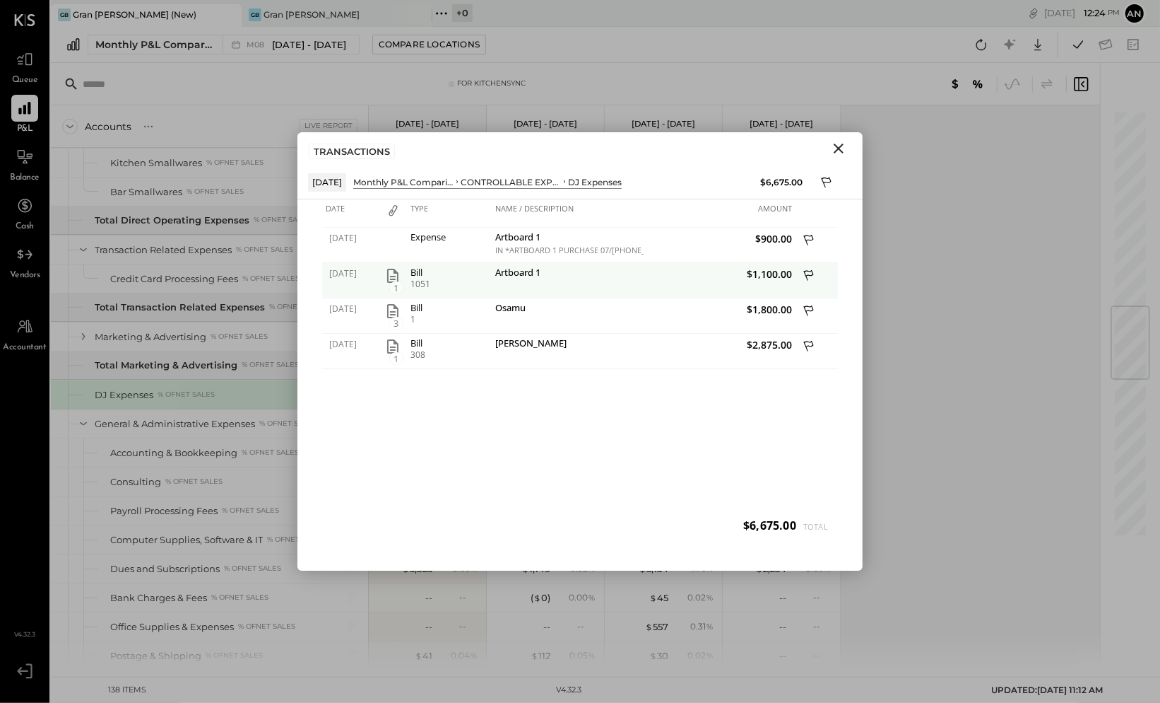
click at [393, 274] on icon "button" at bounding box center [392, 275] width 17 height 17
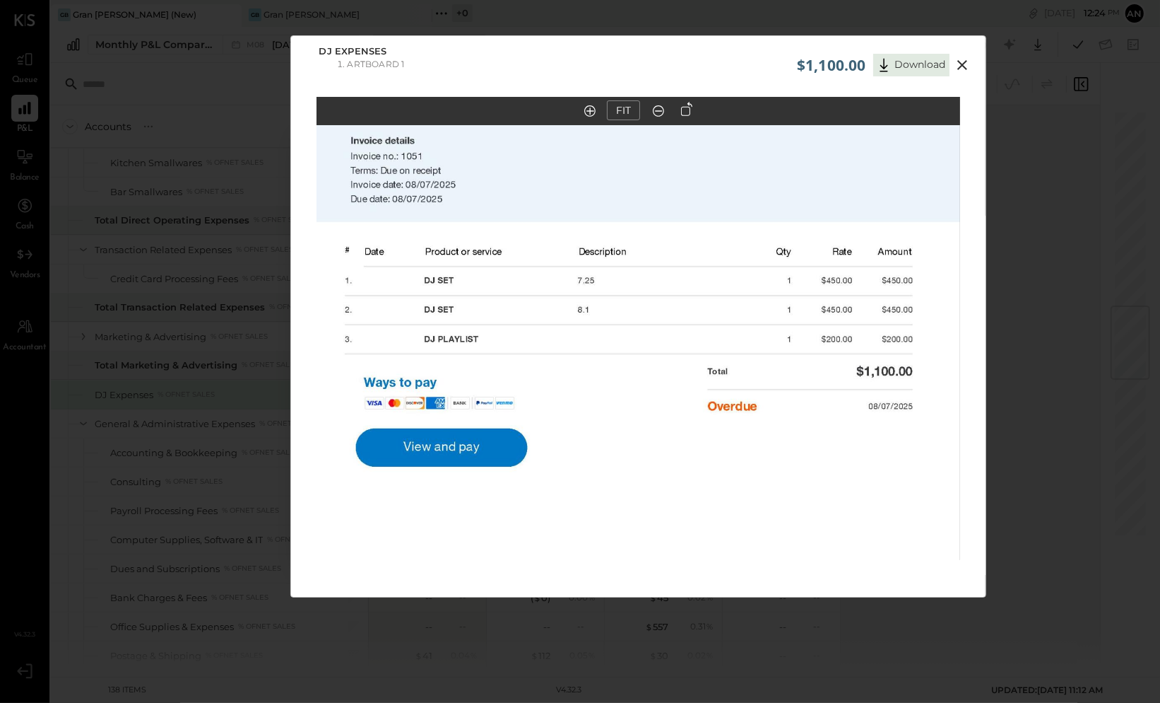
click at [960, 65] on icon at bounding box center [963, 65] width 10 height 10
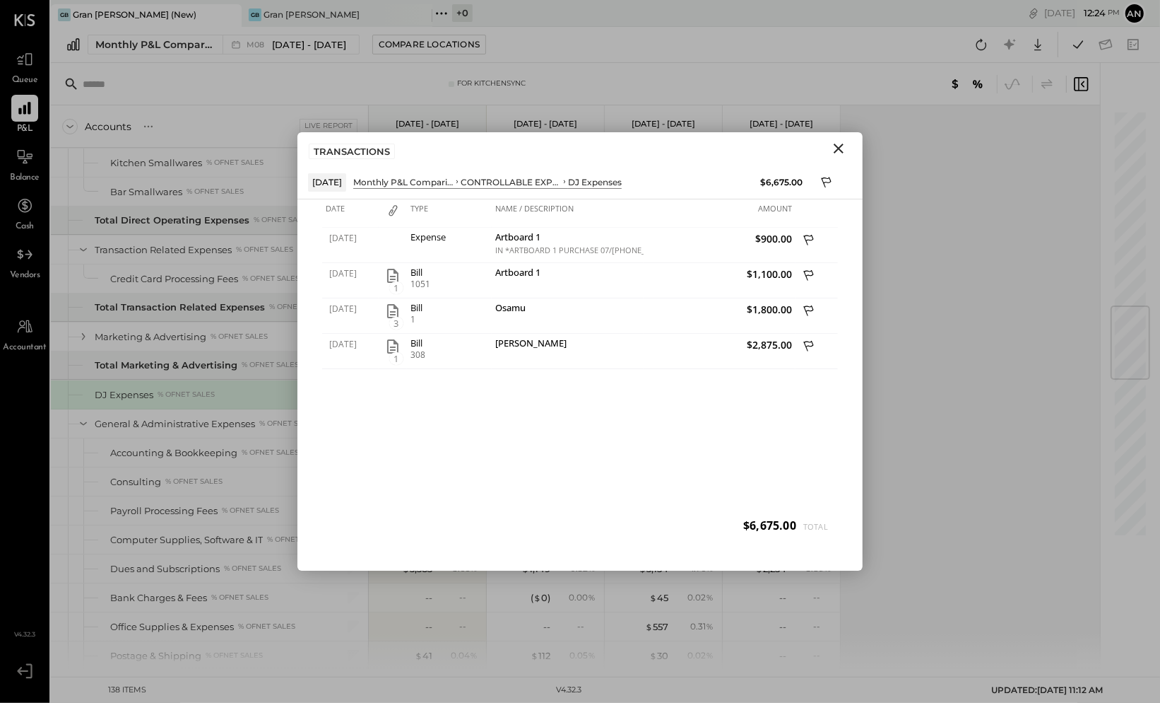
click at [838, 149] on icon "Close" at bounding box center [839, 148] width 10 height 10
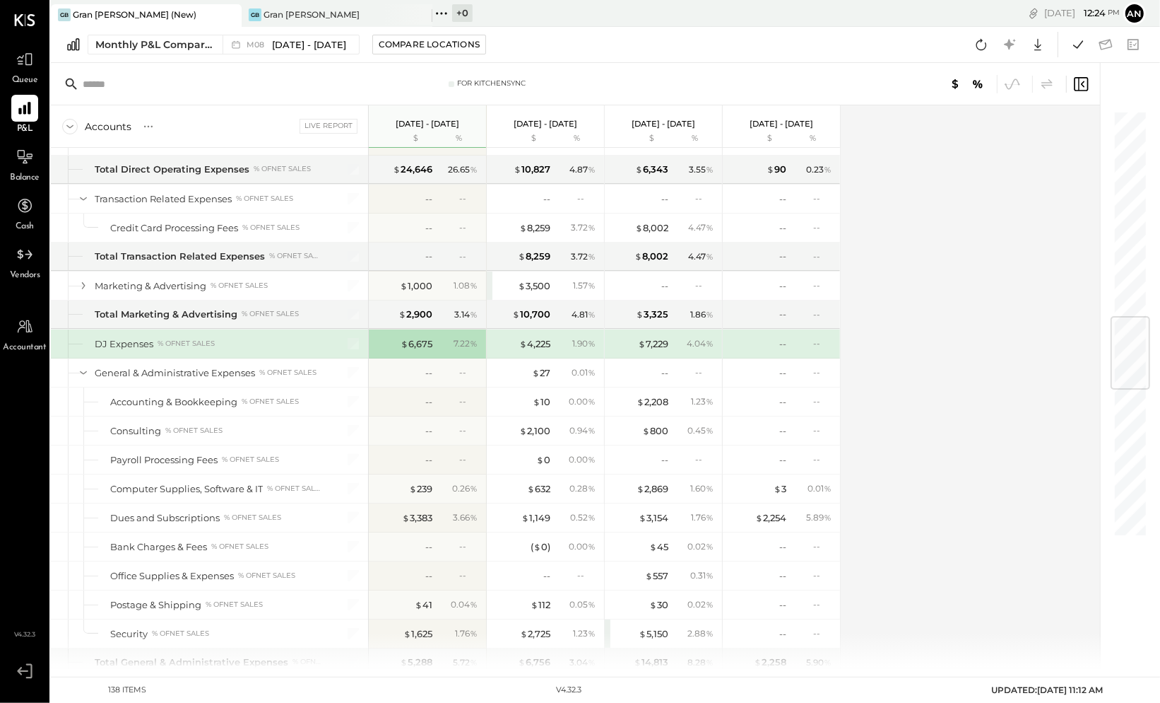
scroll to position [1468, 0]
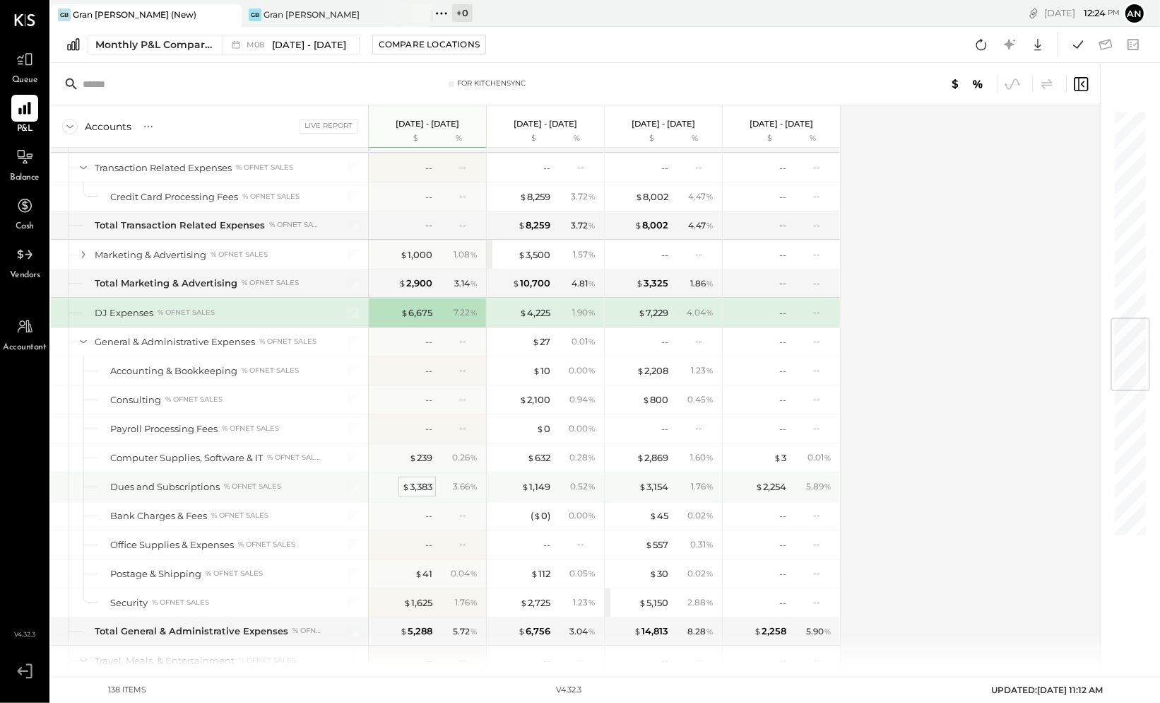
click at [412, 480] on div "$ 3,383" at bounding box center [417, 486] width 30 height 13
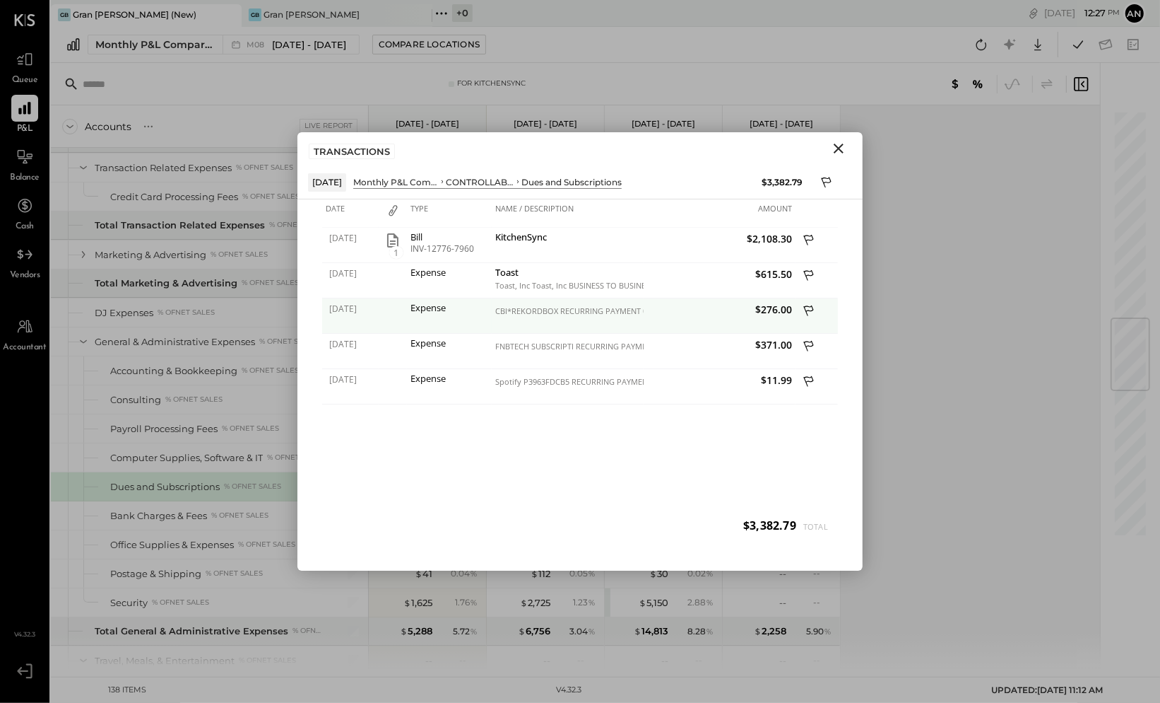
click at [808, 307] on icon at bounding box center [810, 312] width 13 height 18
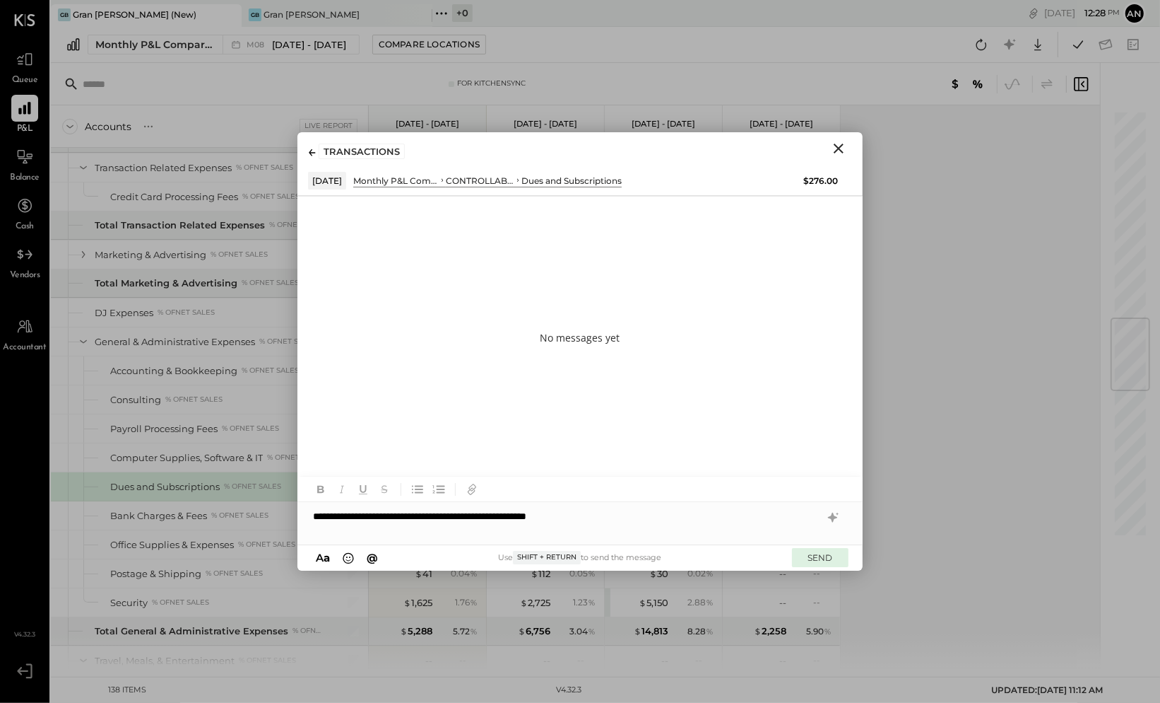
click at [832, 553] on button "SEND" at bounding box center [820, 557] width 57 height 19
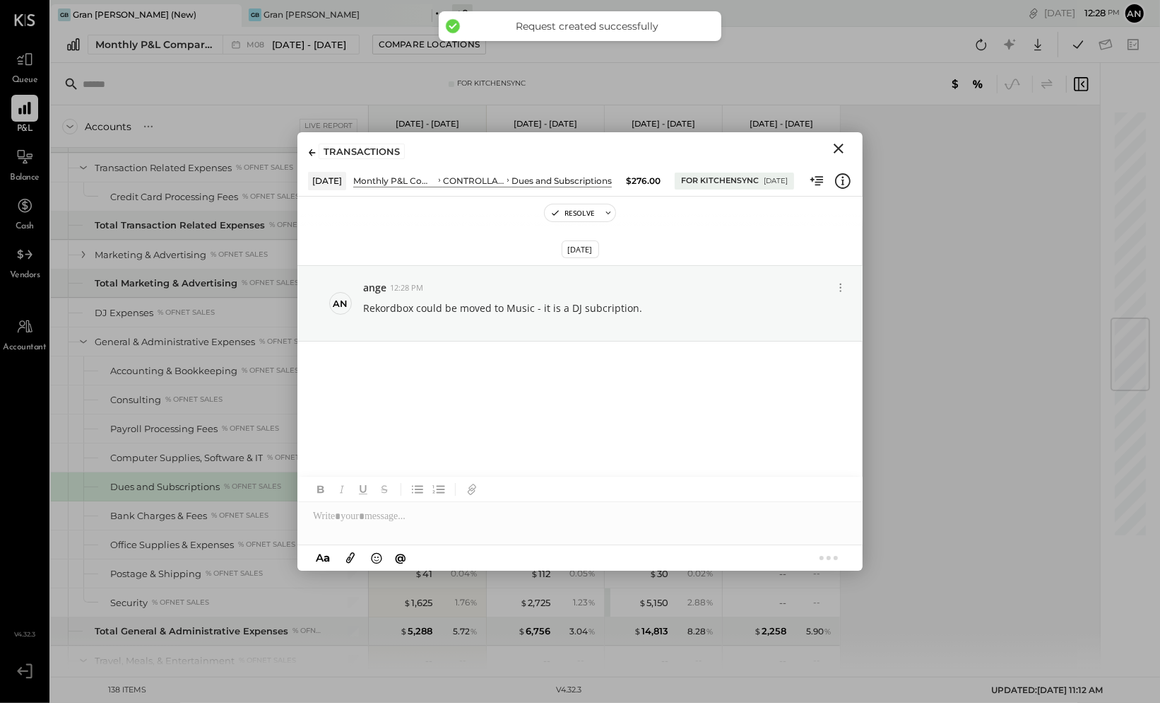
click at [835, 152] on icon "Close" at bounding box center [838, 148] width 17 height 17
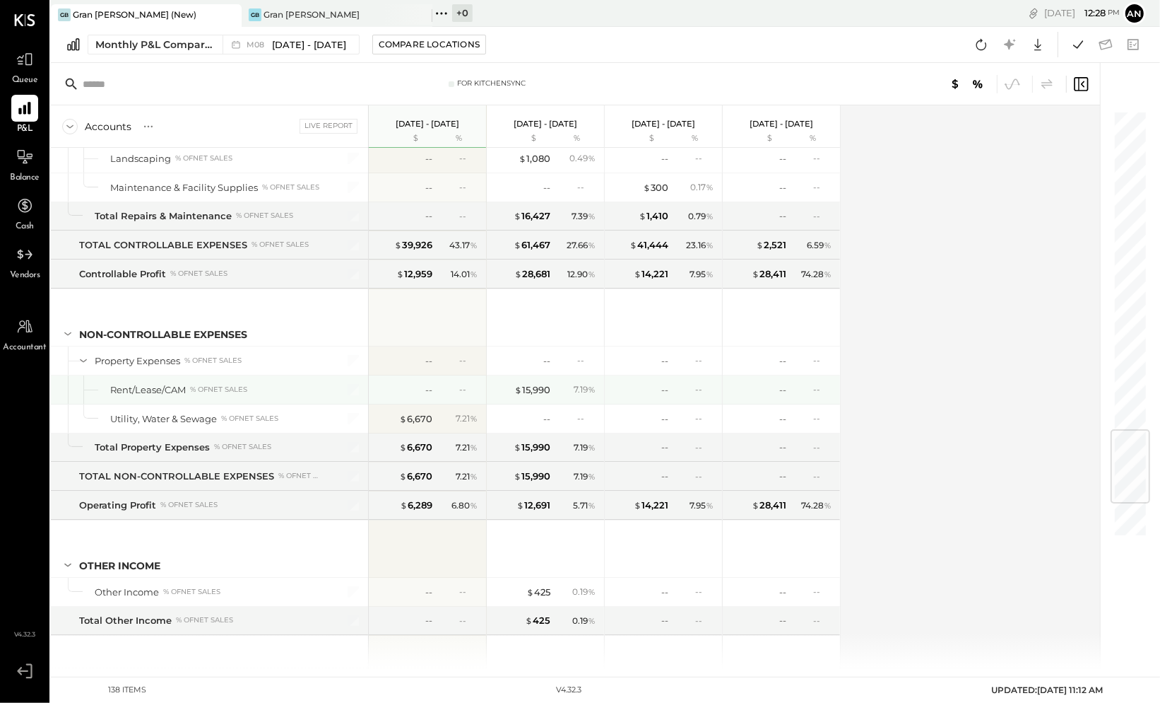
scroll to position [2262, 0]
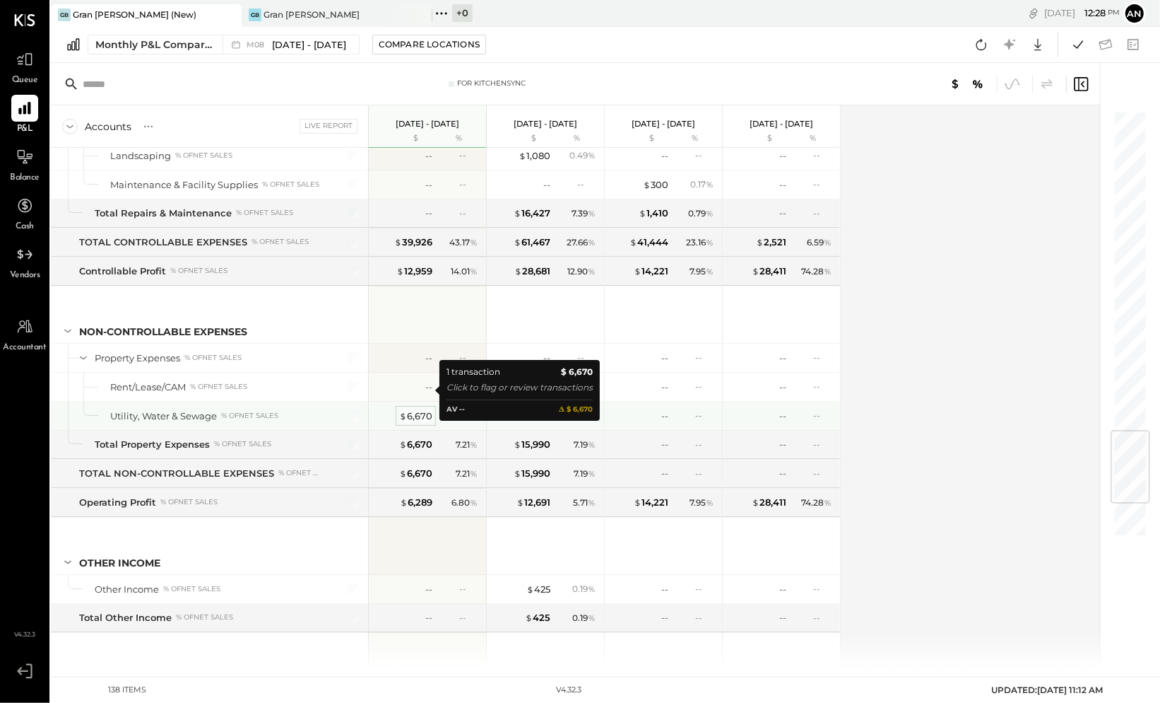
click at [409, 409] on div "$ 6,670" at bounding box center [415, 415] width 33 height 13
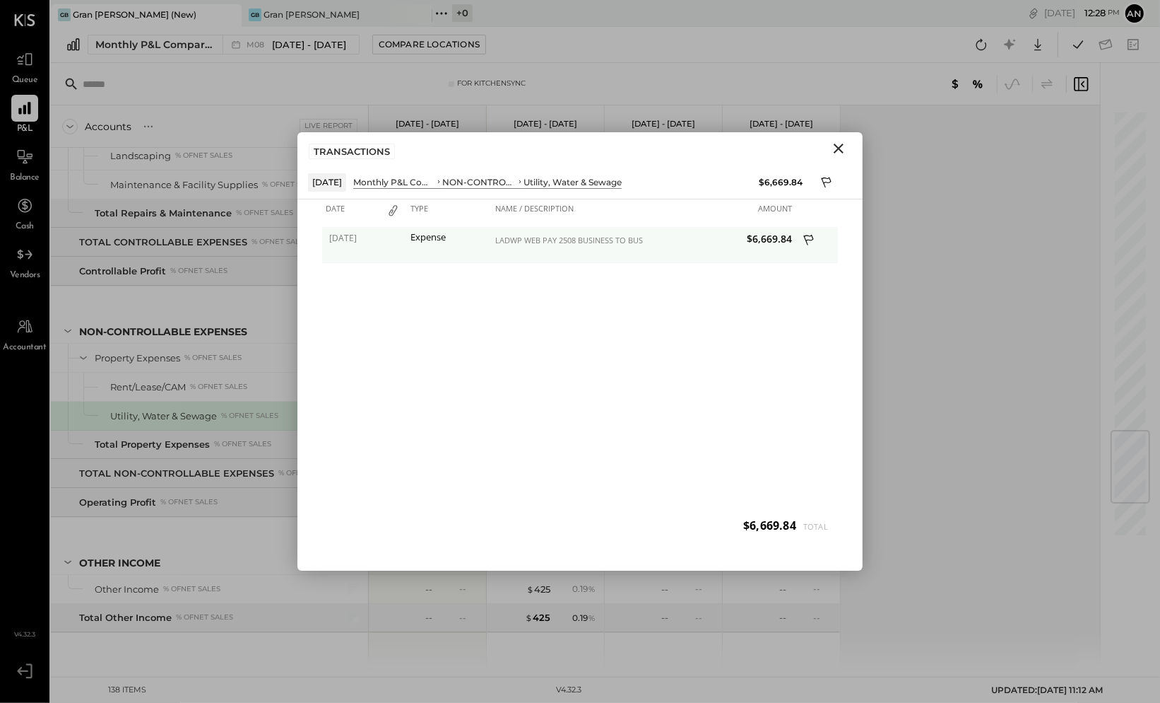
click at [809, 233] on icon at bounding box center [810, 242] width 13 height 18
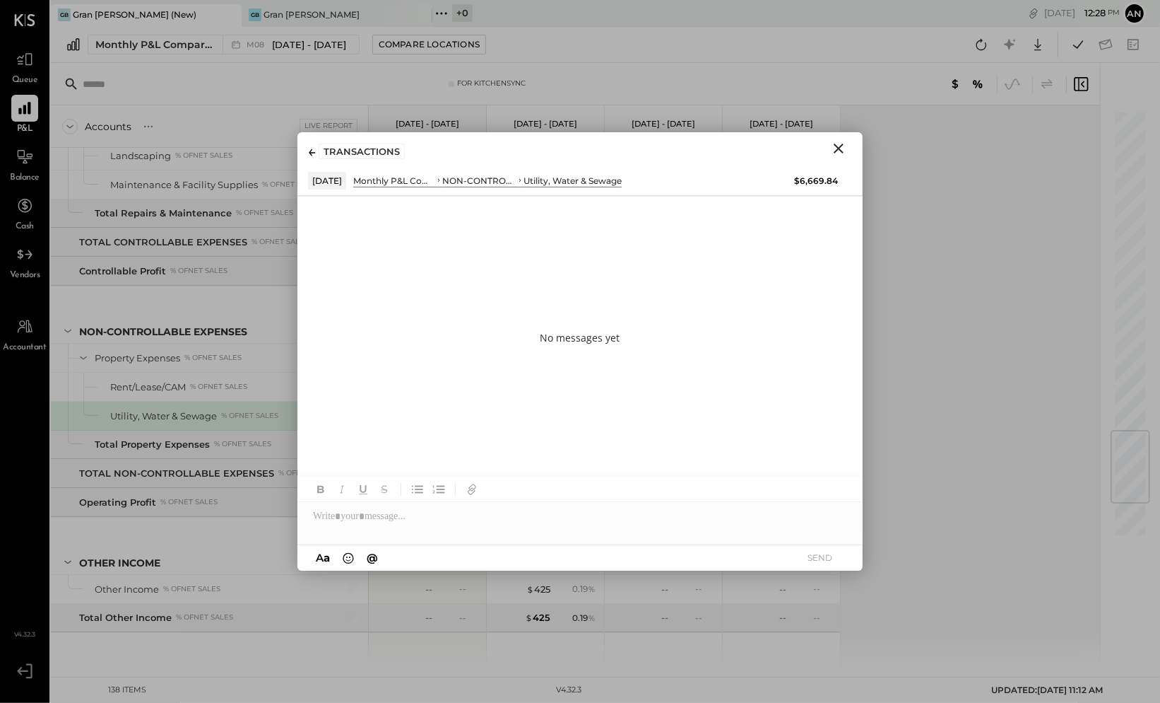
drag, startPoint x: 517, startPoint y: 534, endPoint x: 535, endPoint y: 519, distance: 24.1
click at [515, 532] on div at bounding box center [580, 510] width 565 height 68
click at [548, 510] on div at bounding box center [580, 516] width 565 height 28
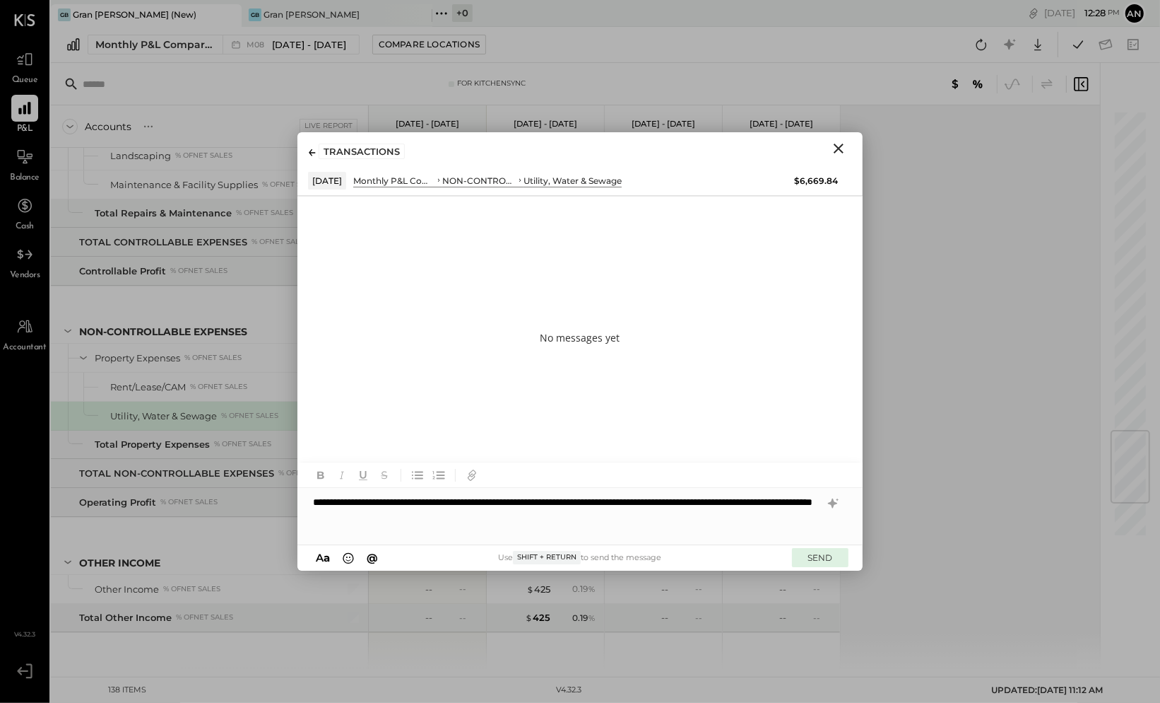
click at [831, 564] on button "SEND" at bounding box center [820, 557] width 57 height 19
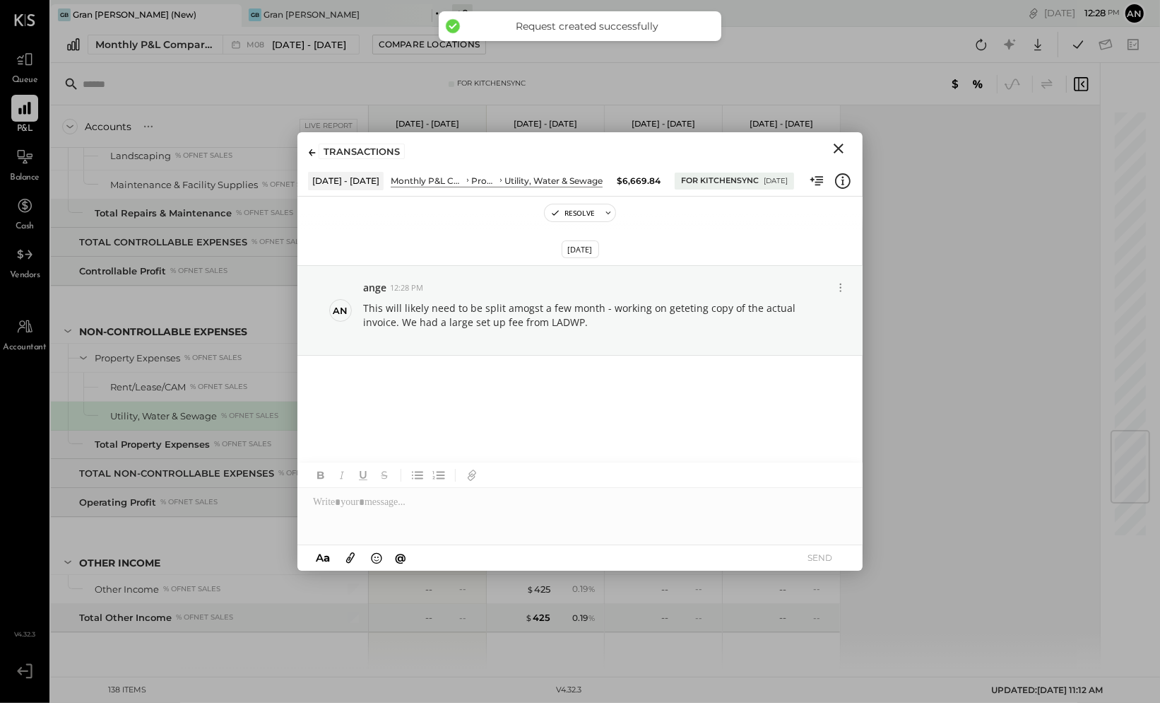
click at [838, 150] on icon "Close" at bounding box center [838, 148] width 17 height 17
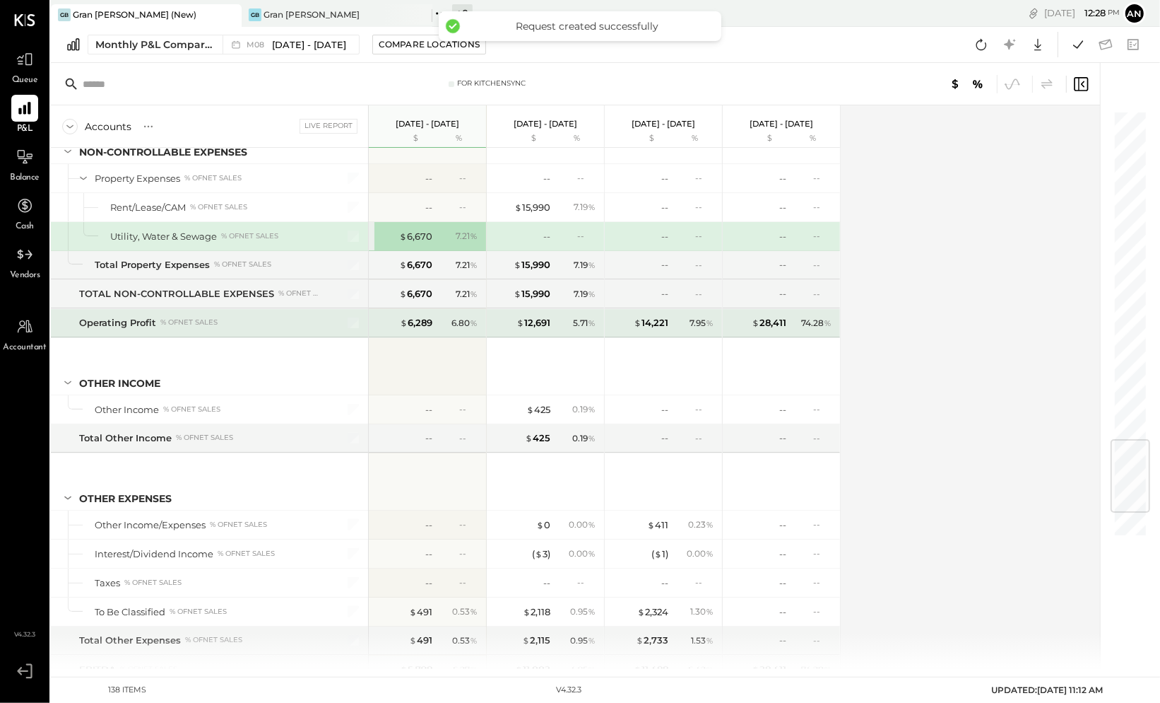
scroll to position [2491, 0]
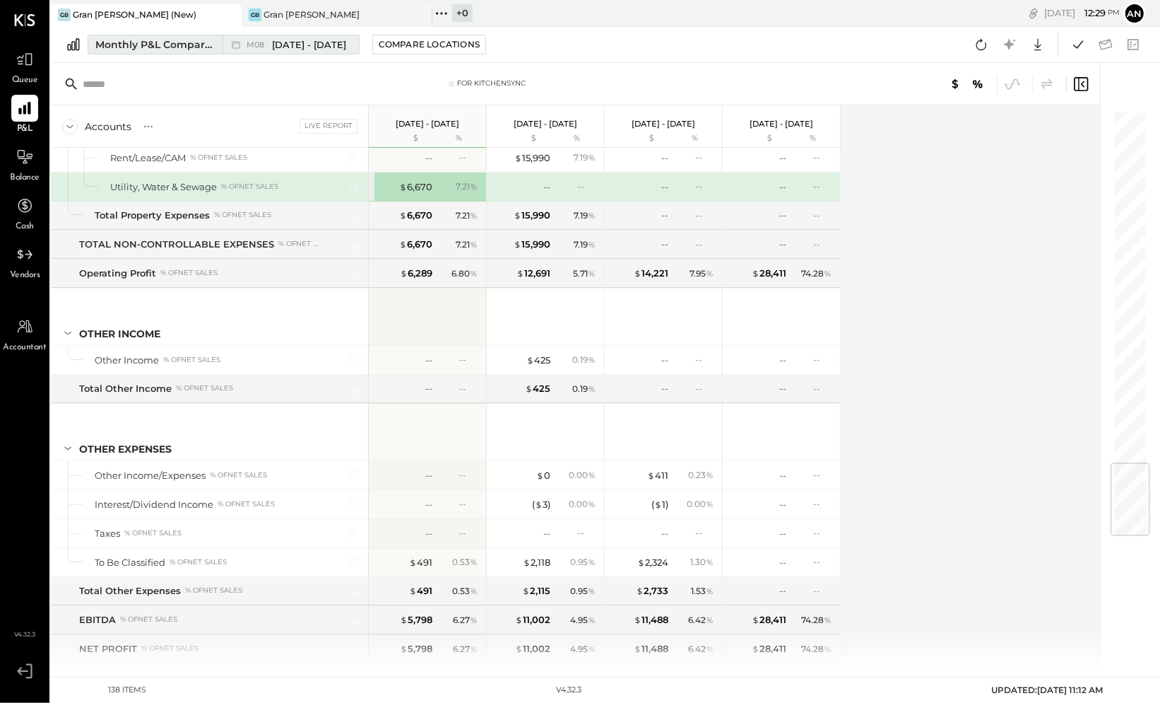
click at [324, 50] on span "[DATE] - [DATE]" at bounding box center [309, 44] width 74 height 13
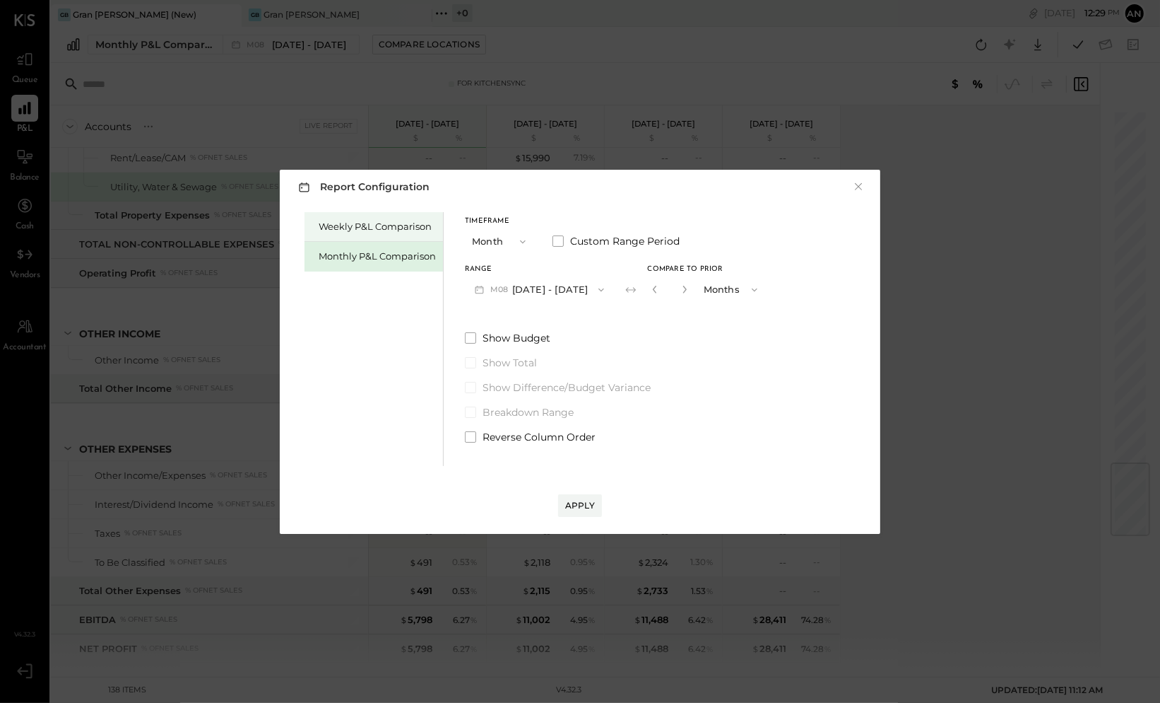
click at [364, 226] on div "Weekly P&L Comparison" at bounding box center [377, 226] width 117 height 13
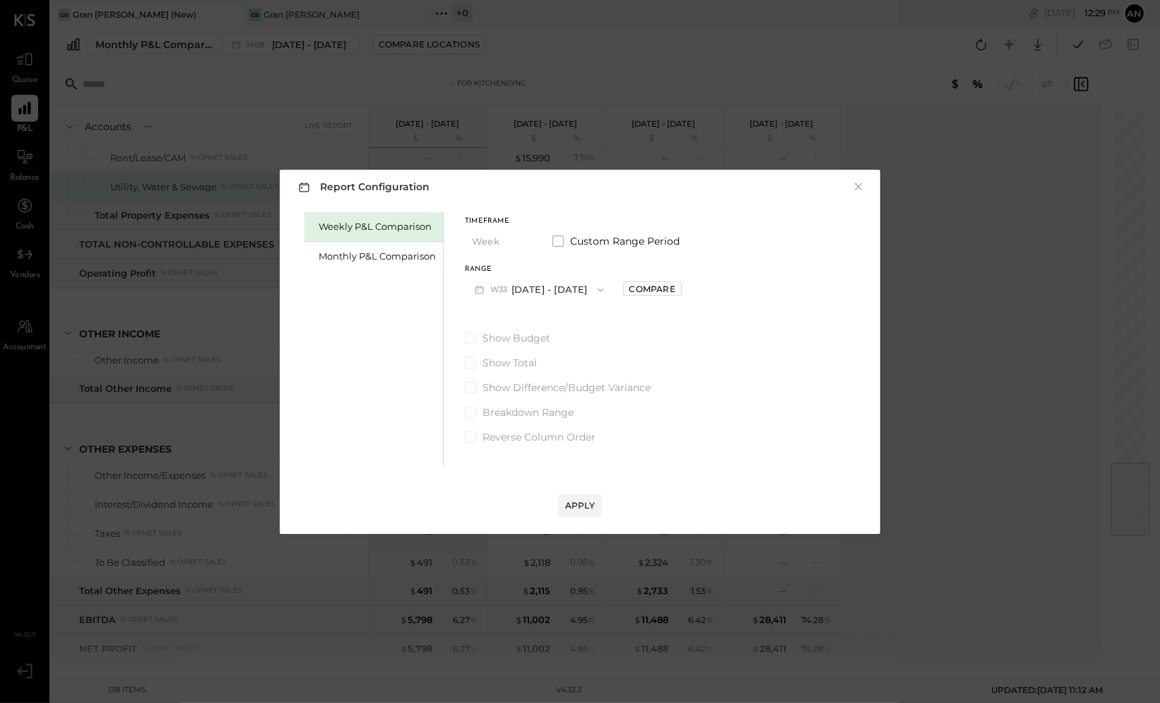
click at [639, 296] on div "Range W33 Aug 11 - 17, 2025 Compare" at bounding box center [573, 284] width 217 height 37
click at [650, 286] on div "Compare" at bounding box center [653, 289] width 46 height 12
click at [685, 289] on icon "button" at bounding box center [684, 289] width 8 height 8
click at [685, 288] on icon "button" at bounding box center [684, 289] width 8 height 8
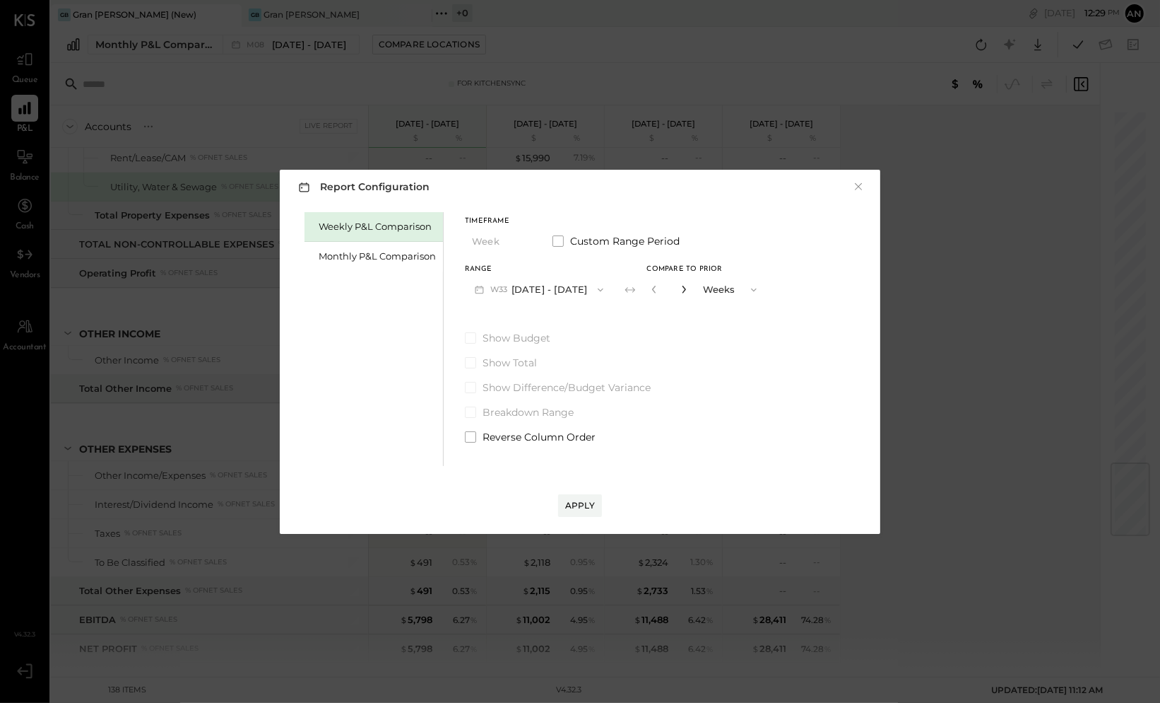
type input "*"
click at [578, 500] on div "Apply" at bounding box center [580, 505] width 30 height 12
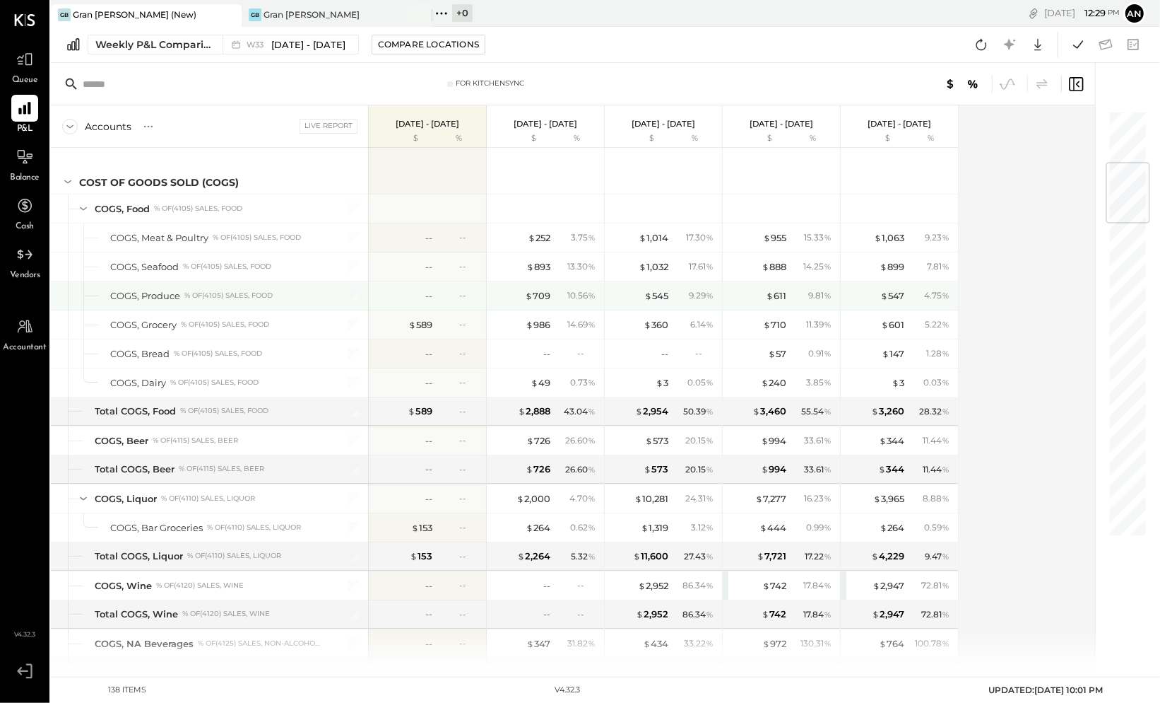
scroll to position [442, 0]
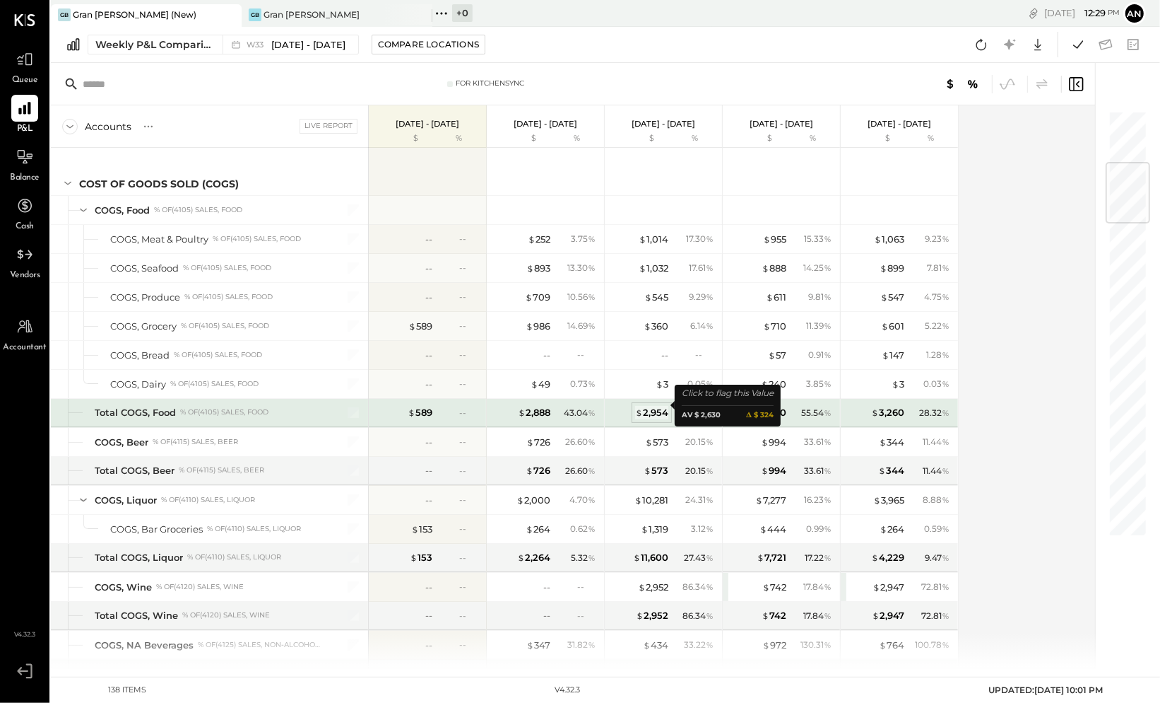
click at [652, 406] on div "$ 2,954" at bounding box center [651, 412] width 33 height 13
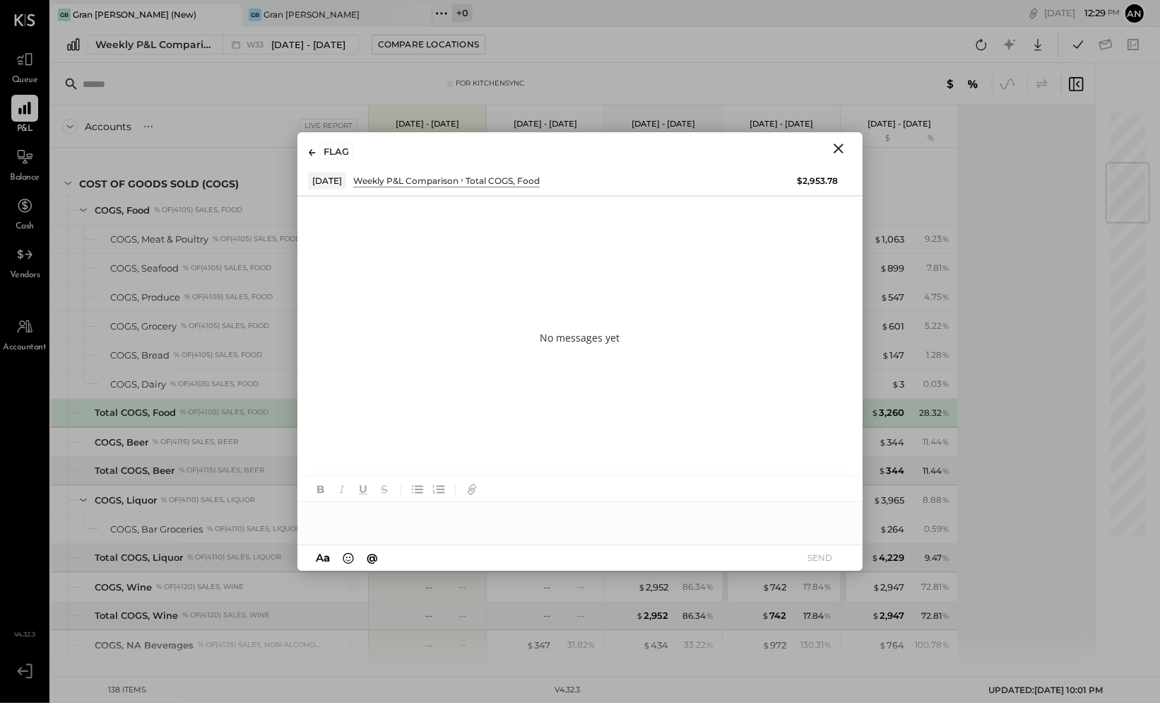
click at [839, 149] on icon "Close" at bounding box center [839, 148] width 10 height 10
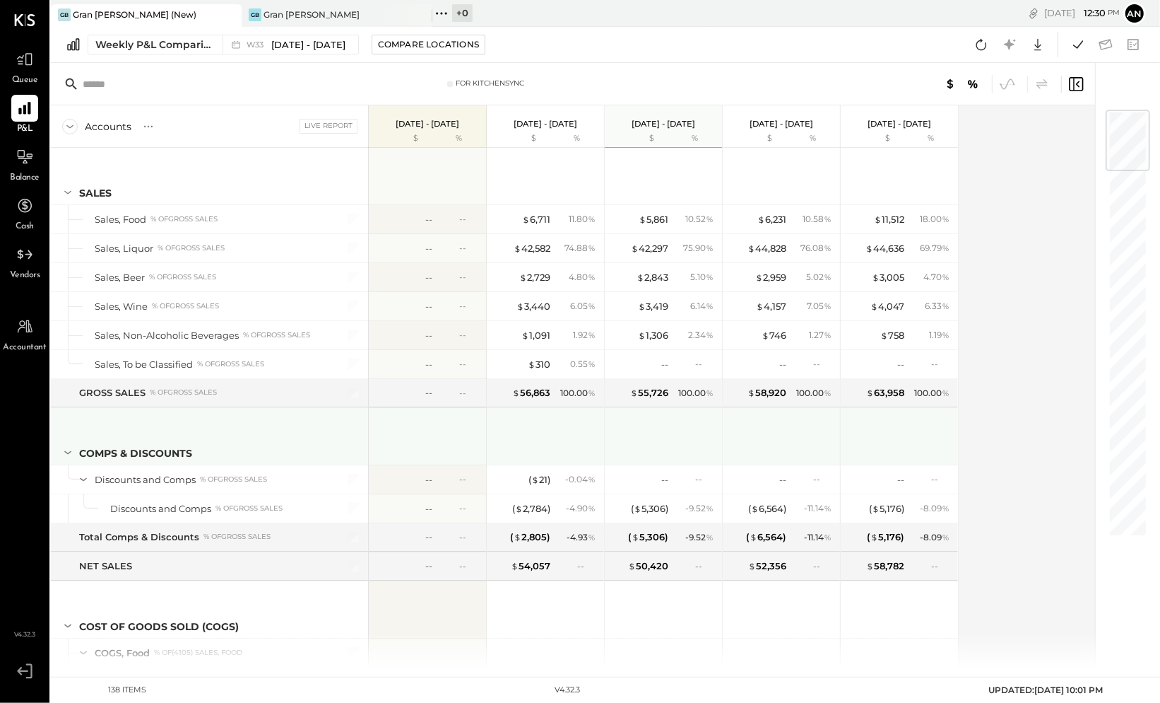
scroll to position [1, 0]
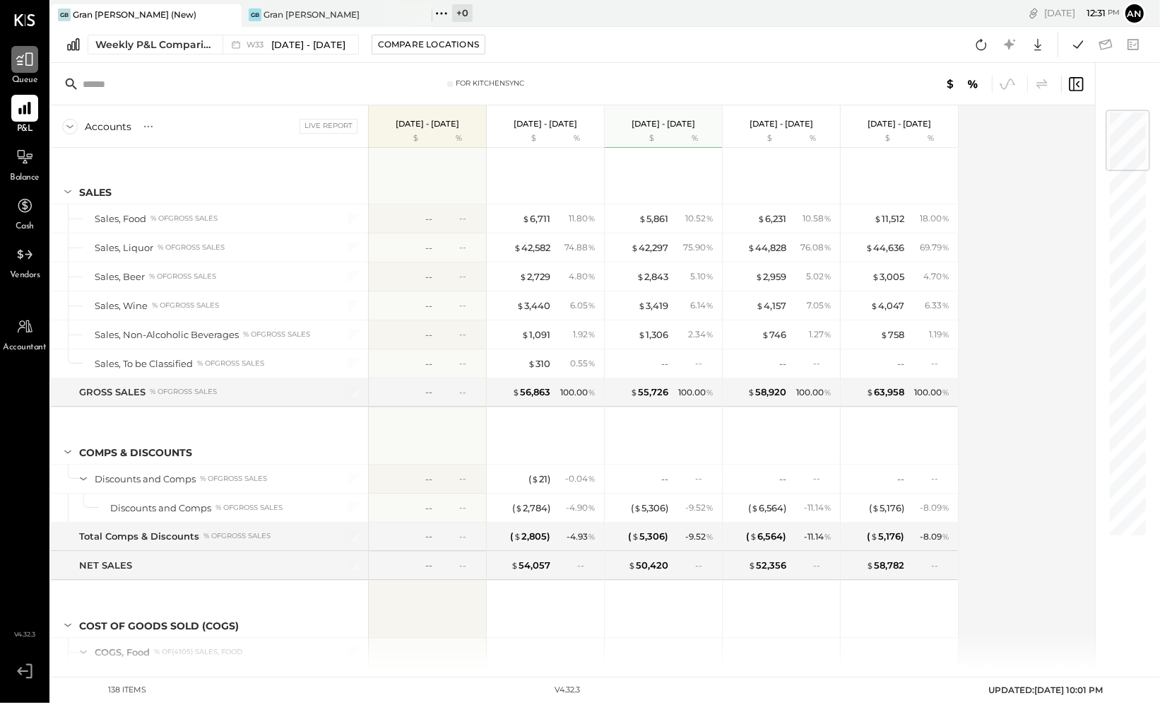
click at [29, 58] on icon at bounding box center [25, 59] width 18 height 18
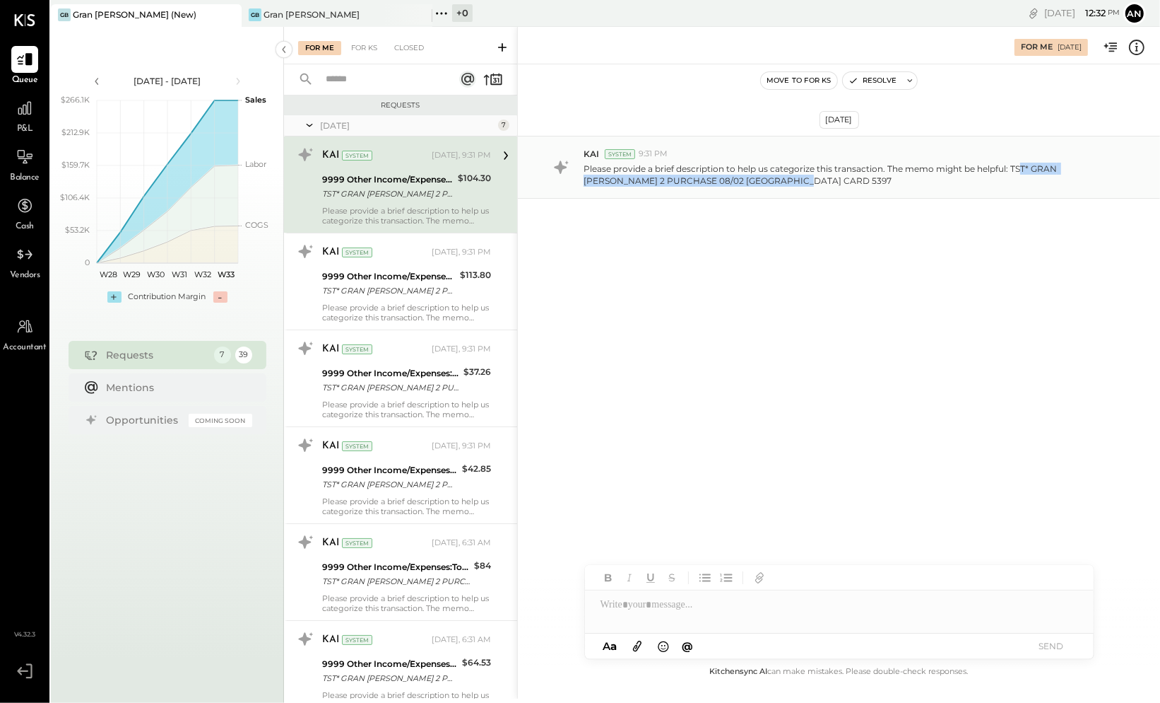
drag, startPoint x: 1023, startPoint y: 170, endPoint x: 1108, endPoint y: 183, distance: 86.5
click at [1107, 183] on p "Please provide a brief description to help us categorize this transaction. The …" at bounding box center [852, 175] width 537 height 24
drag, startPoint x: 684, startPoint y: 608, endPoint x: 1135, endPoint y: 516, distance: 460.2
click at [687, 608] on div at bounding box center [839, 604] width 509 height 28
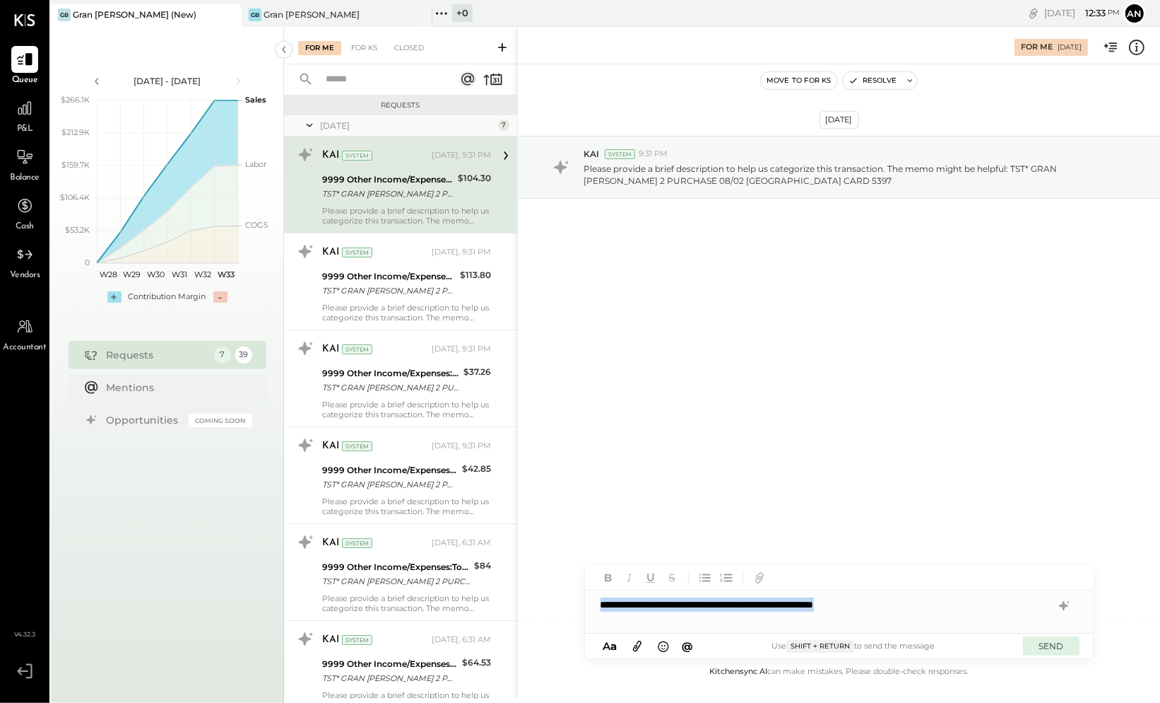
click at [1050, 647] on button "SEND" at bounding box center [1051, 645] width 57 height 19
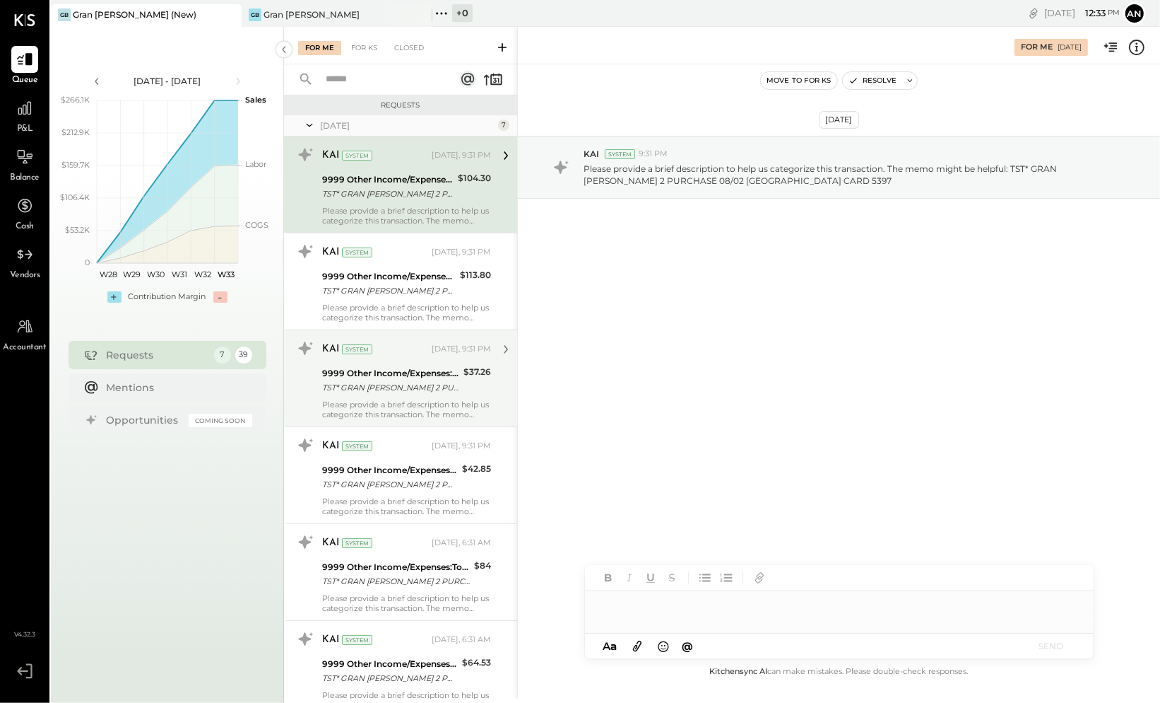
click at [409, 300] on div "KAI System Today, 9:31 PM 9999 Other Income/Expenses:To Be Classified TST* GRAN…" at bounding box center [406, 281] width 169 height 82
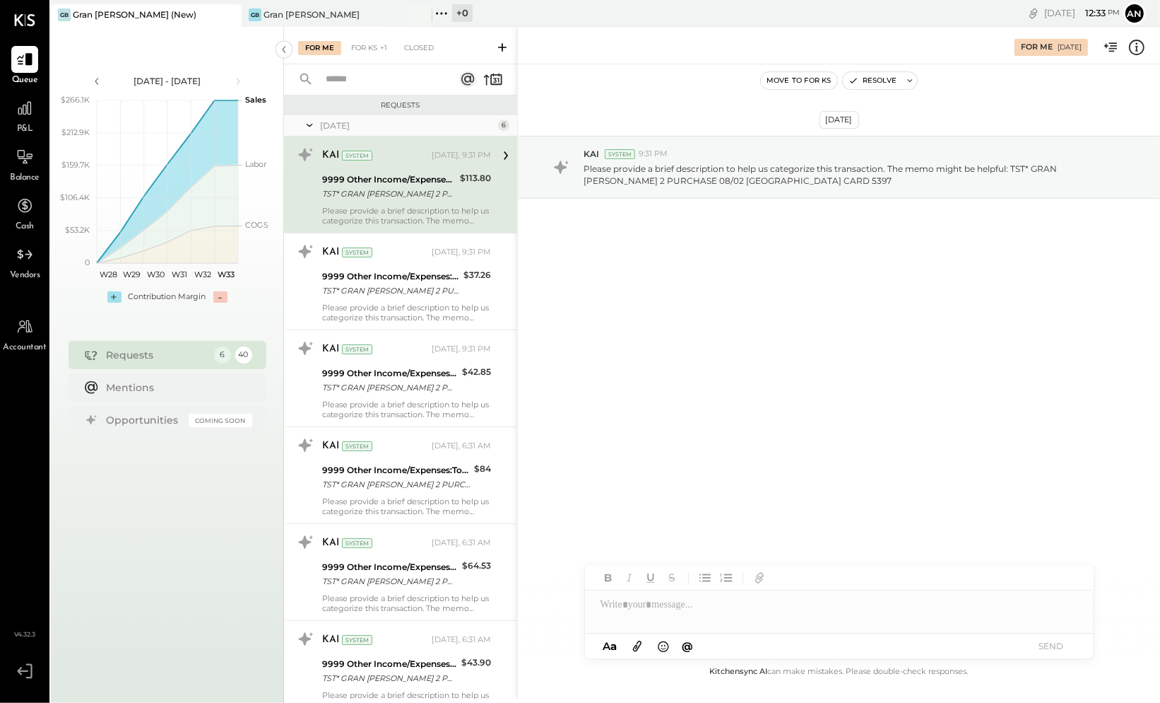
click at [676, 609] on div at bounding box center [839, 604] width 509 height 28
click at [1045, 646] on button "SEND" at bounding box center [1051, 645] width 57 height 19
click at [778, 612] on div at bounding box center [839, 604] width 509 height 28
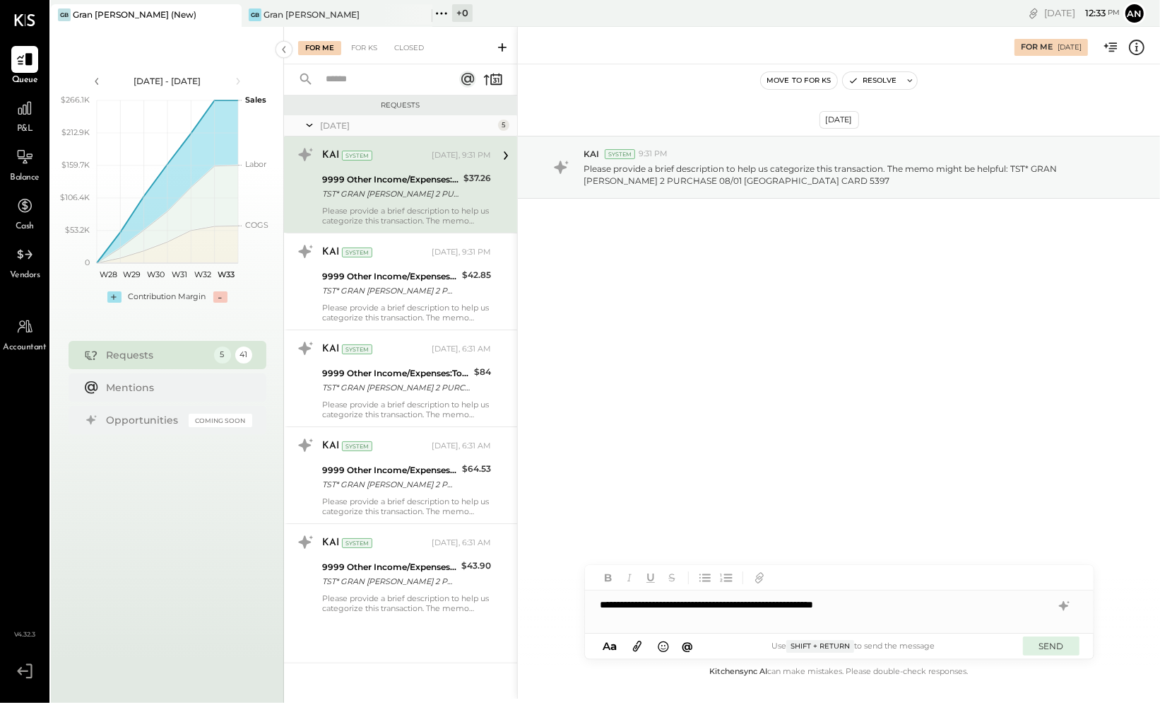
click at [1057, 644] on button "SEND" at bounding box center [1051, 645] width 57 height 19
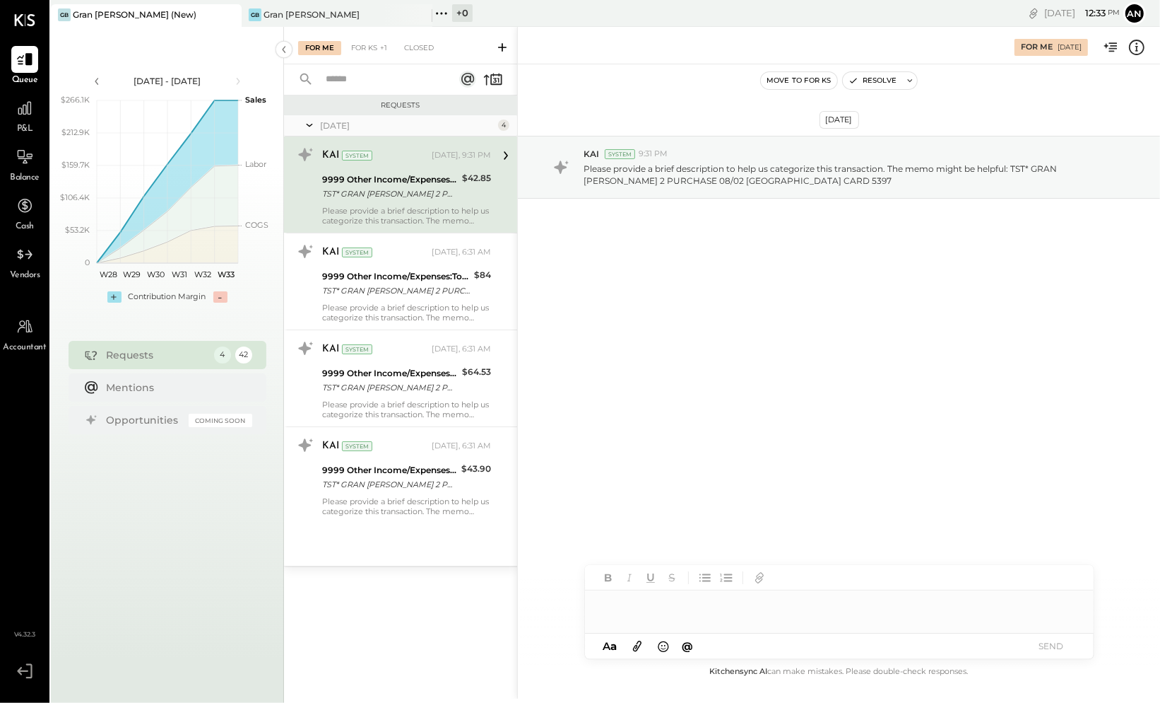
click at [694, 607] on div at bounding box center [839, 604] width 509 height 28
click at [1050, 645] on button "SEND" at bounding box center [1051, 645] width 57 height 19
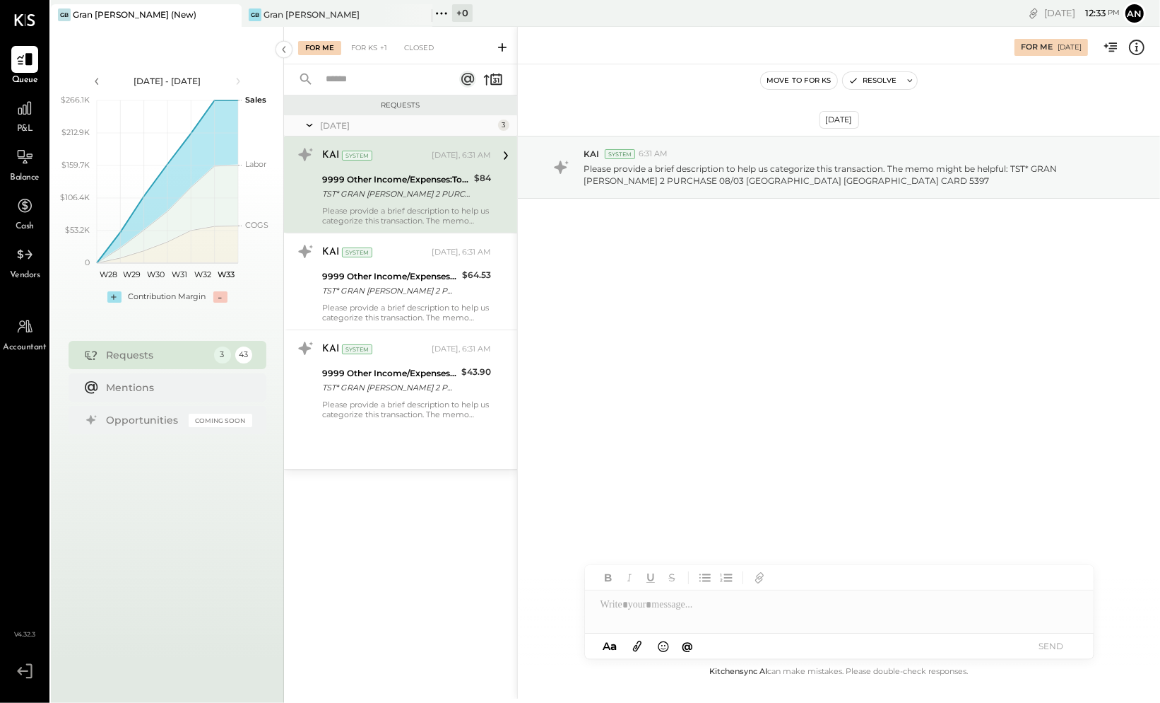
click at [443, 179] on div "9999 Other Income/Expenses:To Be Classified" at bounding box center [396, 179] width 148 height 14
click at [783, 610] on div at bounding box center [839, 604] width 509 height 28
click at [1047, 645] on button "SEND" at bounding box center [1051, 645] width 57 height 19
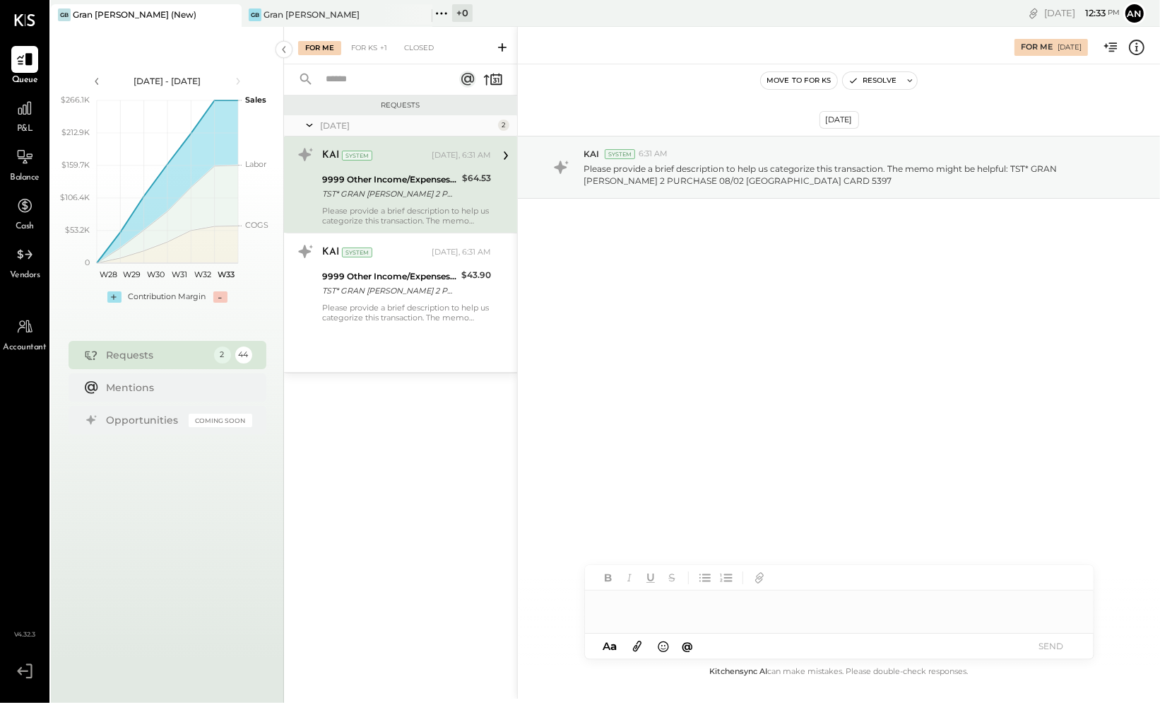
click at [438, 202] on div "KAI System Today, 6:31 AM 9999 Other Income/Expenses:To Be Classified TST* GRAN…" at bounding box center [406, 184] width 169 height 82
click at [813, 611] on div at bounding box center [839, 604] width 509 height 28
click at [1061, 642] on button "SEND" at bounding box center [1051, 645] width 57 height 19
click at [454, 208] on div "Please provide a brief description to help us categorize this transaction. The …" at bounding box center [406, 216] width 169 height 20
click at [756, 611] on div at bounding box center [839, 604] width 509 height 28
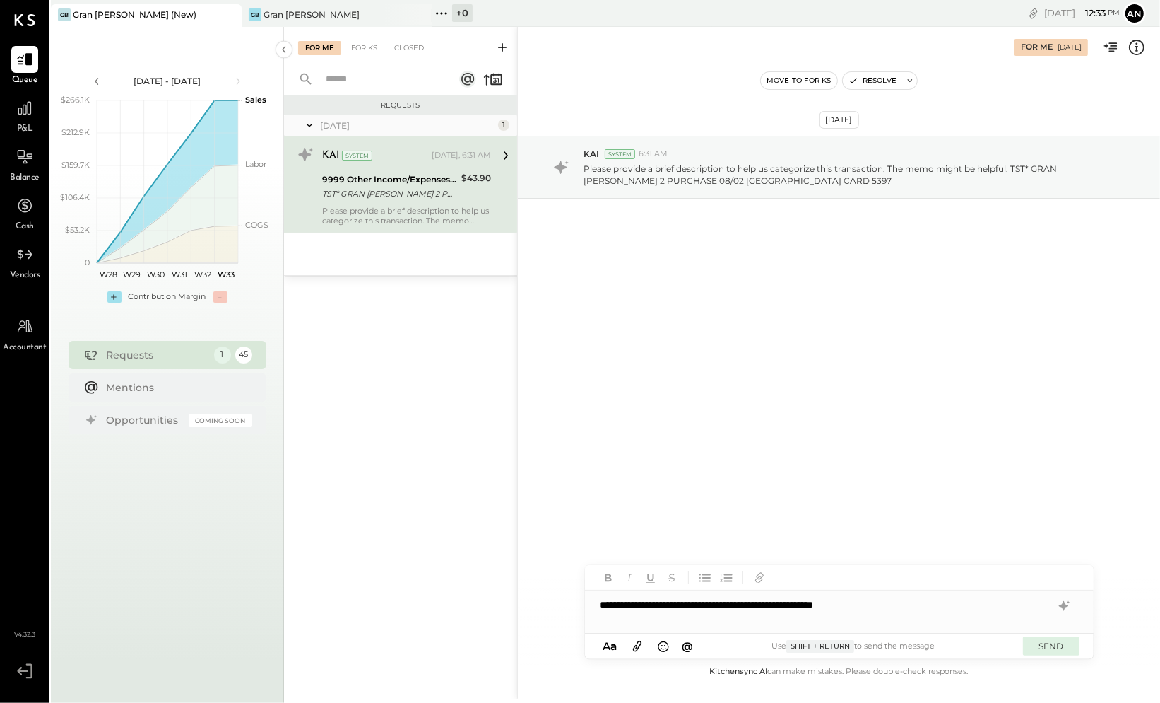
drag, startPoint x: 1052, startPoint y: 644, endPoint x: 1074, endPoint y: 643, distance: 21.2
click at [1052, 644] on button "SEND" at bounding box center [1051, 645] width 57 height 19
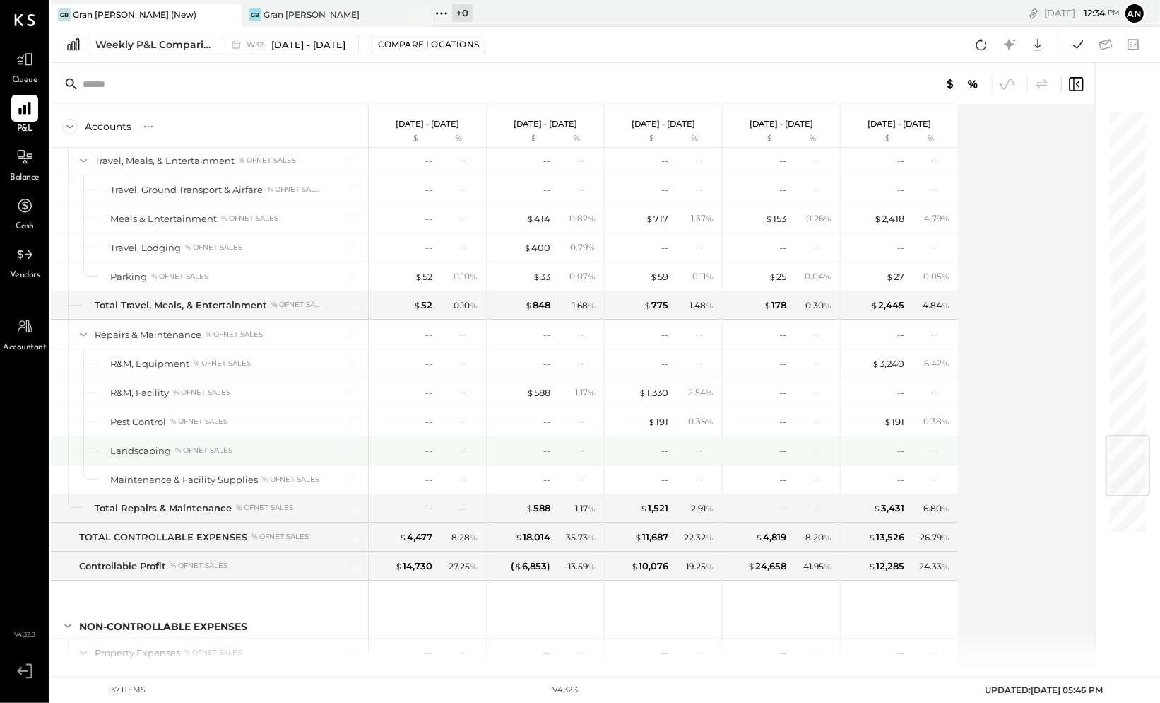
scroll to position [1223, 0]
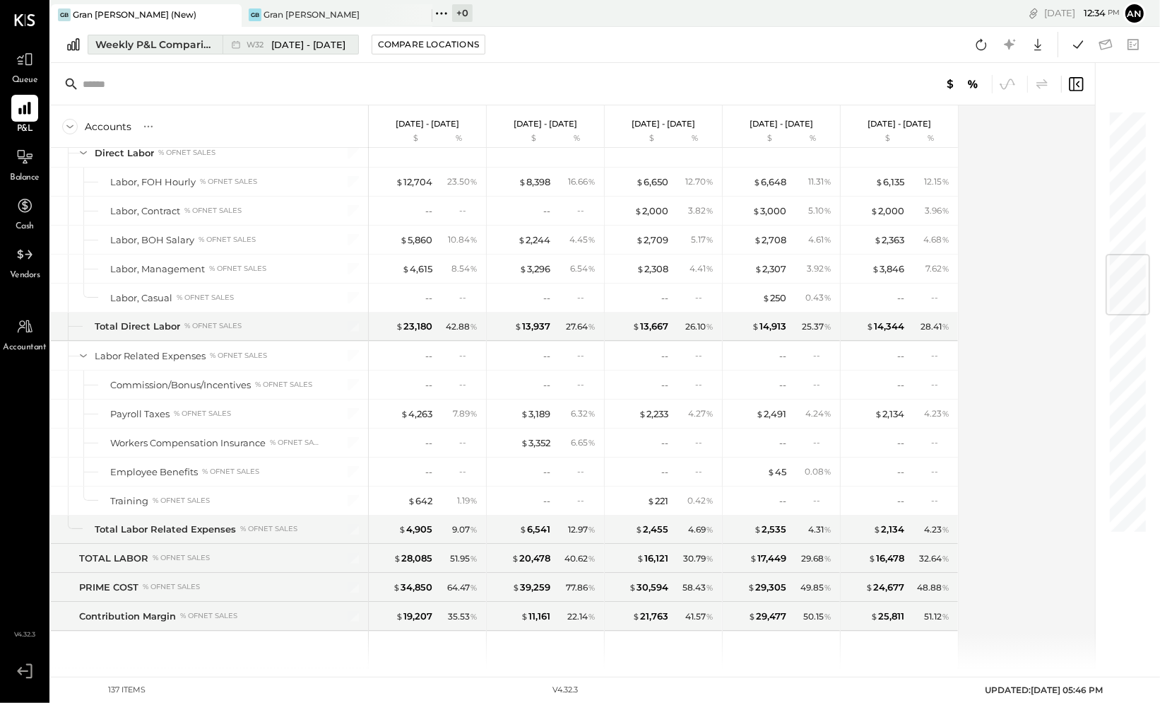
click at [198, 44] on div "Weekly P&L Comparison" at bounding box center [154, 44] width 119 height 14
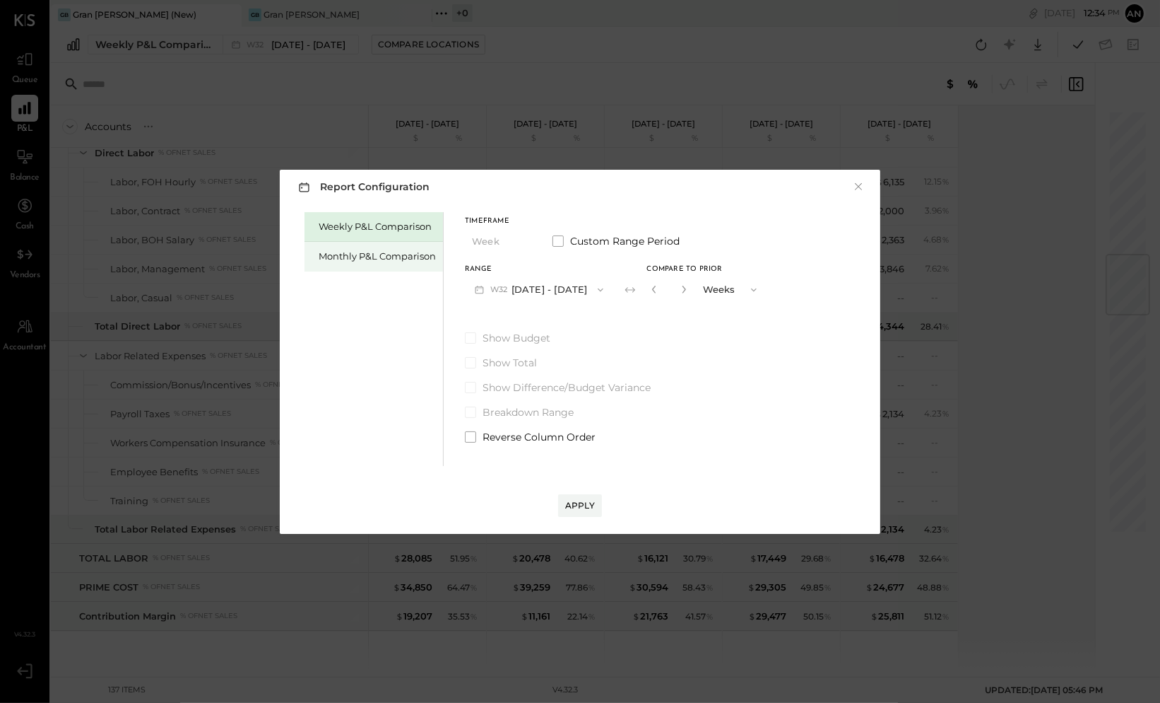
drag, startPoint x: 369, startPoint y: 254, endPoint x: 377, endPoint y: 253, distance: 8.6
click at [369, 254] on div "Monthly P&L Comparison" at bounding box center [377, 255] width 117 height 13
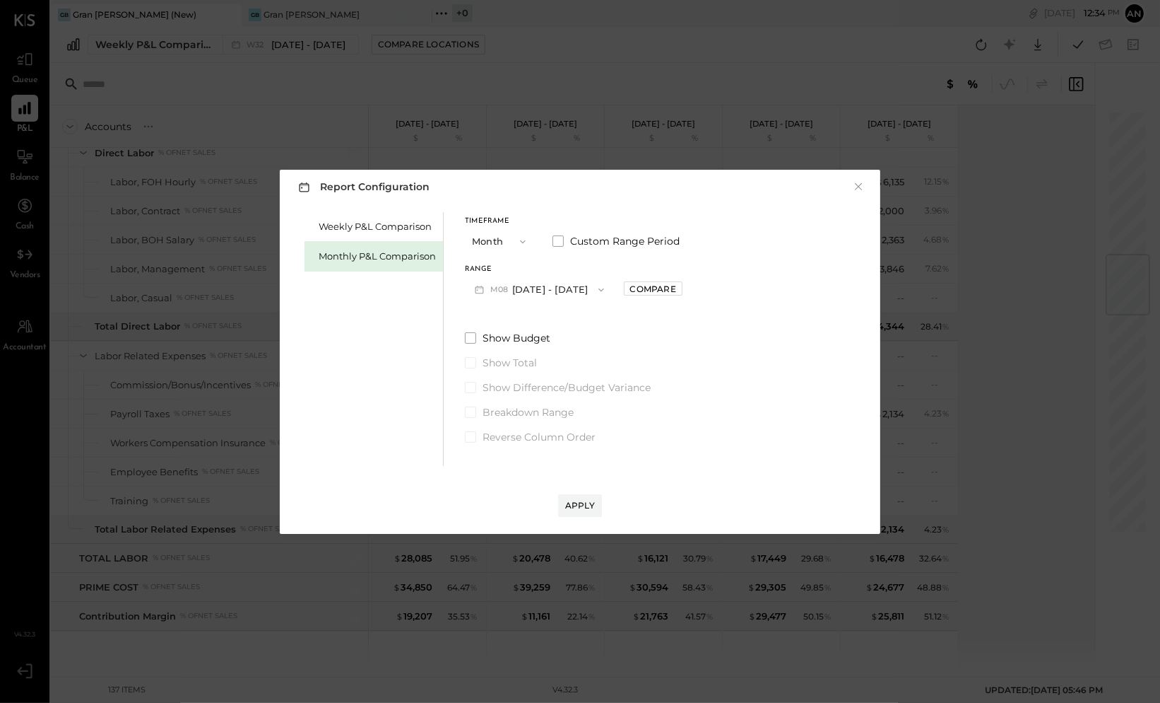
click at [640, 291] on div "Compare" at bounding box center [653, 289] width 46 height 12
click at [682, 289] on icon "button" at bounding box center [685, 289] width 8 height 8
click at [681, 289] on icon "button" at bounding box center [685, 289] width 8 height 8
click at [651, 290] on icon "button" at bounding box center [655, 289] width 8 height 8
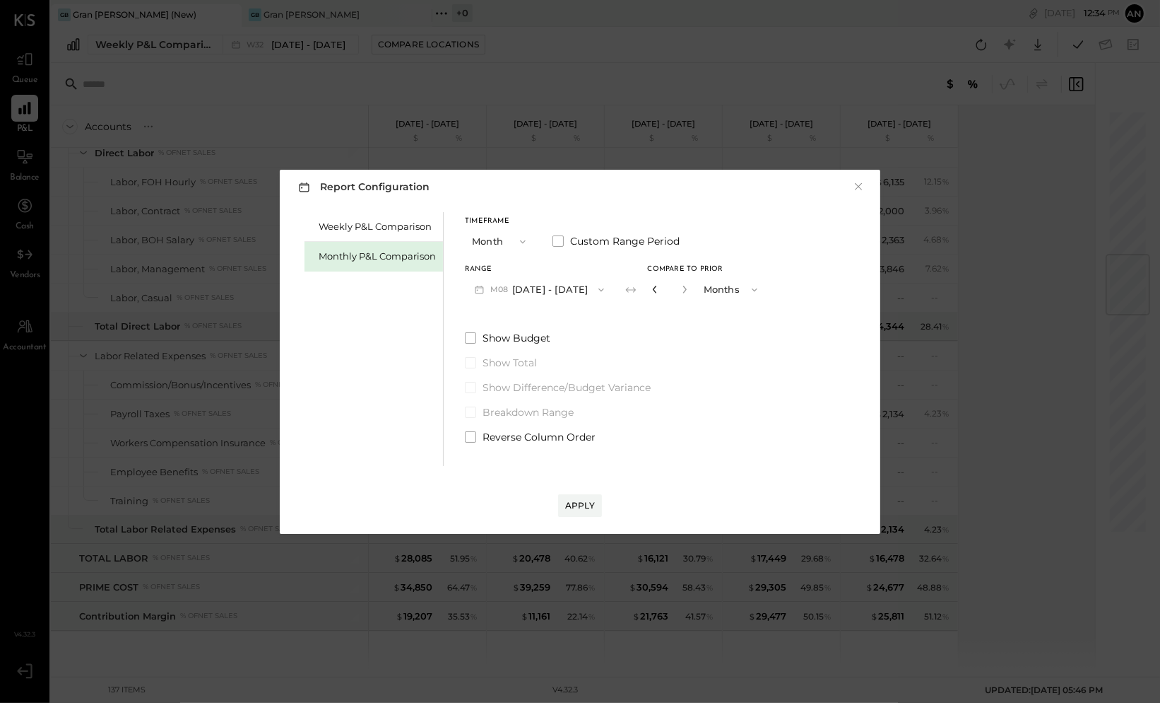
type input "*"
click at [589, 507] on div "Apply" at bounding box center [580, 505] width 30 height 12
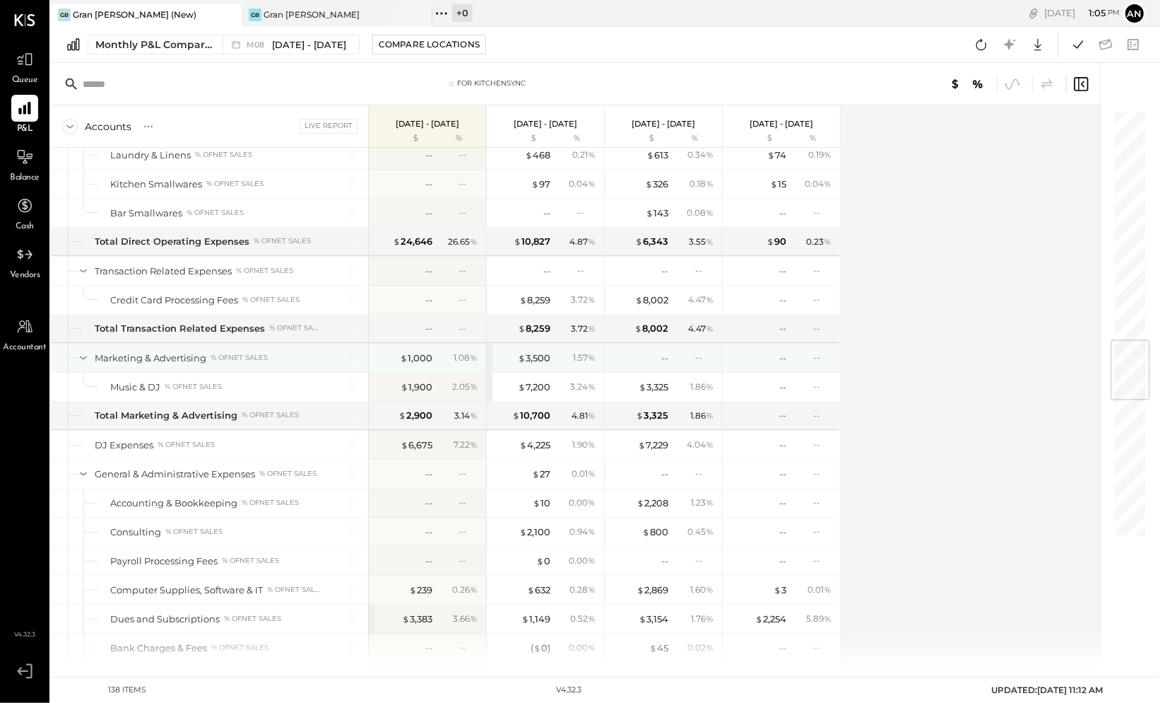
scroll to position [1945, 0]
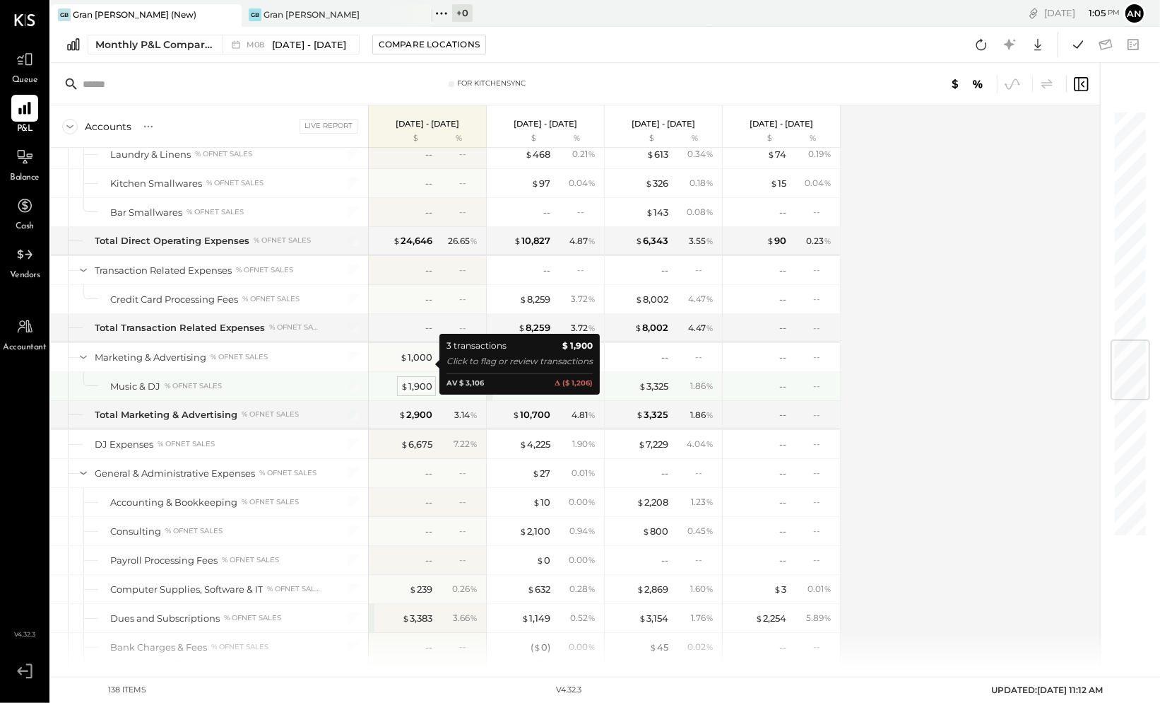
click at [415, 380] on div "$ 1,900" at bounding box center [417, 386] width 32 height 13
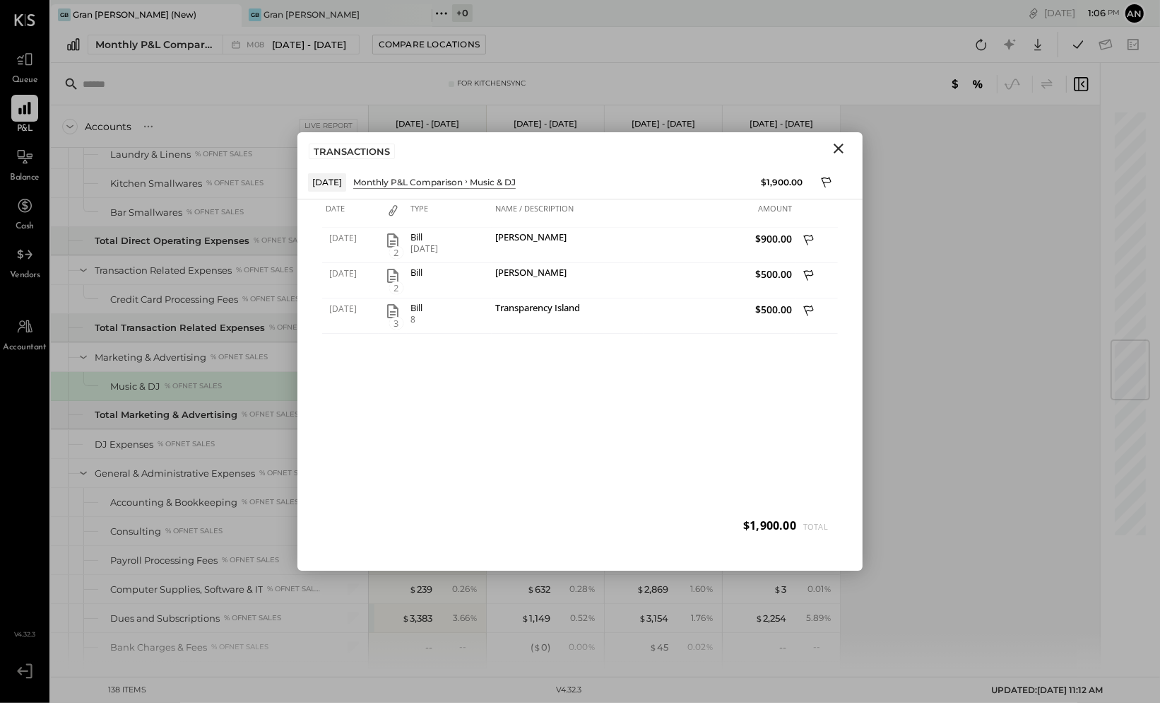
click at [839, 148] on icon "Close" at bounding box center [839, 148] width 10 height 10
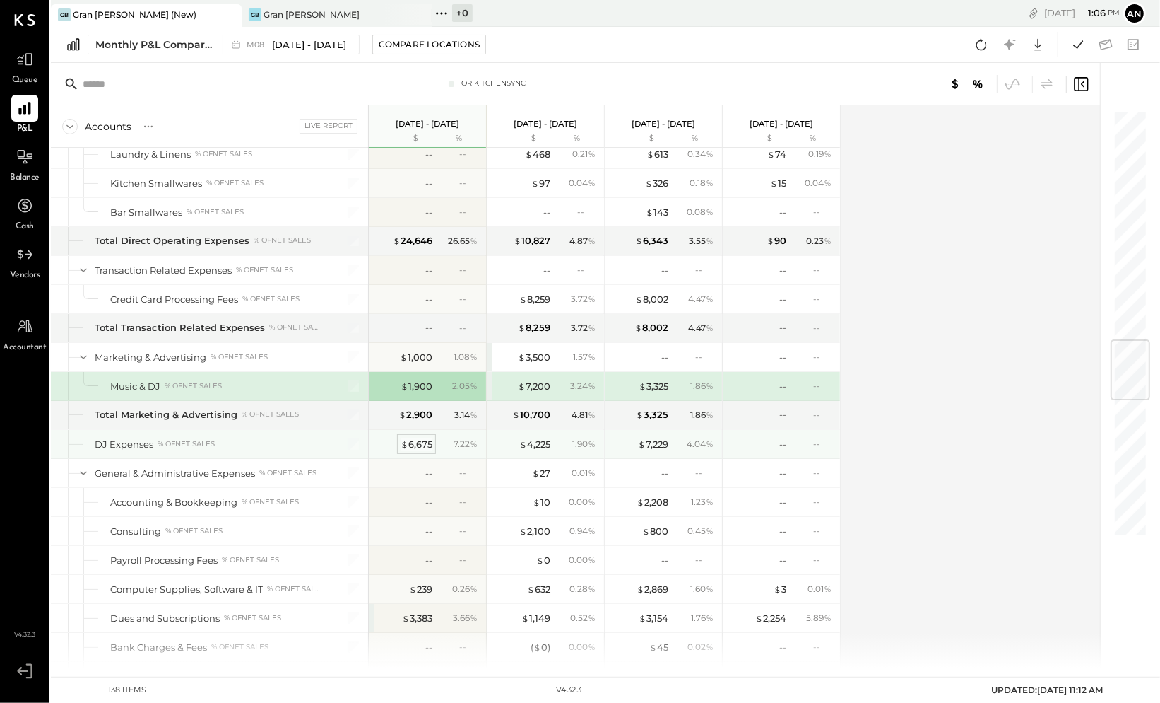
click at [410, 437] on div "$ 6,675" at bounding box center [417, 443] width 32 height 13
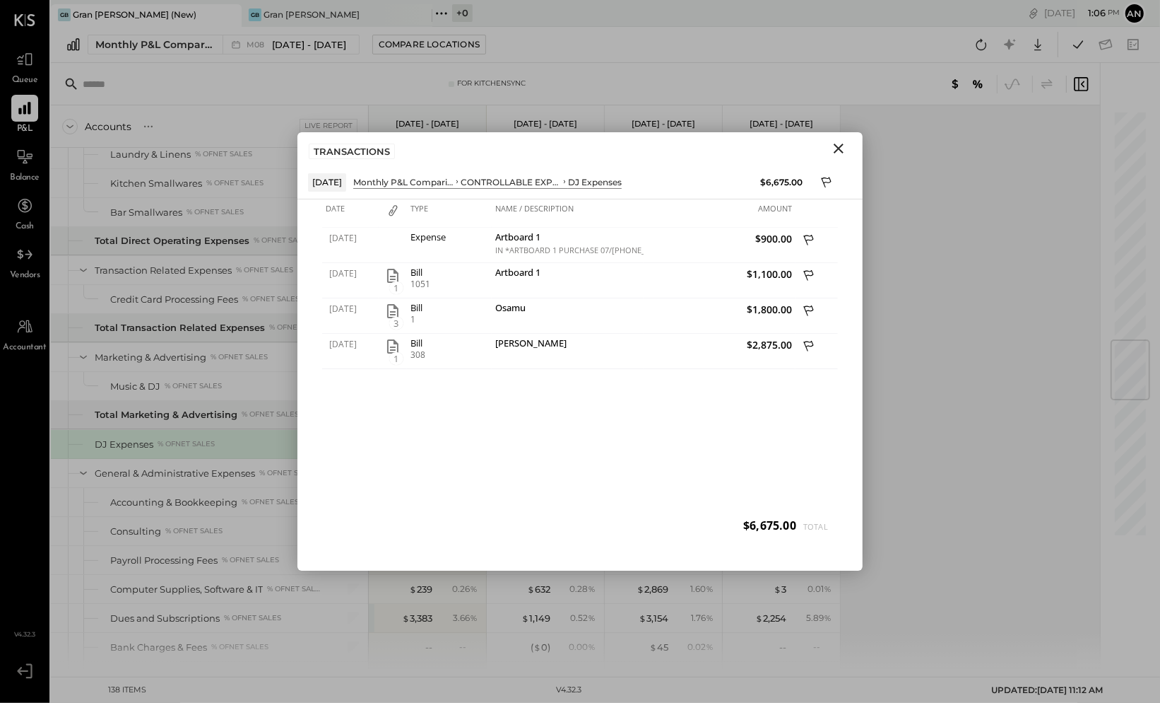
click at [838, 146] on icon "Close" at bounding box center [838, 148] width 17 height 17
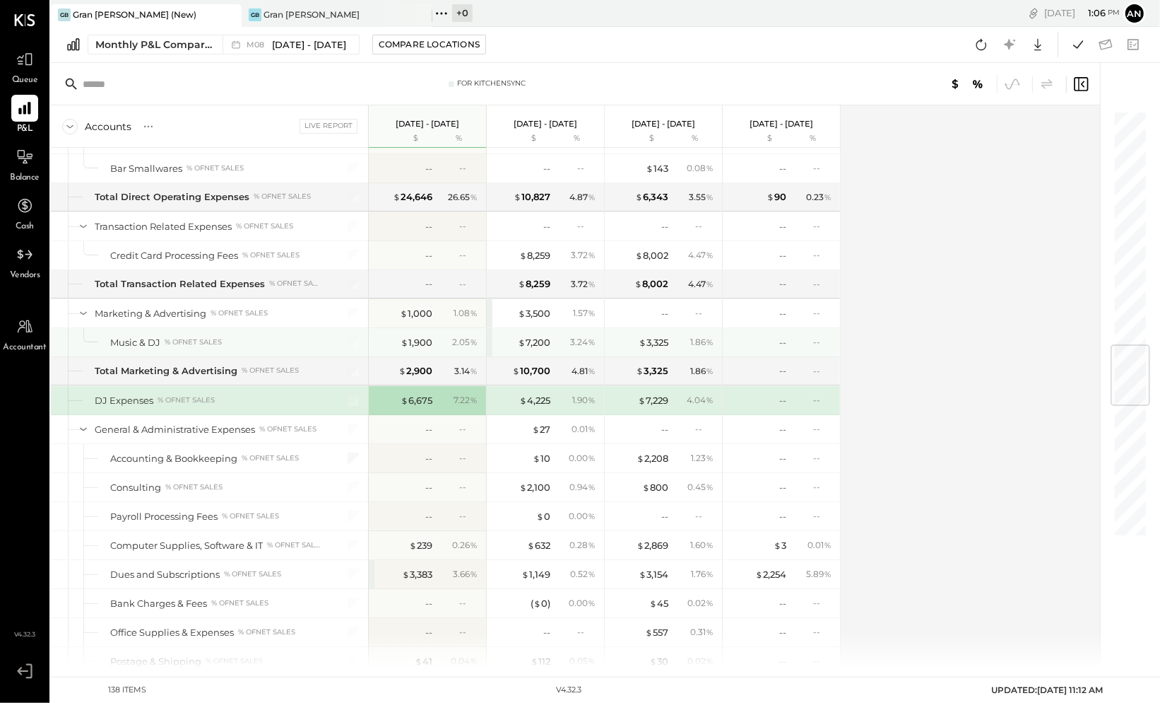
scroll to position [1990, 0]
